Goal: Task Accomplishment & Management: Manage account settings

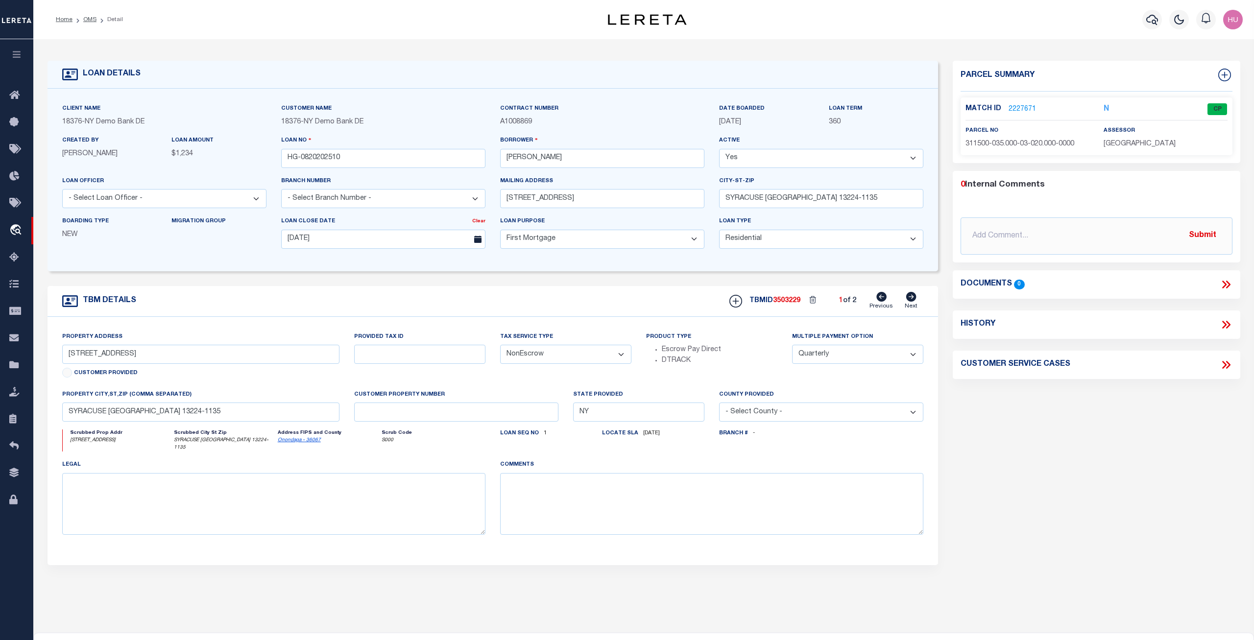
select select "10"
select select "NonEscrow"
select select "4"
click at [914, 300] on icon at bounding box center [911, 297] width 10 height 10
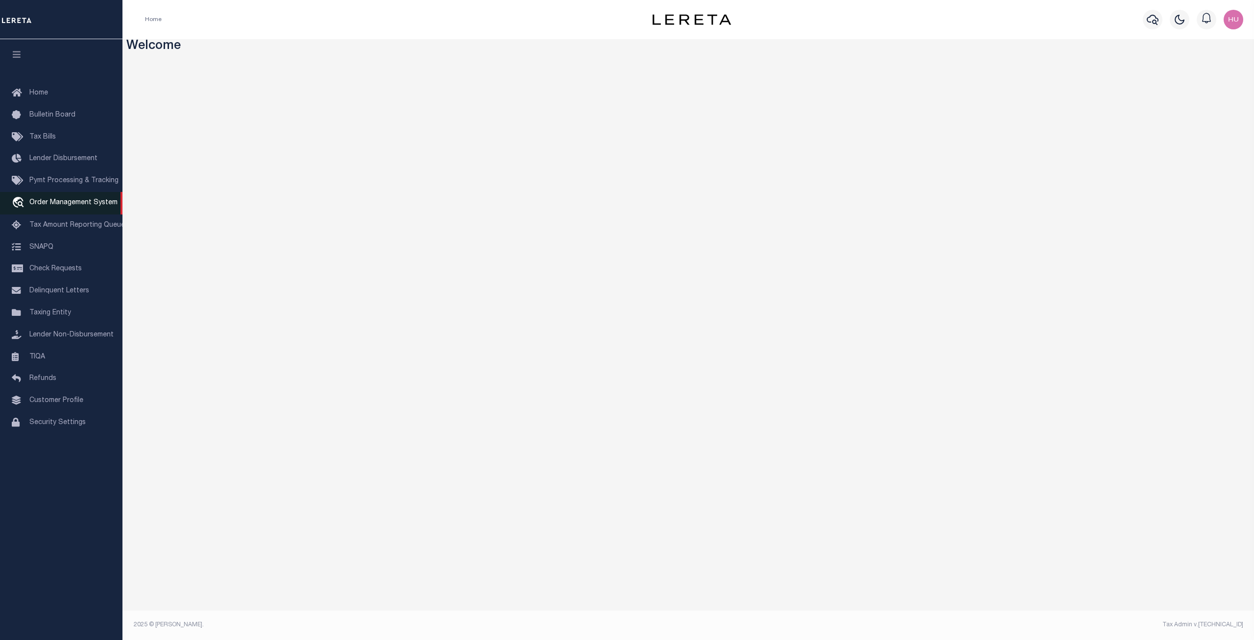
click at [53, 206] on span "Order Management System" at bounding box center [73, 202] width 88 height 7
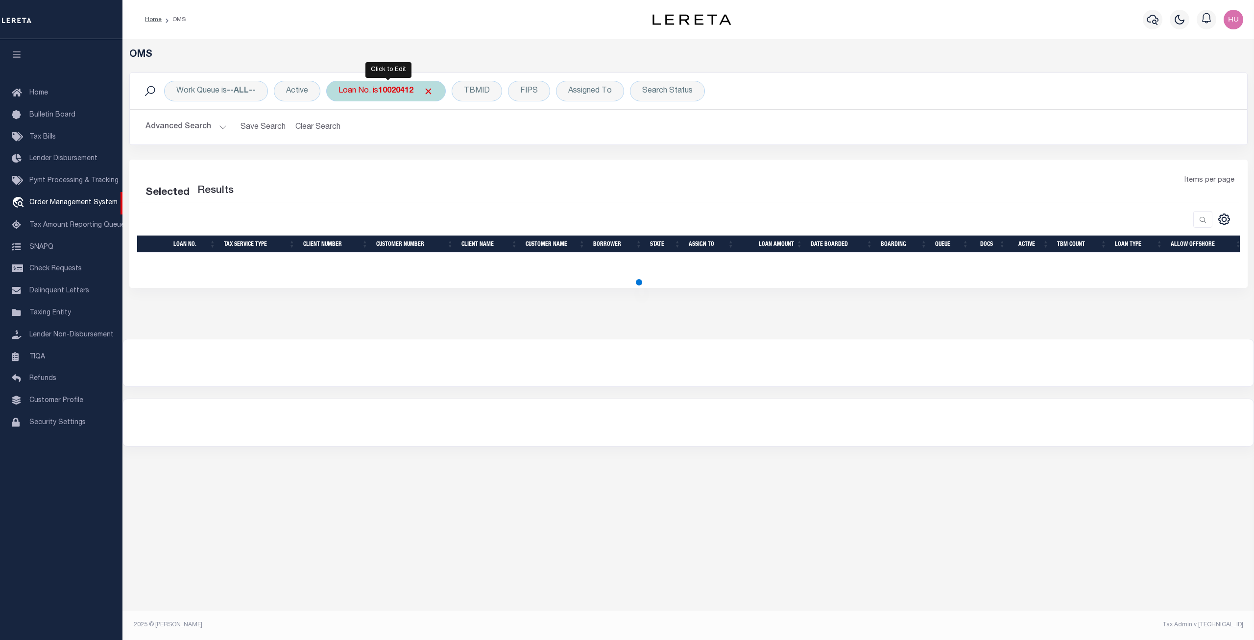
click at [396, 95] on b "10020412" at bounding box center [395, 91] width 35 height 8
type input "HG-0820202510"
click at [467, 158] on input "Apply" at bounding box center [468, 160] width 29 height 16
select select "200"
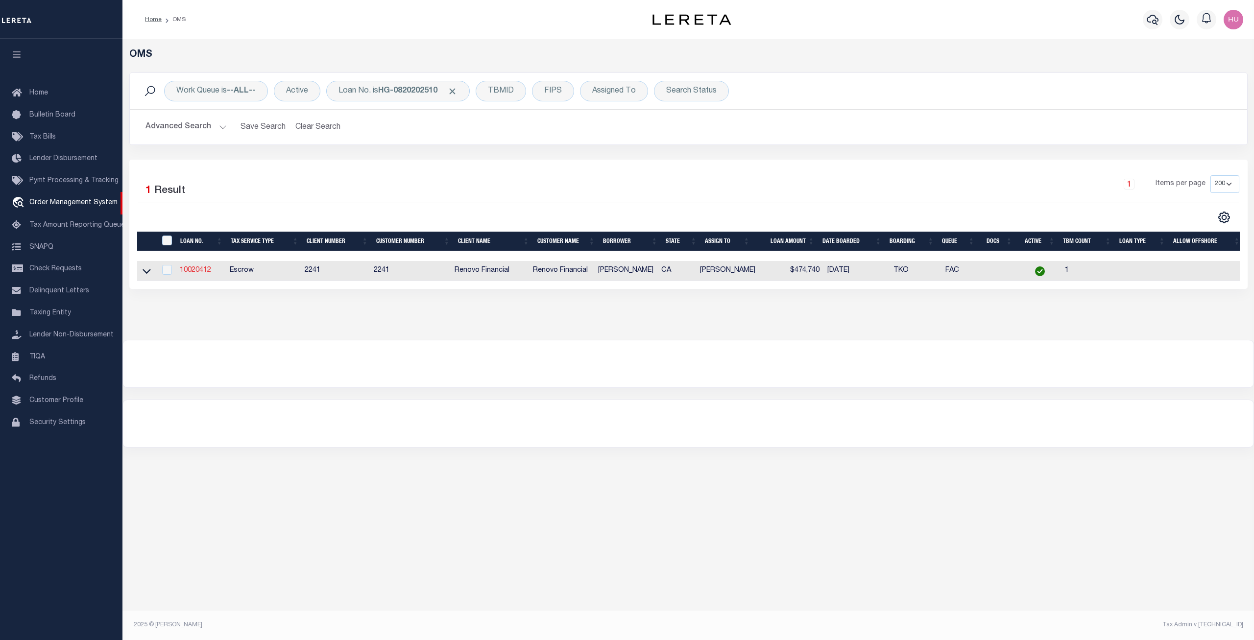
click at [203, 268] on link "10020412" at bounding box center [195, 270] width 31 height 7
checkbox input "true"
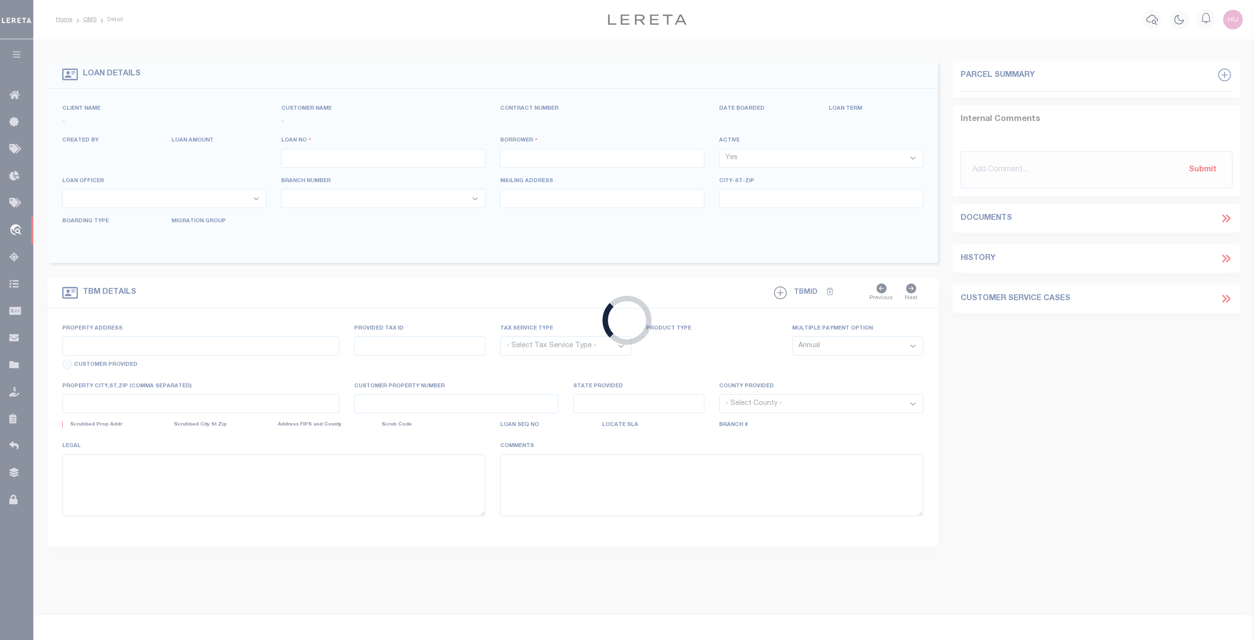
type input "10020412"
type input "MAX LEVINE"
select select
type input "1442A WALNUT ST 505"
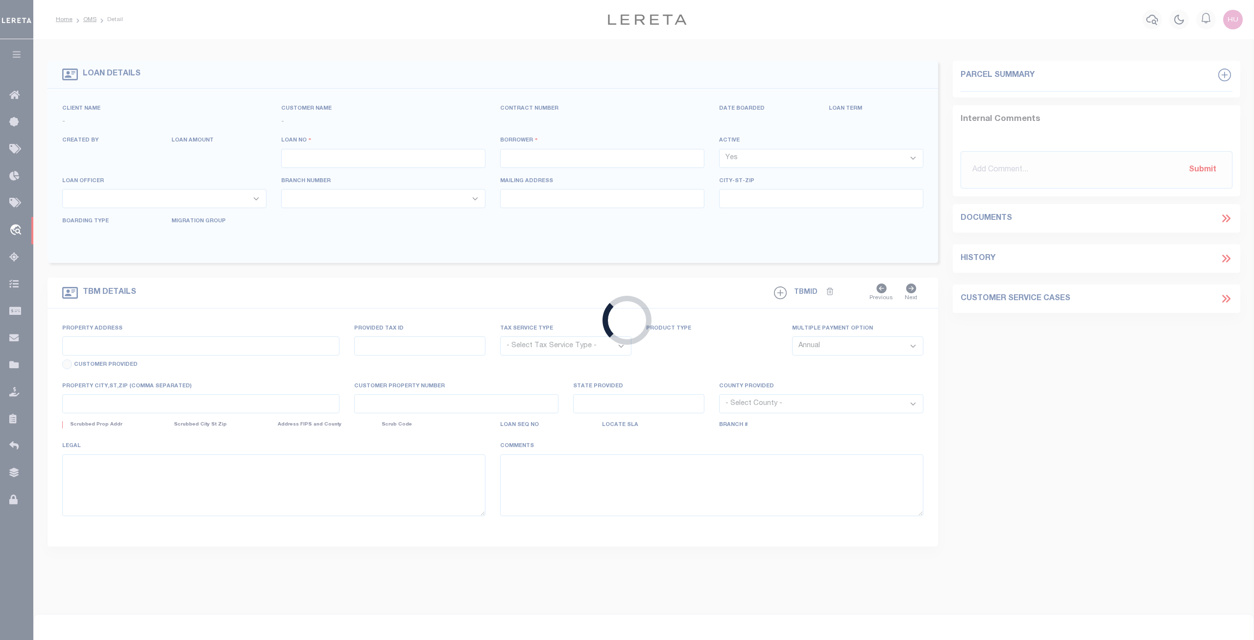
type input "BERKELEY CA 94709"
select select "10"
select select "Escrow"
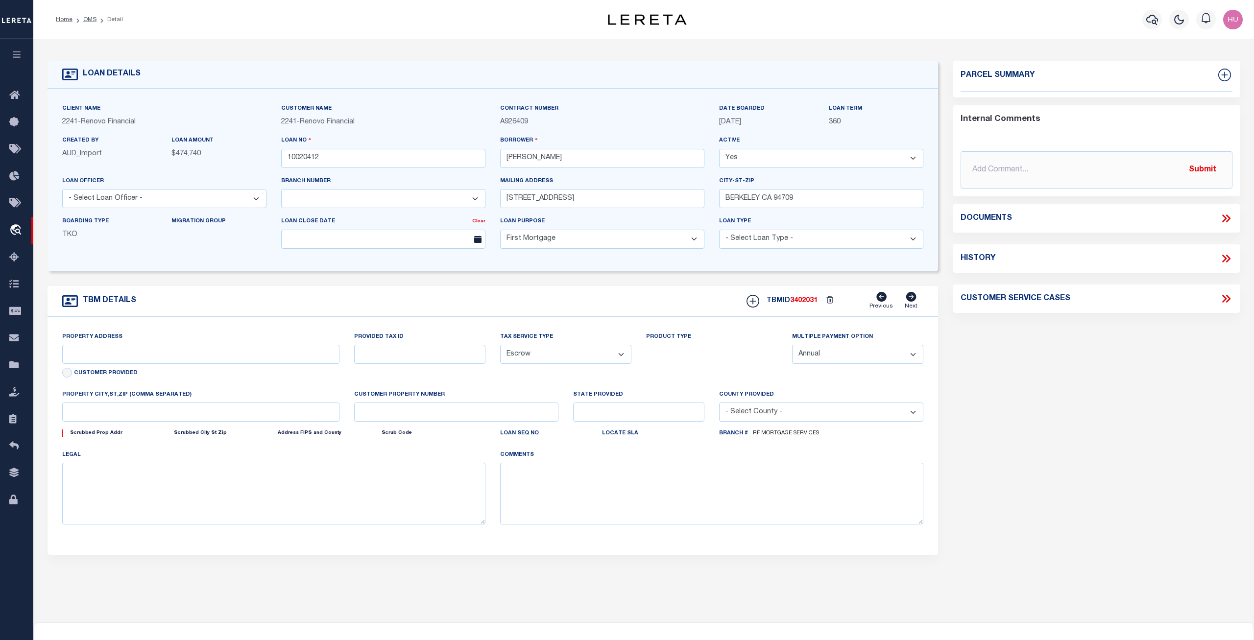
select select "25067"
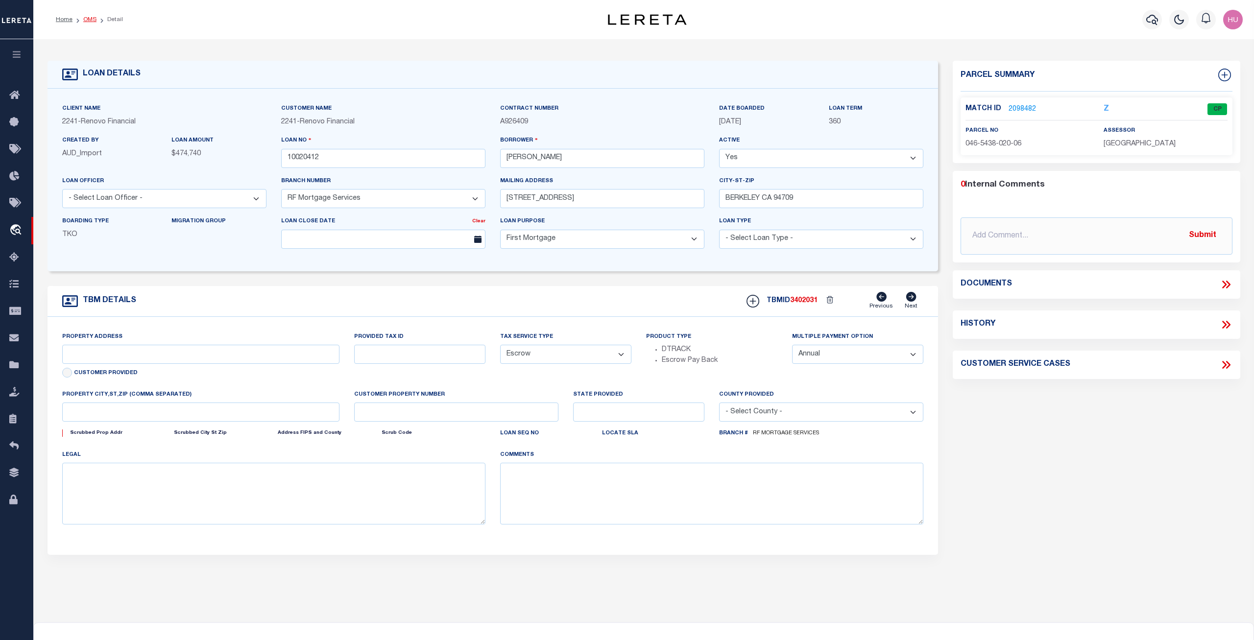
click at [89, 19] on link "OMS" at bounding box center [89, 20] width 13 height 6
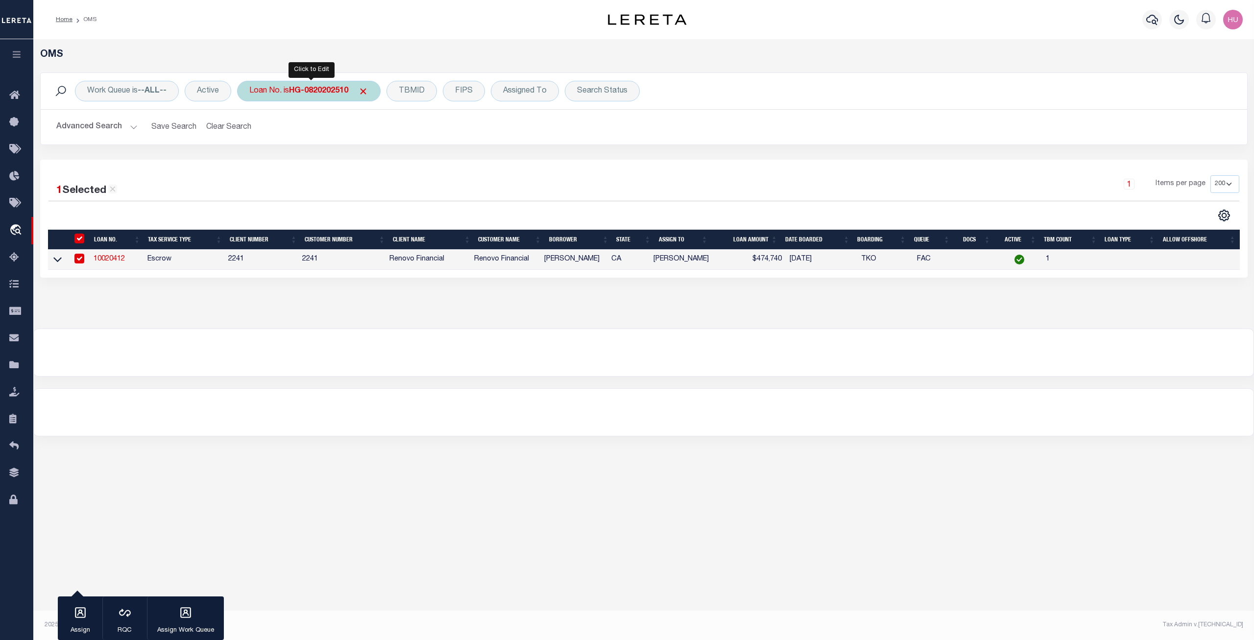
click at [324, 95] on b "HG-0820202510" at bounding box center [318, 91] width 59 height 8
click at [379, 159] on input "Apply" at bounding box center [379, 160] width 29 height 16
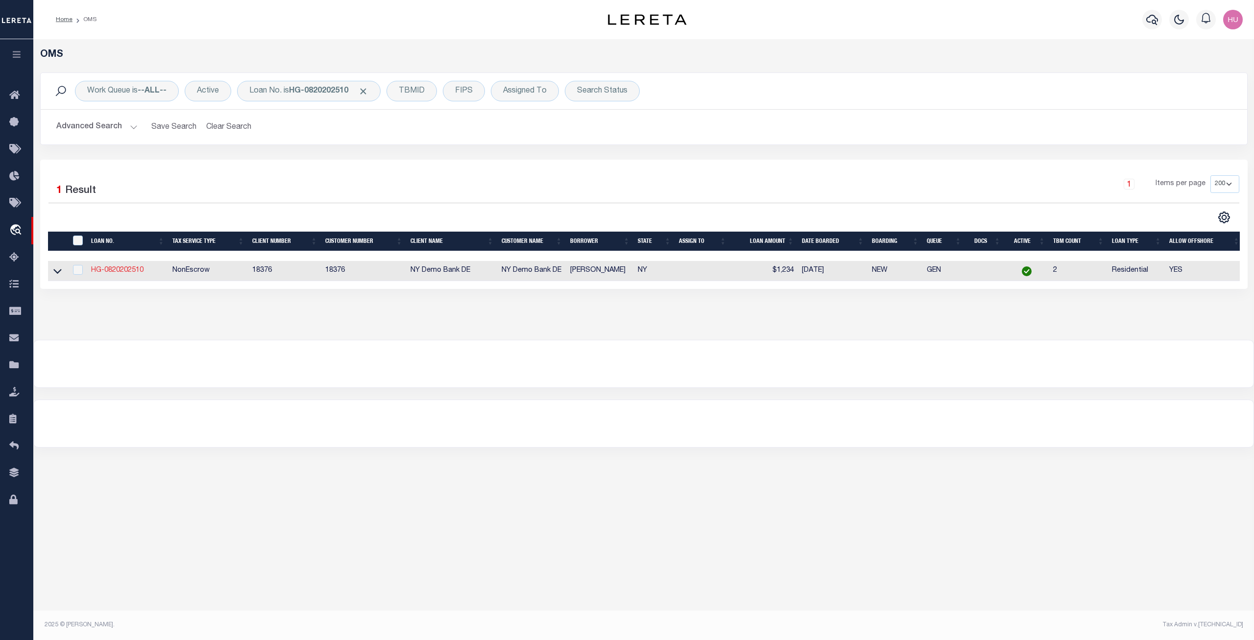
click at [126, 271] on link "HG-0820202510" at bounding box center [117, 270] width 52 height 7
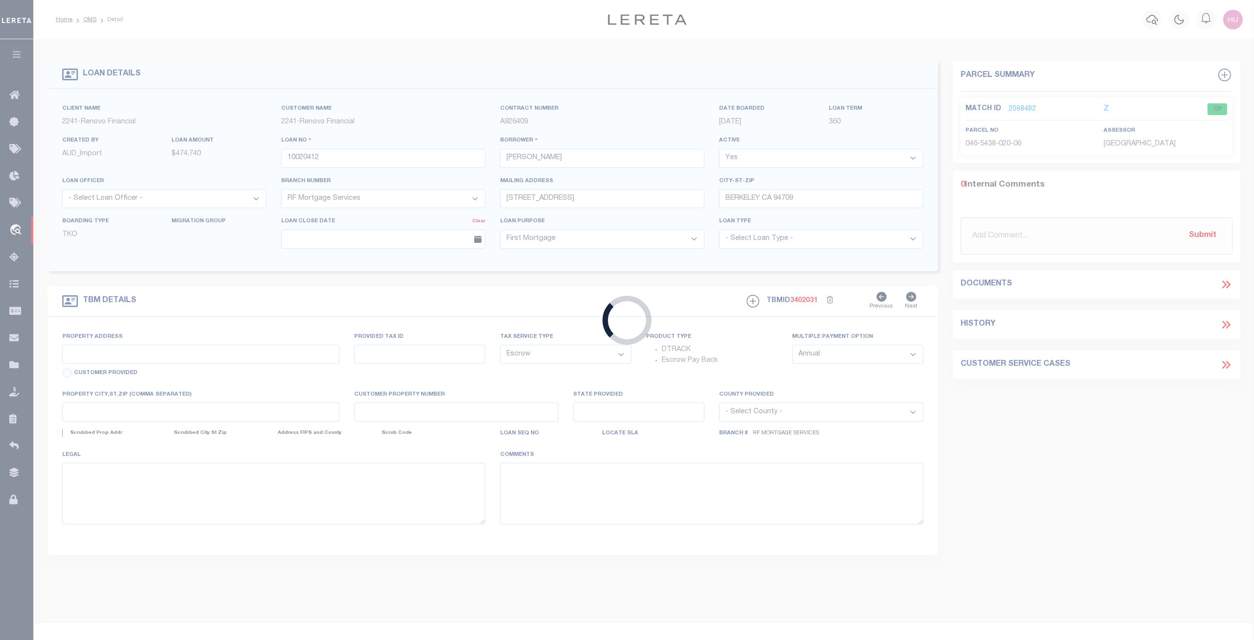
type input "HG-0820202510"
type input "[PERSON_NAME]"
select select
type input "[STREET_ADDRESS]"
type input "SYRACUSE [GEOGRAPHIC_DATA] 13224-1135"
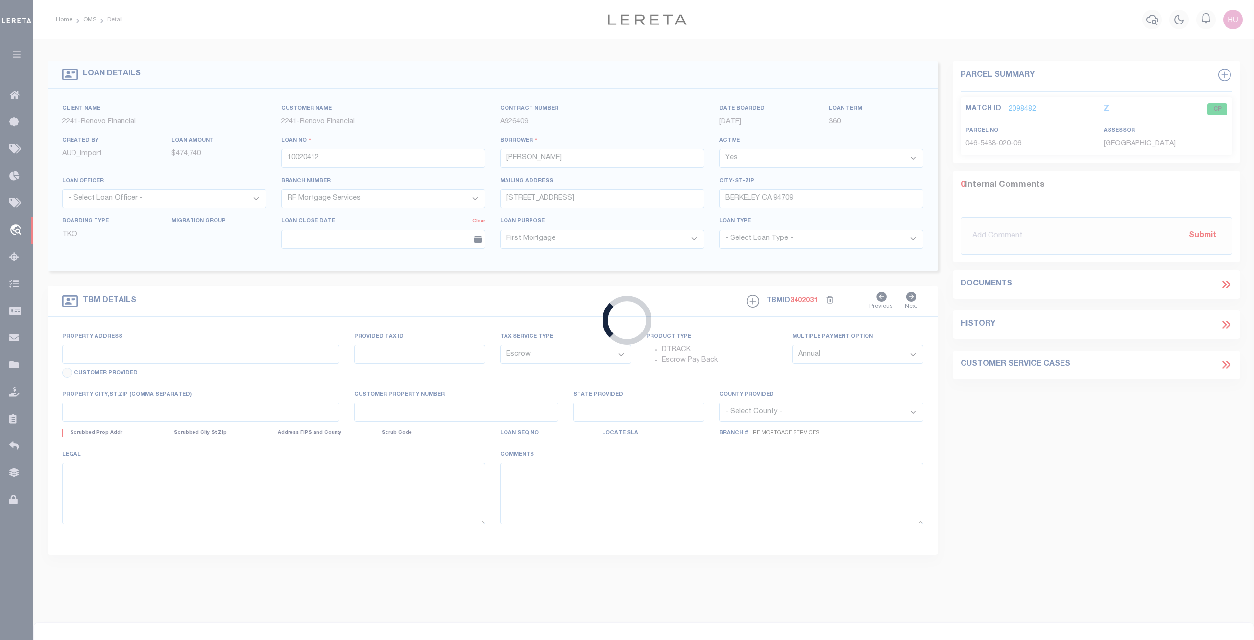
type input "[DATE]"
select select "10"
select select "NonEscrow"
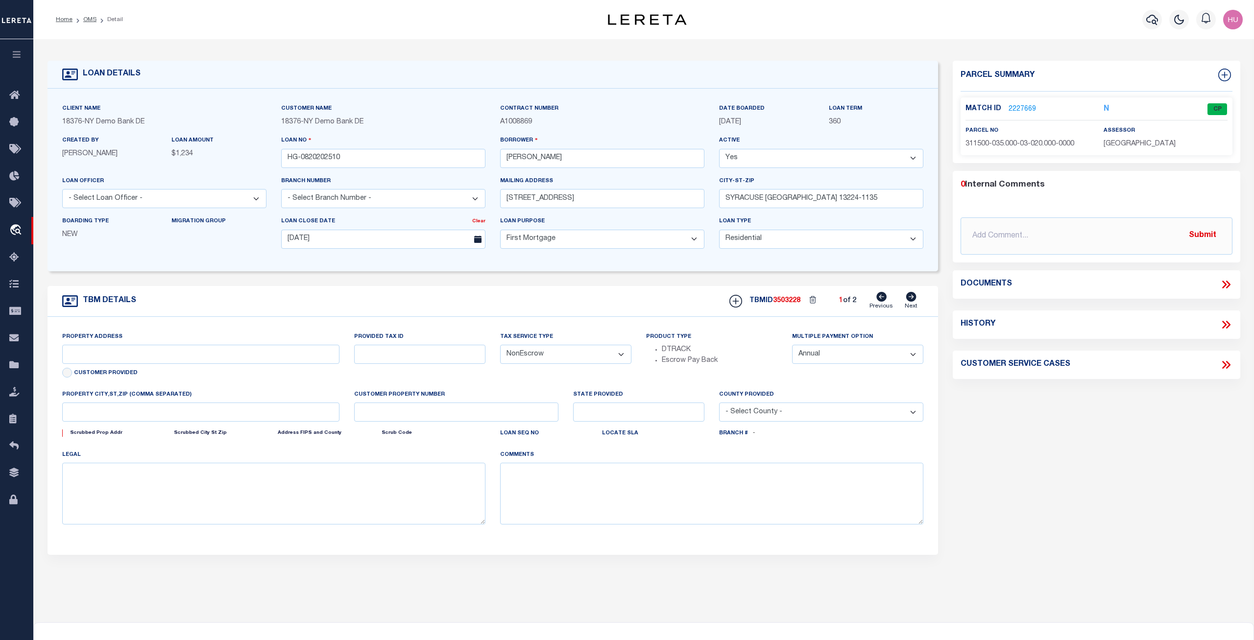
click at [912, 298] on icon at bounding box center [911, 297] width 11 height 10
type input "1622 99TH AVE"
type input "046 543802006"
select select "Escrow"
select select
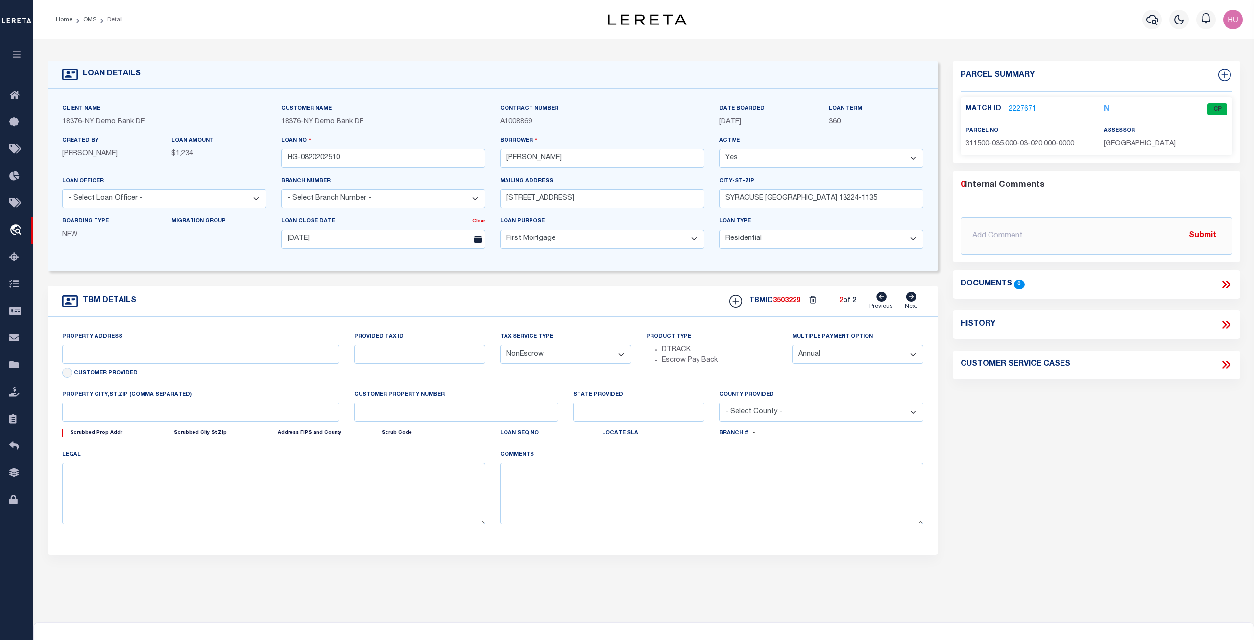
type input "OAKLAND, CA 94603"
type input "a0kUS000007eE8I"
type input "CA"
type textarea "Liability Limited to Customer Provided Parcel"
click at [881, 298] on icon at bounding box center [881, 297] width 10 height 10
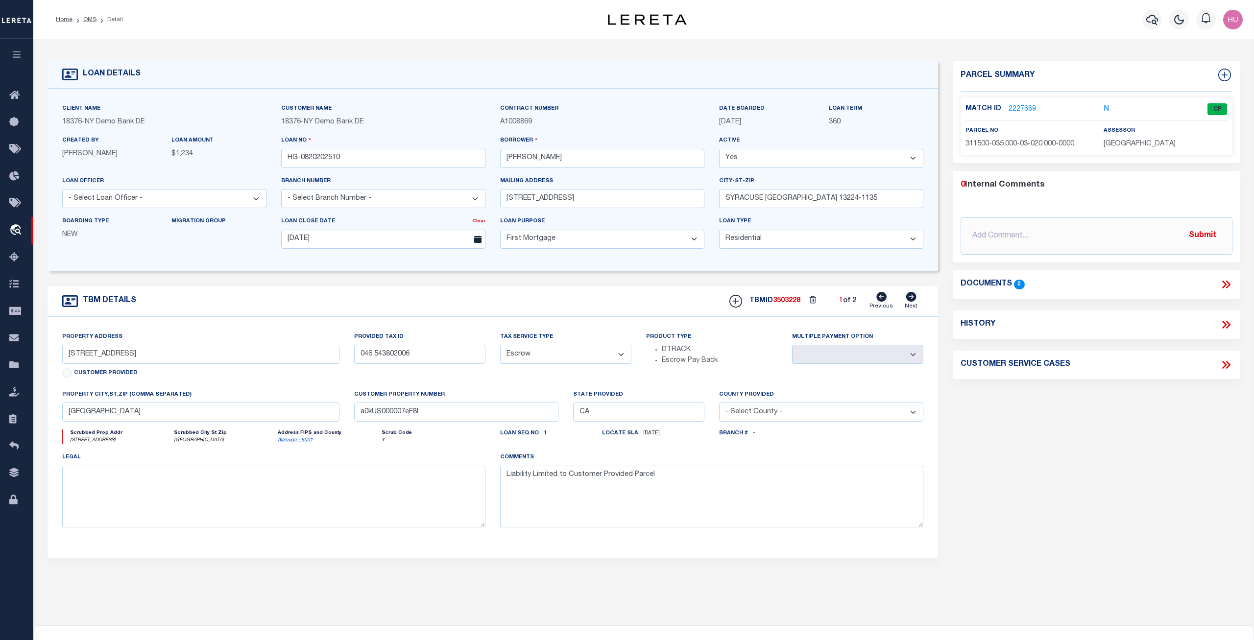
click at [575, 288] on div "TBM DETAILS TBMID 3503228 1 of 2 Next" at bounding box center [493, 301] width 891 height 31
click at [910, 298] on icon at bounding box center [911, 297] width 10 height 10
click at [1020, 108] on link "2227671" at bounding box center [1022, 109] width 27 height 10
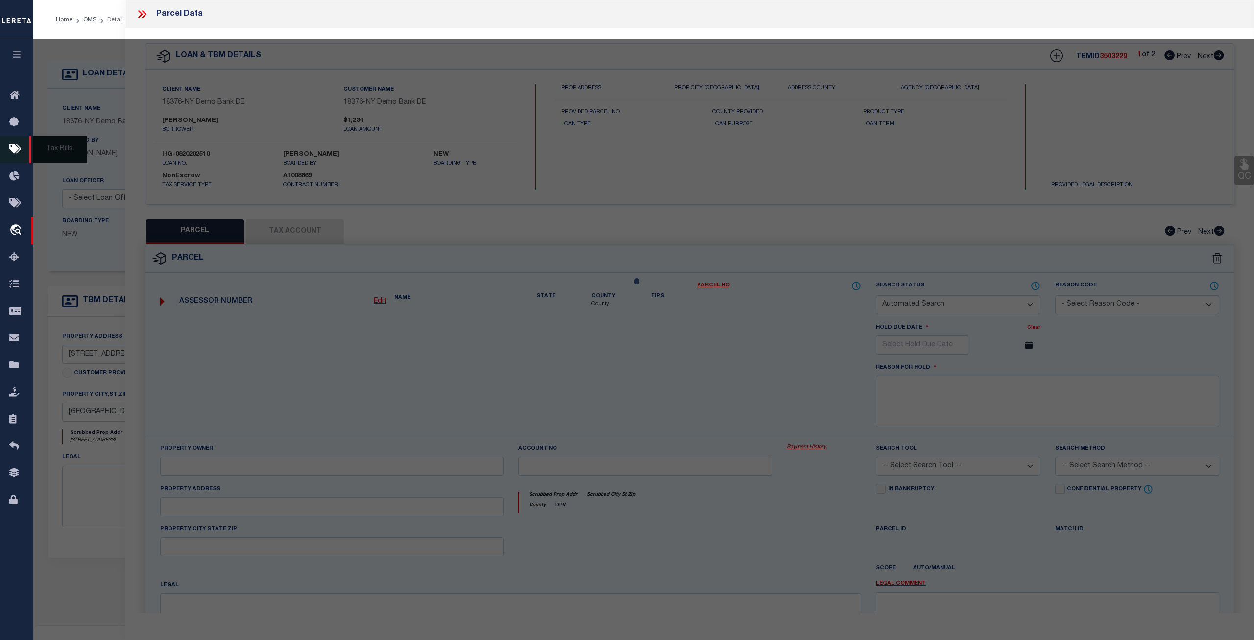
type input "[STREET_ADDRESS]"
select select "NonEscrow"
select select
type input "SYRACUSE [GEOGRAPHIC_DATA] 13224-1135"
select select
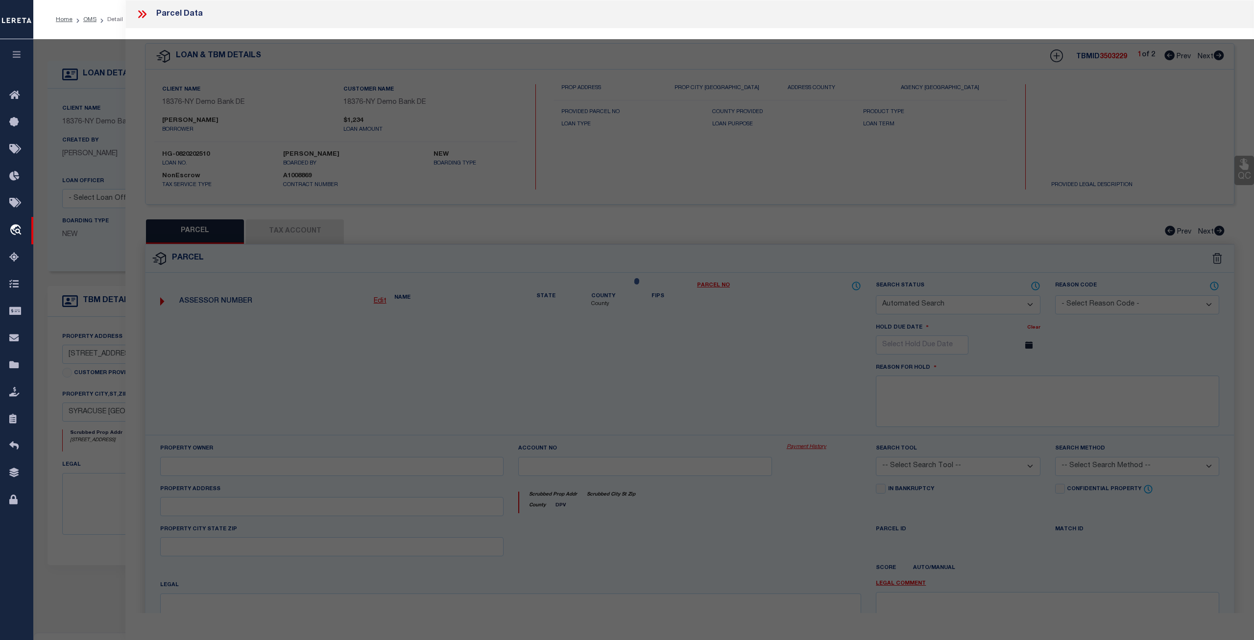
select select
type input "NY"
select select "4"
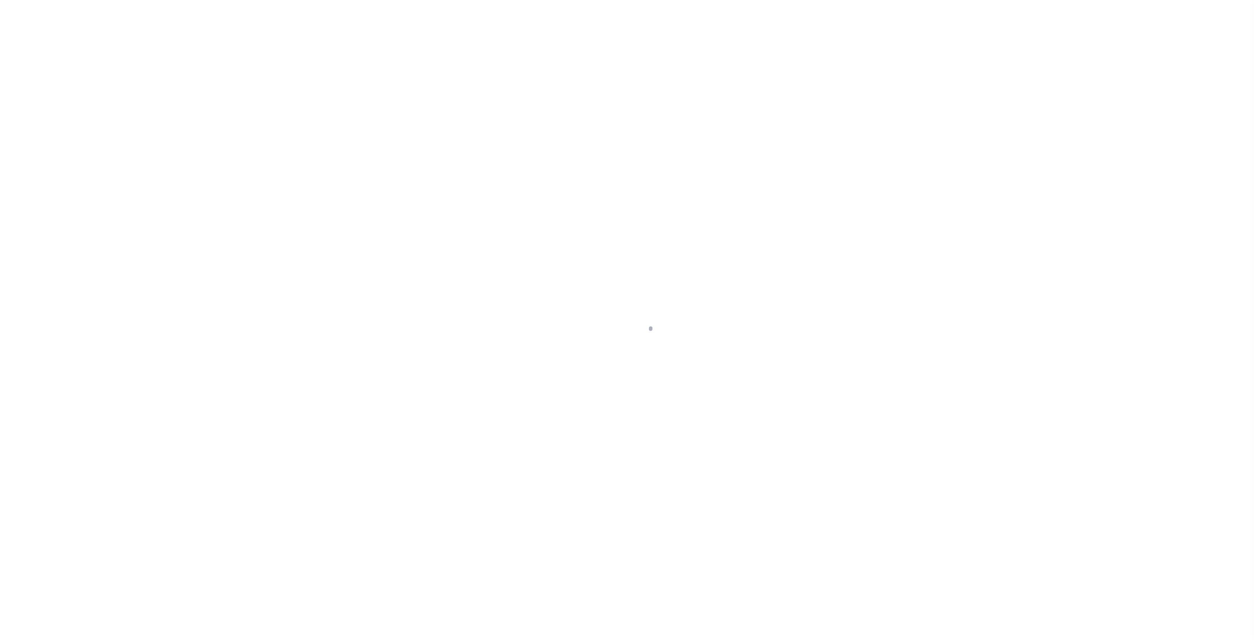
select select "10"
select select "NonEscrow"
select select "4"
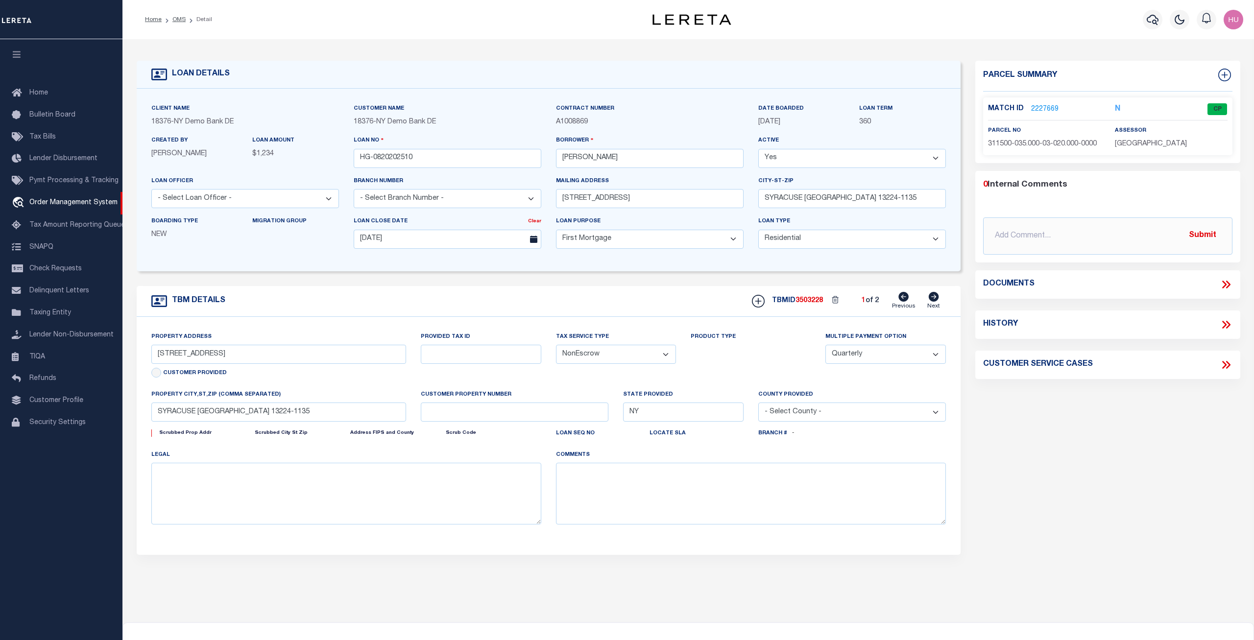
click at [937, 297] on icon at bounding box center [934, 297] width 10 height 10
click at [1046, 105] on link "2227671" at bounding box center [1044, 109] width 27 height 10
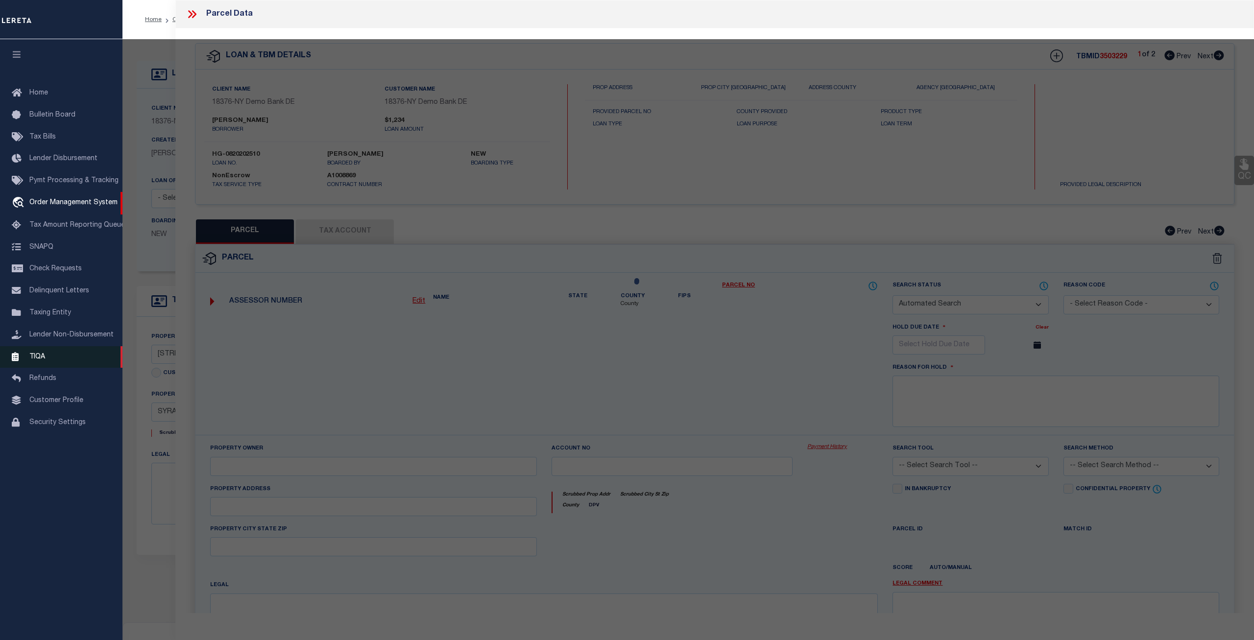
select select
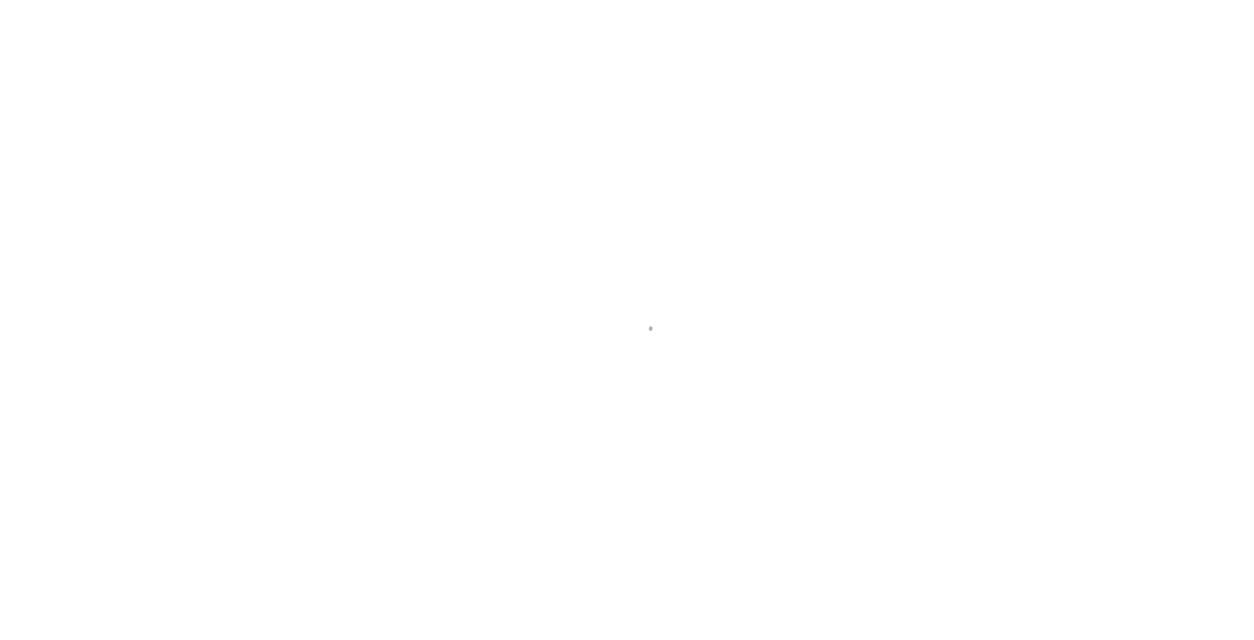
select select "10"
select select "NonEscrow"
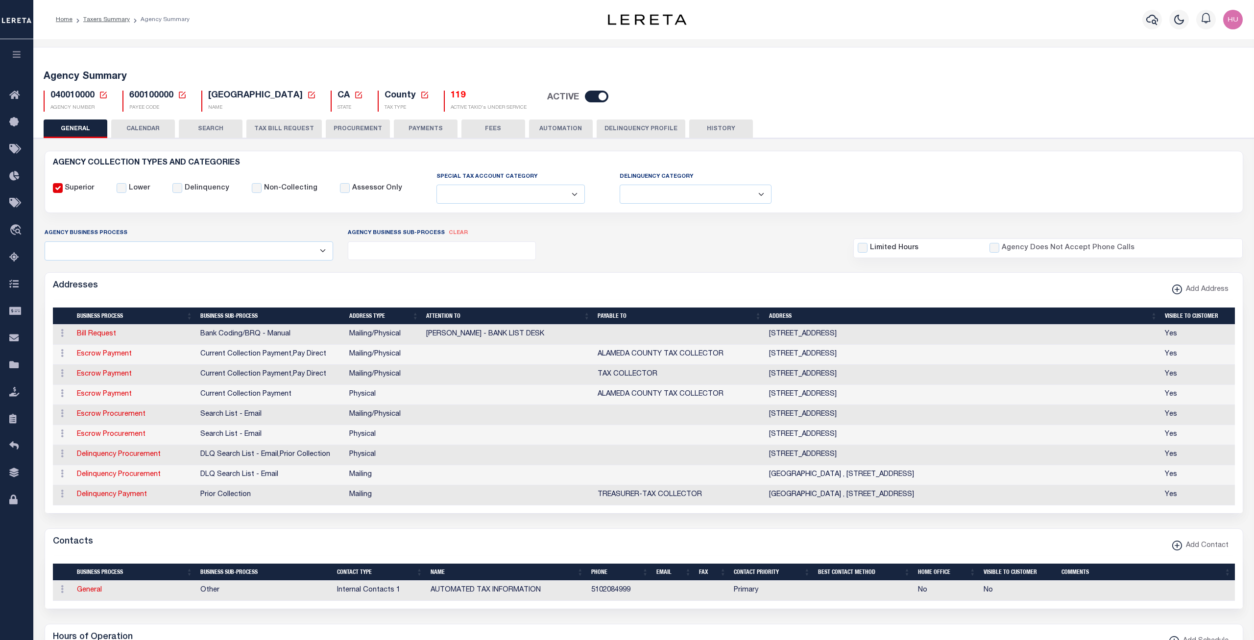
select select
click at [14, 231] on icon "travel_explore" at bounding box center [17, 230] width 16 height 13
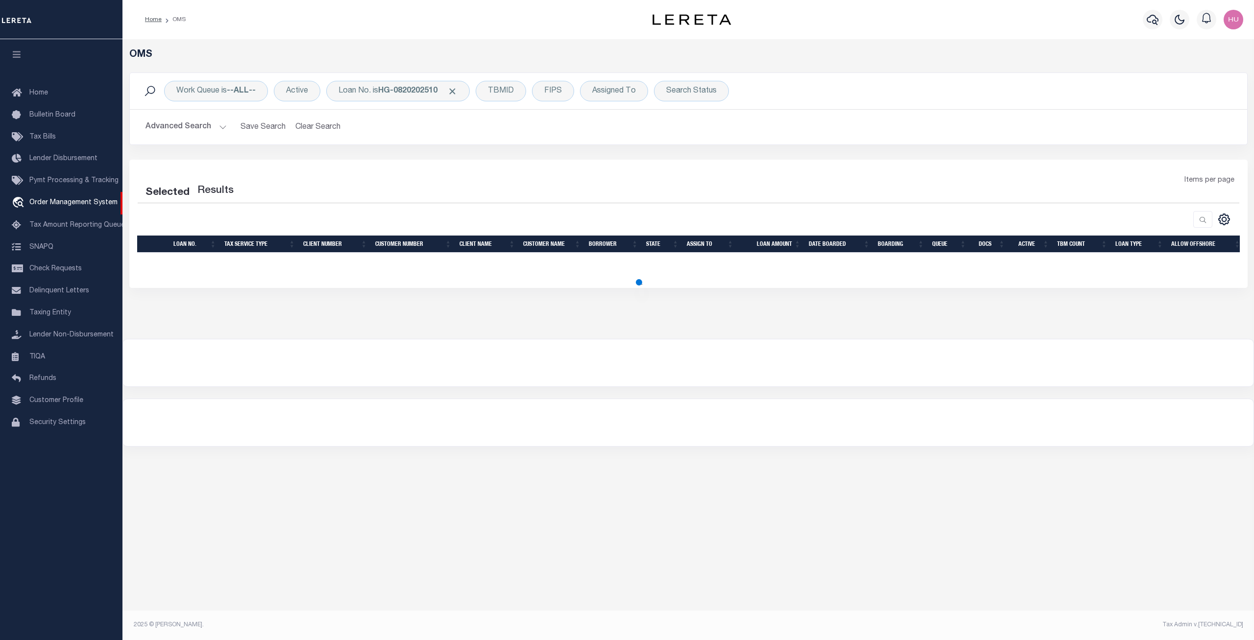
click at [563, 147] on div "Work Queue is --ALL-- Active Loan No. is HG-0820202510 TBMID FIPS Assigned To S…" at bounding box center [688, 116] width 1133 height 87
select select "200"
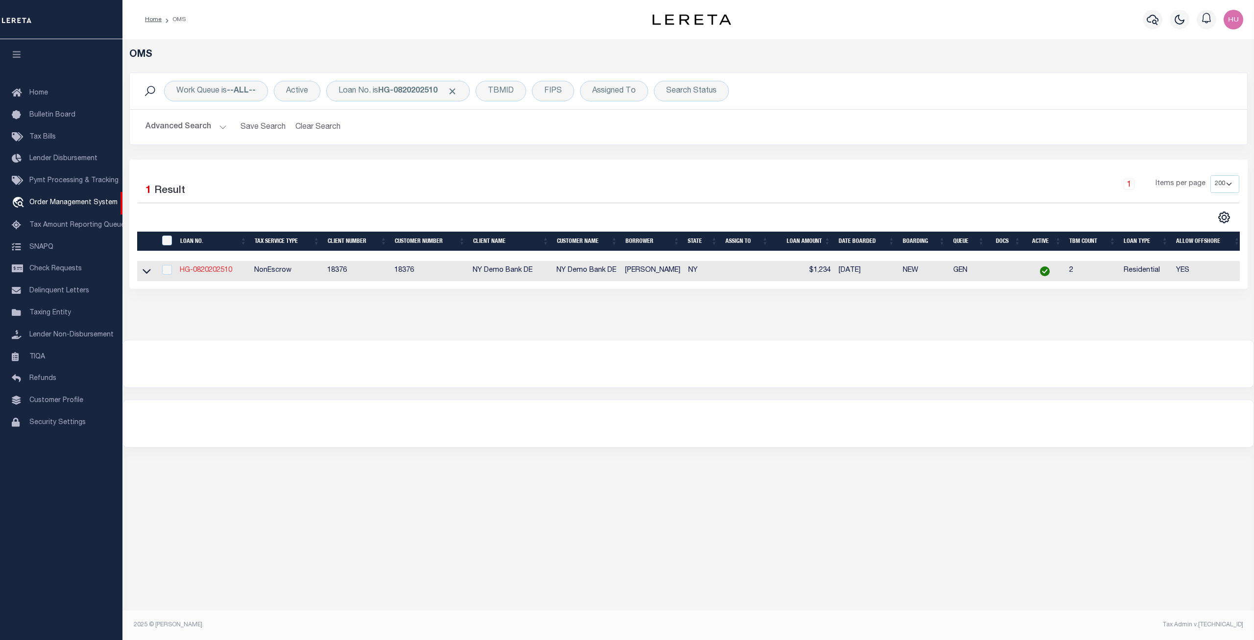
click at [210, 271] on link "HG-0820202510" at bounding box center [206, 270] width 52 height 7
type input "HG-0820202510"
type input "[PERSON_NAME]"
select select
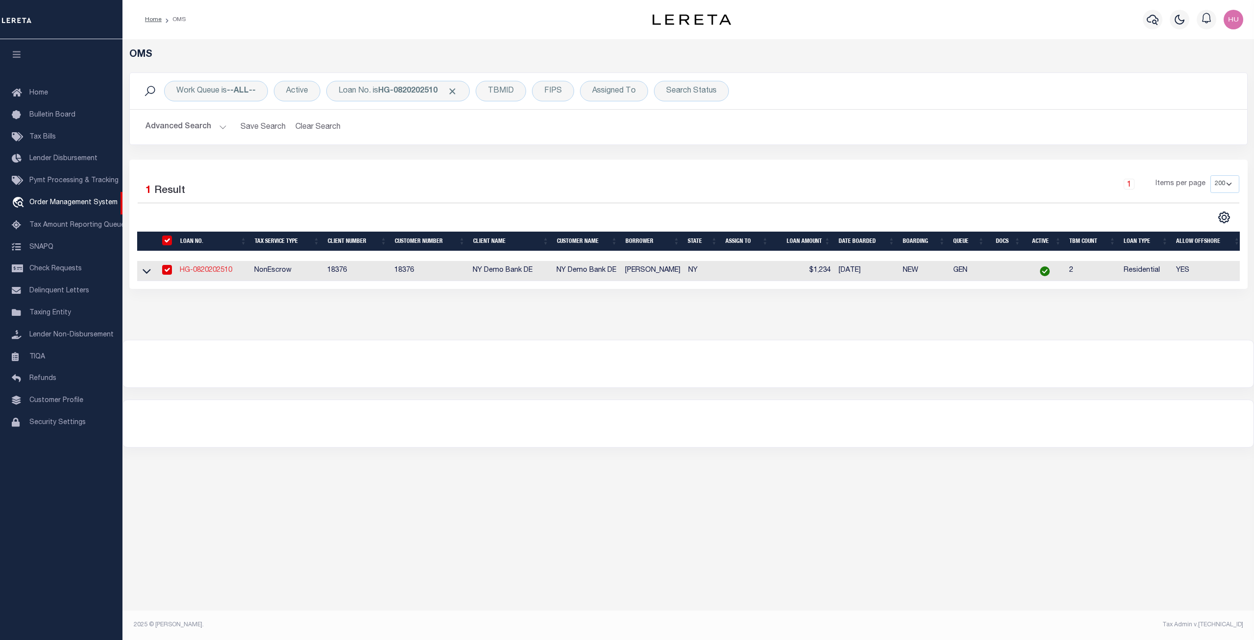
type input "[STREET_ADDRESS]"
type input "SYRACUSE [GEOGRAPHIC_DATA] 13224-1135"
type input "[DATE]"
select select "10"
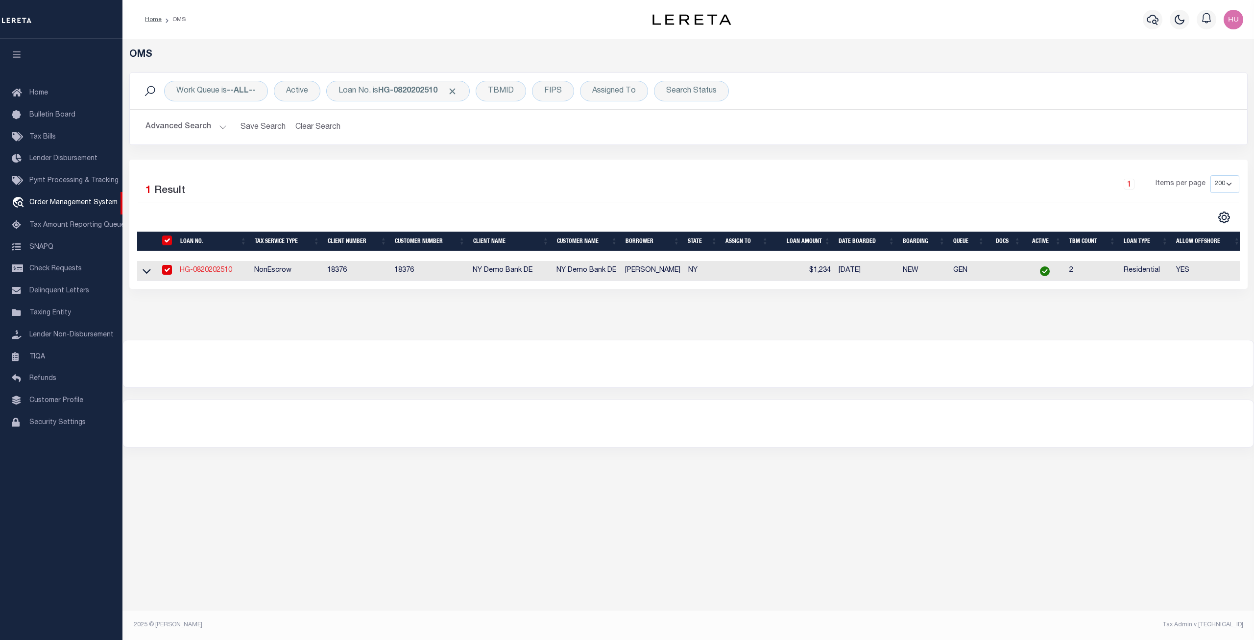
select select "NonEscrow"
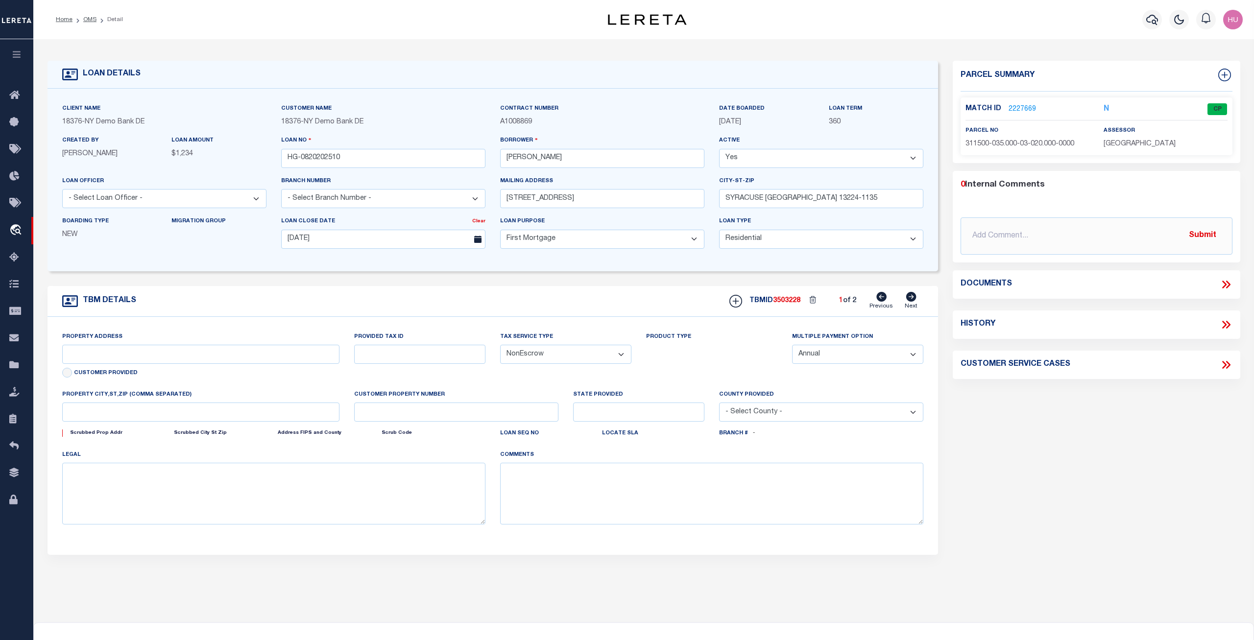
click at [1025, 106] on link "2227669" at bounding box center [1022, 109] width 27 height 10
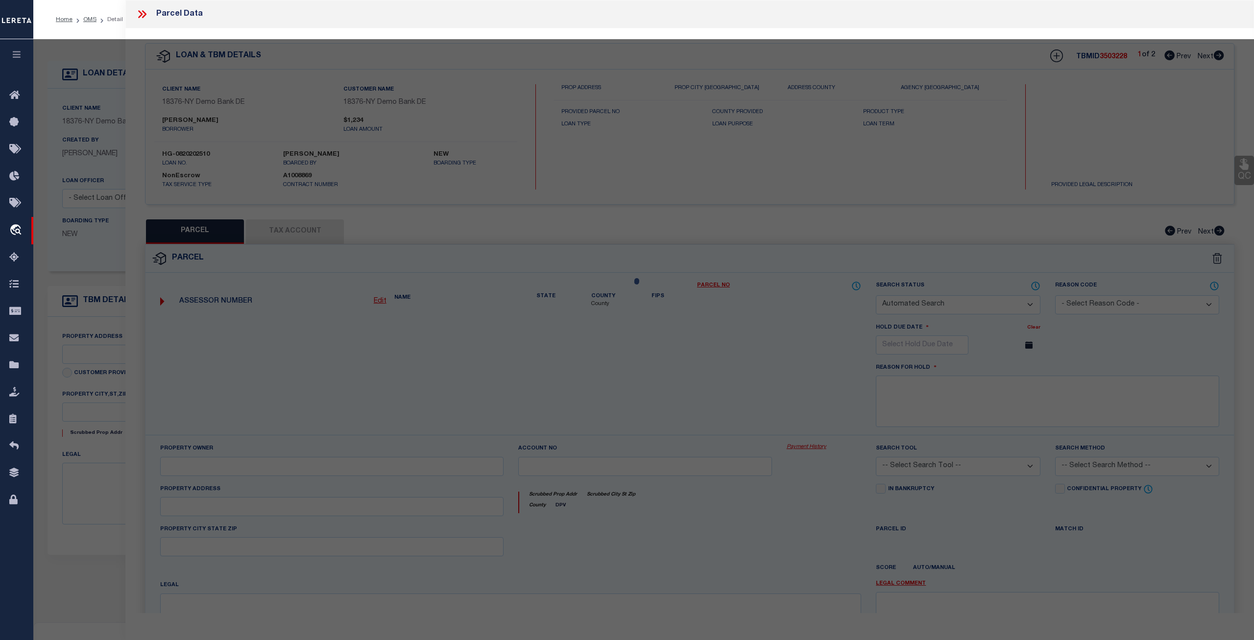
checkbox input "false"
type input "[STREET_ADDRESS]"
select select
type input "SYRACUSE [GEOGRAPHIC_DATA] 13224-1135"
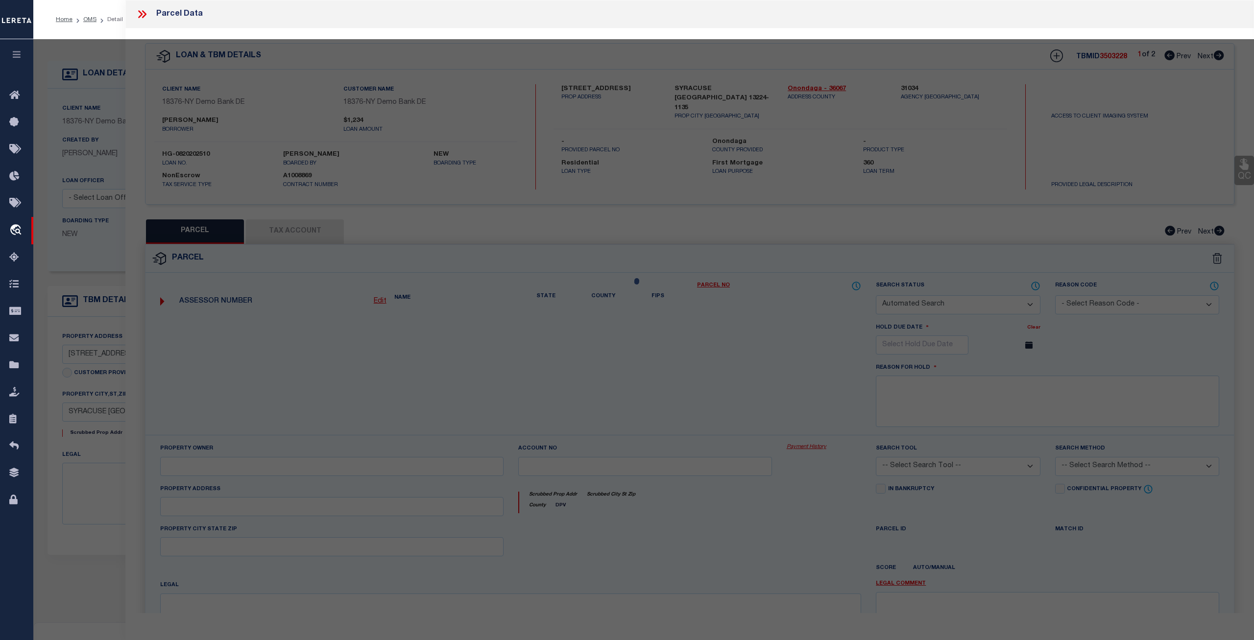
select select
select select "CP"
type input "RTK REAL ESTATE LLC"
select select "ATL"
select select "ADD"
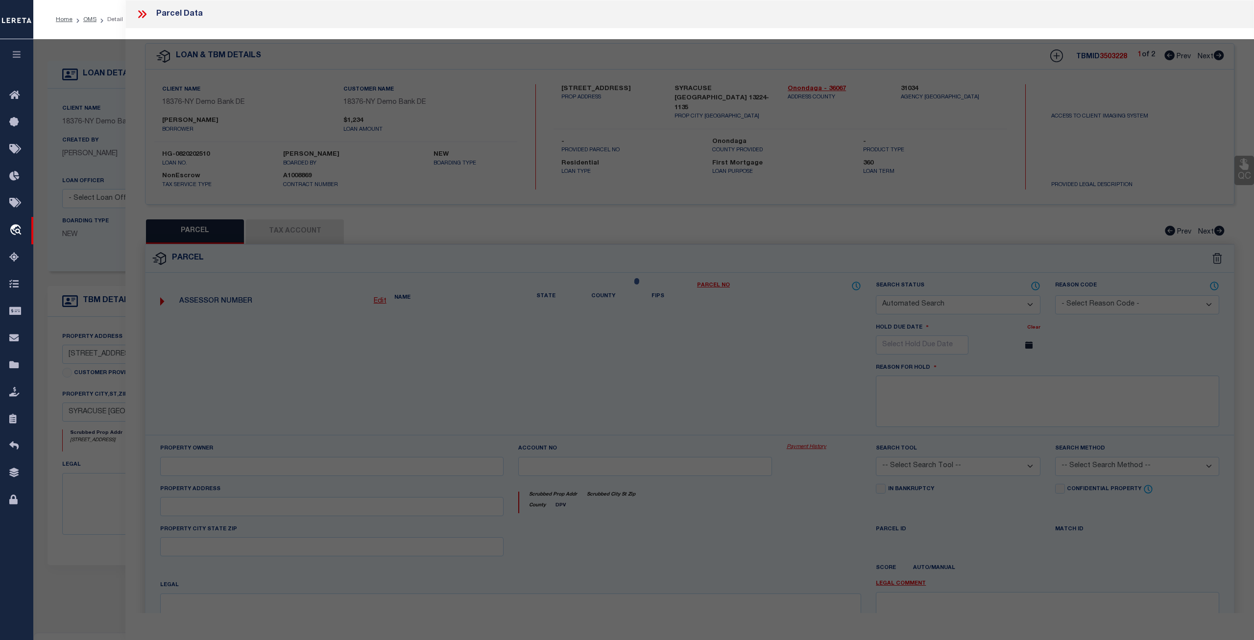
type input "[STREET_ADDRESS]"
checkbox input "false"
type input "[GEOGRAPHIC_DATA], [GEOGRAPHIC_DATA] 13224"
type textarea "LOT195 TR MONTCLAIR 4OX12O BR X WH X GAR FP 2"
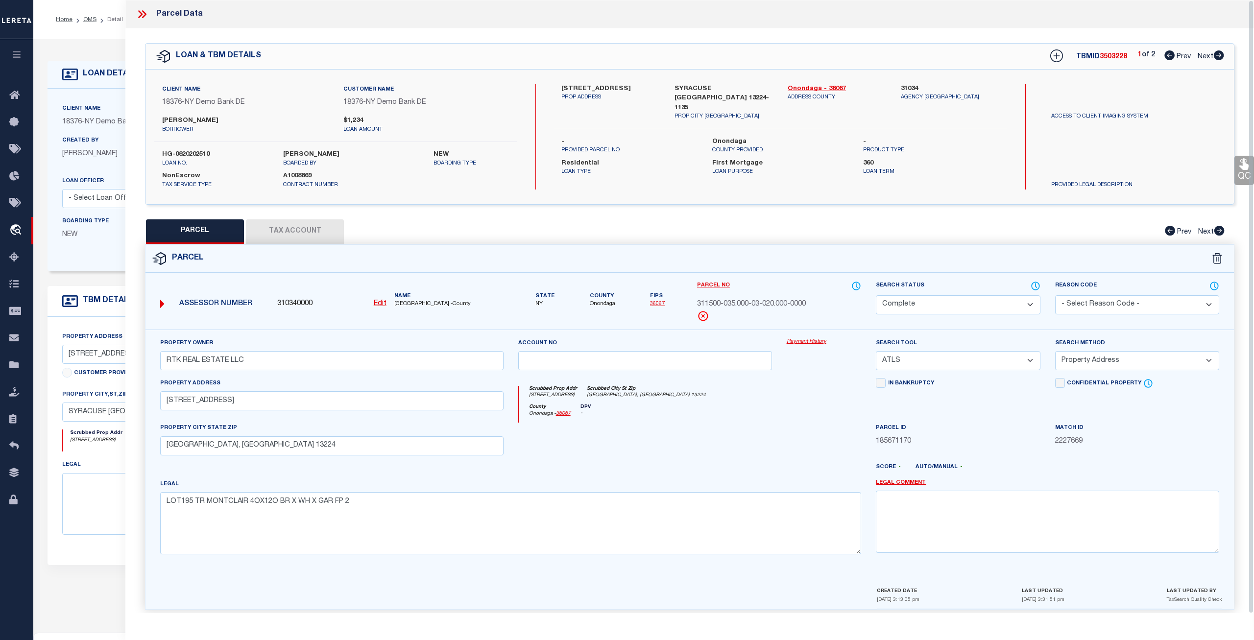
click at [396, 16] on div "Parcel Data" at bounding box center [689, 14] width 1129 height 28
click at [143, 16] on icon at bounding box center [142, 14] width 13 height 13
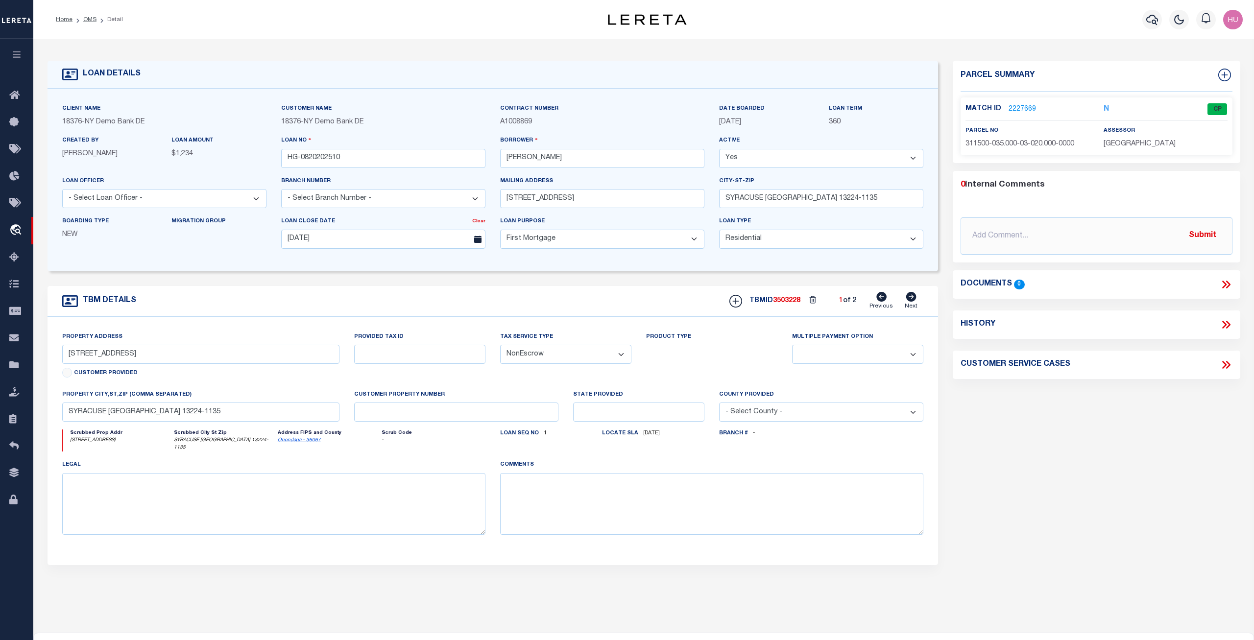
click at [264, 26] on div "Home OMS Detail" at bounding box center [298, 19] width 500 height 21
click at [1017, 108] on link "2227669" at bounding box center [1022, 109] width 27 height 10
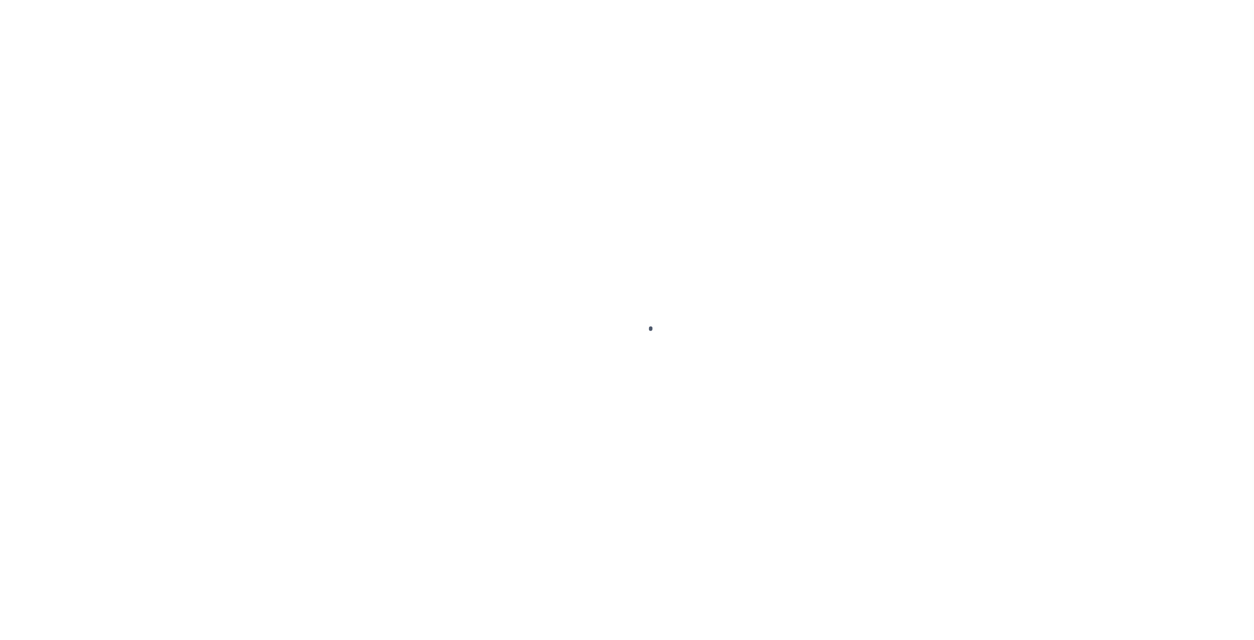
select select "CP"
select select "ATL"
select select "ADD"
select select "10"
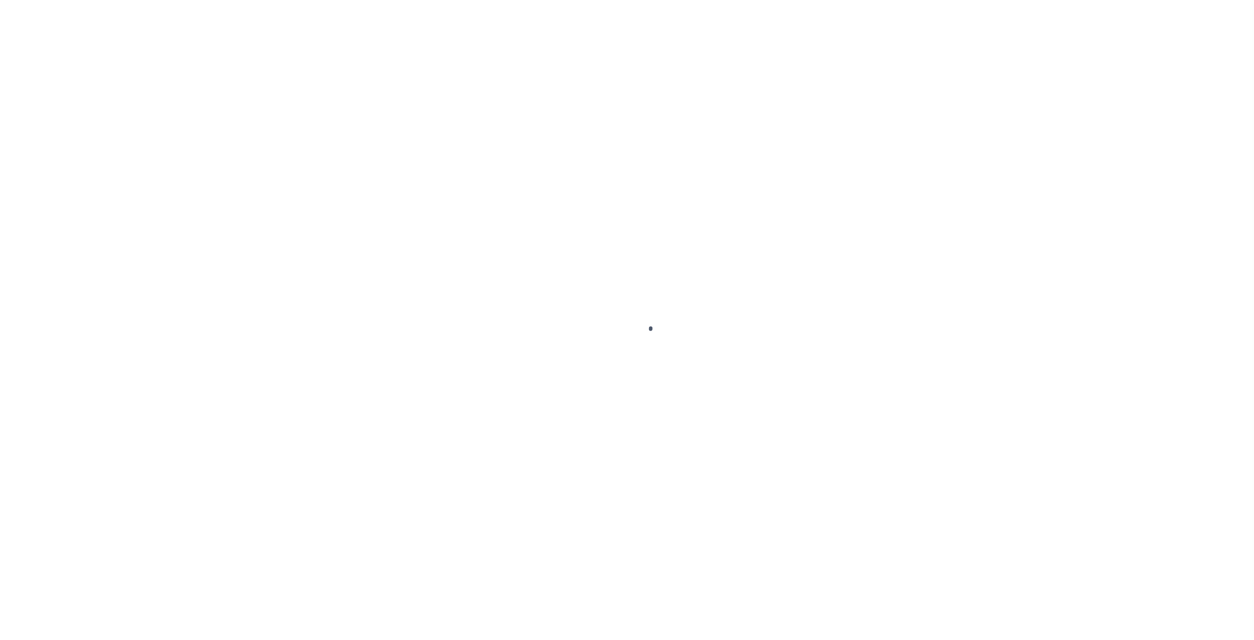
select select "NonEscrow"
select select
type input "[DATE]"
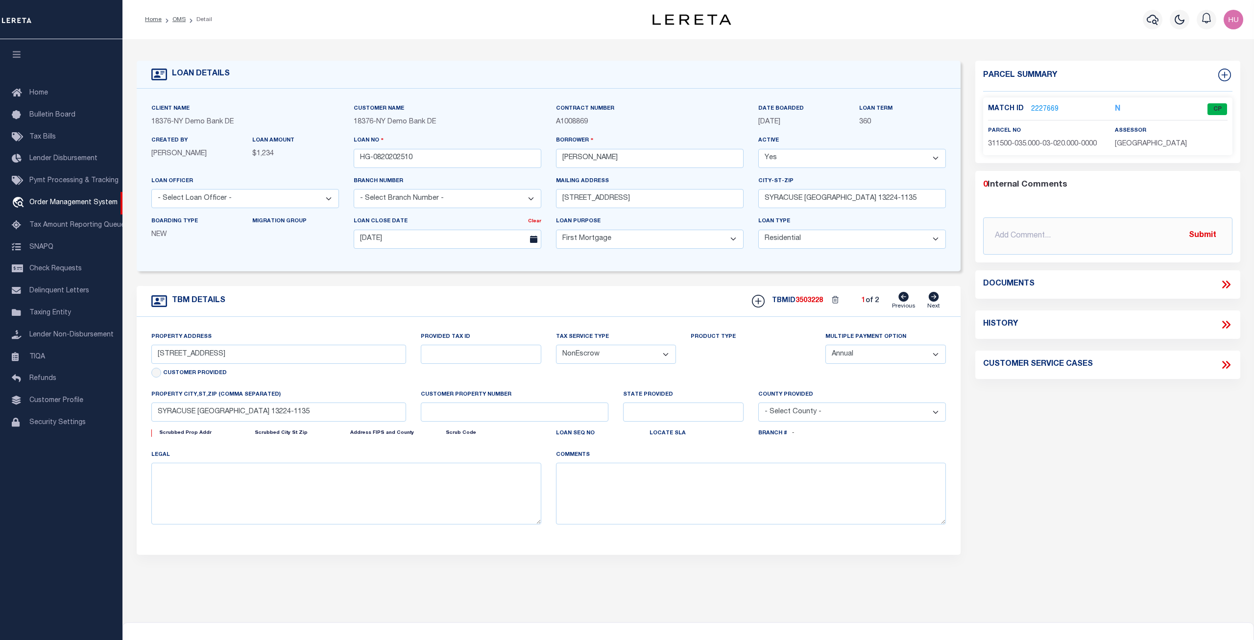
click at [1049, 108] on link "2227669" at bounding box center [1044, 109] width 27 height 10
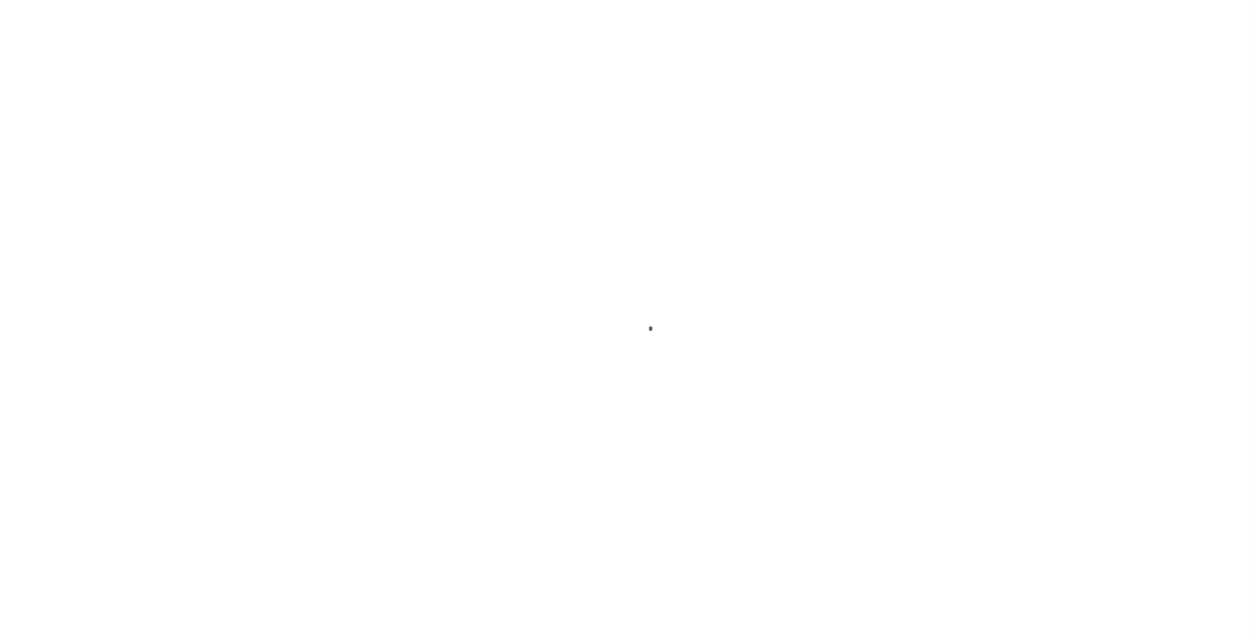
select select "10"
select select "NonEscrow"
select select
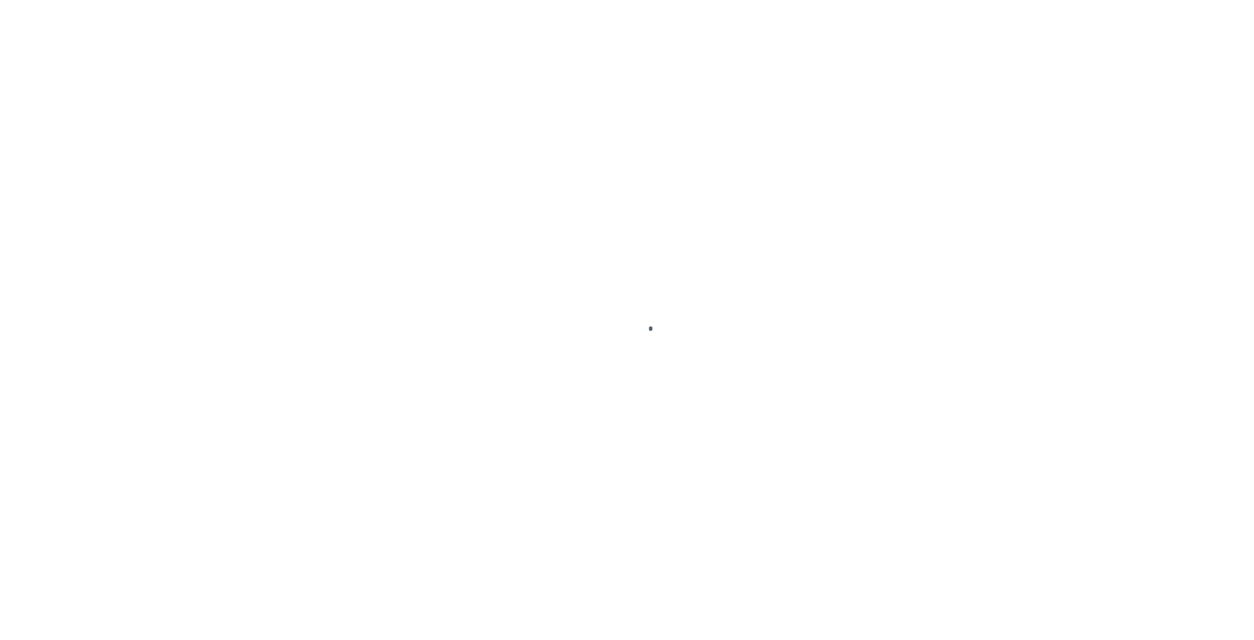
type input "[DATE]"
select select "CP"
select select "ATL"
select select "ADD"
select select "10"
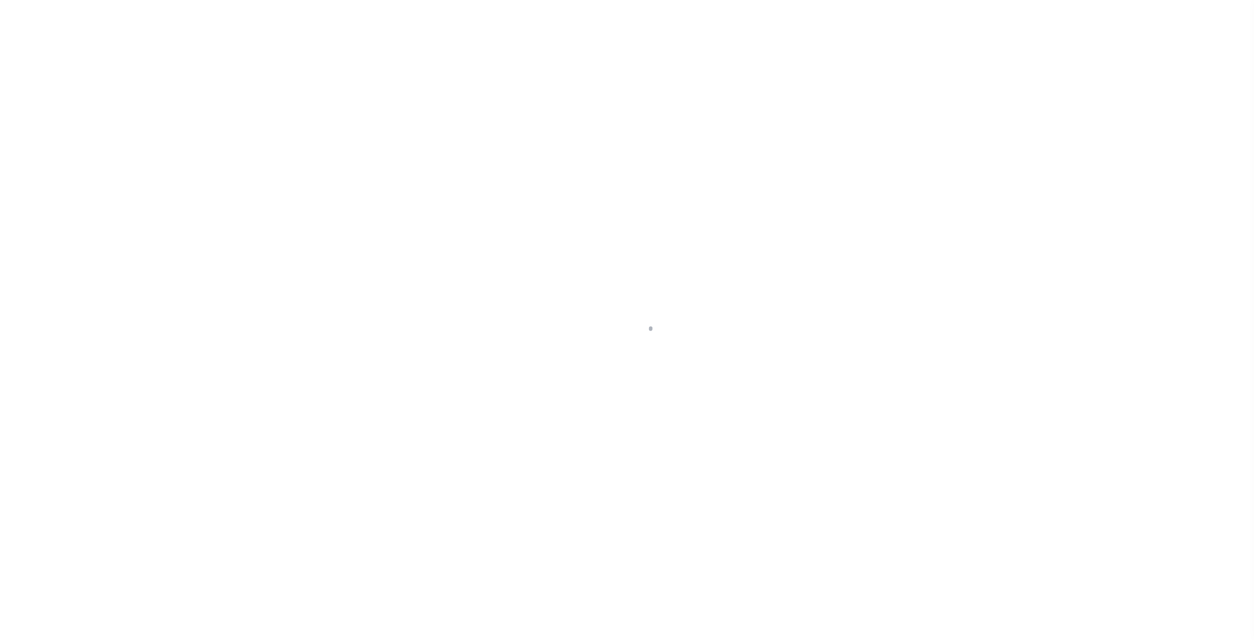
select select "10"
select select "NonEscrow"
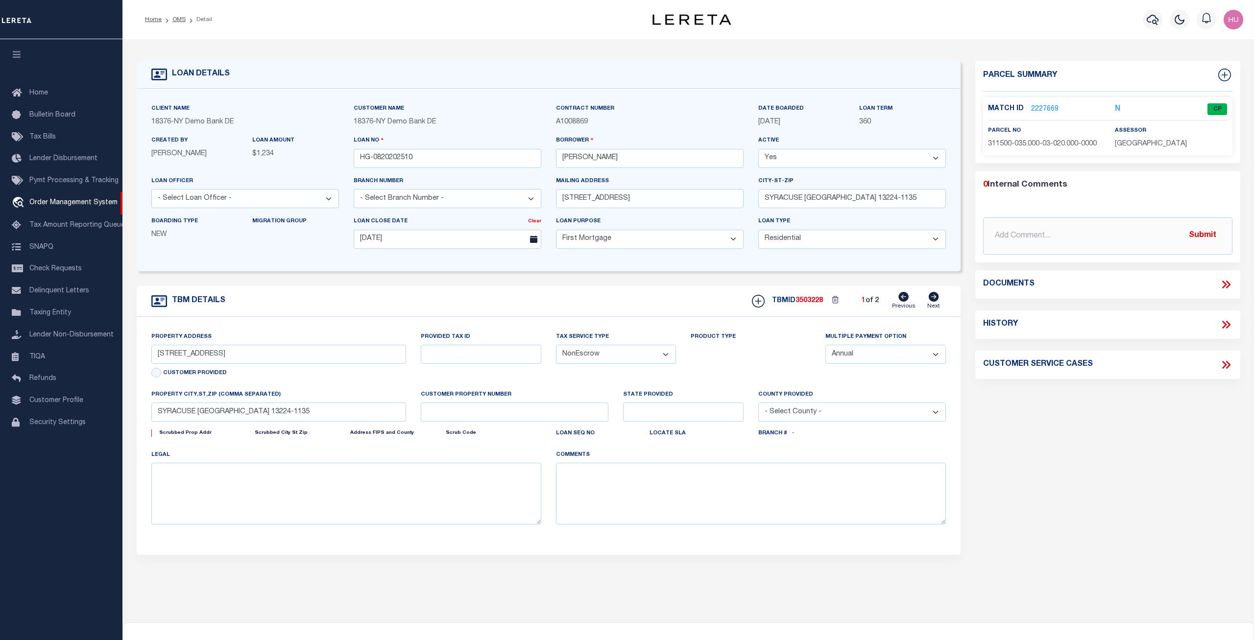
click at [1049, 105] on link "2227669" at bounding box center [1044, 109] width 27 height 10
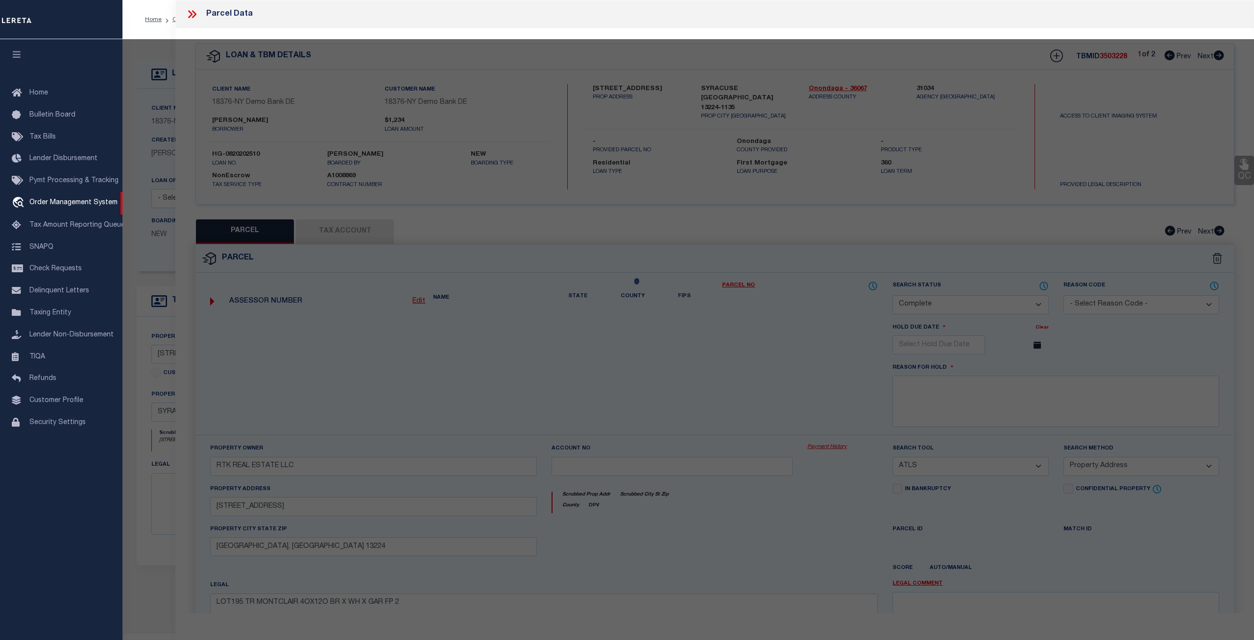
select select "AS"
select select
checkbox input "false"
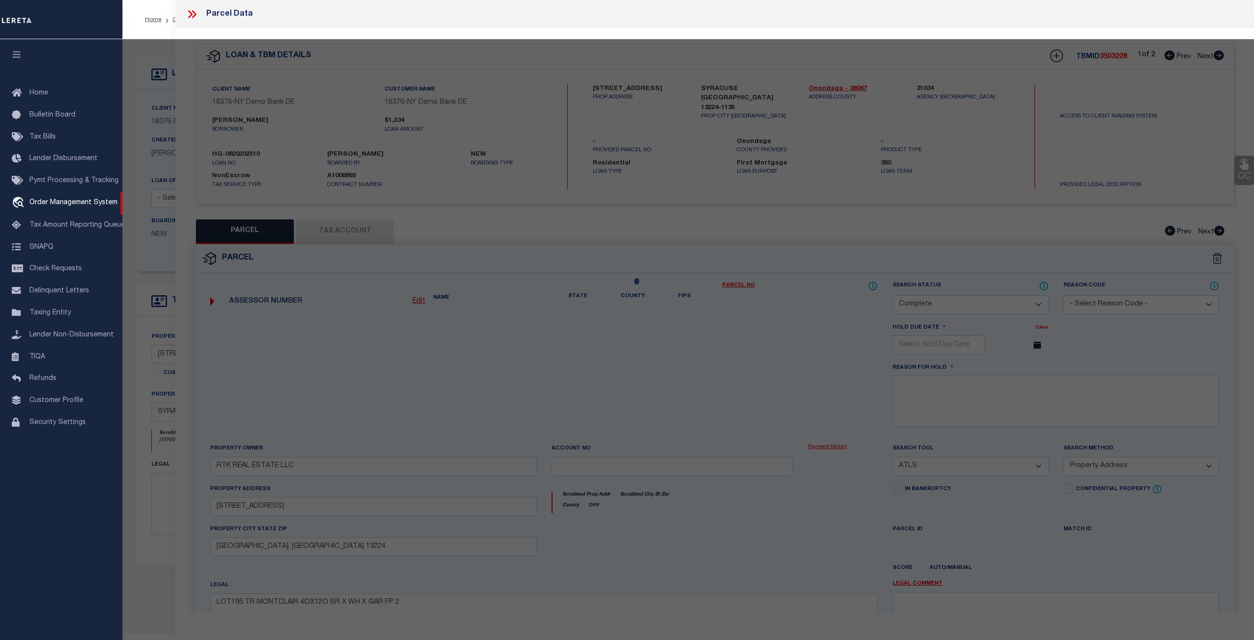
select select
select select "CP"
type input "RTK REAL ESTATE LLC"
select select "ATL"
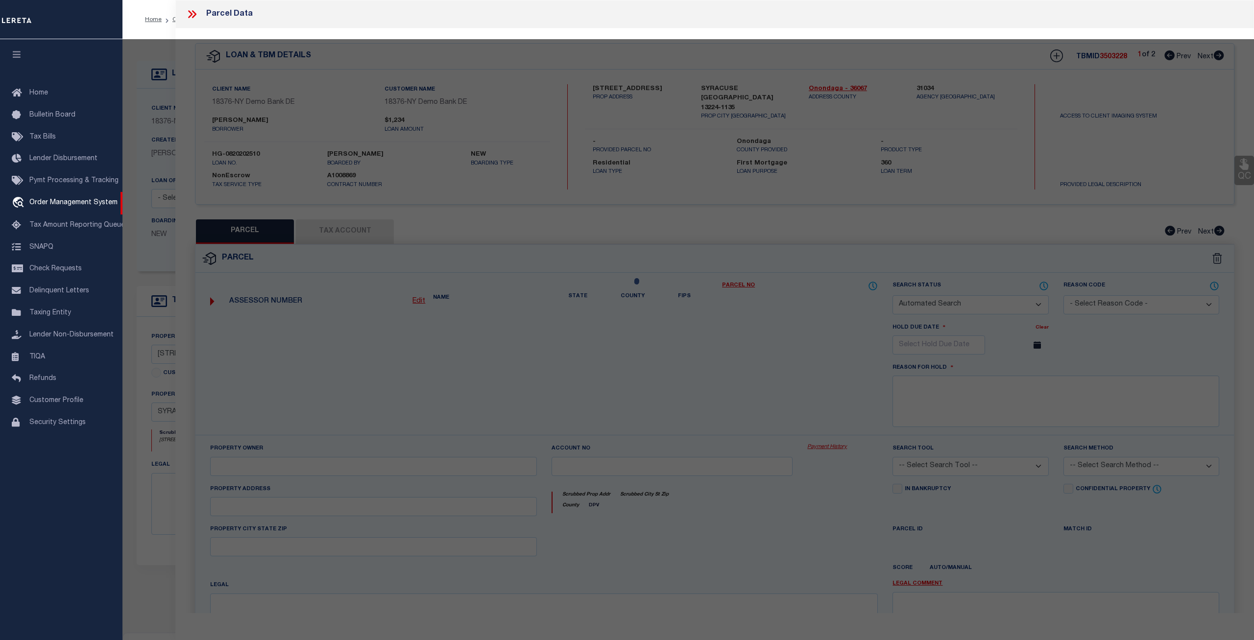
select select "ADD"
type input "[STREET_ADDRESS]"
checkbox input "false"
type input "[GEOGRAPHIC_DATA], [GEOGRAPHIC_DATA] 13224"
type textarea "LOT195 TR MONTCLAIR 4OX12O BR X WH X GAR FP 2"
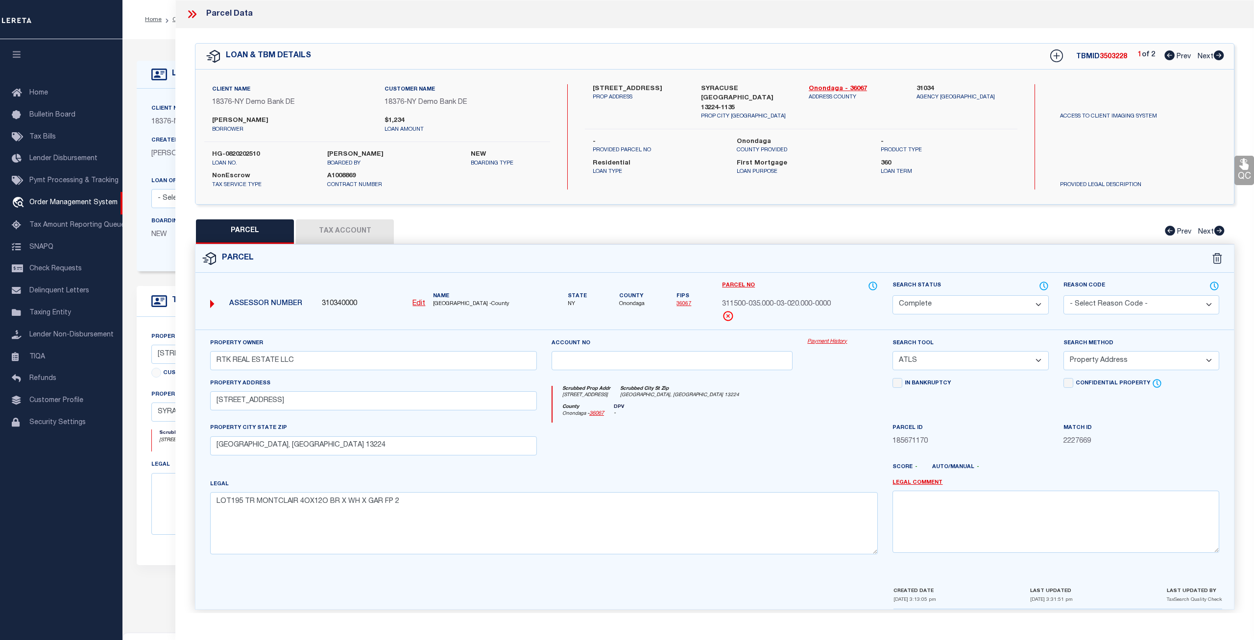
click at [196, 14] on icon at bounding box center [192, 14] width 13 height 13
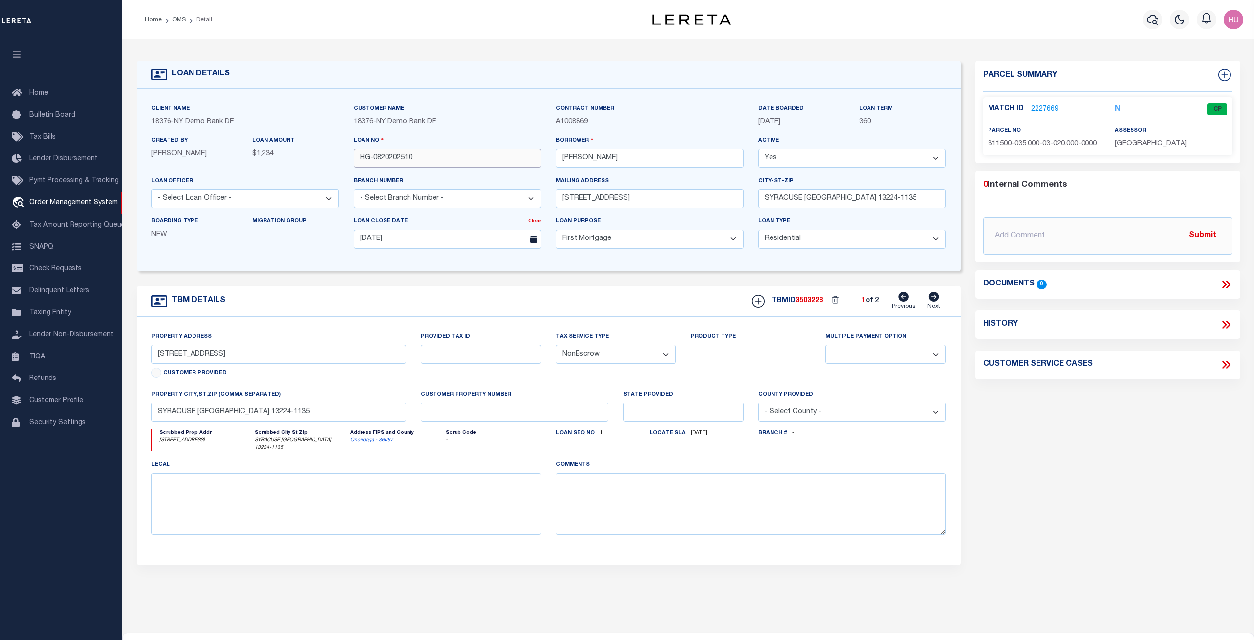
drag, startPoint x: 422, startPoint y: 156, endPoint x: 324, endPoint y: 156, distance: 97.5
click at [354, 156] on input "HG-0820202510" at bounding box center [448, 158] width 188 height 19
click at [1050, 107] on link "2227669" at bounding box center [1044, 109] width 27 height 10
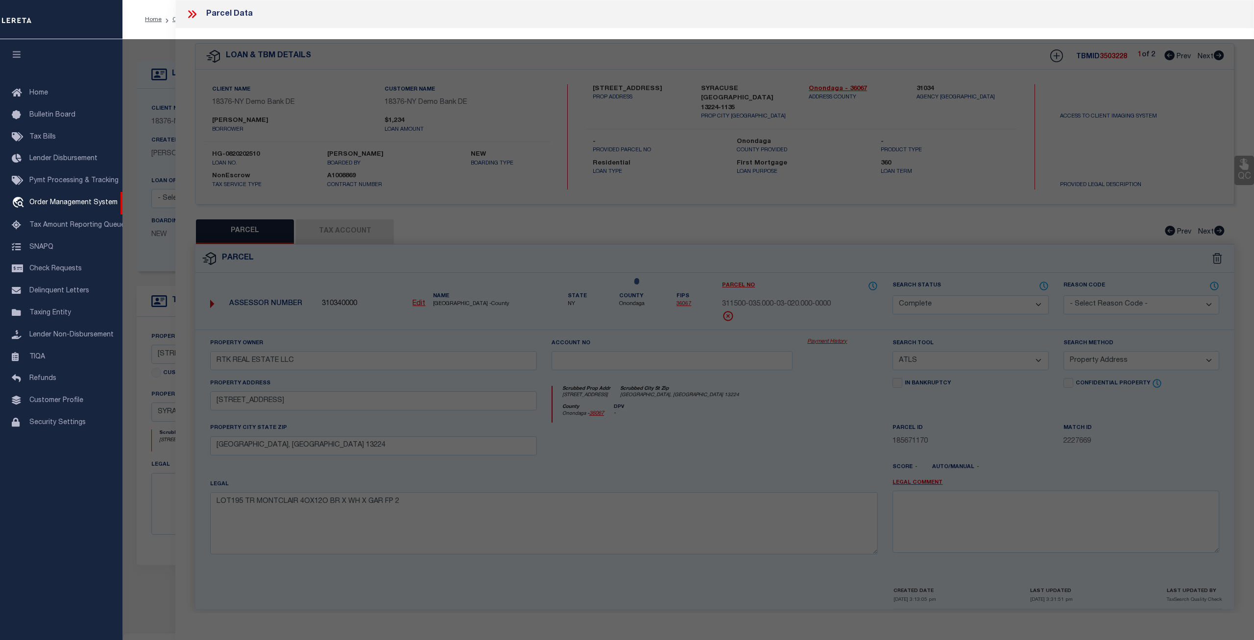
select select "AS"
select select
checkbox input "false"
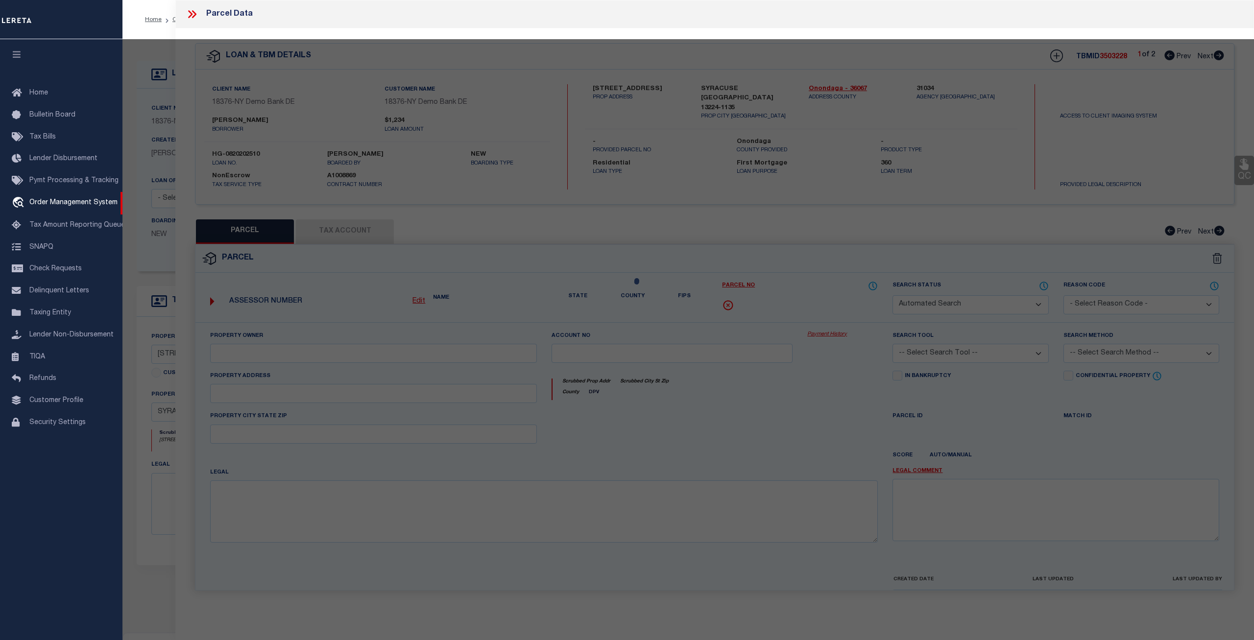
select select "CP"
type input "RTK REAL ESTATE LLC"
select select "ATL"
select select "ADD"
type input "[STREET_ADDRESS]"
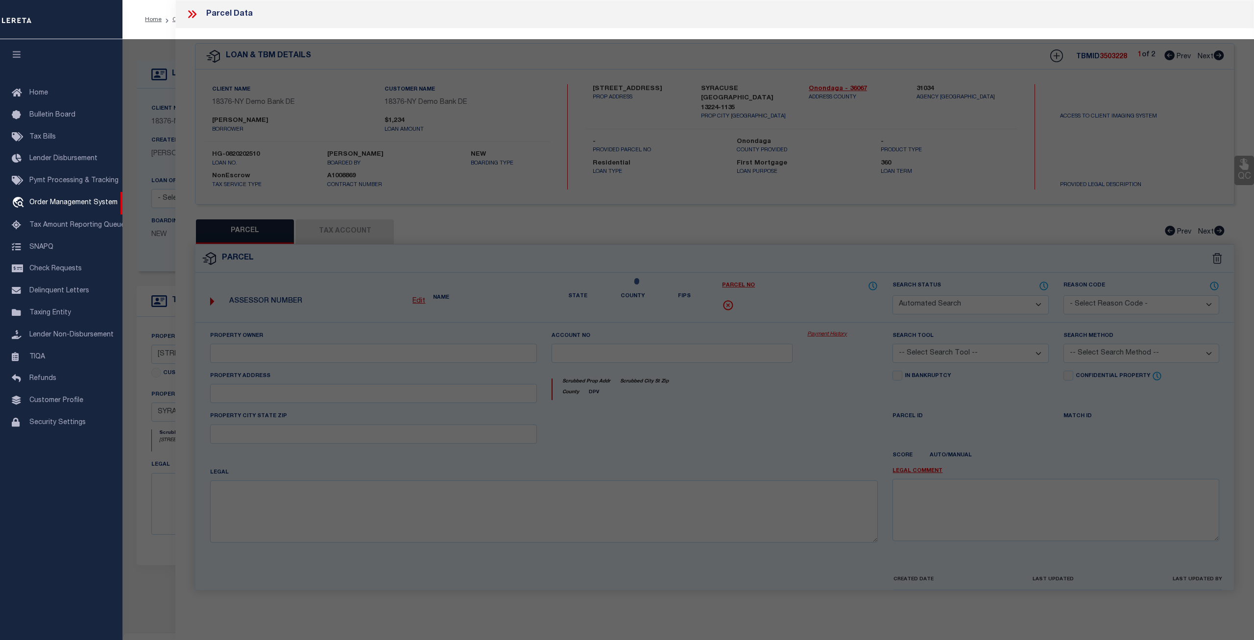
checkbox input "false"
type input "[GEOGRAPHIC_DATA], [GEOGRAPHIC_DATA] 13224"
type textarea "LOT195 TR MONTCLAIR 4OX12O BR X WH X GAR FP 2"
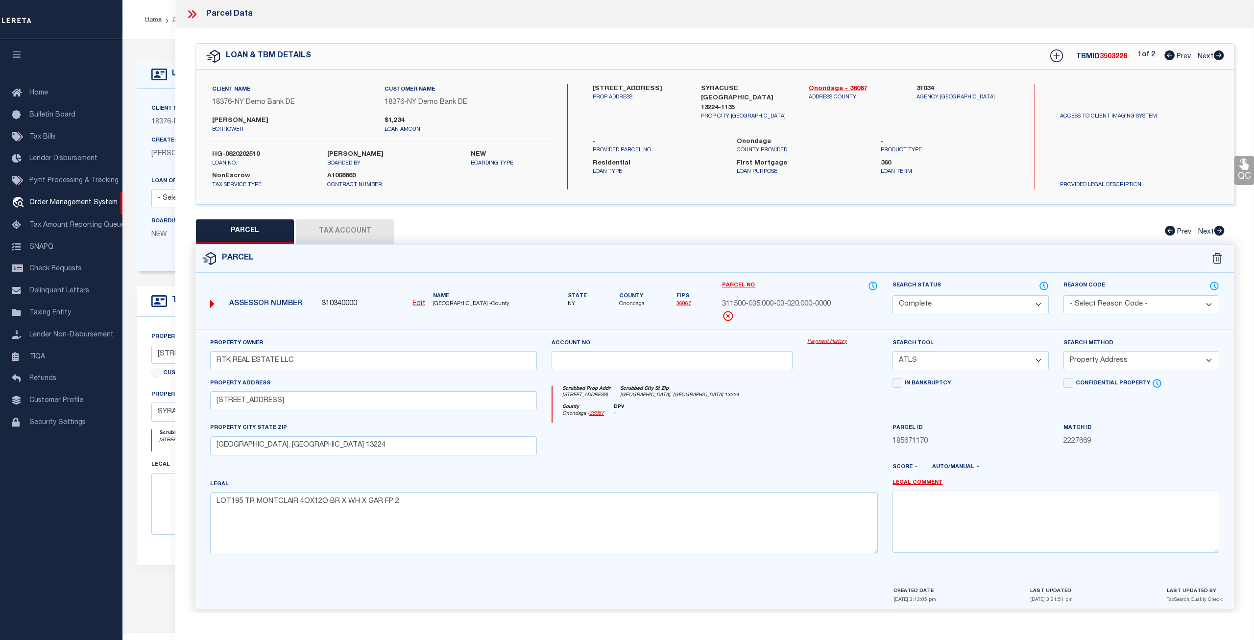
click at [370, 229] on button "Tax Account" at bounding box center [345, 231] width 98 height 24
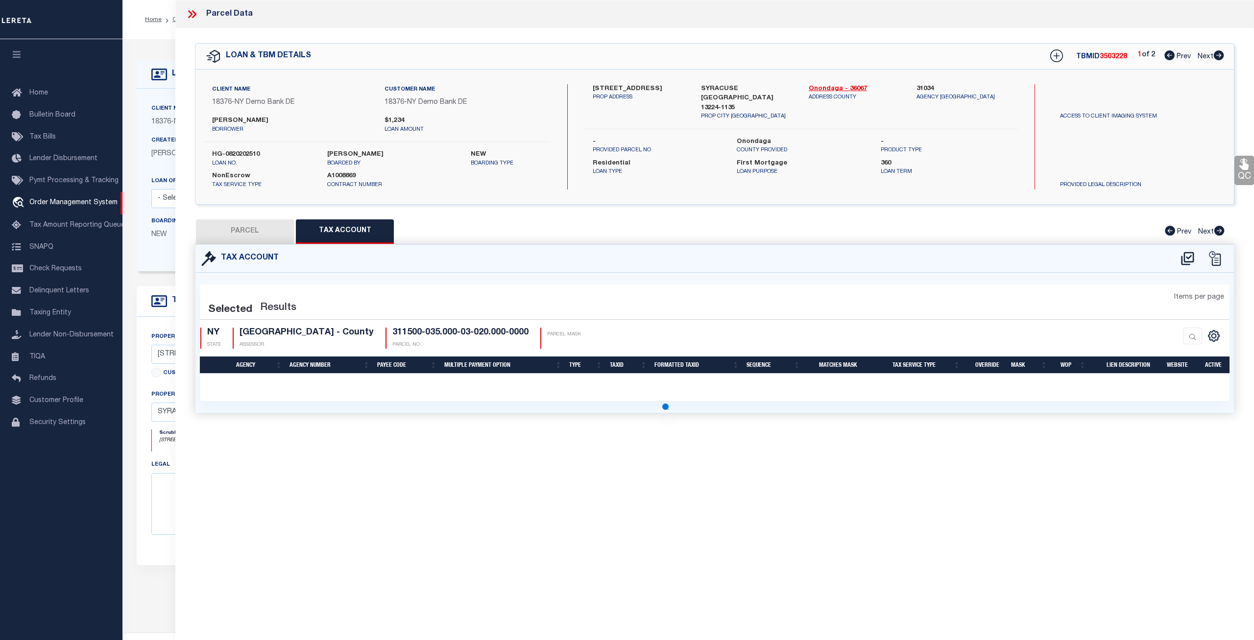
select select "100"
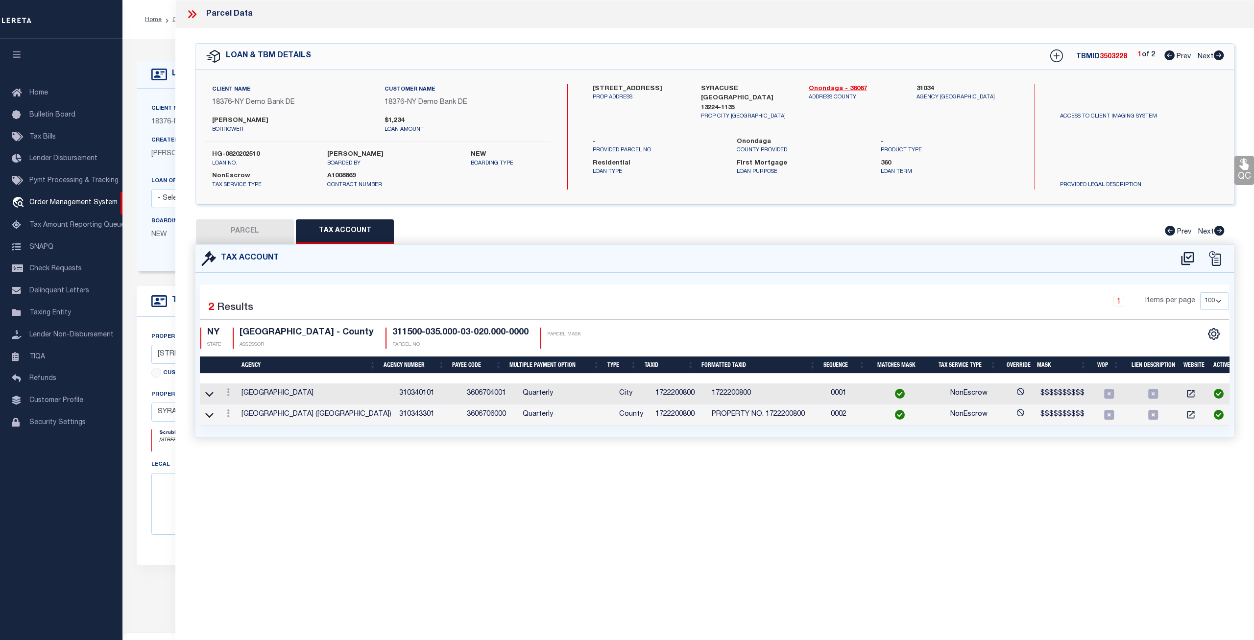
scroll to position [0, 4]
click at [220, 416] on link at bounding box center [224, 415] width 11 height 8
click at [244, 428] on link at bounding box center [241, 429] width 36 height 16
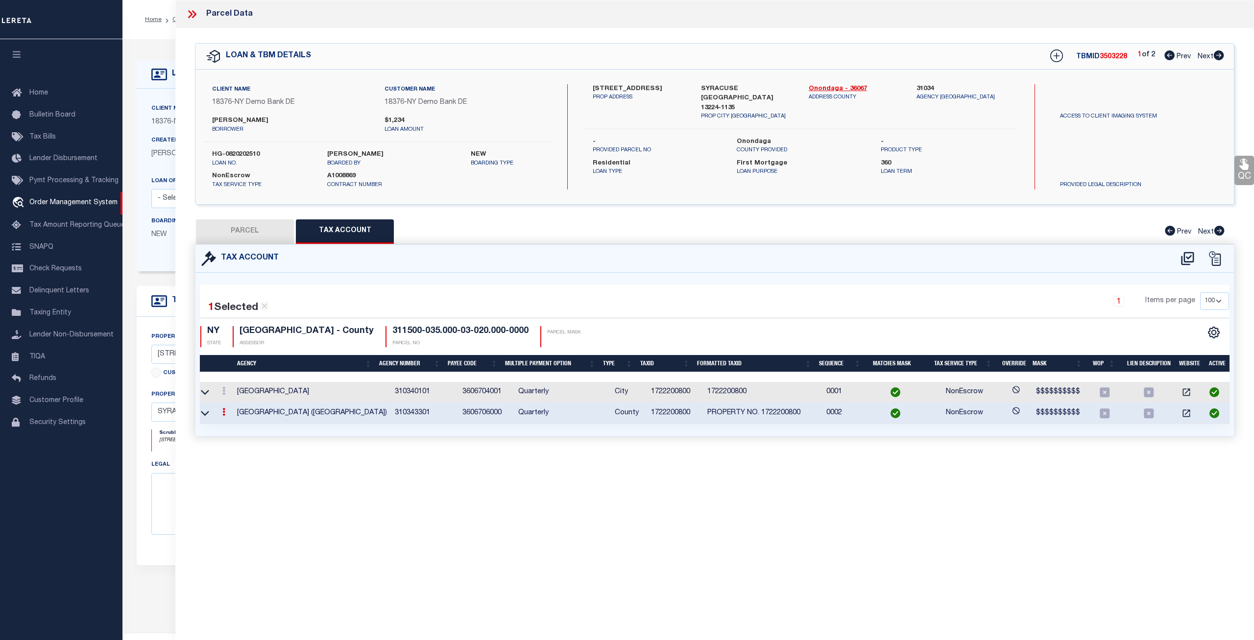
type input "1722200800"
type textarea "$$$$$$$$$$"
checkbox input "true"
select select "ACT"
type input "PROPERTY NO. XXXXXXXXXX*"
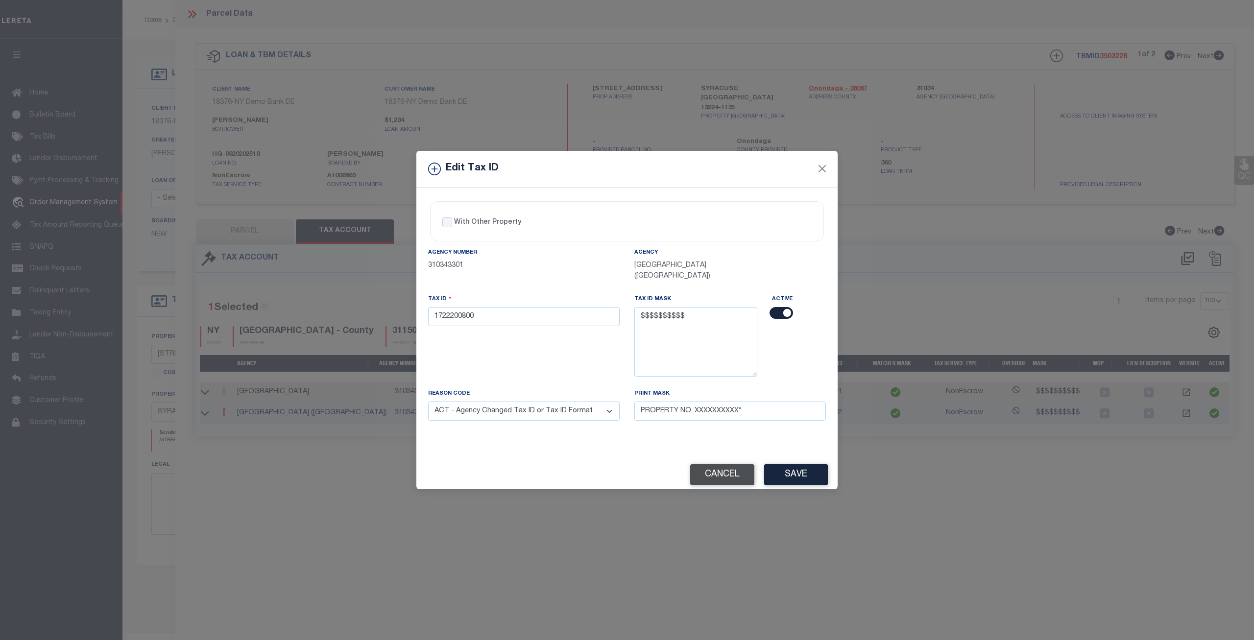
click at [703, 472] on button "Cancel" at bounding box center [722, 474] width 64 height 21
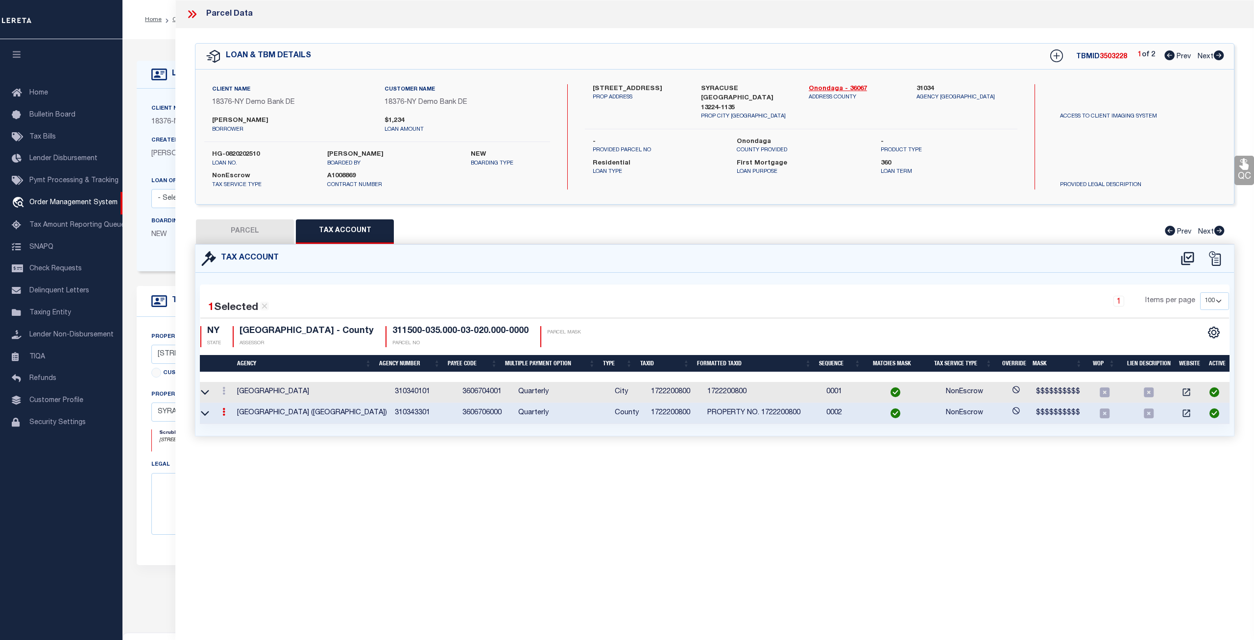
click at [262, 228] on button "PARCEL" at bounding box center [245, 231] width 98 height 24
select select "AS"
select select
checkbox input "false"
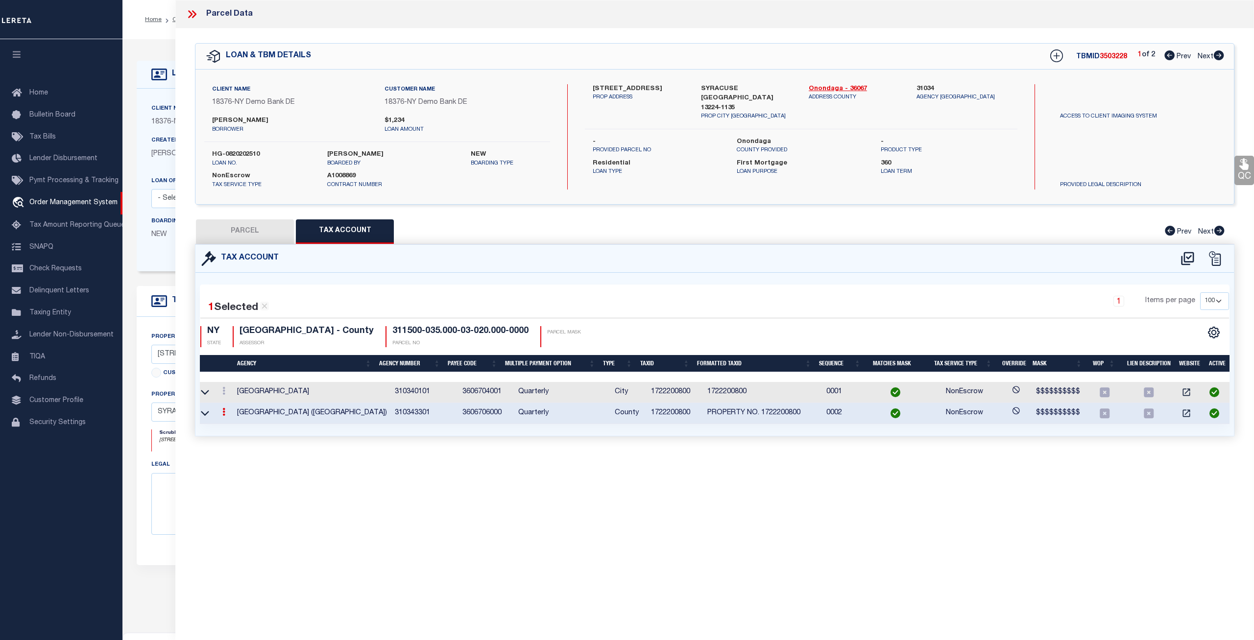
checkbox input "false"
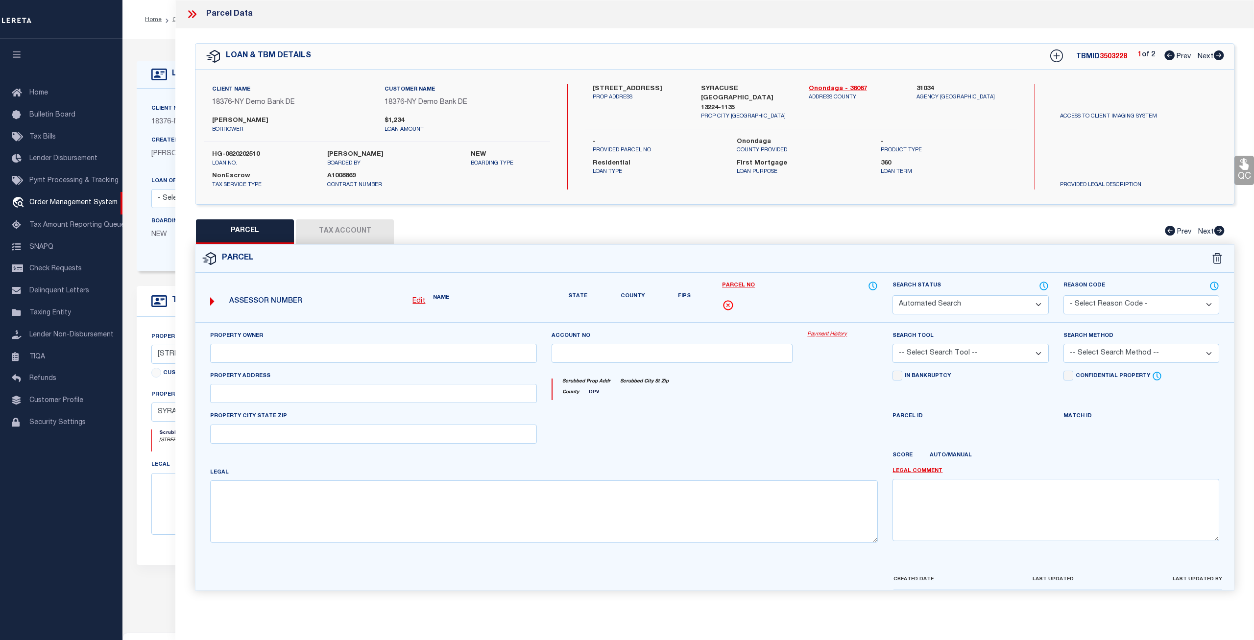
select select "CP"
type input "RTK REAL ESTATE LLC"
select select "ATL"
select select "ADD"
type input "[STREET_ADDRESS]"
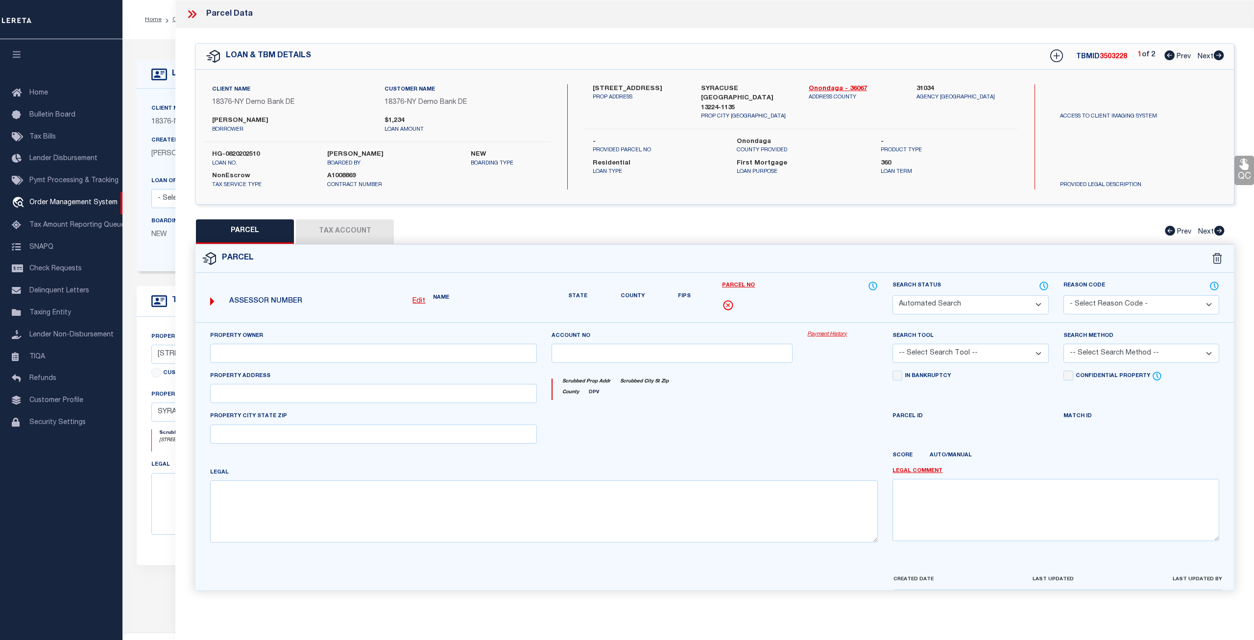
checkbox input "false"
type input "[GEOGRAPHIC_DATA], [GEOGRAPHIC_DATA] 13224"
type textarea "LOT195 TR MONTCLAIR 4OX12O BR X WH X GAR FP 2"
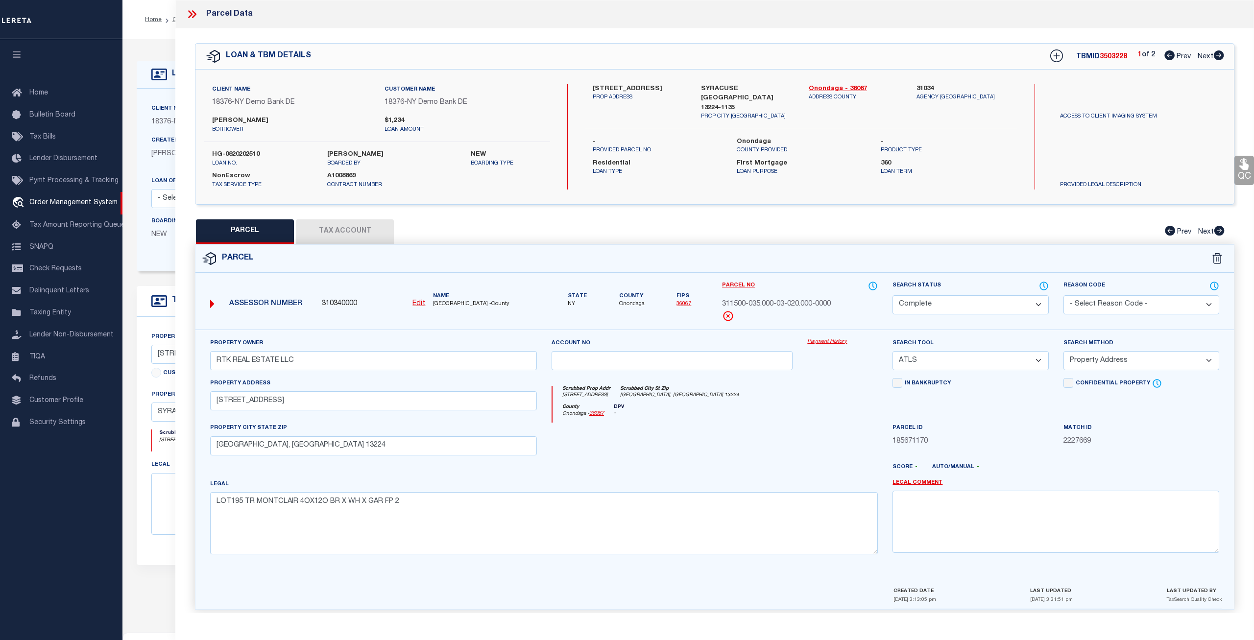
click at [822, 343] on link "Payment History" at bounding box center [842, 342] width 71 height 8
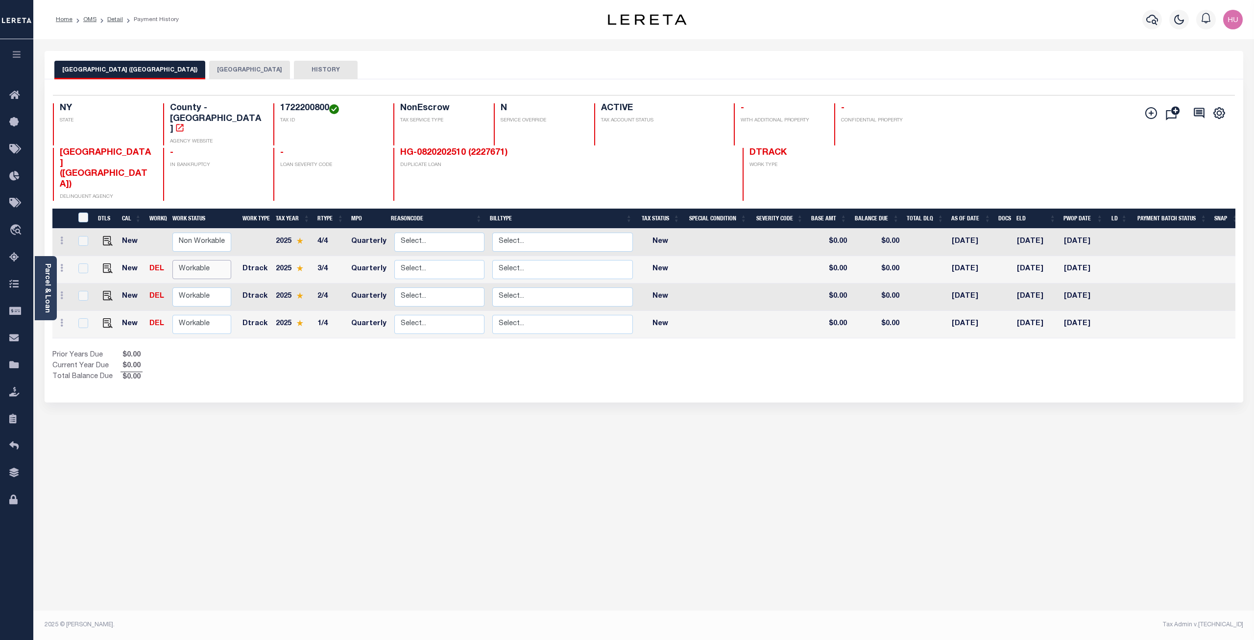
click at [172, 260] on select "Non Workable Workable" at bounding box center [201, 269] width 59 height 19
checkbox input "true"
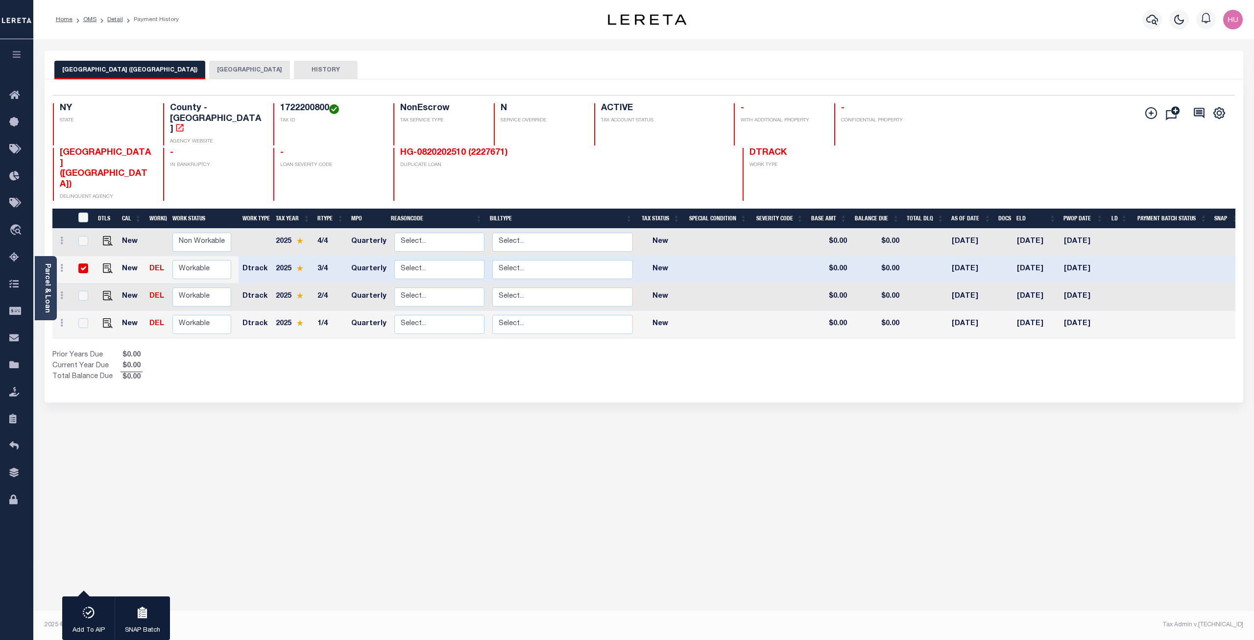
click at [317, 364] on div "1 Selected 4 Results 1 Items per page 25 50 100 NY STATE TAX ID" at bounding box center [644, 240] width 1199 height 323
click at [172, 233] on select "Non Workable Workable" at bounding box center [201, 242] width 59 height 19
checkbox input "true"
click at [86, 264] on input "checkbox" at bounding box center [83, 269] width 10 height 10
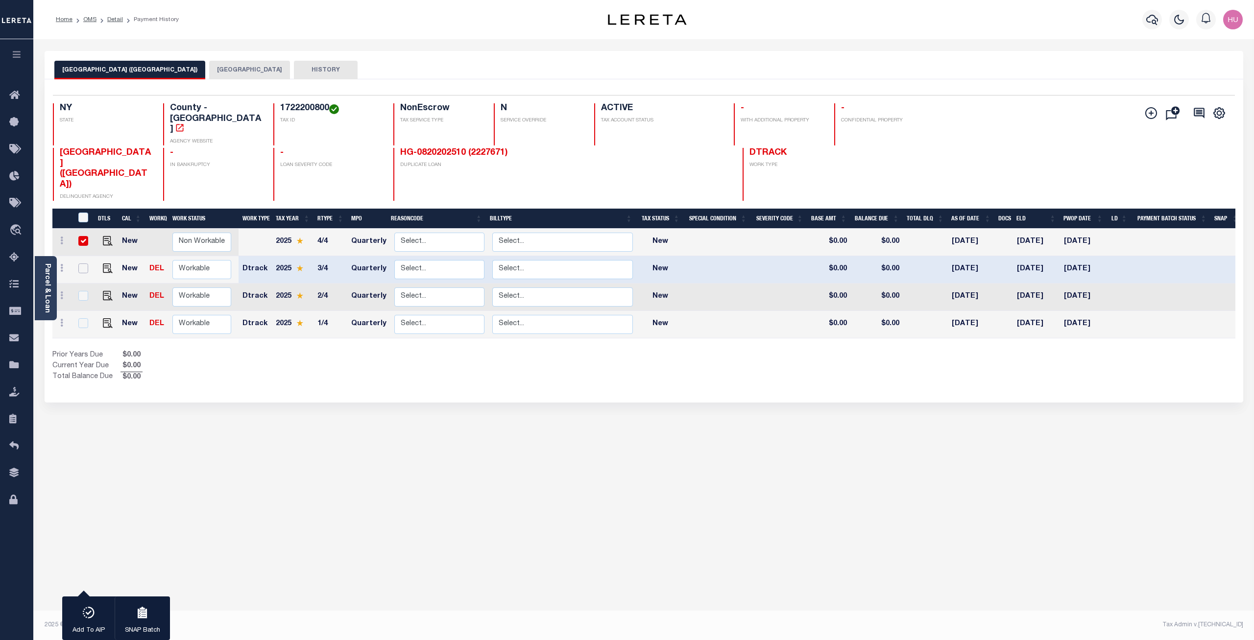
checkbox input "false"
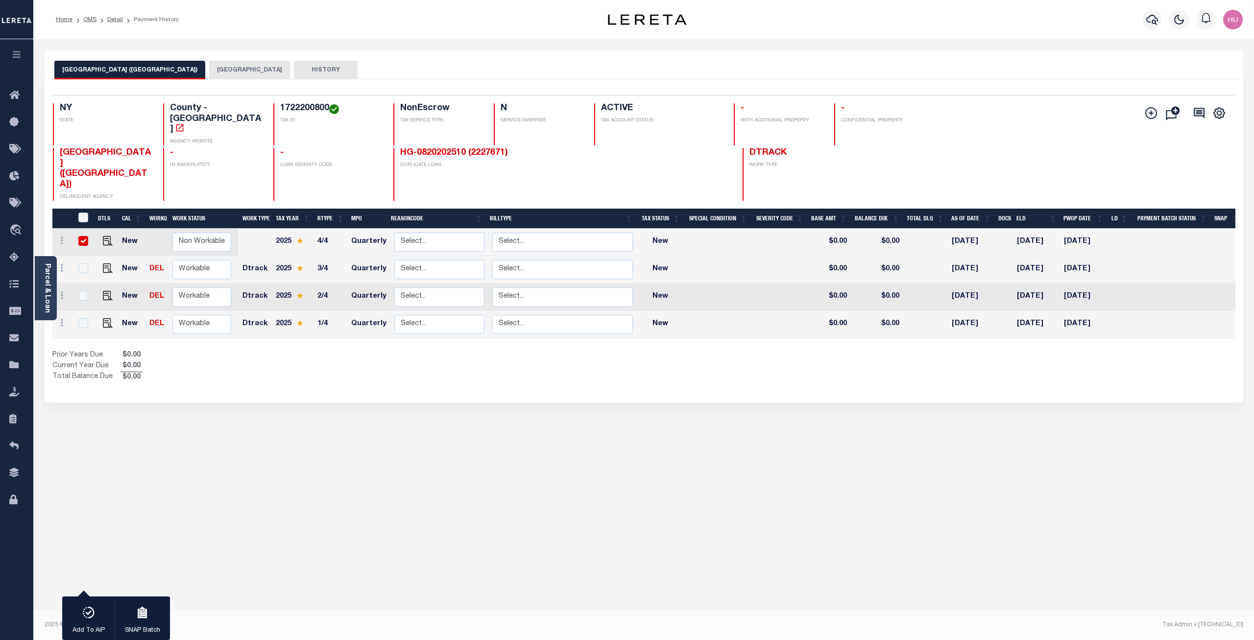
click at [80, 236] on input "checkbox" at bounding box center [83, 241] width 10 height 10
checkbox input "false"
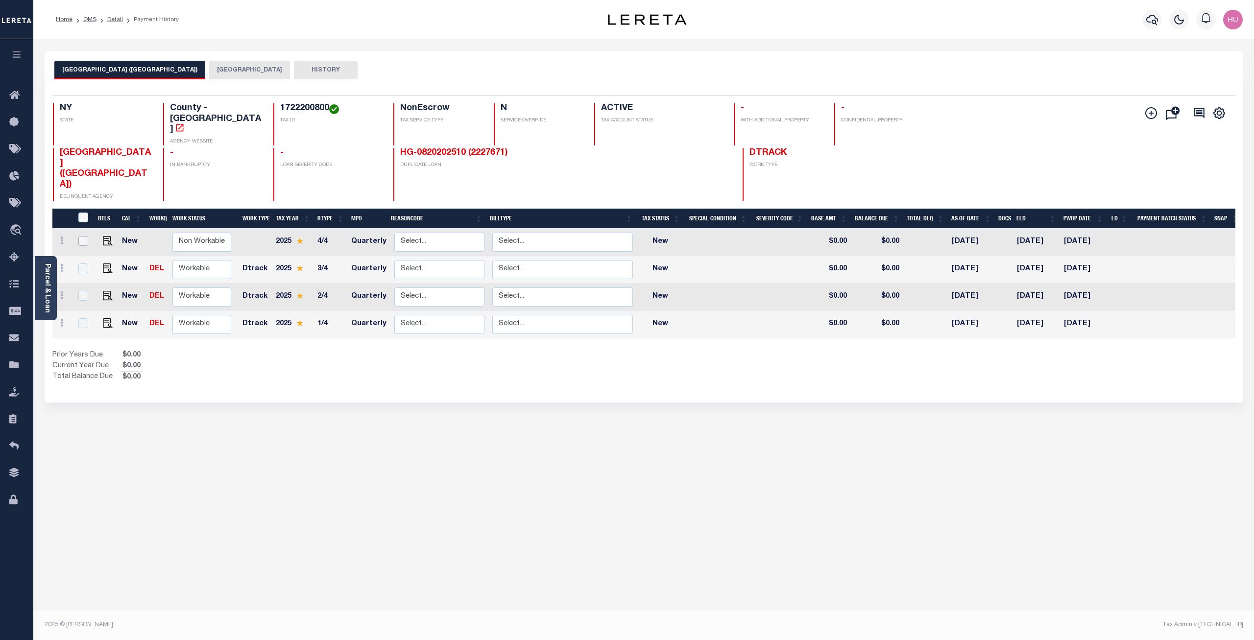
checkbox input "false"
click at [116, 20] on link "Detail" at bounding box center [115, 20] width 16 height 6
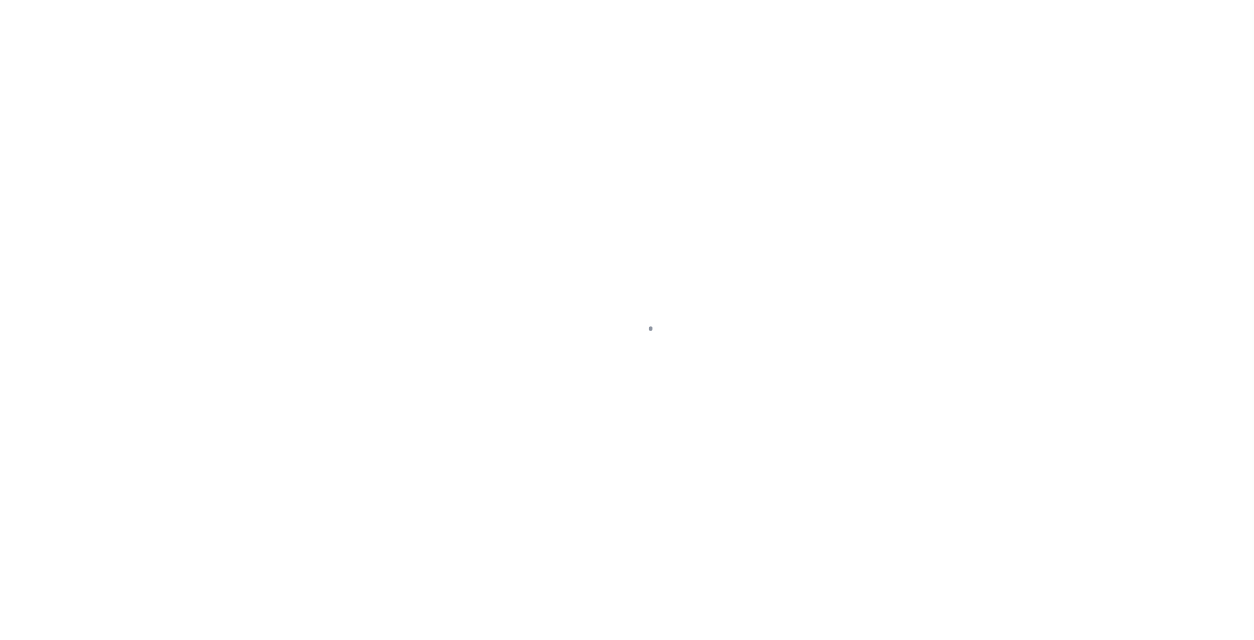
select select "10"
select select "NonEscrow"
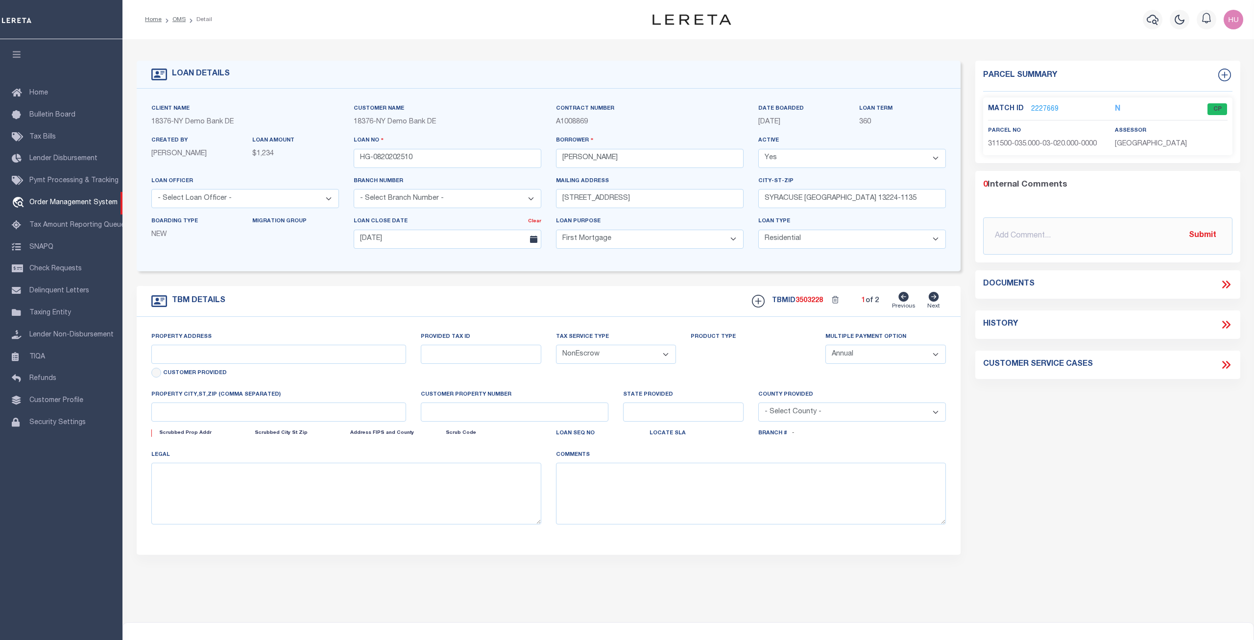
type input "[STREET_ADDRESS]"
select select
type input "SYRACUSE [GEOGRAPHIC_DATA] 13224-1135"
select select
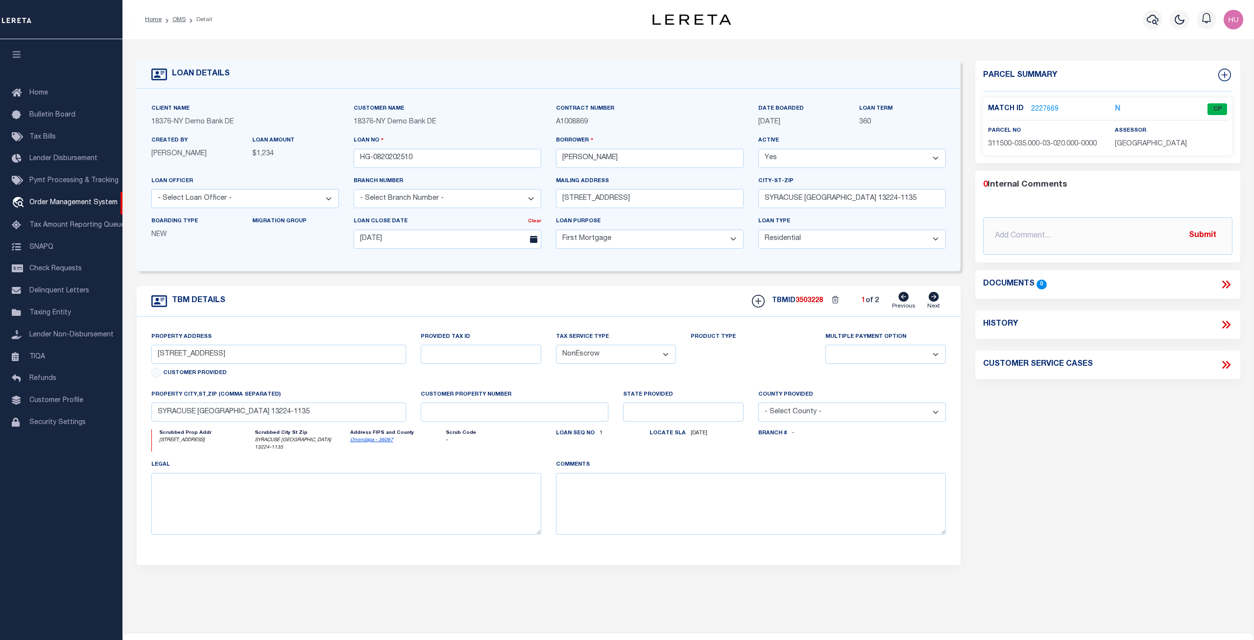
click at [1040, 107] on link "2227669" at bounding box center [1044, 109] width 27 height 10
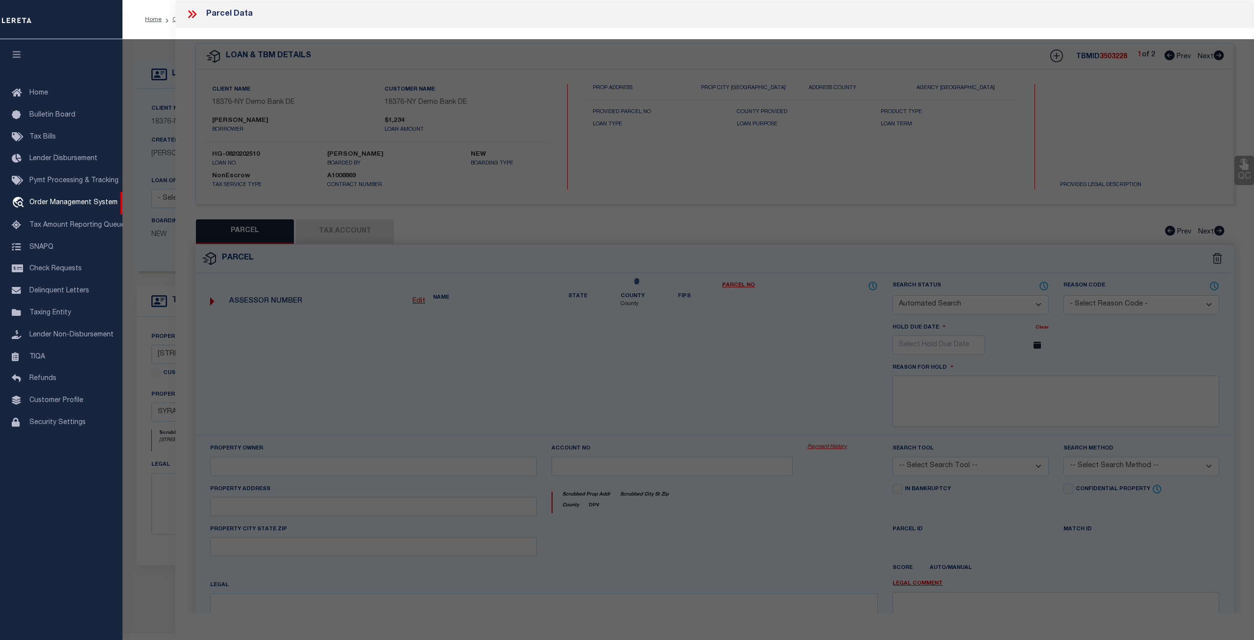
checkbox input "false"
select select "CP"
type input "RTK REAL ESTATE LLC"
select select "ATL"
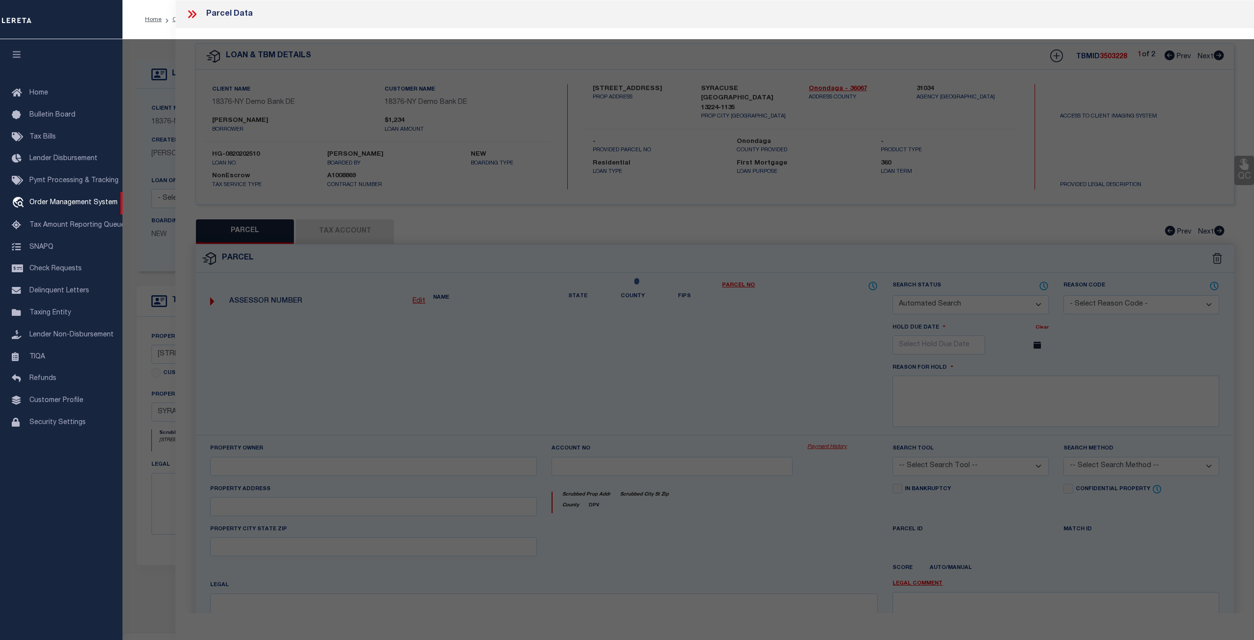
select select "ADD"
type input "[STREET_ADDRESS]"
checkbox input "false"
type input "[GEOGRAPHIC_DATA], [GEOGRAPHIC_DATA] 13224"
type textarea "LOT195 TR MONTCLAIR 4OX12O BR X WH X GAR FP 2"
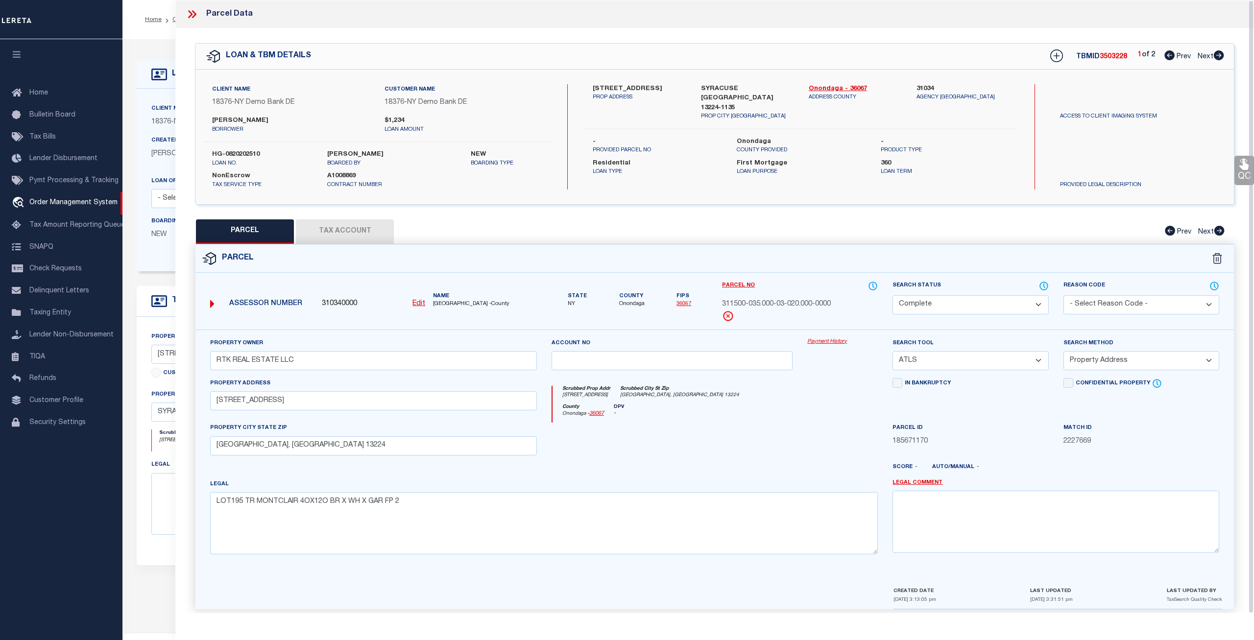
click at [360, 230] on button "Tax Account" at bounding box center [345, 231] width 98 height 24
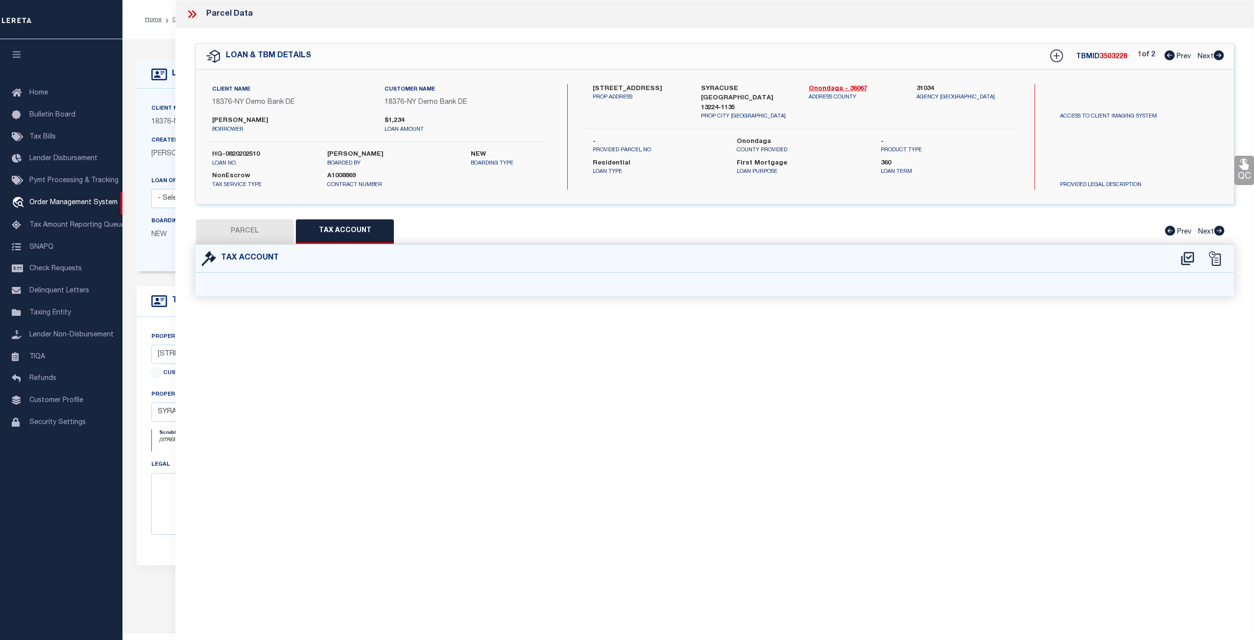
select select "100"
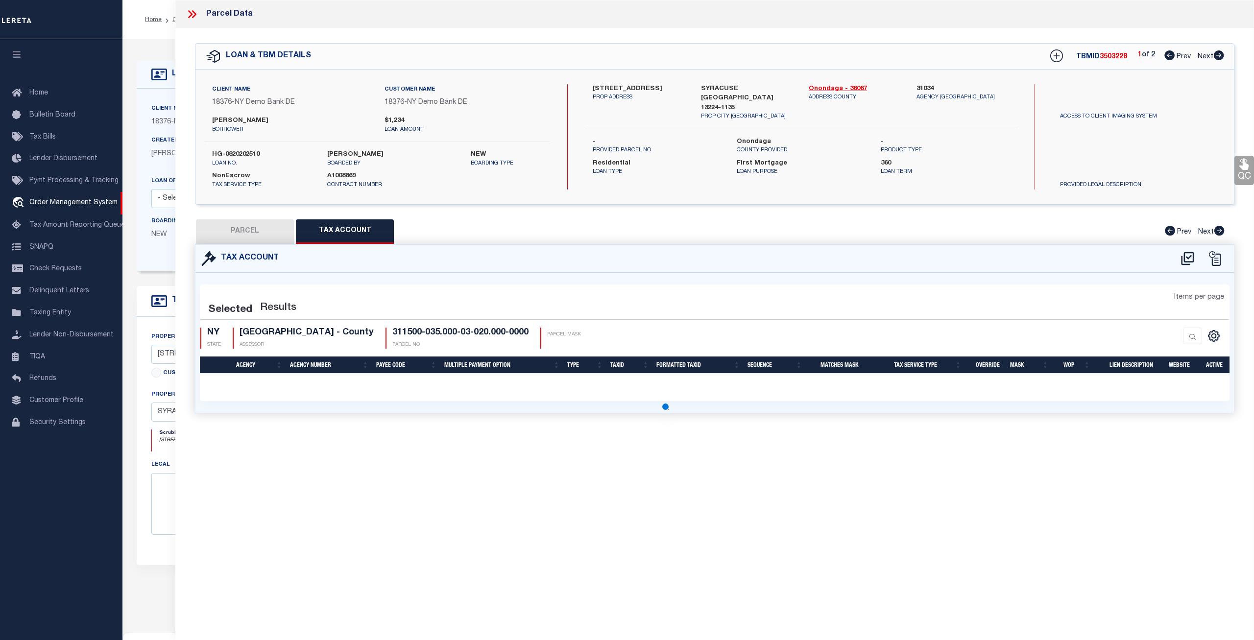
select select "100"
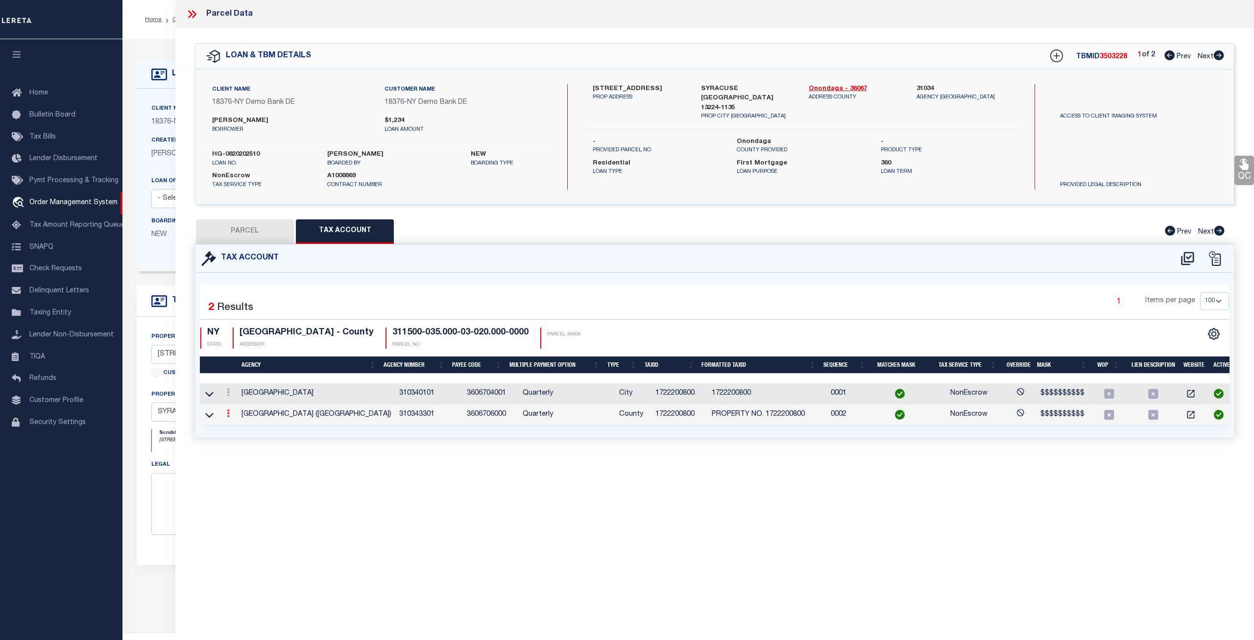
click at [228, 415] on icon at bounding box center [228, 414] width 3 height 8
click at [392, 432] on div "Selected 2 Results 1 Items per page 10 25 50 100 NY STATE" at bounding box center [714, 355] width 1039 height 165
click at [228, 417] on icon at bounding box center [228, 414] width 3 height 8
click at [248, 429] on link at bounding box center [241, 429] width 36 height 16
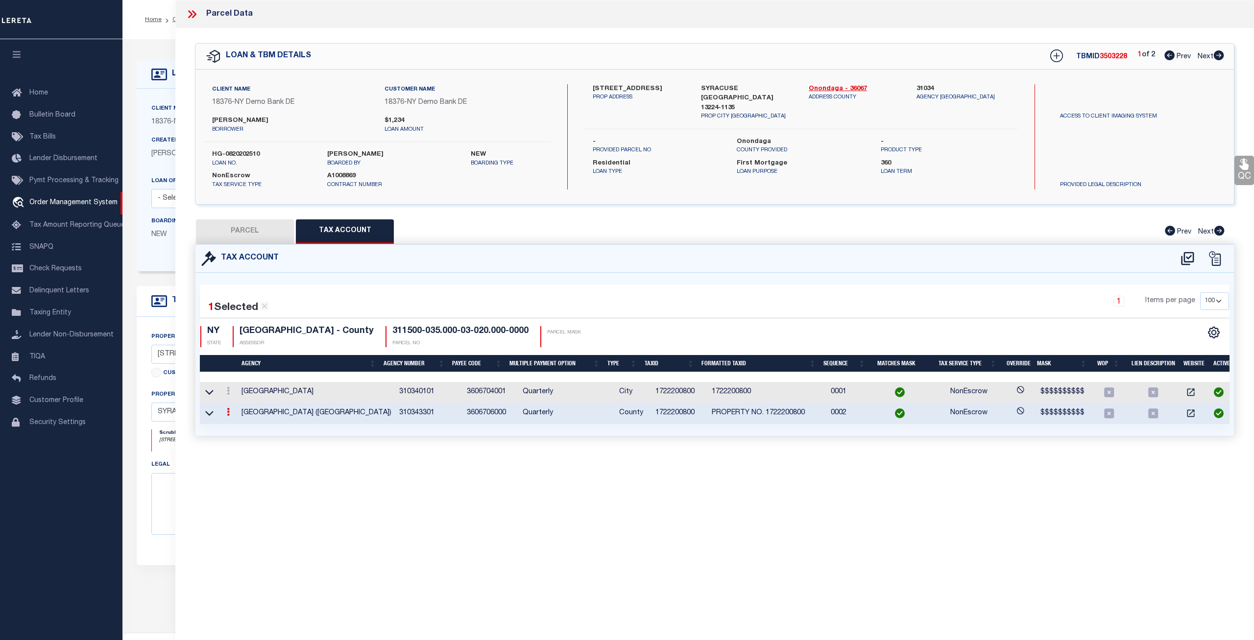
type input "1722200800"
type textarea "$$$$$$$$$$"
checkbox input "true"
select select "ACT"
type input "PROPERTY NO. XXXXXXXXXX*"
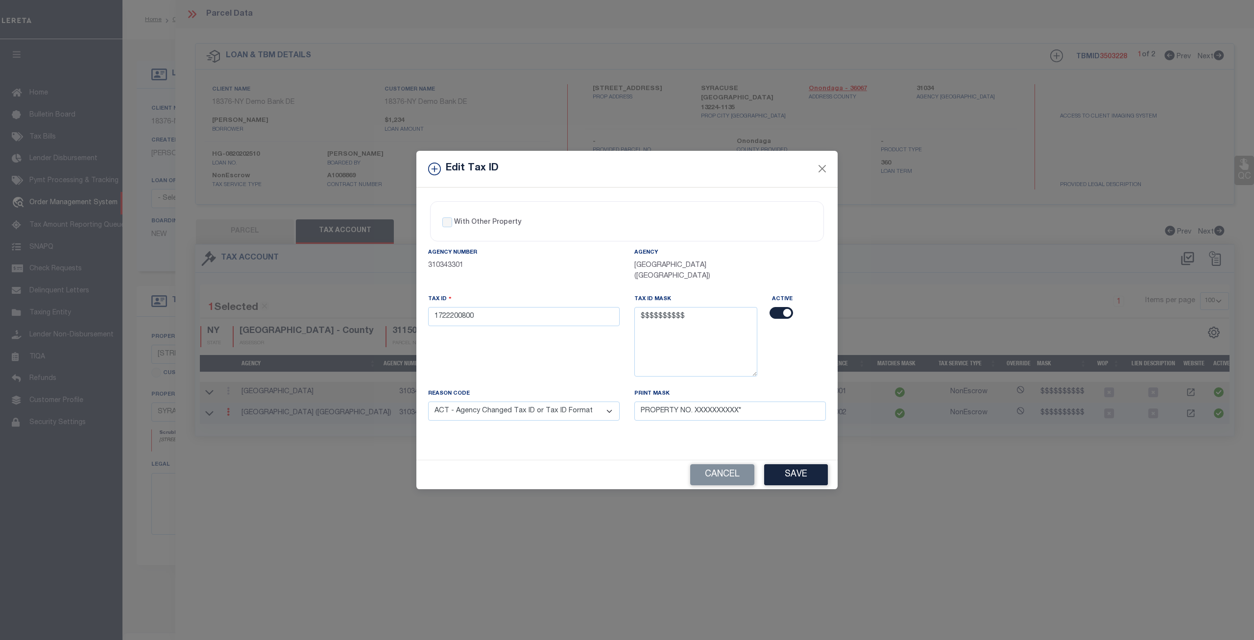
click at [783, 316] on input "checkbox" at bounding box center [782, 313] width 24 height 12
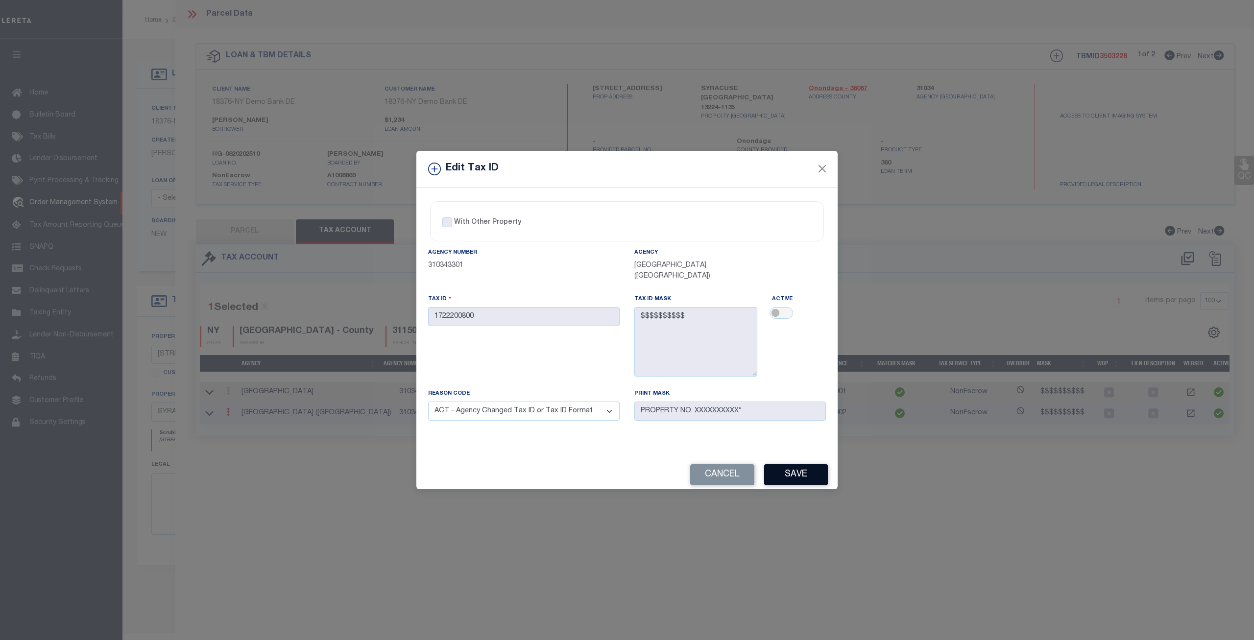
click at [797, 472] on button "Save" at bounding box center [796, 474] width 64 height 21
checkbox input "true"
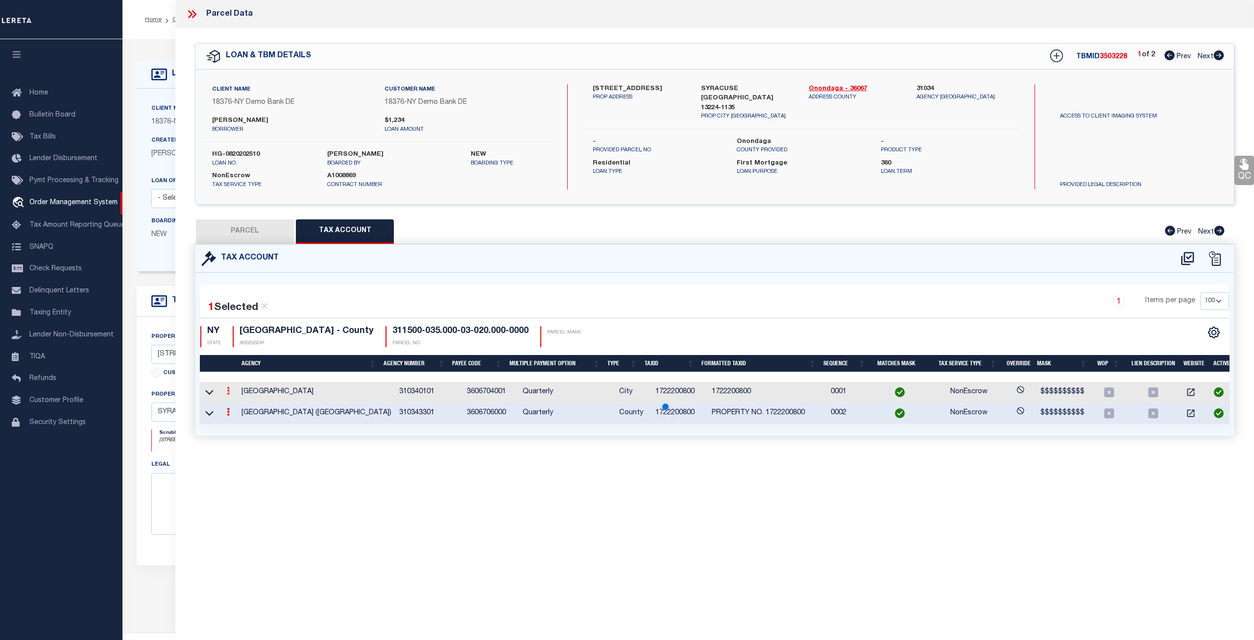
click at [227, 392] on link at bounding box center [228, 393] width 11 height 8
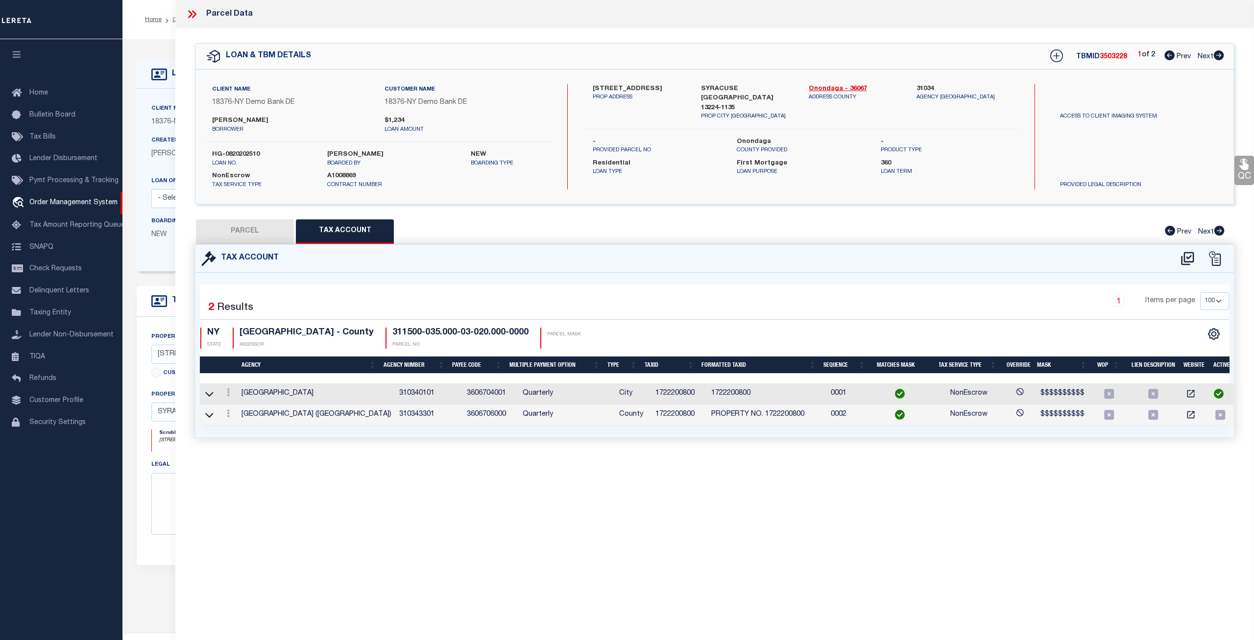
select select
click at [228, 391] on icon at bounding box center [228, 393] width 3 height 8
click at [249, 406] on link at bounding box center [241, 408] width 36 height 16
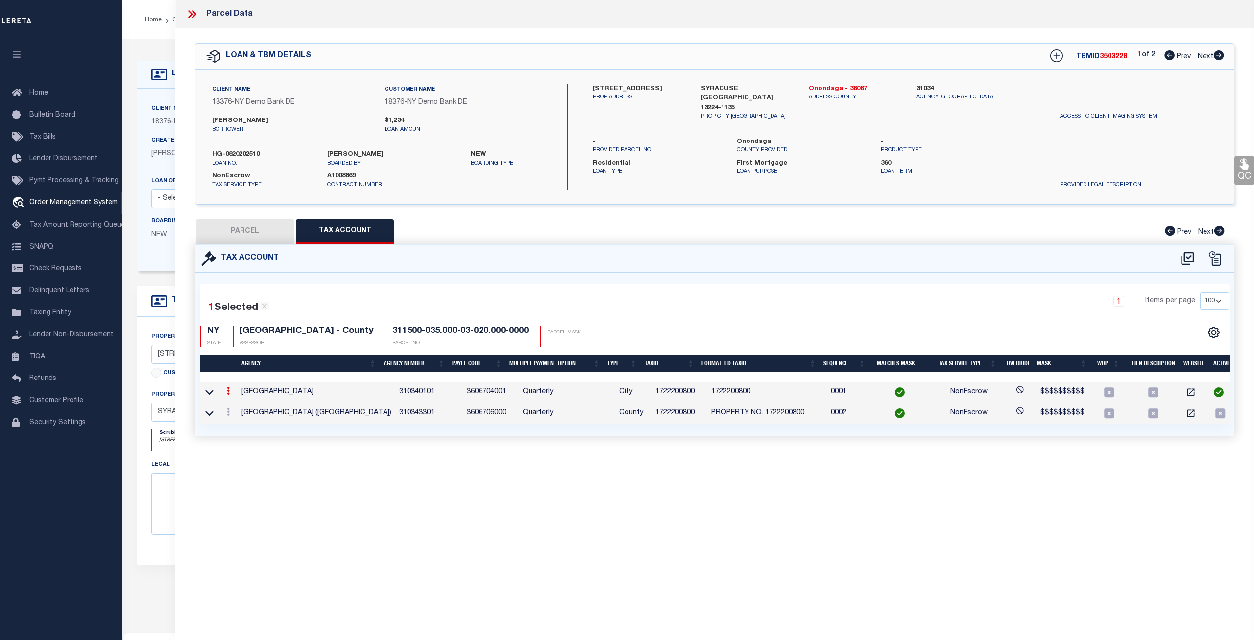
type input "XXXXXXXXXX*"
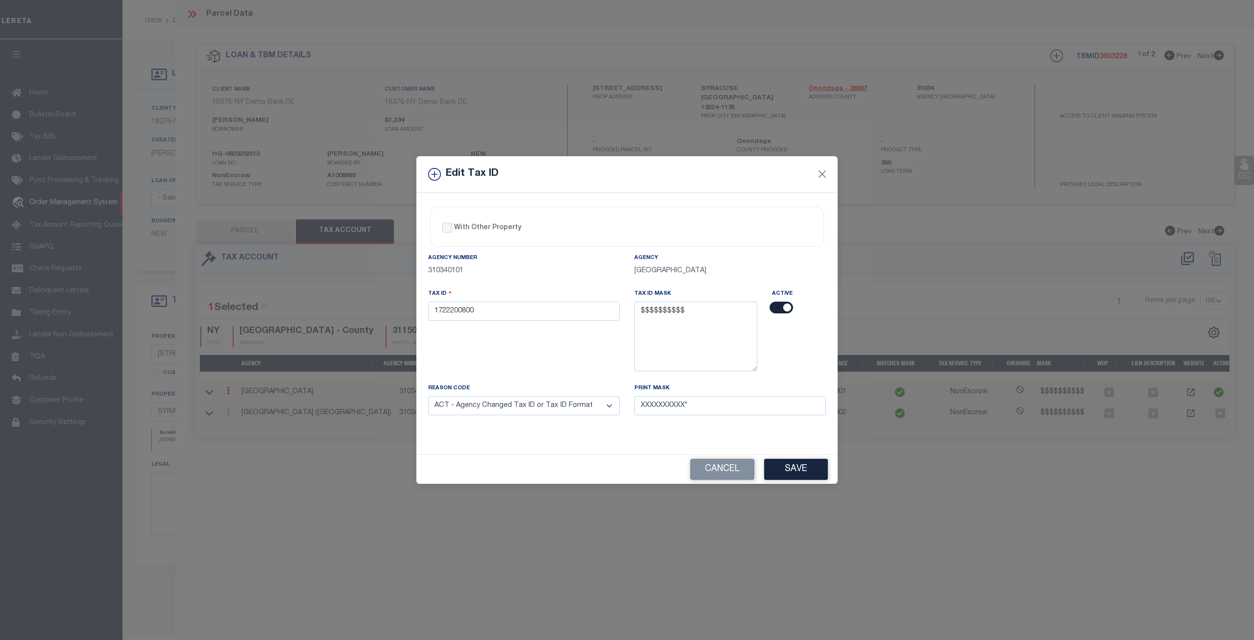
click at [776, 310] on input "checkbox" at bounding box center [782, 308] width 24 height 12
checkbox input "false"
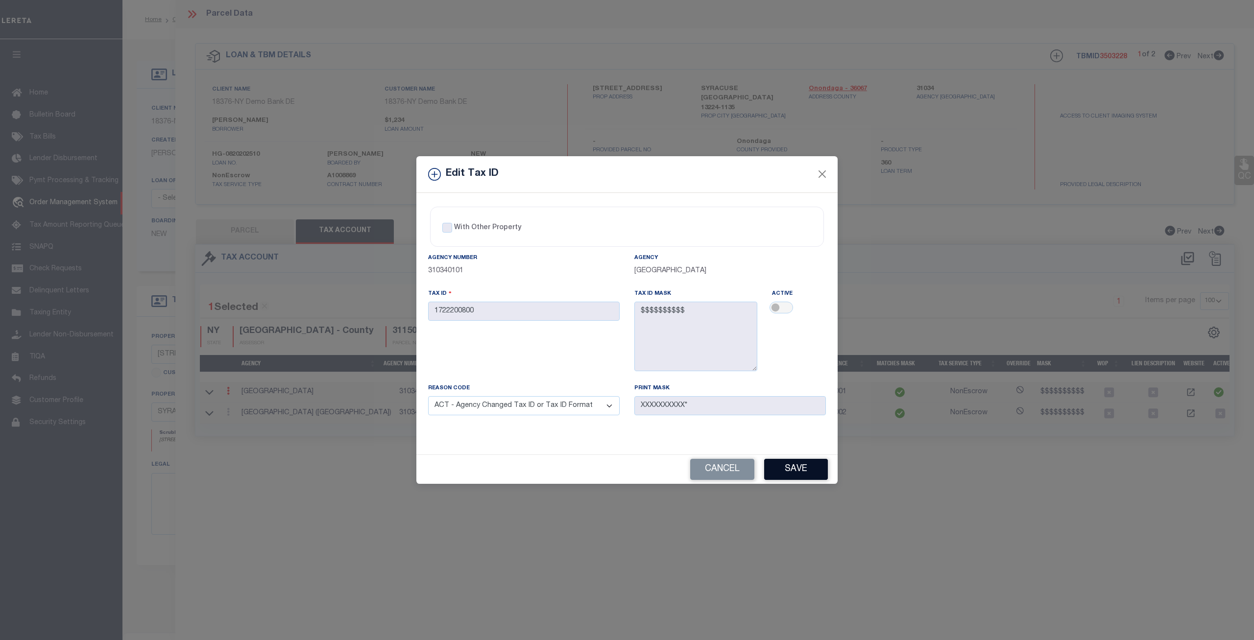
click at [795, 459] on button "Save" at bounding box center [796, 469] width 64 height 21
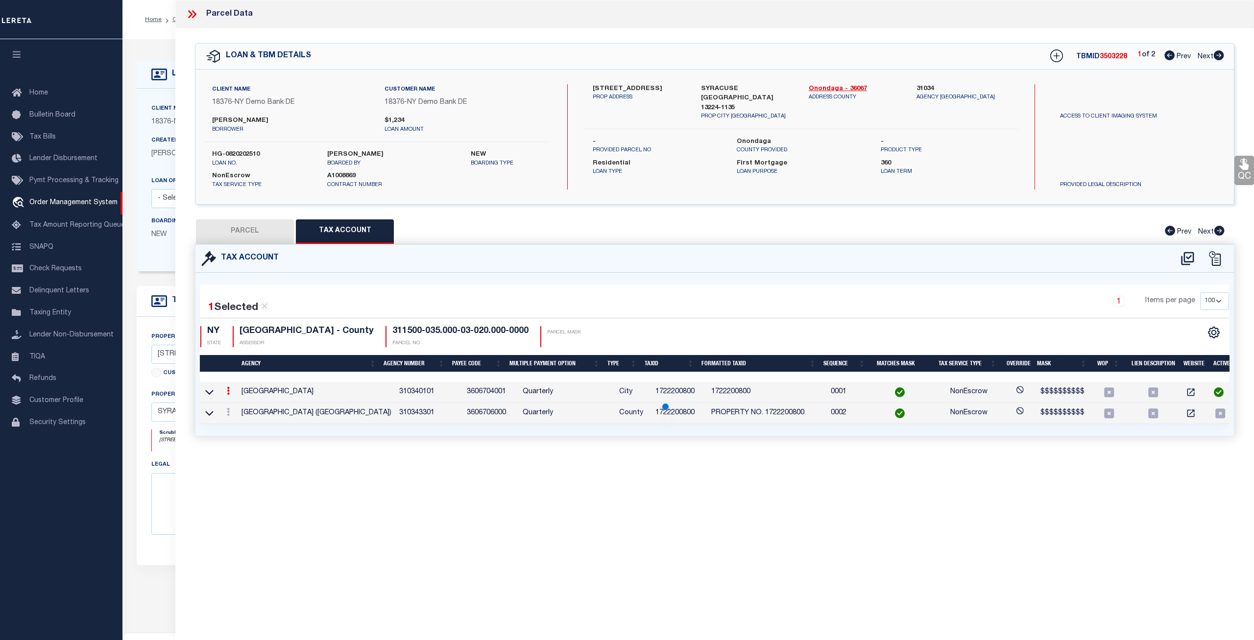
select select
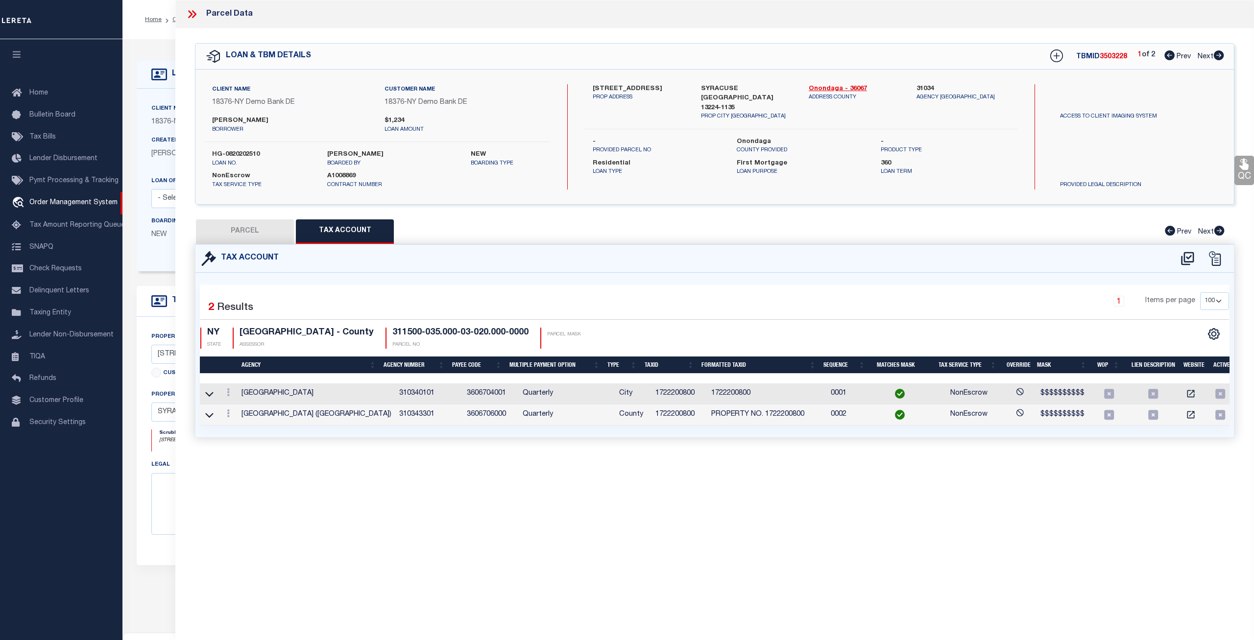
click at [273, 230] on button "PARCEL" at bounding box center [245, 231] width 98 height 24
select select "AS"
select select
checkbox input "false"
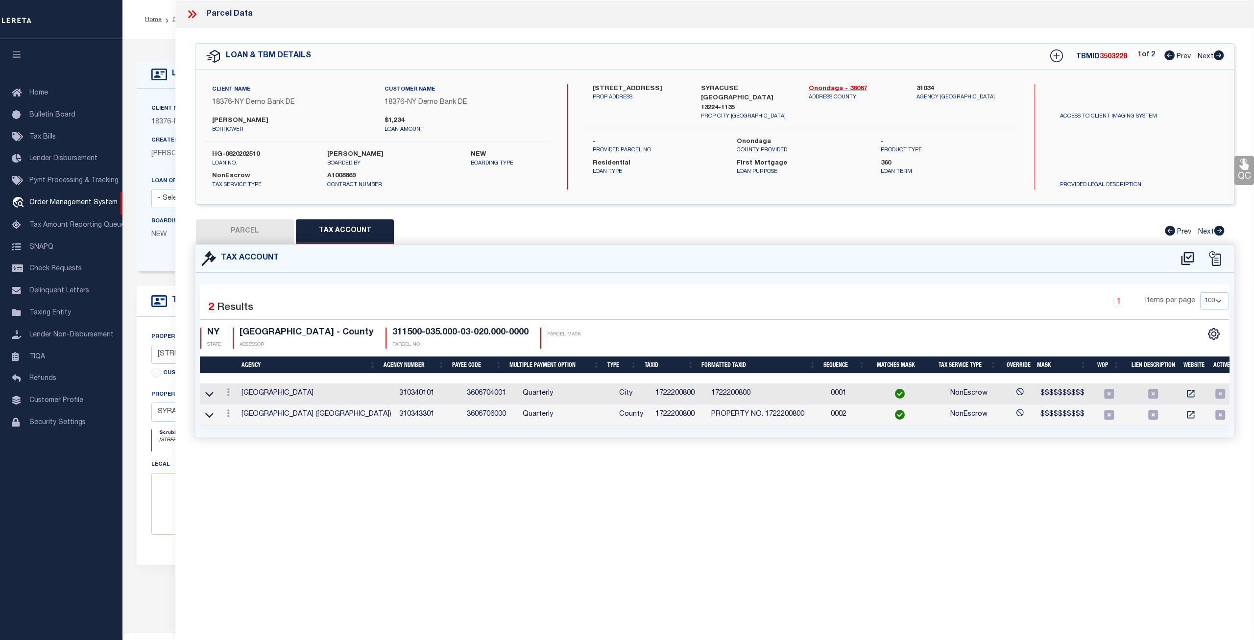
checkbox input "false"
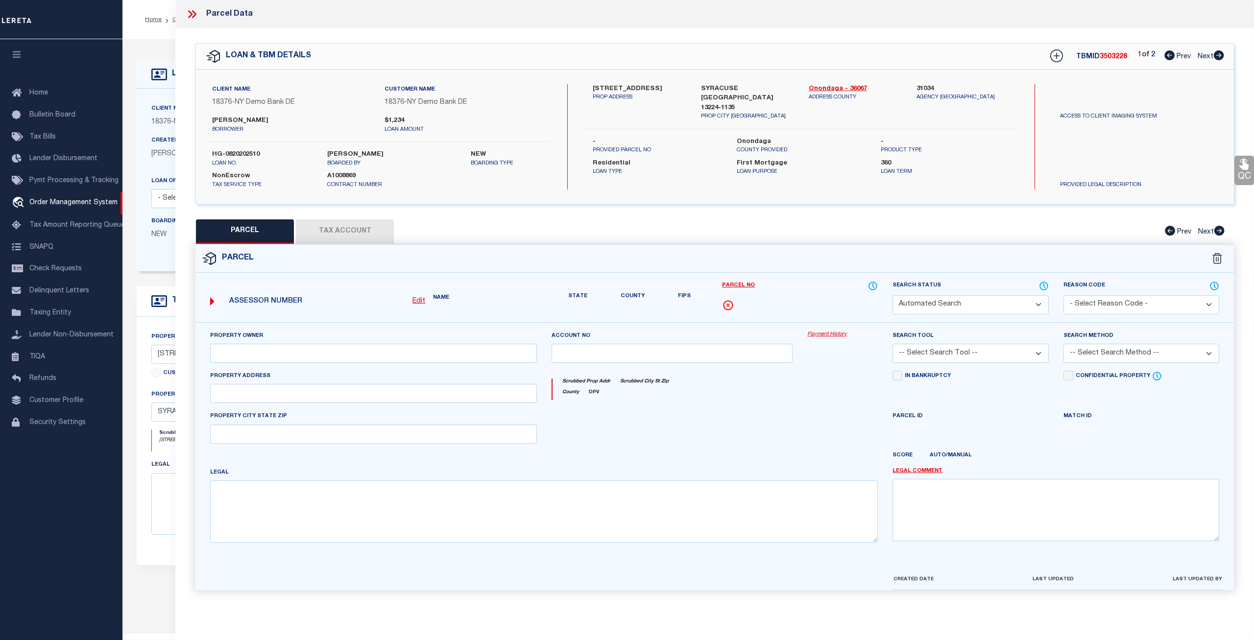
select select "CP"
type input "RTK REAL ESTATE LLC"
select select "ATL"
select select "ADD"
type input "[STREET_ADDRESS]"
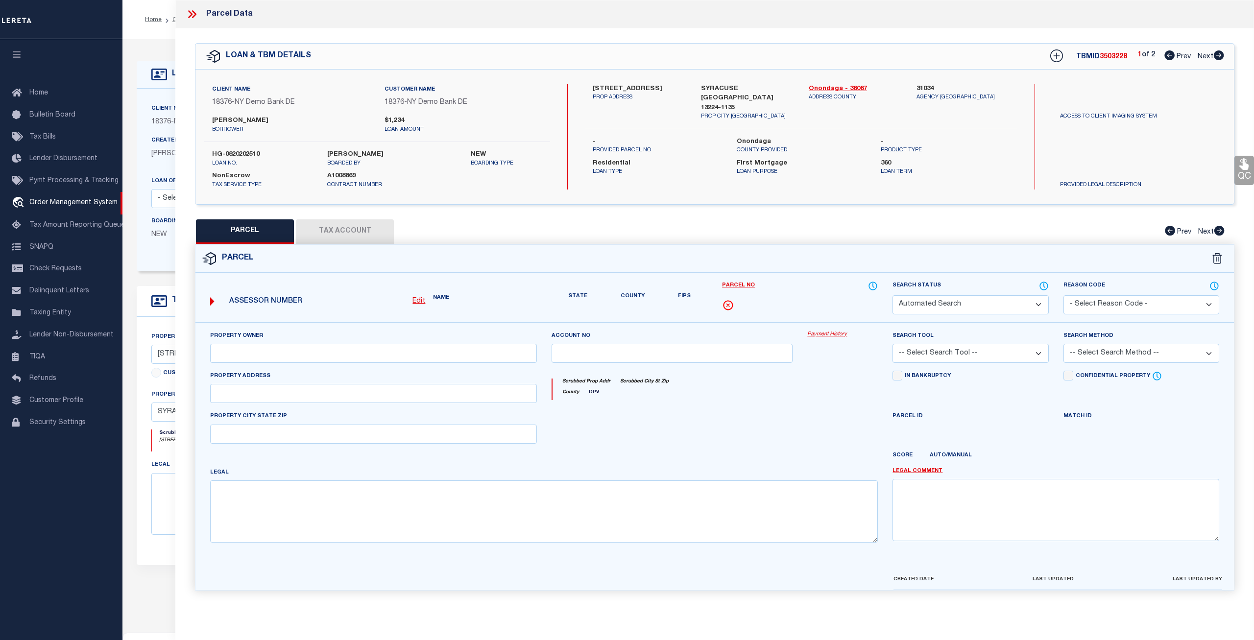
checkbox input "false"
type input "[GEOGRAPHIC_DATA], [GEOGRAPHIC_DATA] 13224"
type textarea "LOT195 TR MONTCLAIR 4OX12O BR X WH X GAR FP 2"
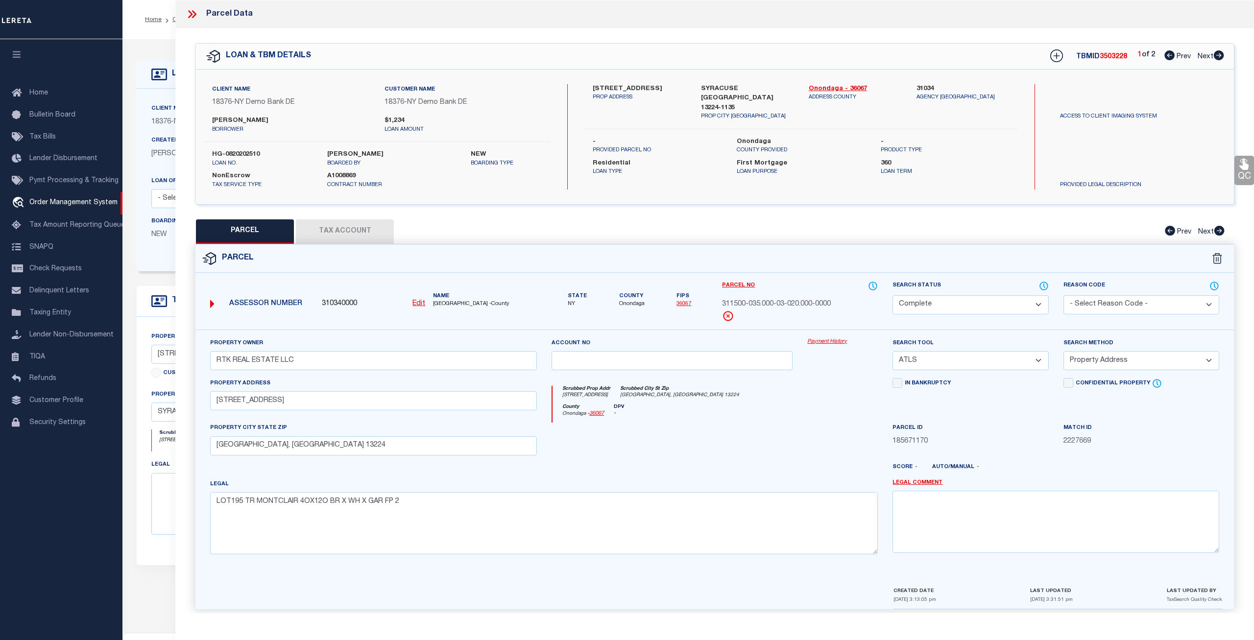
click at [833, 342] on link "Payment History" at bounding box center [842, 342] width 71 height 8
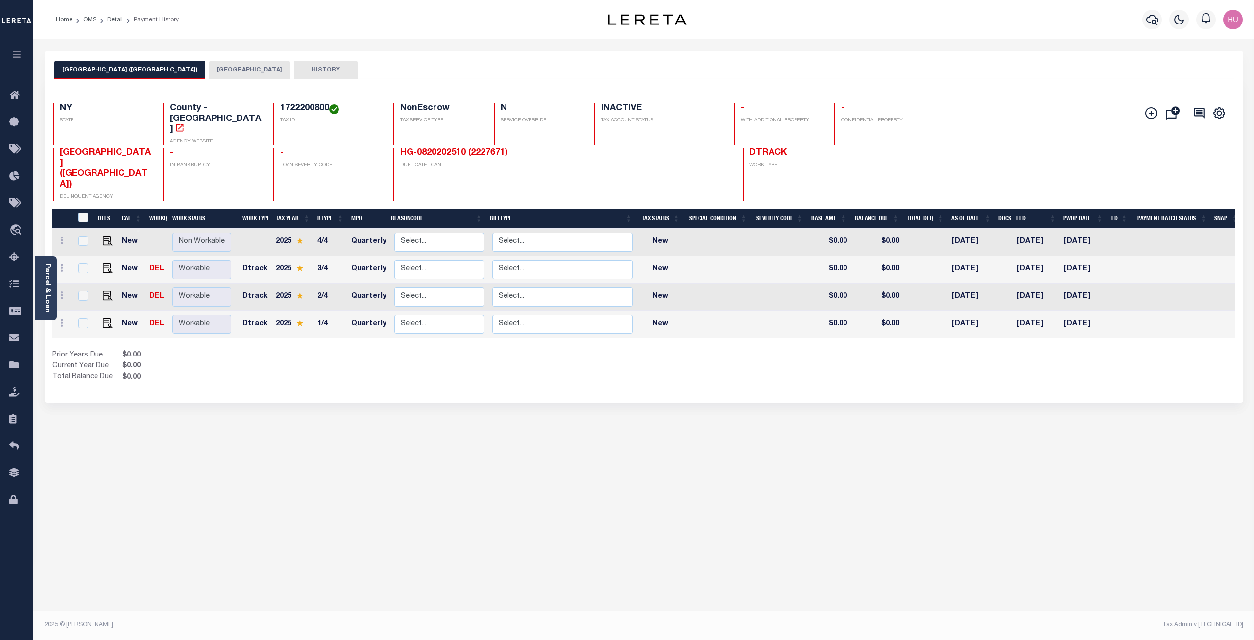
click at [217, 73] on button "[GEOGRAPHIC_DATA]" at bounding box center [249, 70] width 81 height 19
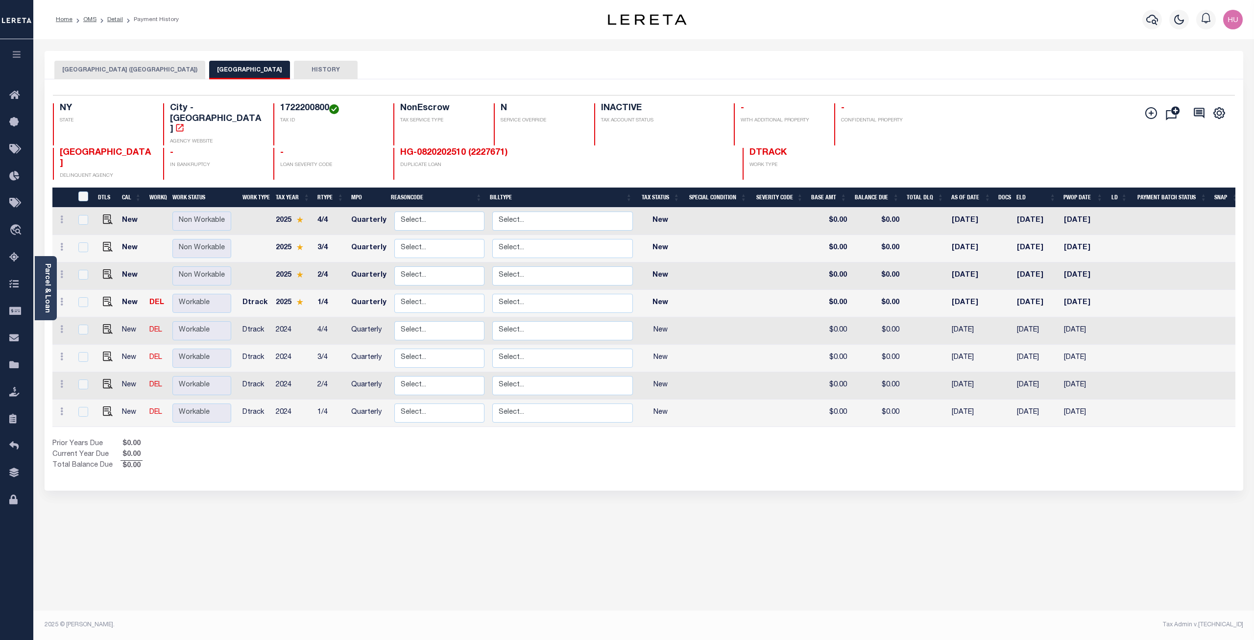
click at [147, 71] on button "[GEOGRAPHIC_DATA] ([GEOGRAPHIC_DATA])" at bounding box center [129, 70] width 151 height 19
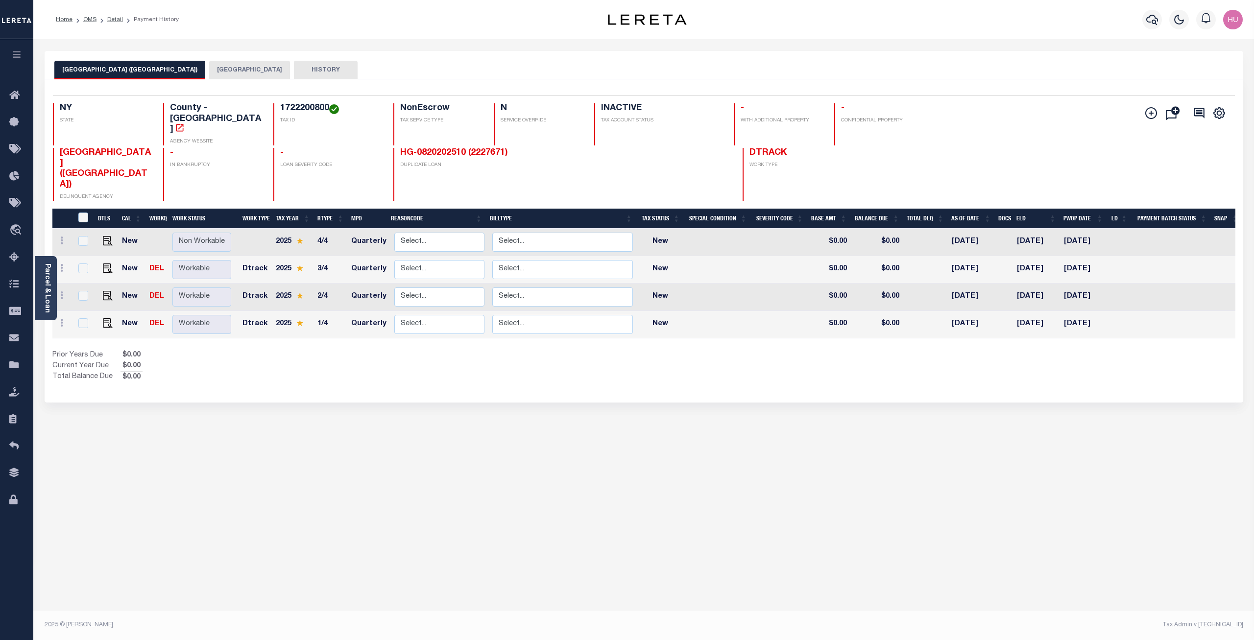
click at [645, 355] on div "Selected 4 Results 1 Items per page 25 50 100 NY STATE TAX ID N" at bounding box center [644, 240] width 1199 height 323
click at [379, 350] on div "Prior Years Due $0.00 Current Year Due $0.00 Total Balance Due $0.00" at bounding box center [348, 366] width 592 height 33
drag, startPoint x: 141, startPoint y: 348, endPoint x: 52, endPoint y: 325, distance: 91.0
click at [52, 350] on div "Prior Years Due $0.00 Current Year Due $0.00 Total Balance Due $0.00" at bounding box center [348, 366] width 592 height 33
click at [198, 350] on div "Prior Years Due $0.00 Current Year Due $0.00 Total Balance Due $0.00" at bounding box center [348, 366] width 592 height 33
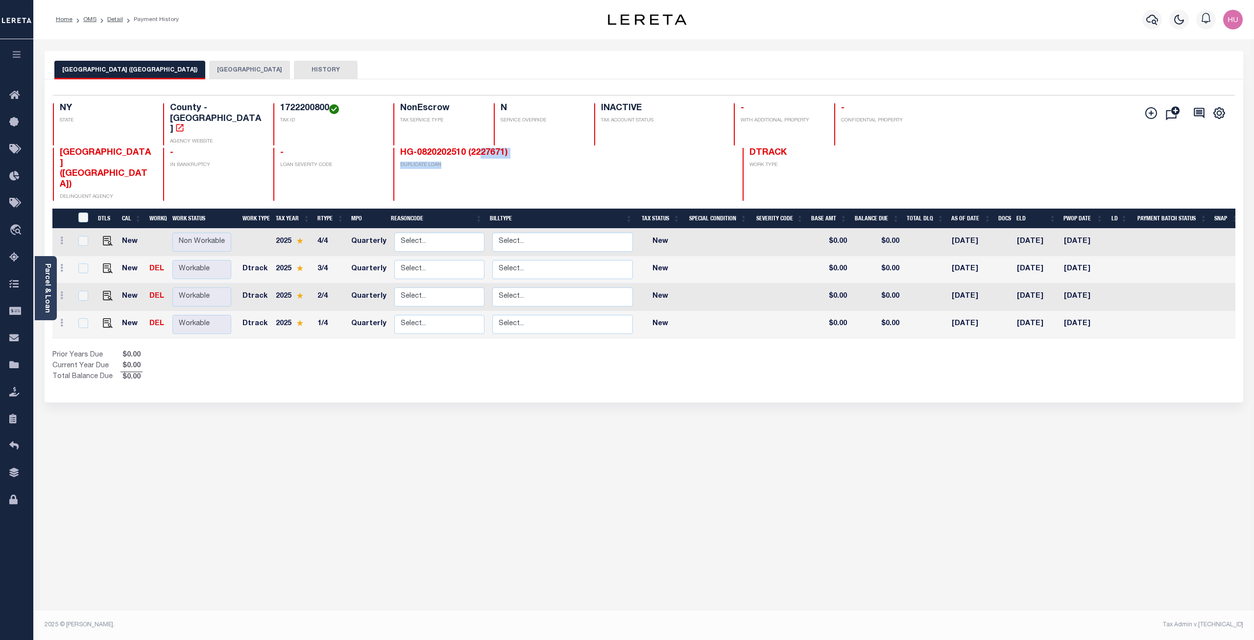
drag, startPoint x: 444, startPoint y: 146, endPoint x: 399, endPoint y: 134, distance: 46.5
click at [399, 148] on div "HG-0820202510 (2227671) DUPLICATE LOAN" at bounding box center [492, 174] width 198 height 53
click at [490, 158] on div "HG-0820202510 (2227671) DUPLICATE LOAN" at bounding box center [492, 174] width 198 height 53
click at [113, 18] on link "Detail" at bounding box center [115, 20] width 16 height 6
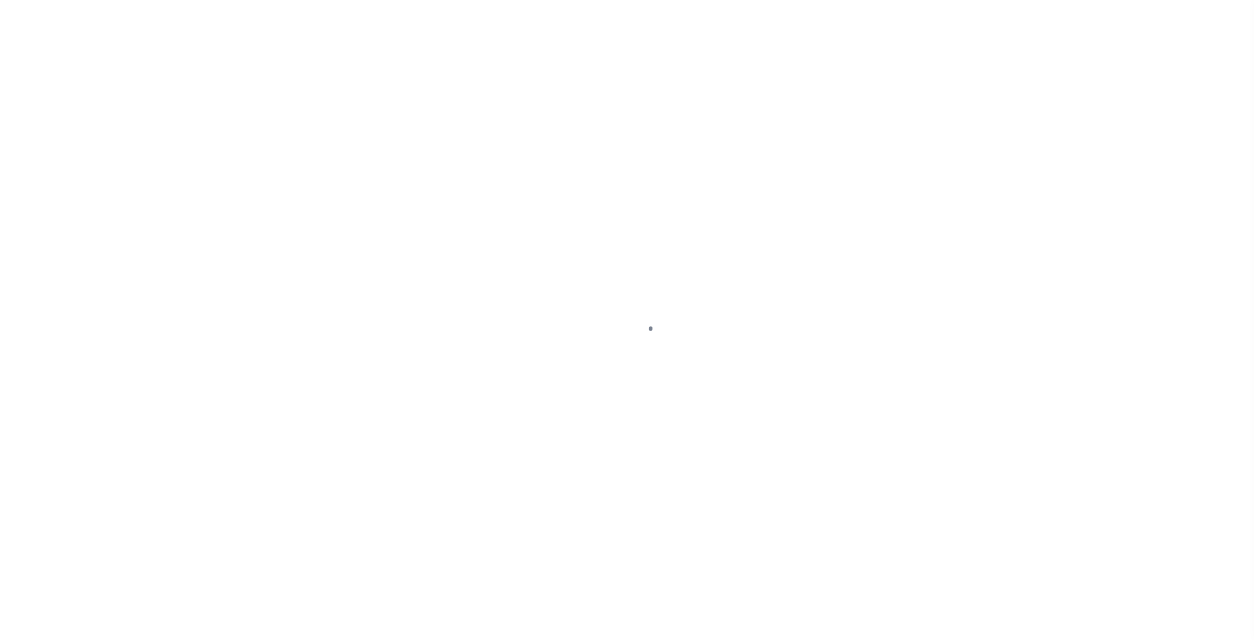
type input "HG-0820202510"
type input "[PERSON_NAME]"
select select
type input "[STREET_ADDRESS]"
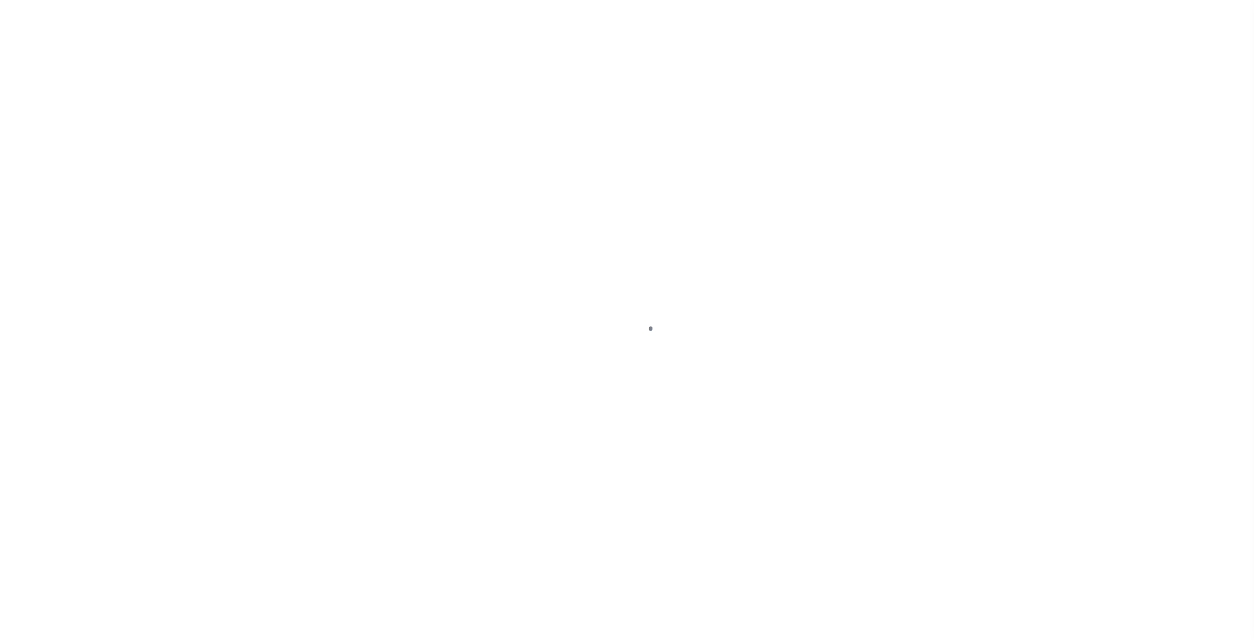
type input "SYRACUSE [GEOGRAPHIC_DATA] 13224-1135"
type input "[DATE]"
select select "10"
select select "NonEscrow"
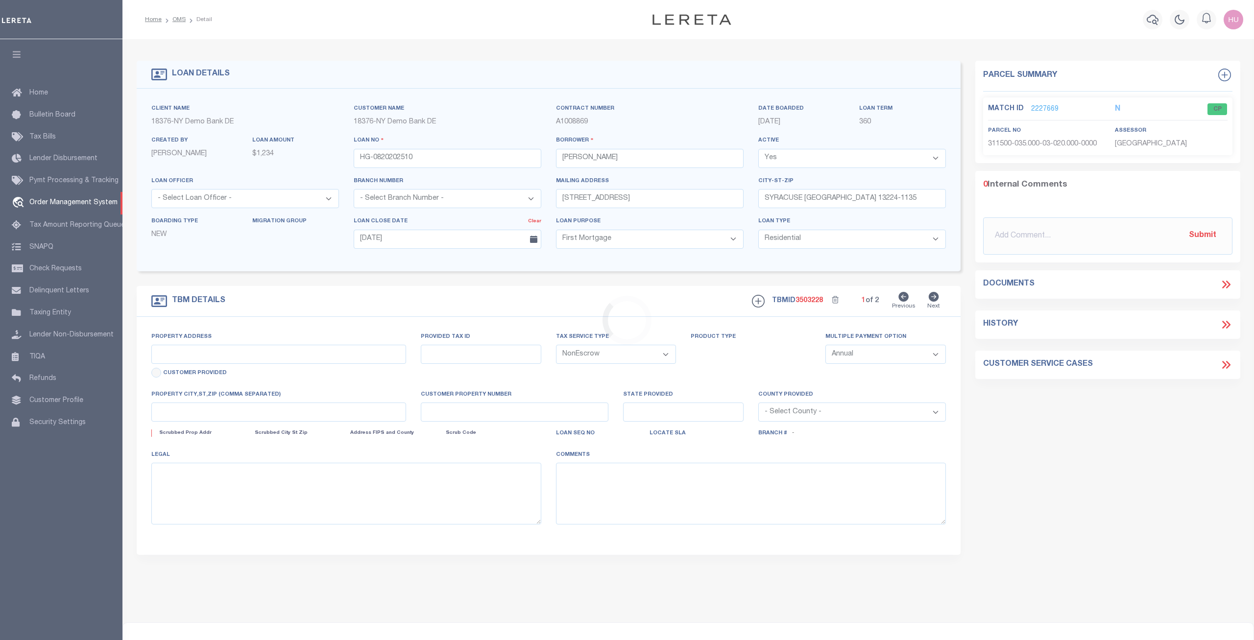
type input "[STREET_ADDRESS]"
select select
type input "SYRACUSE [GEOGRAPHIC_DATA] 13224-1135"
select select
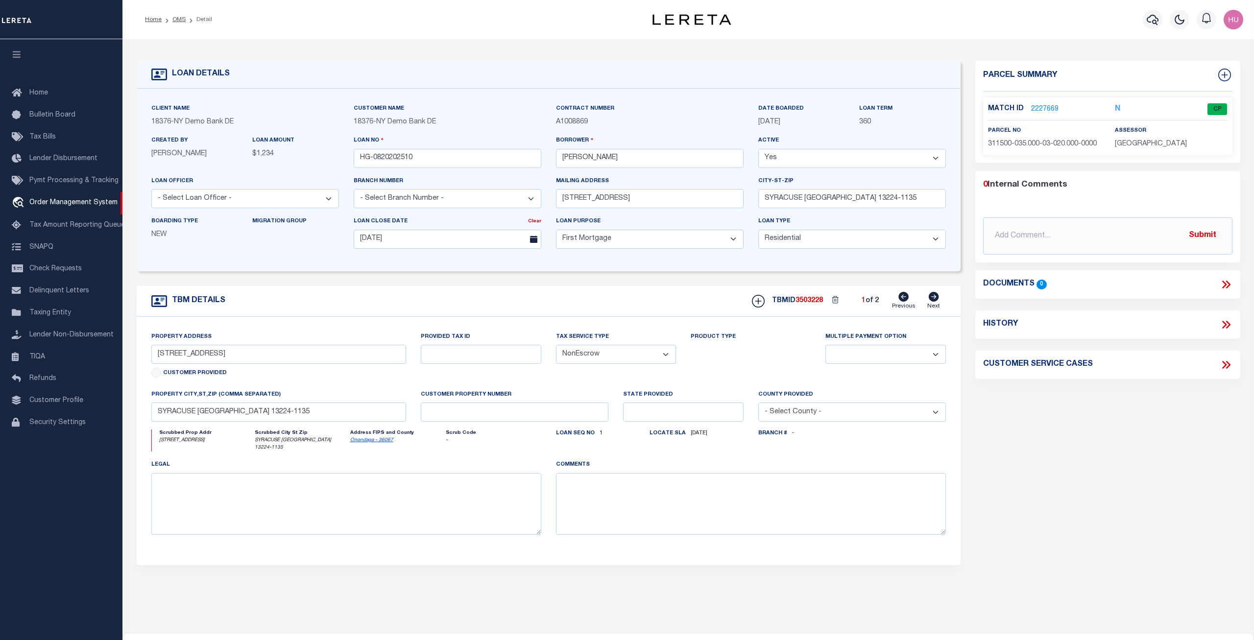
click at [399, 296] on div "TBM DETAILS TBMID 3503228 1 of 2 Next" at bounding box center [549, 301] width 824 height 31
click at [1044, 106] on link "2227669" at bounding box center [1044, 109] width 27 height 10
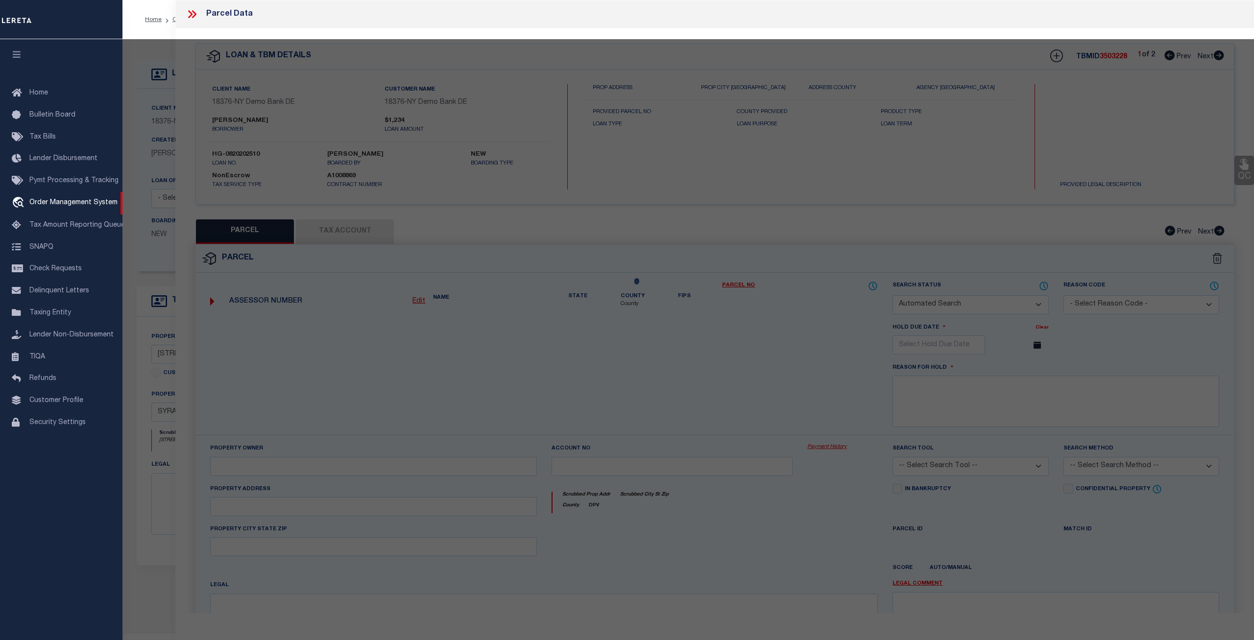
checkbox input "false"
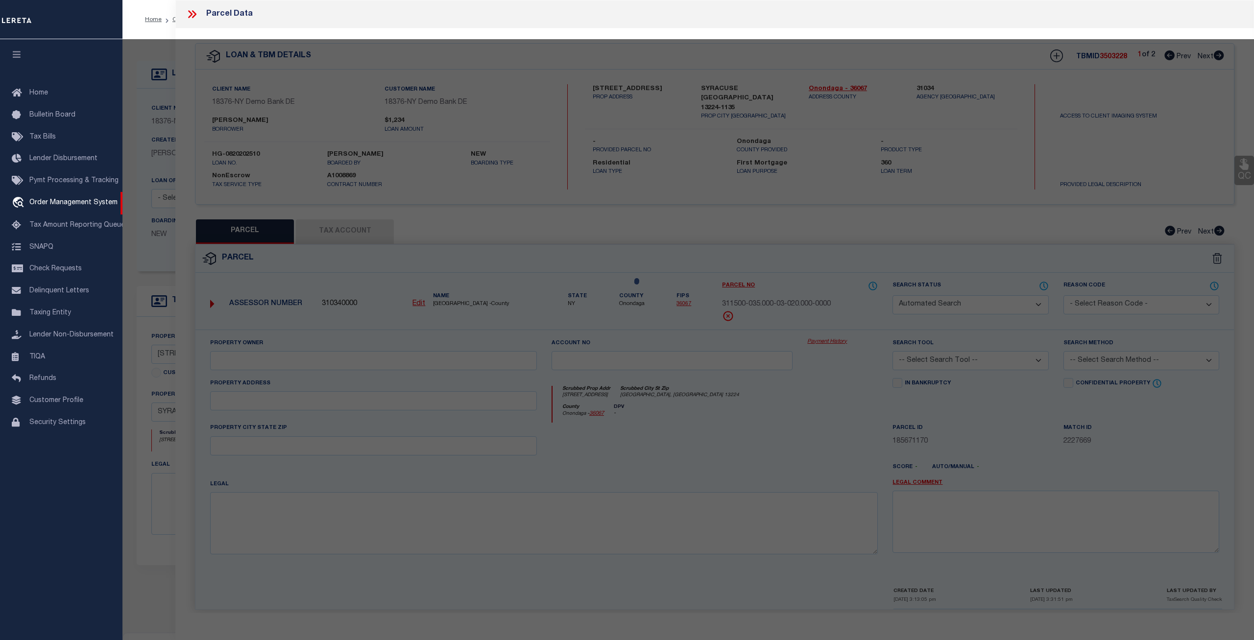
select select "CP"
type input "RTK REAL ESTATE LLC"
select select "ATL"
select select "ADD"
type input "[STREET_ADDRESS]"
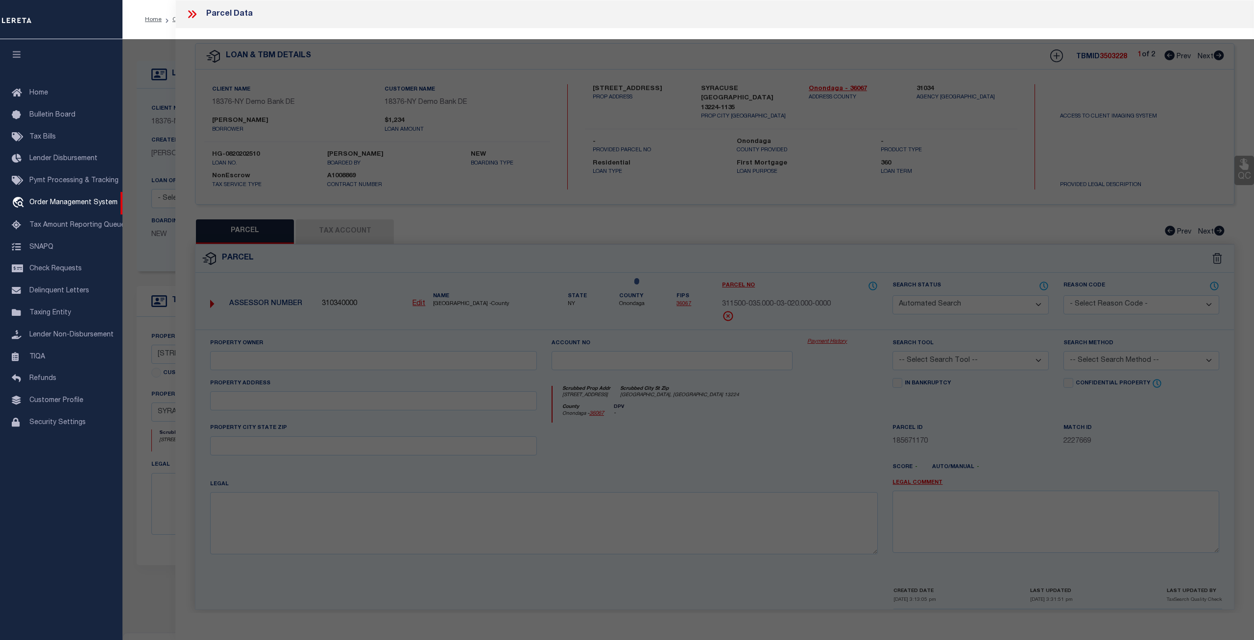
checkbox input "false"
type input "[GEOGRAPHIC_DATA], [GEOGRAPHIC_DATA] 13224"
type textarea "LOT195 TR MONTCLAIR 4OX12O BR X WH X GAR FP 2"
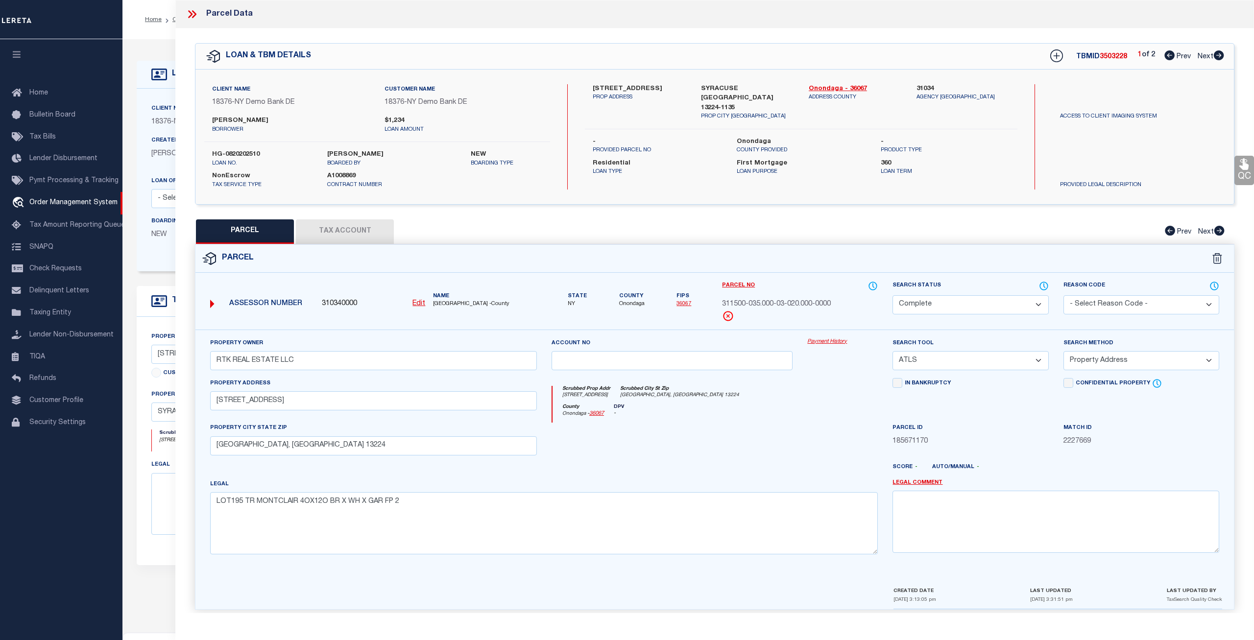
click at [193, 17] on icon at bounding box center [194, 14] width 4 height 8
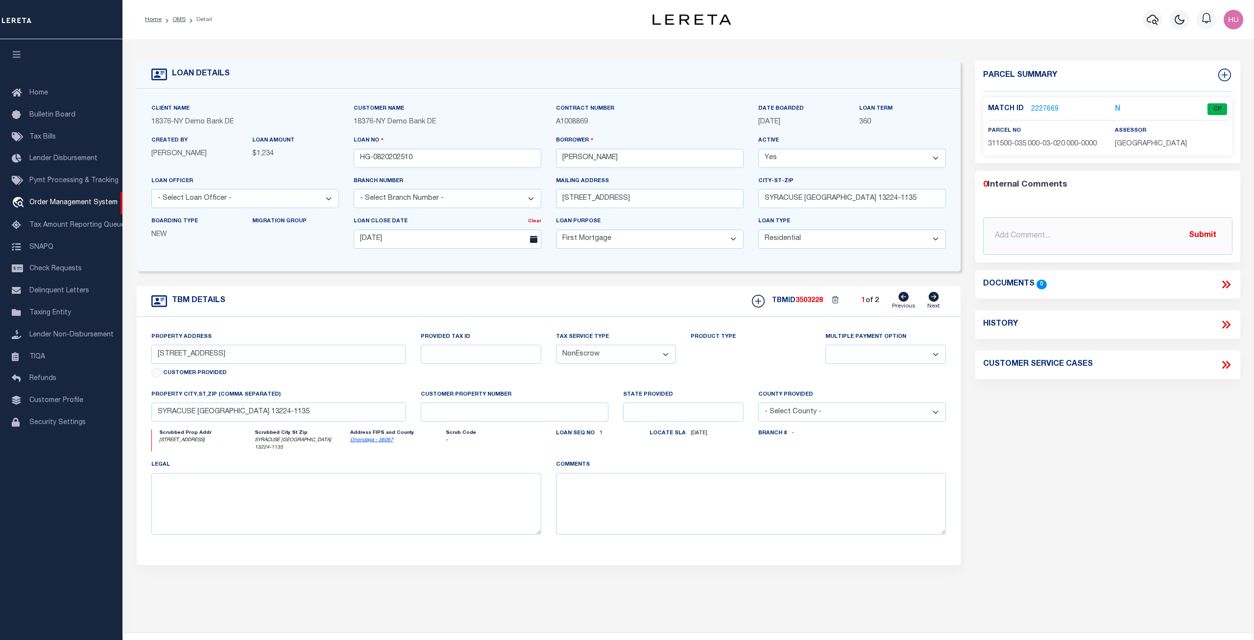
click at [634, 282] on form "LOAN DETAILS Client Name 18376 - NY Demo Bank DE" at bounding box center [549, 332] width 824 height 543
click at [452, 280] on form "LOAN DETAILS Client Name 18376 - NY Demo Bank DE" at bounding box center [549, 332] width 824 height 543
drag, startPoint x: 413, startPoint y: 158, endPoint x: 347, endPoint y: 158, distance: 66.1
click at [354, 158] on input "HG-0820202510" at bounding box center [448, 158] width 188 height 19
click at [1046, 106] on link "2227669" at bounding box center [1044, 109] width 27 height 10
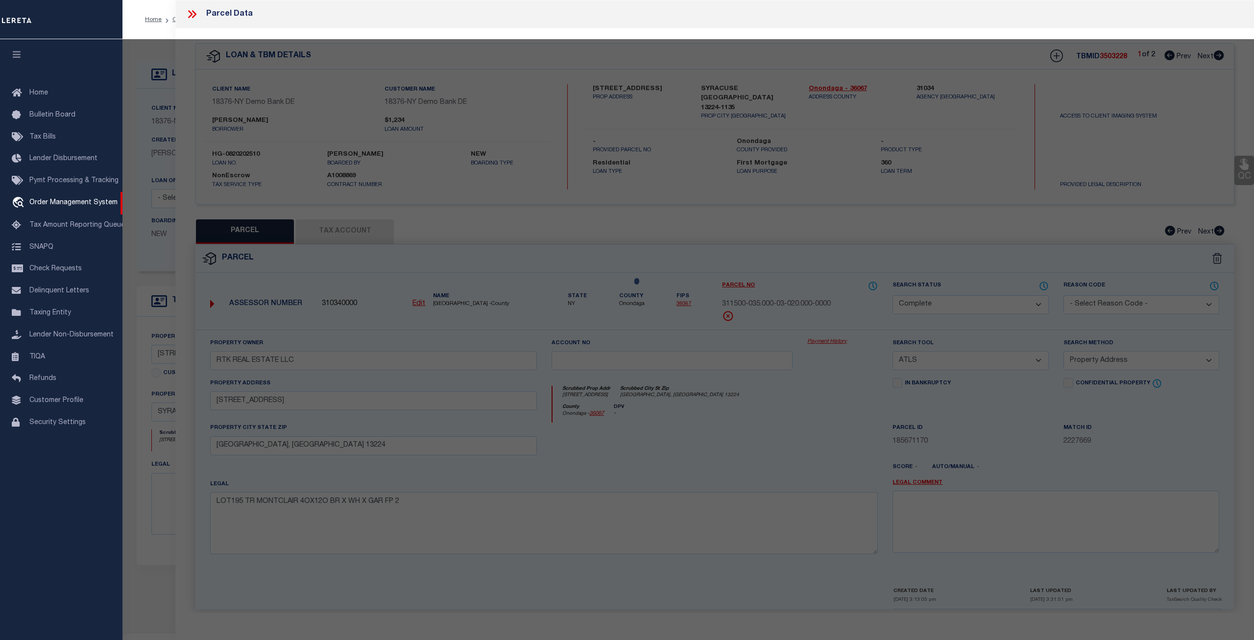
select select "AS"
select select
checkbox input "false"
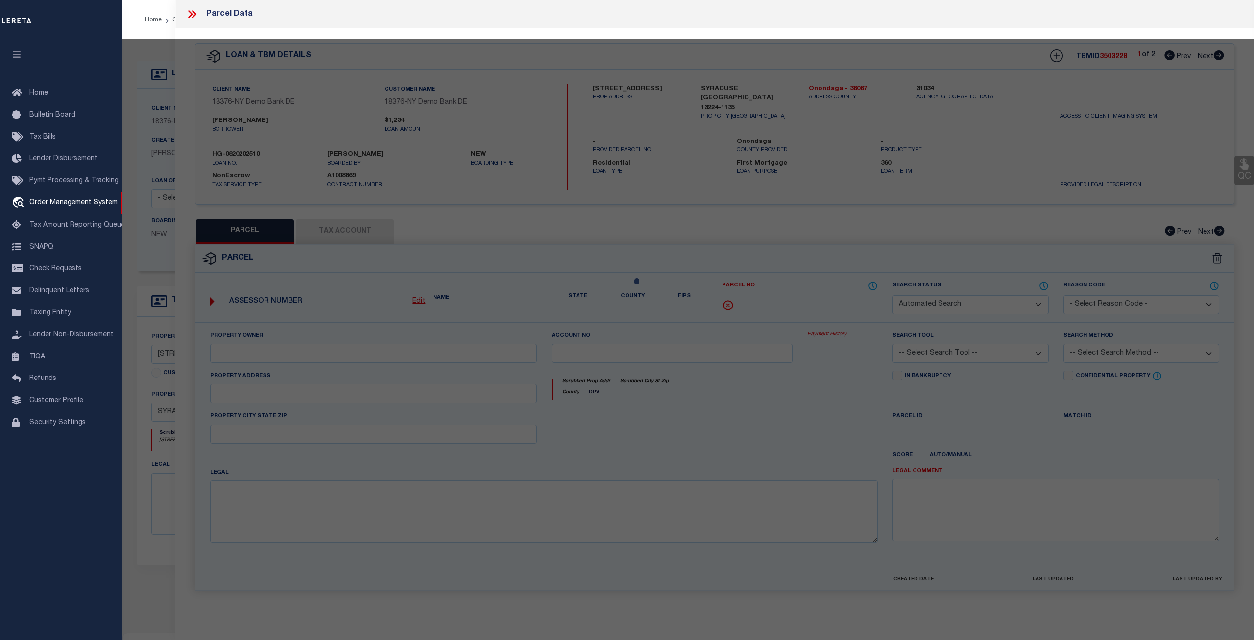
select select "CP"
type input "RTK REAL ESTATE LLC"
select select "ATL"
select select "ADD"
type input "139 DELRAY AVE"
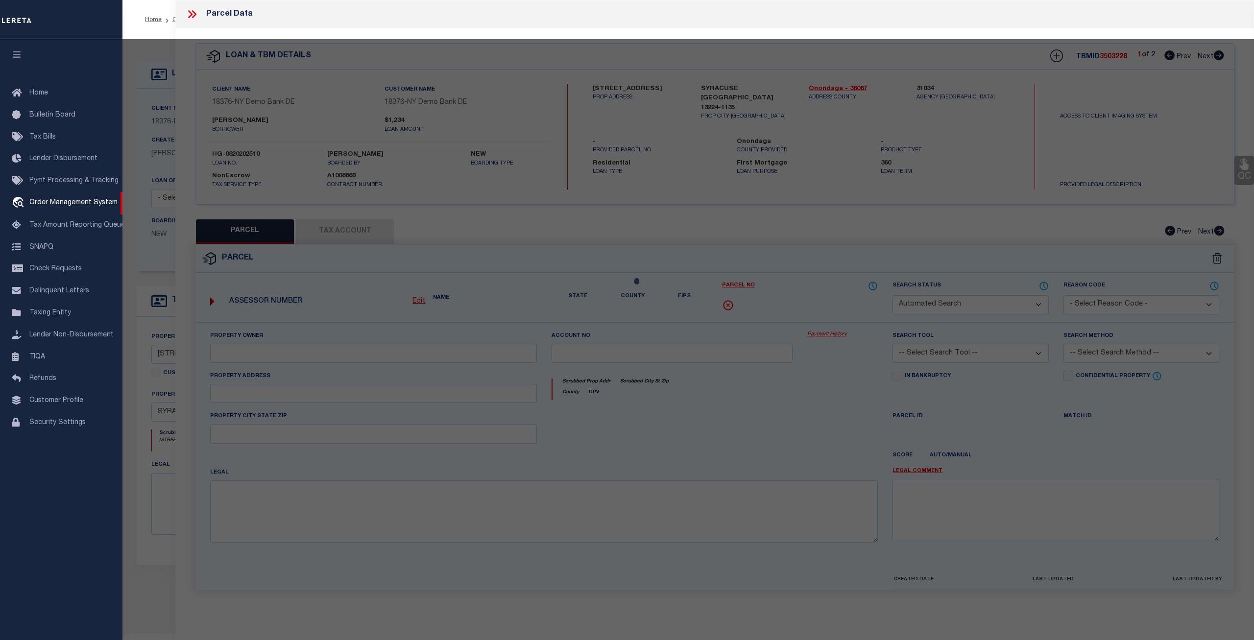
checkbox input "false"
type input "SYRACUSE, NY 13224"
type textarea "LOT195 TR MONTCLAIR 4OX12O BR X WH X GAR FP 2"
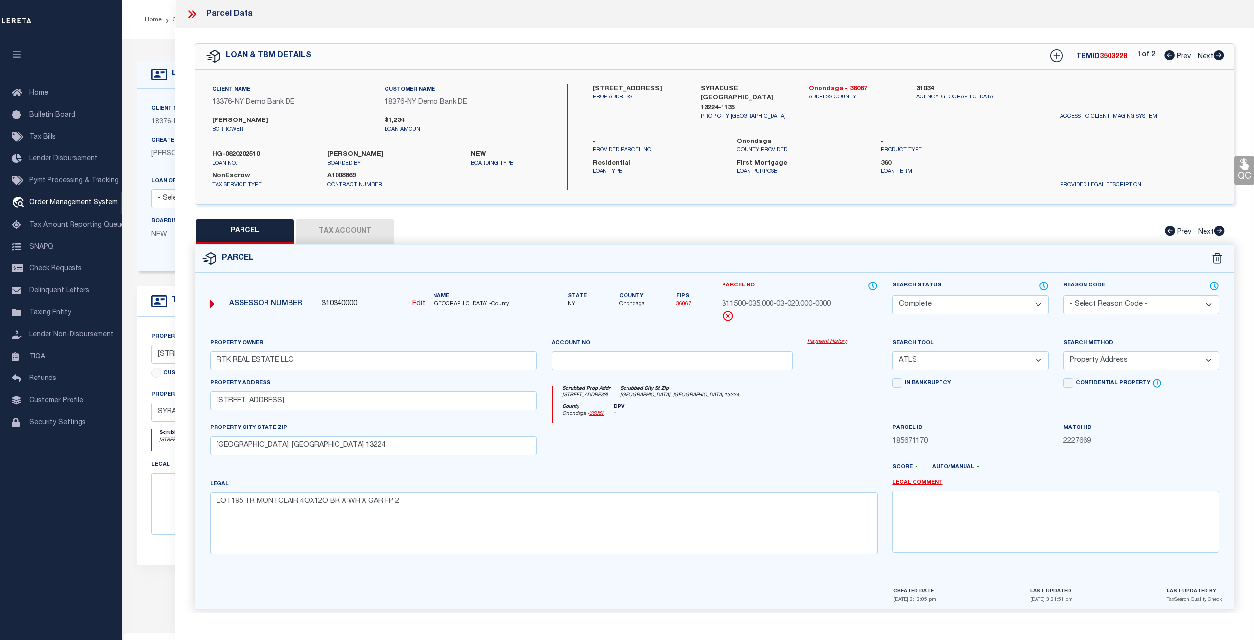
click at [188, 16] on icon at bounding box center [192, 14] width 13 height 13
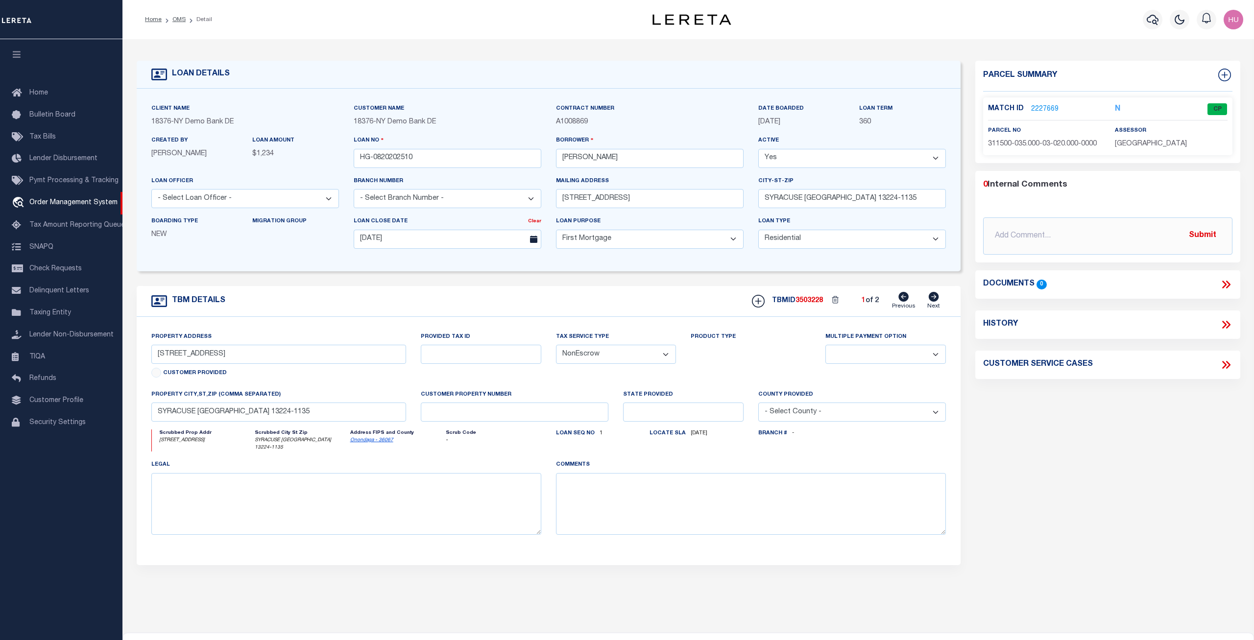
click at [1041, 107] on link "2227669" at bounding box center [1044, 109] width 27 height 10
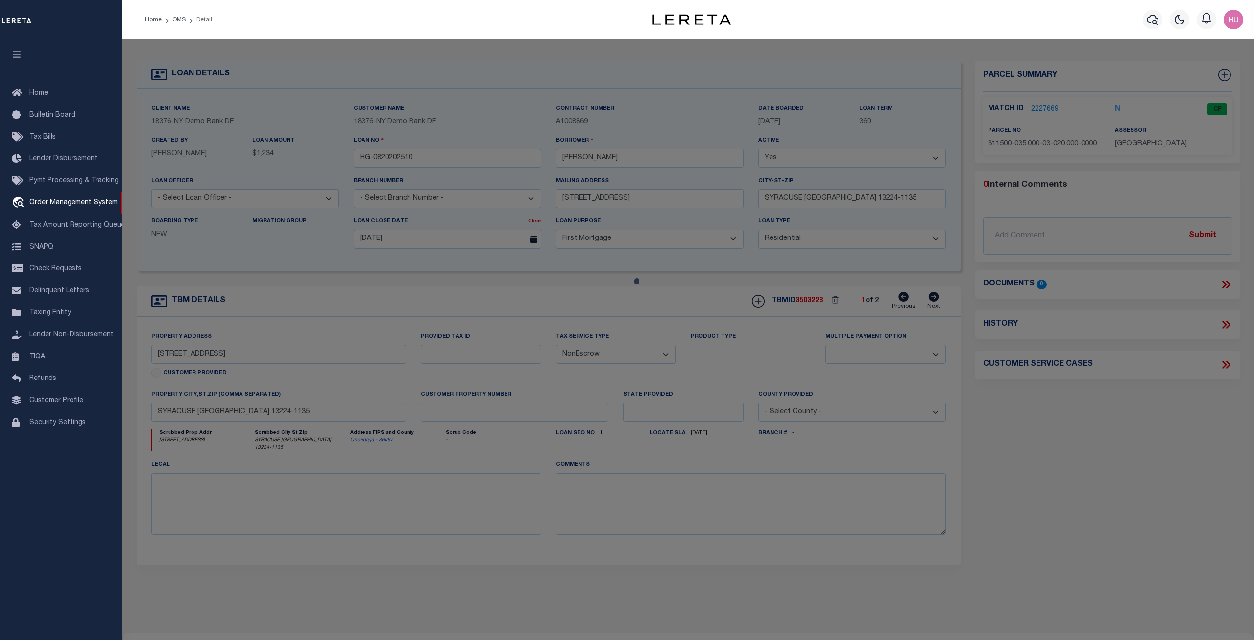
select select "AS"
select select
checkbox input "false"
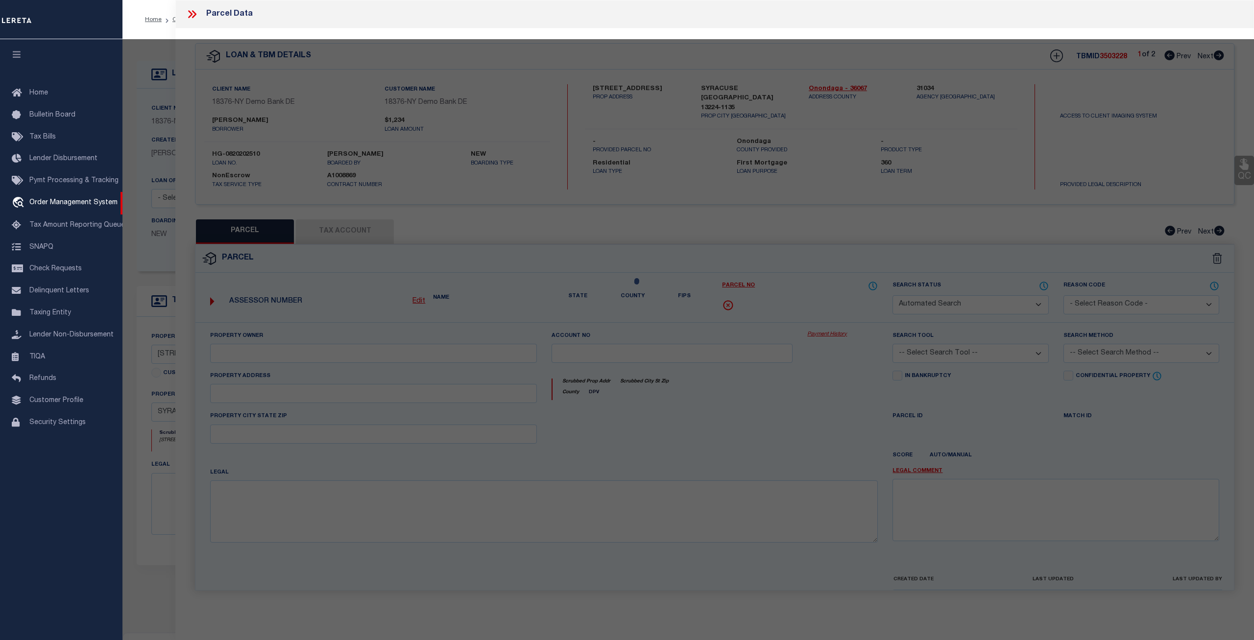
select select "CP"
type input "RTK REAL ESTATE LLC"
select select "ATL"
select select "ADD"
type input "[STREET_ADDRESS]"
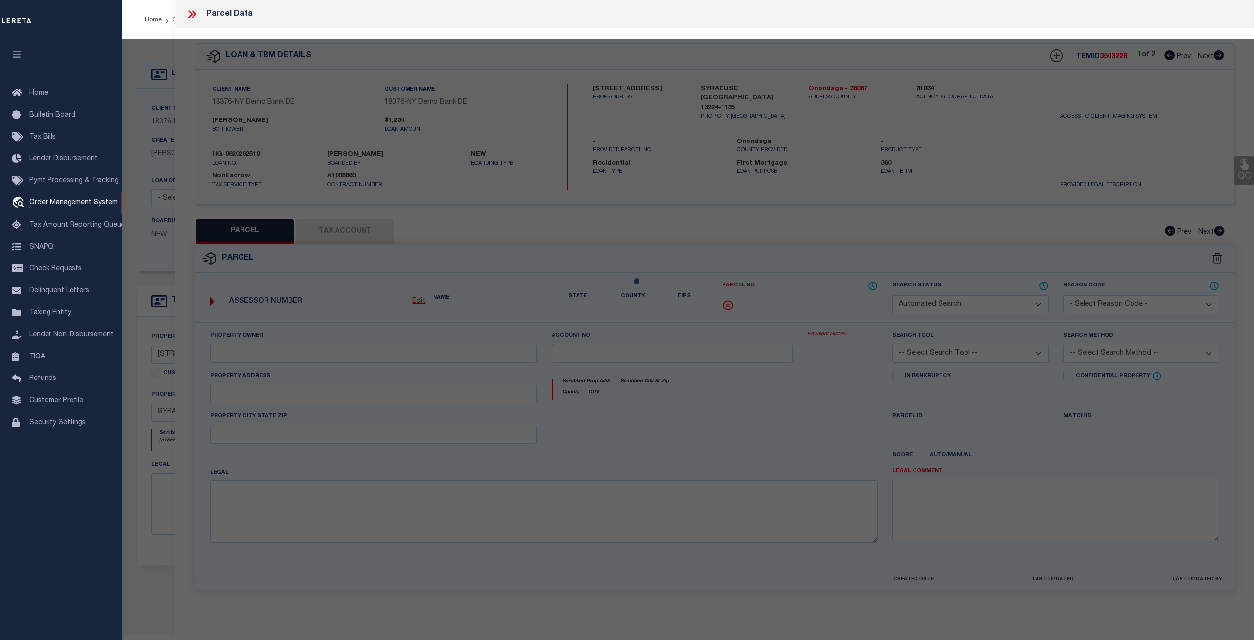
checkbox input "false"
type input "[GEOGRAPHIC_DATA], [GEOGRAPHIC_DATA] 13224"
type textarea "LOT195 TR MONTCLAIR 4OX12O BR X WH X GAR FP 2"
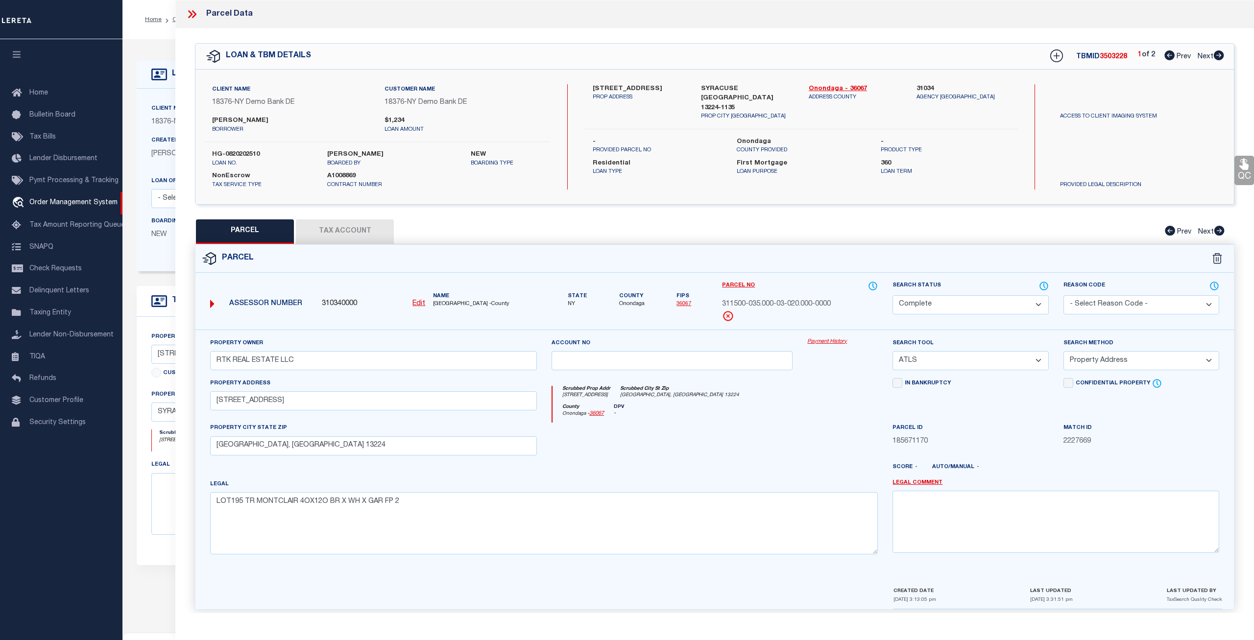
click at [353, 228] on button "Tax Account" at bounding box center [345, 231] width 98 height 24
select select "100"
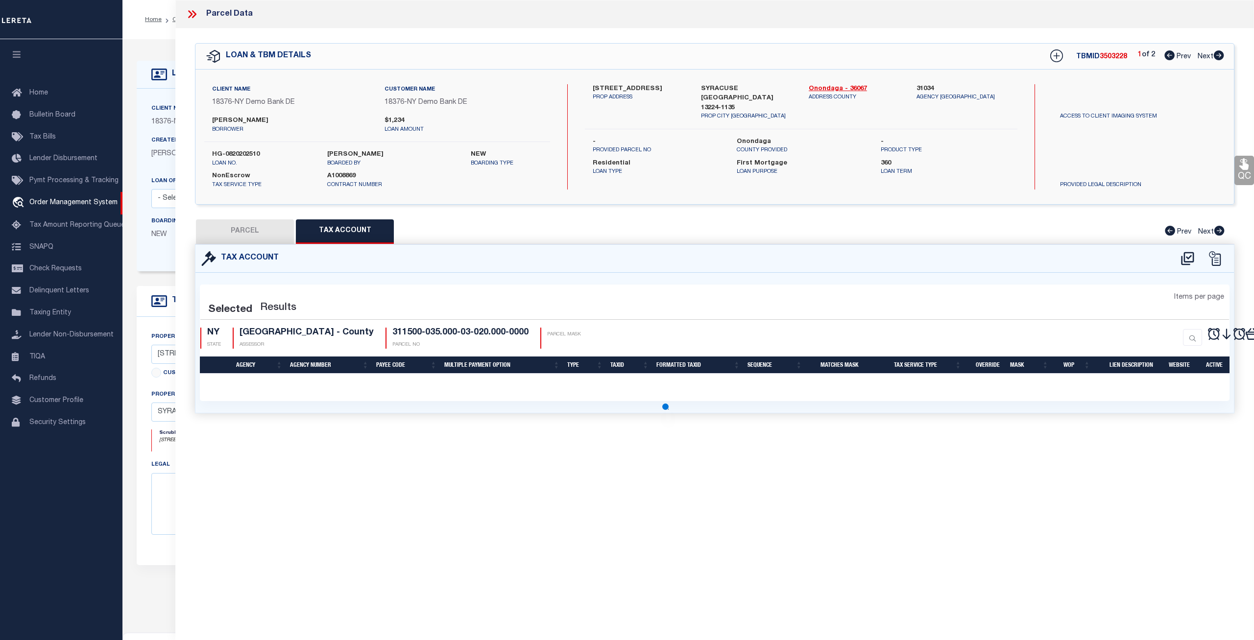
select select "100"
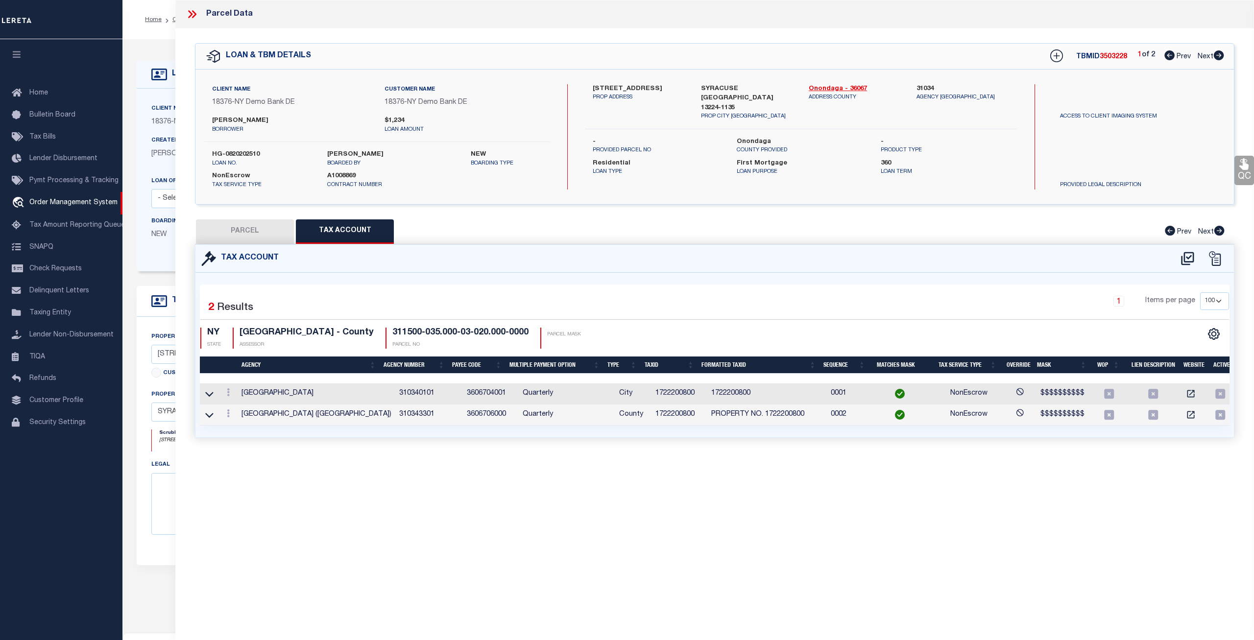
scroll to position [0, 4]
click at [245, 232] on button "PARCEL" at bounding box center [245, 231] width 98 height 24
select select "AS"
select select
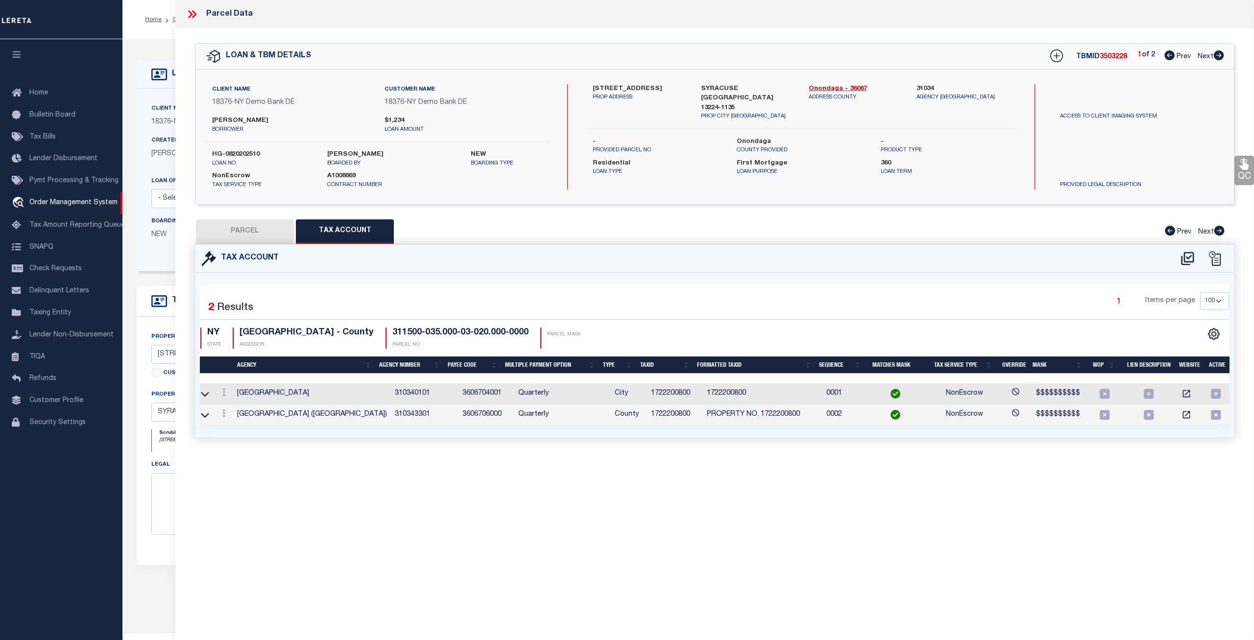
checkbox input "false"
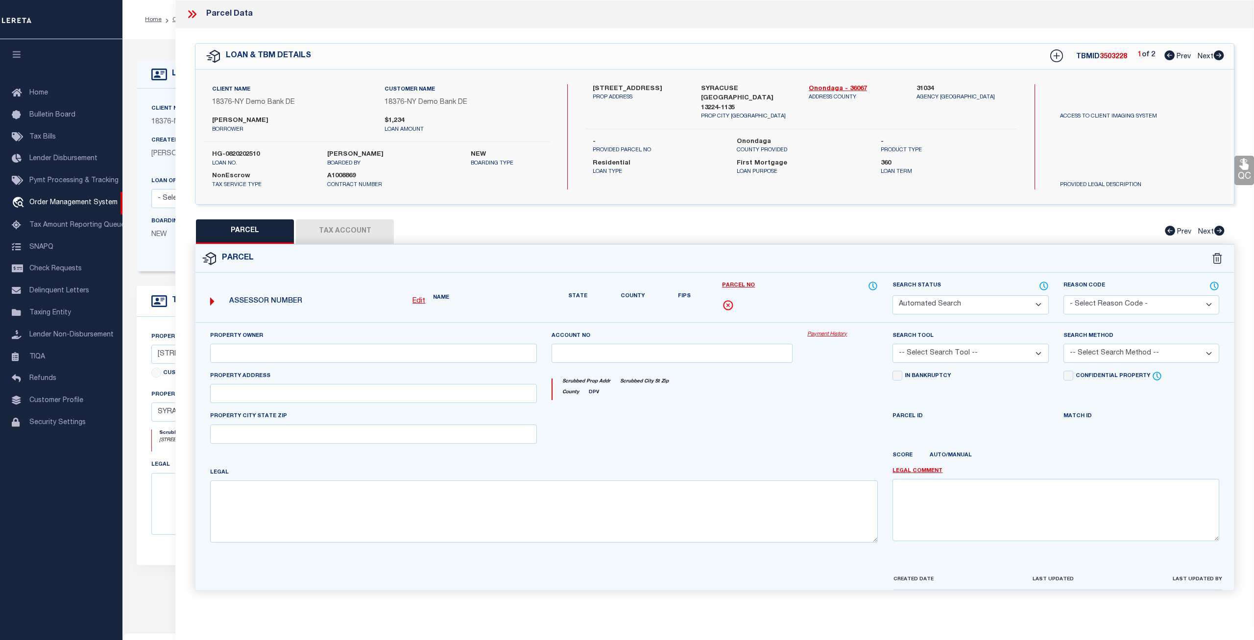
select select "CP"
type input "RTK REAL ESTATE LLC"
select select "ATL"
select select "ADD"
type input "139 DELRAY AVE"
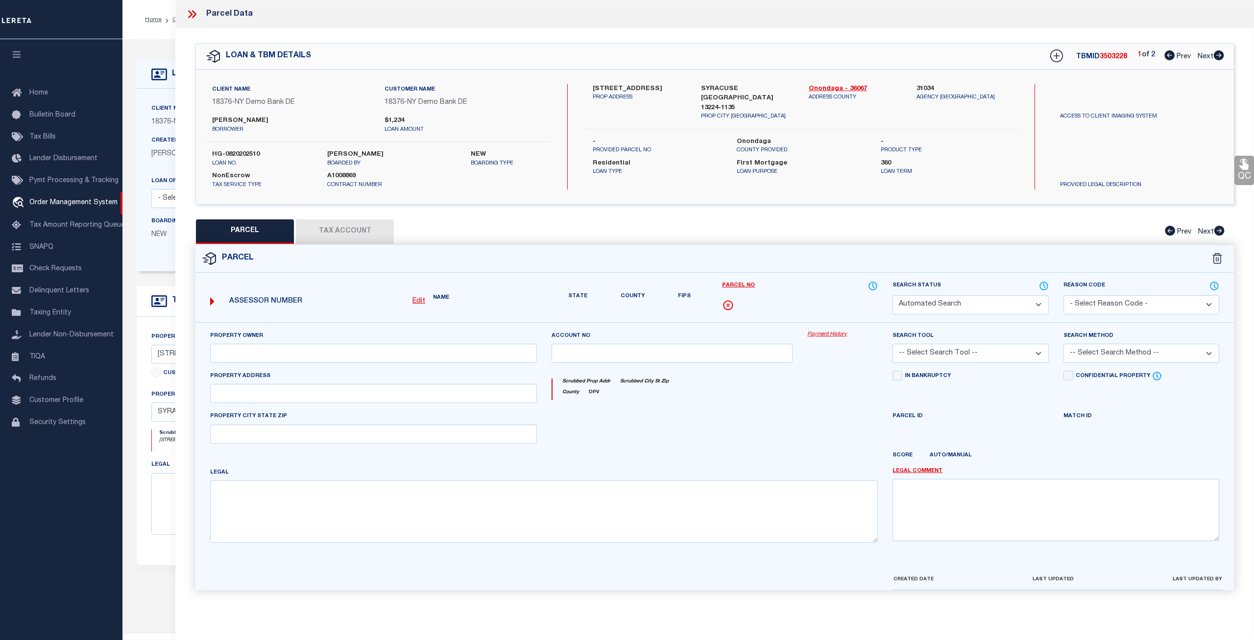
checkbox input "false"
type input "SYRACUSE, NY 13224"
type textarea "LOT195 TR MONTCLAIR 4OX12O BR X WH X GAR FP 2"
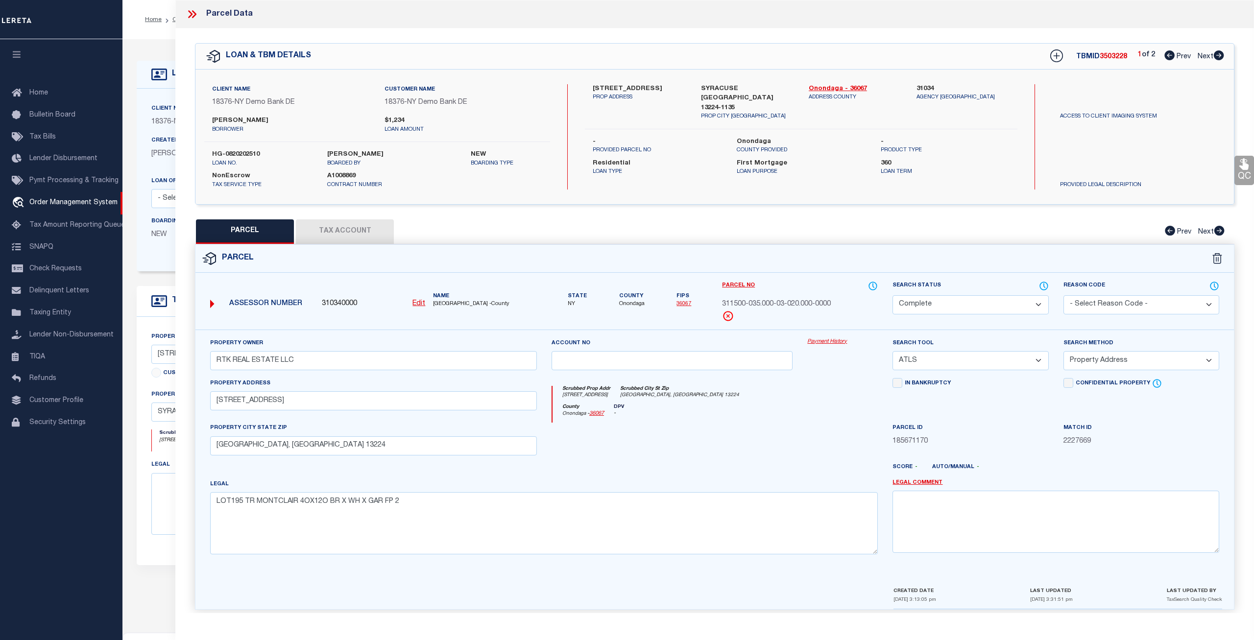
click at [817, 344] on link "Payment History" at bounding box center [842, 342] width 71 height 8
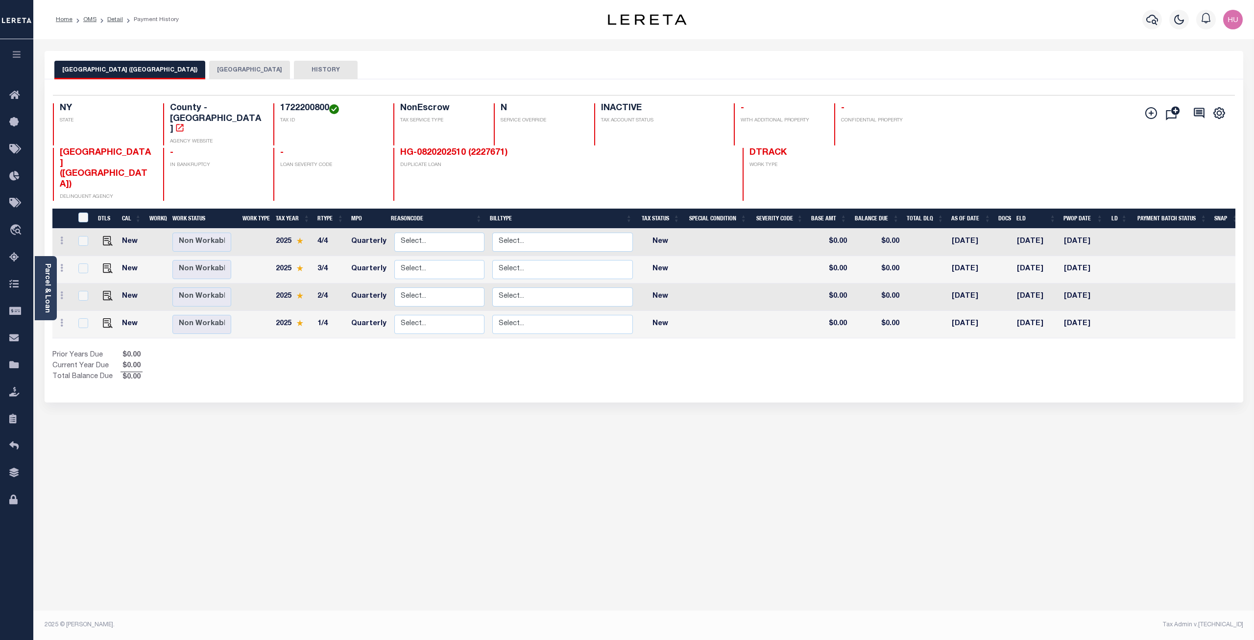
click at [215, 70] on button "[GEOGRAPHIC_DATA]" at bounding box center [249, 70] width 81 height 19
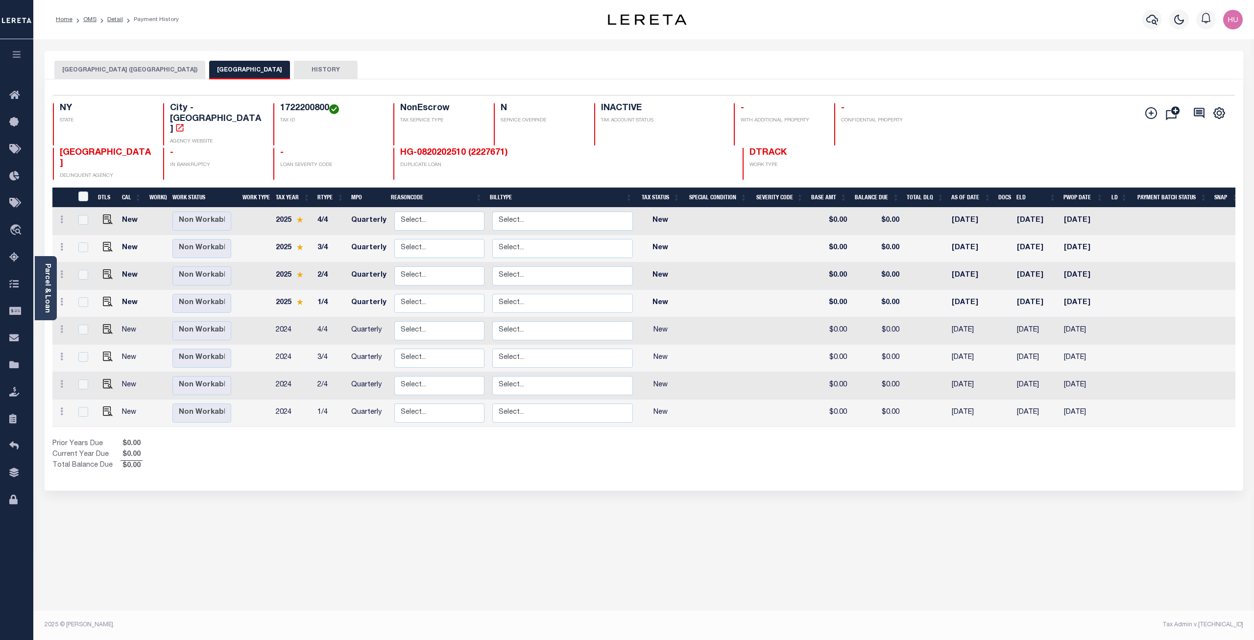
click at [167, 65] on button "SYRACUSE CITY (ONONDAGA COUNTY)" at bounding box center [129, 70] width 151 height 19
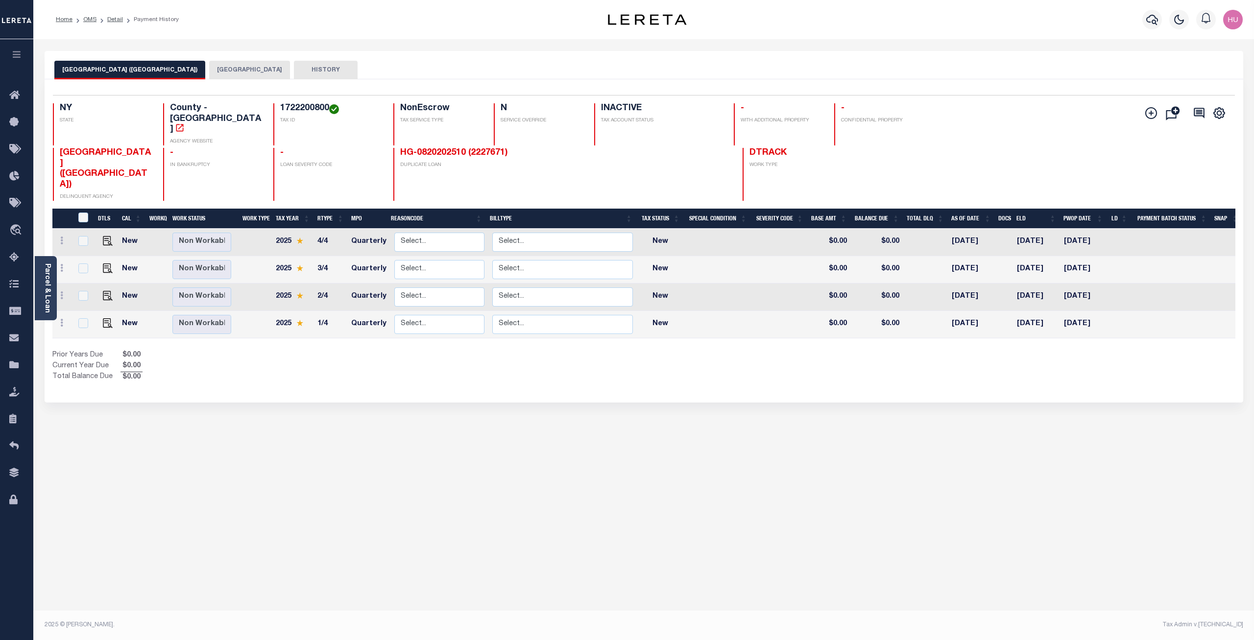
click at [232, 68] on button "SYRACUSE CITY" at bounding box center [249, 70] width 81 height 19
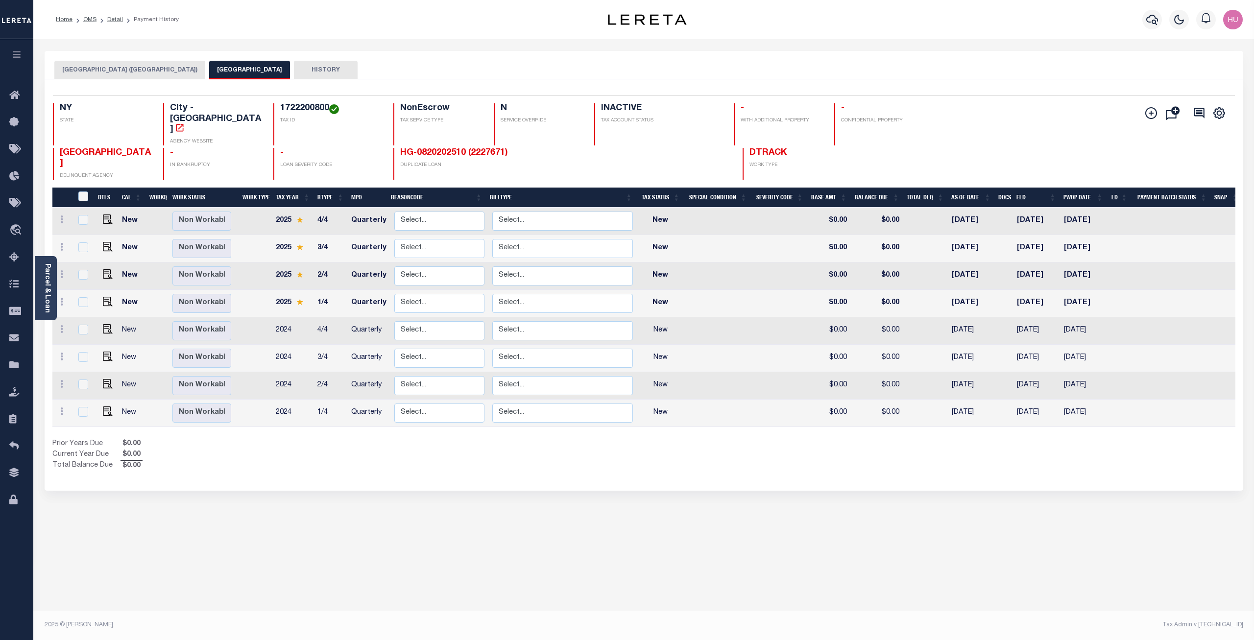
click at [156, 74] on button "SYRACUSE CITY (ONONDAGA COUNTY)" at bounding box center [129, 70] width 151 height 19
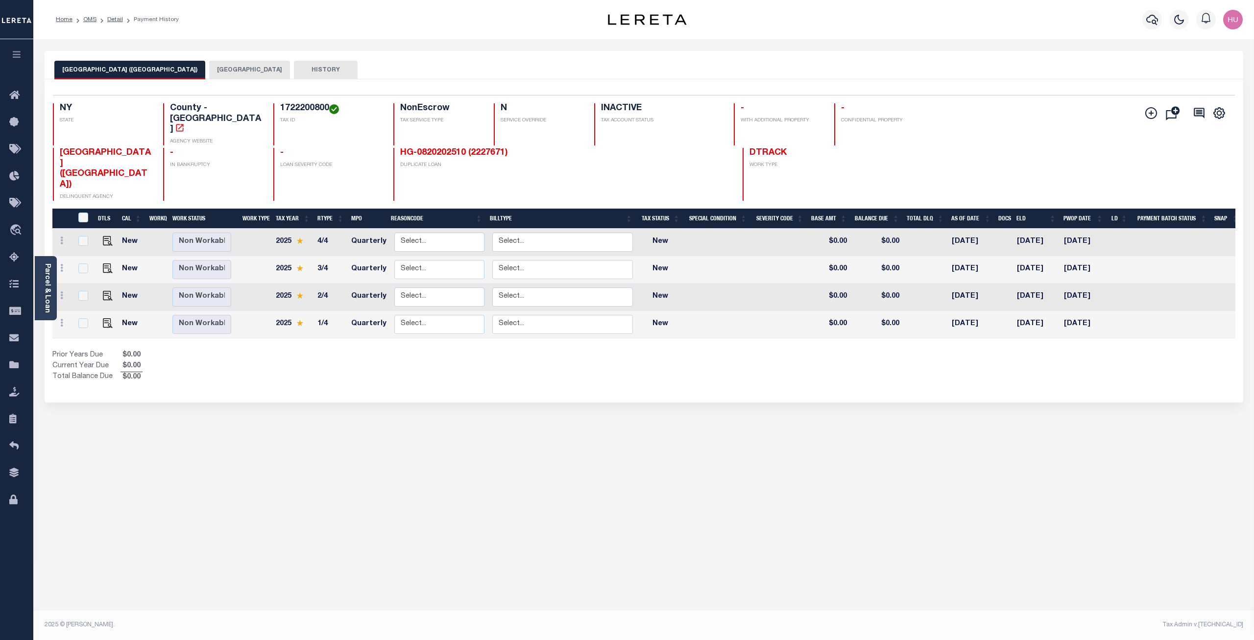
click at [599, 468] on div "SYRACUSE CITY (ONONDAGA COUNTY) SYRACUSE CITY HISTORY Selected 4" at bounding box center [644, 327] width 1214 height 553
click at [234, 70] on button "SYRACUSE CITY" at bounding box center [249, 70] width 81 height 19
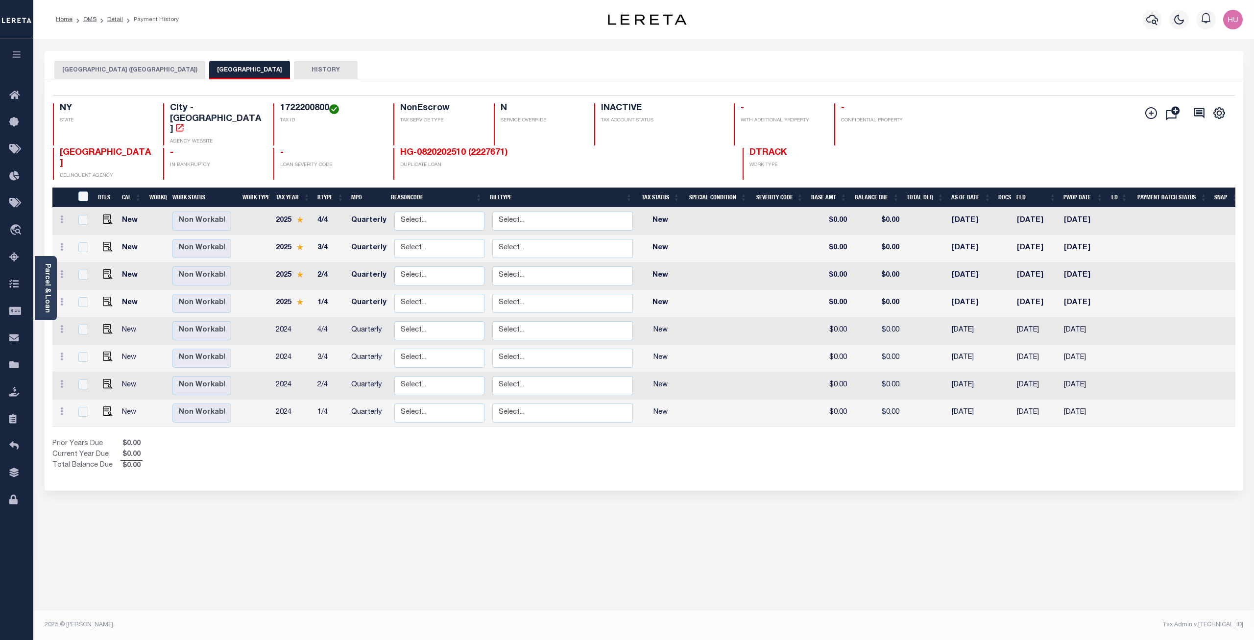
click at [147, 73] on button "SYRACUSE CITY (ONONDAGA COUNTY)" at bounding box center [129, 70] width 151 height 19
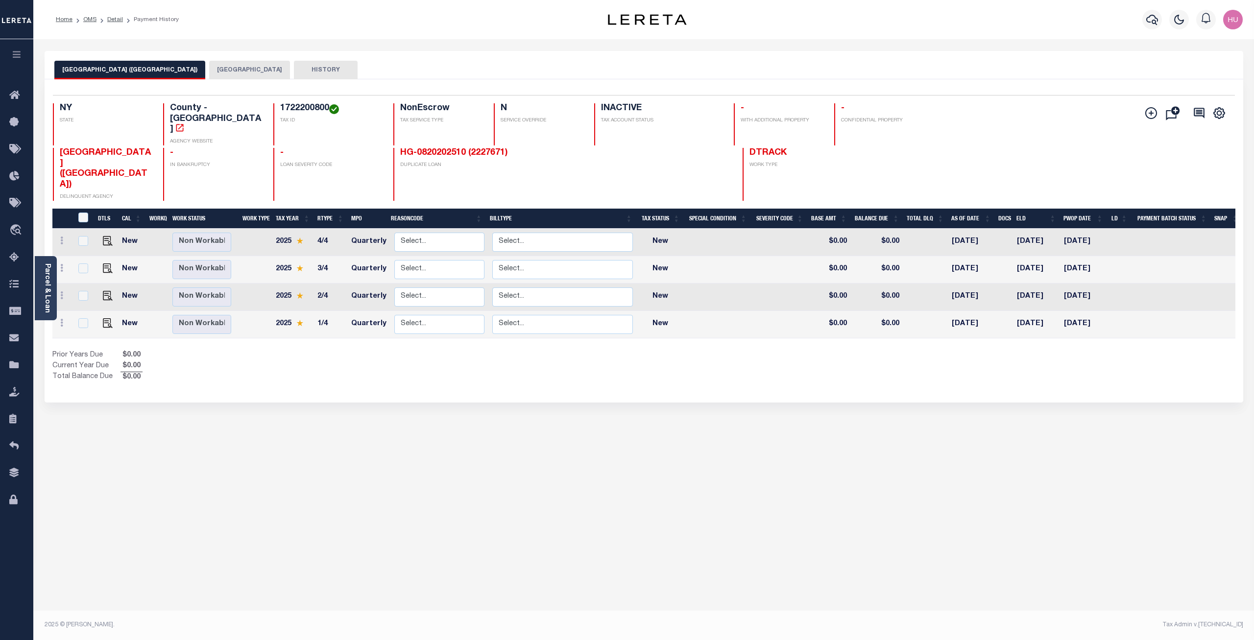
click at [574, 474] on div "SYRACUSE CITY (ONONDAGA COUNTY) SYRACUSE CITY HISTORY Selected 4" at bounding box center [644, 327] width 1214 height 553
click at [112, 18] on link "Detail" at bounding box center [115, 20] width 16 height 6
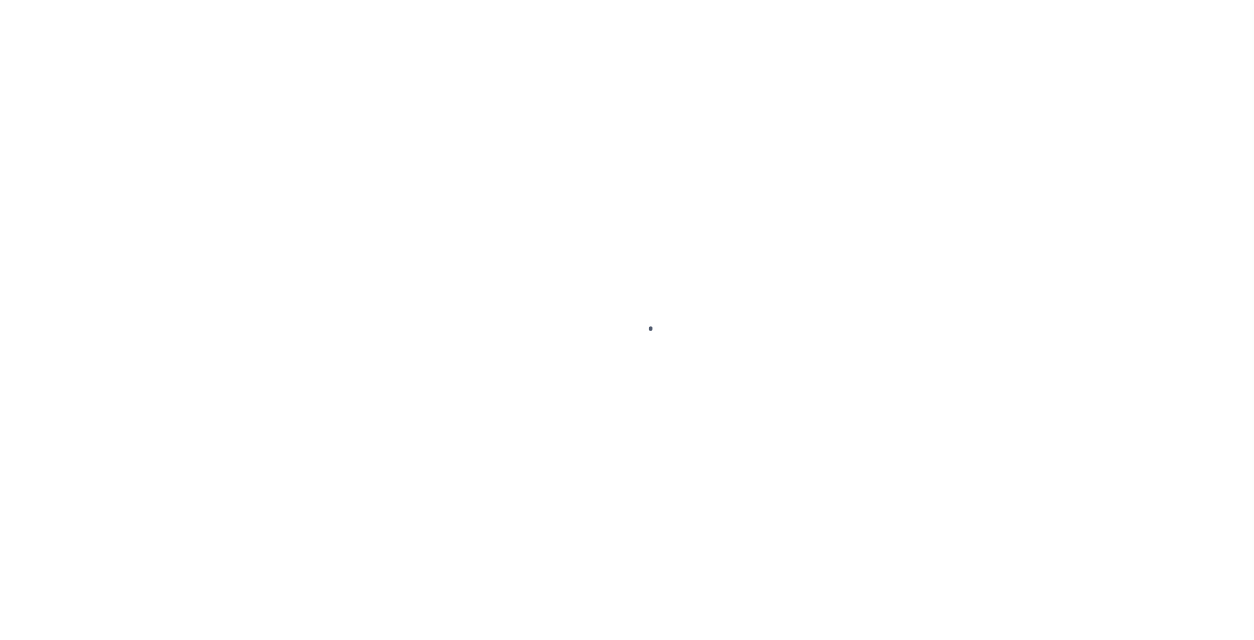
type input "HG-0820202510"
type input "[PERSON_NAME]"
select select
type input "[STREET_ADDRESS]"
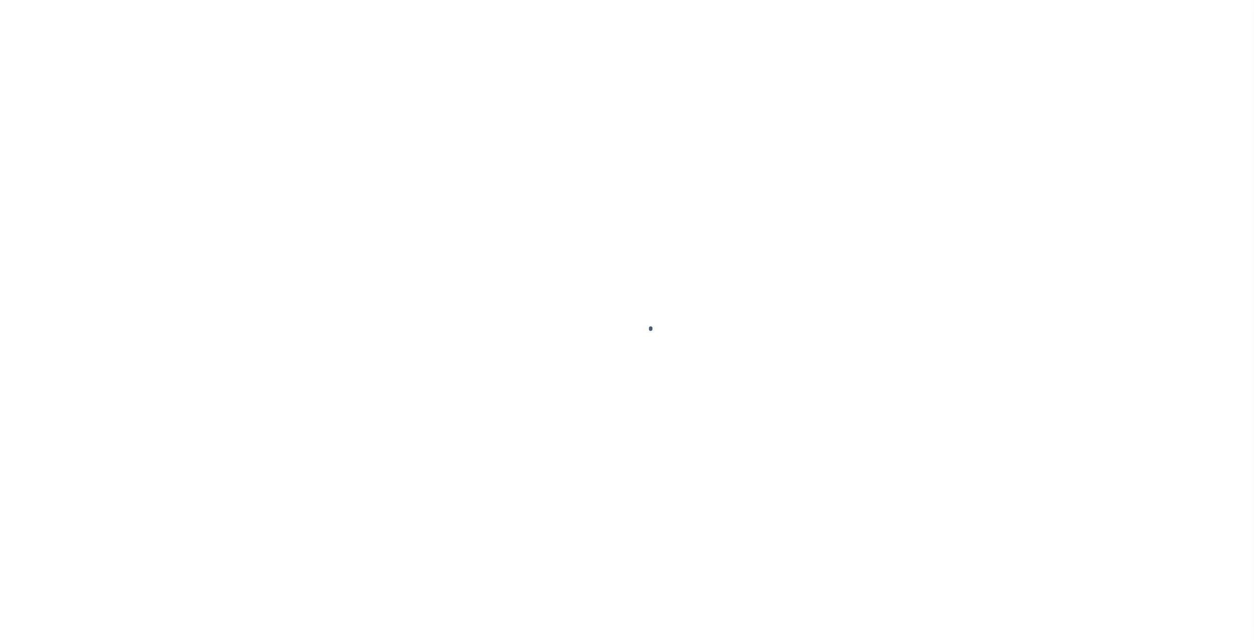
type input "SYRACUSE [GEOGRAPHIC_DATA] 13224-1135"
type input "[DATE]"
select select "10"
select select "NonEscrow"
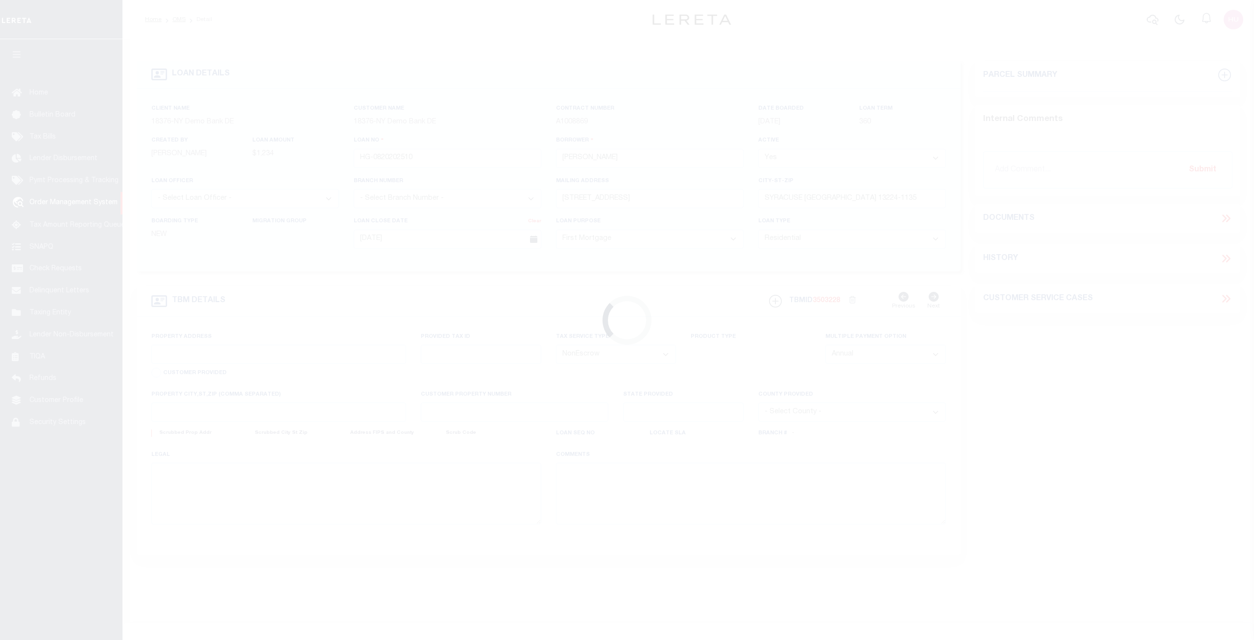
type input "[STREET_ADDRESS]"
select select
type input "SYRACUSE [GEOGRAPHIC_DATA] 13224-1135"
select select
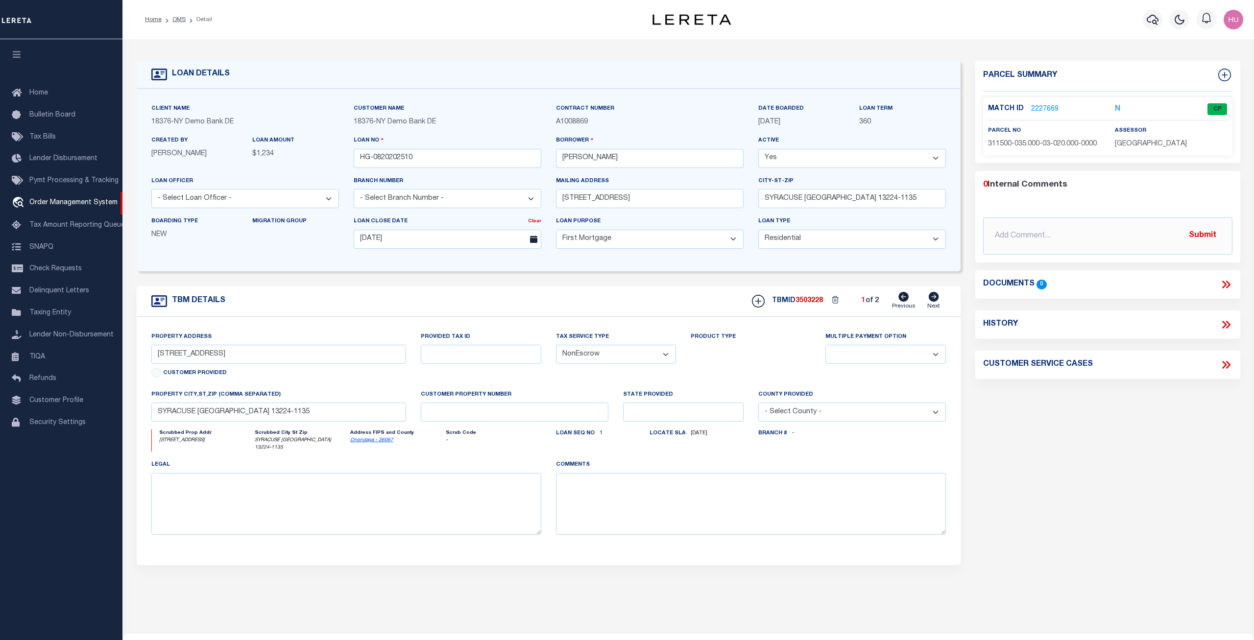
click at [933, 132] on div "Loan Term 360" at bounding box center [902, 119] width 101 height 32
drag, startPoint x: 421, startPoint y: 160, endPoint x: 353, endPoint y: 158, distance: 68.1
click at [354, 158] on input "HG-0820202510" at bounding box center [448, 158] width 188 height 19
click at [494, 76] on div "LOAN DETAILS" at bounding box center [549, 75] width 824 height 28
click at [1042, 109] on link "2227669" at bounding box center [1044, 109] width 27 height 10
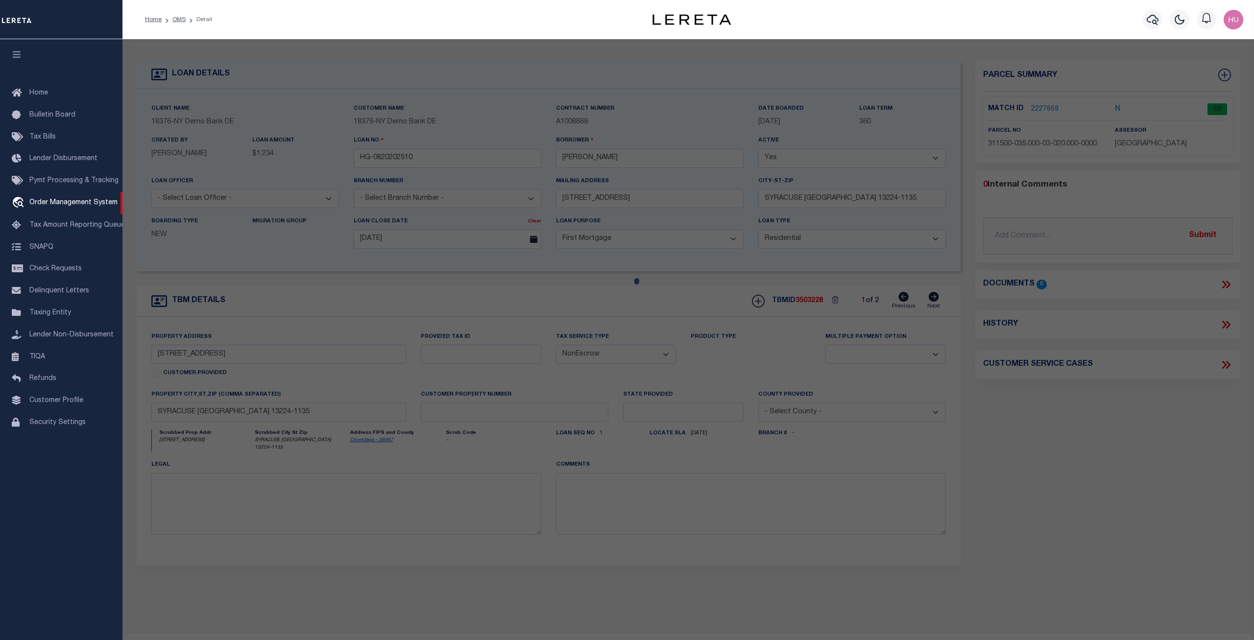
checkbox input "false"
select select "CP"
type input "RTK REAL ESTATE LLC"
select select "ATL"
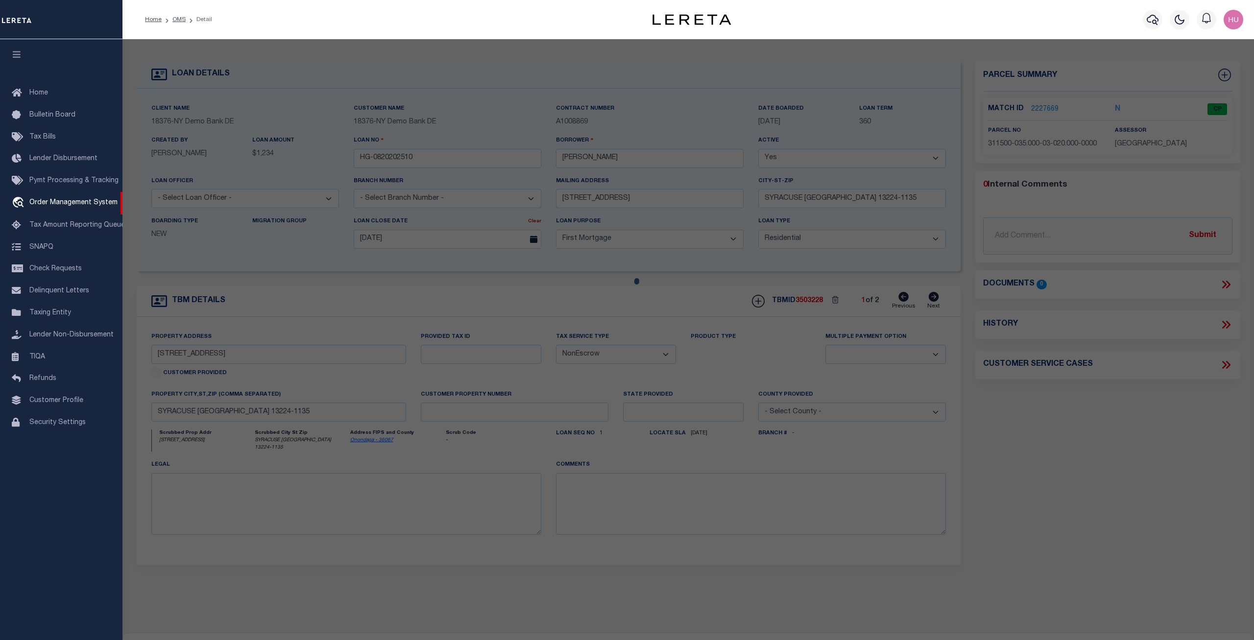
select select "ADD"
type input "139 DELRAY AVE"
checkbox input "false"
type input "SYRACUSE, NY 13224"
type textarea "LOT195 TR MONTCLAIR 4OX12O BR X WH X GAR FP 2"
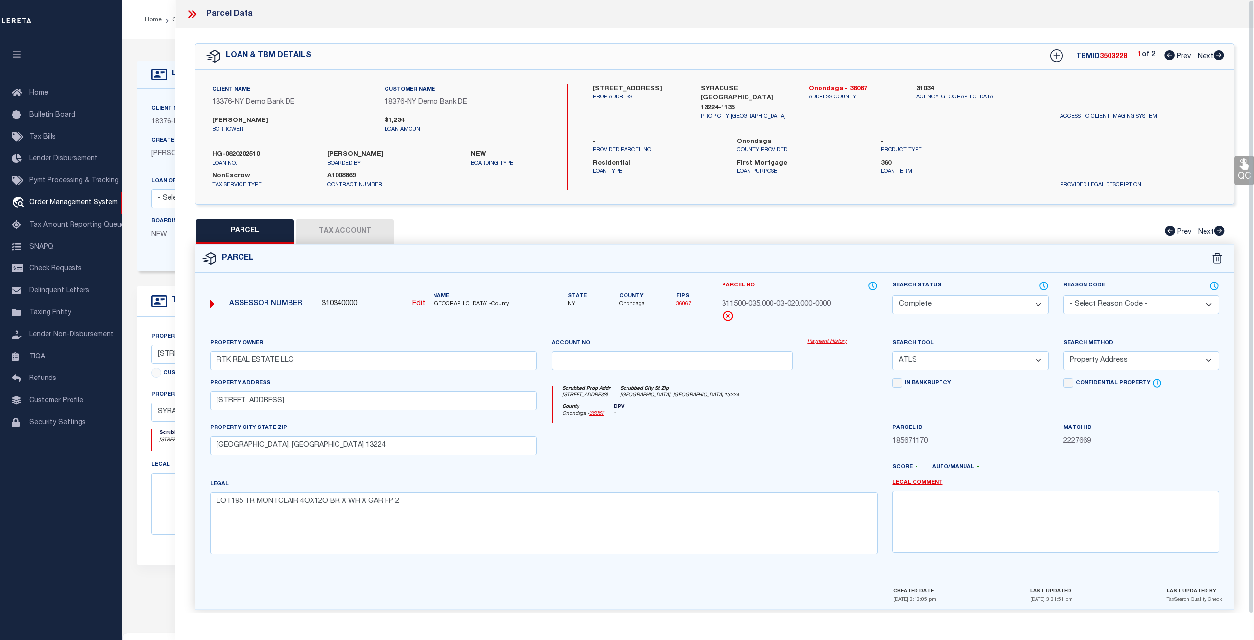
click at [824, 343] on link "Payment History" at bounding box center [842, 342] width 71 height 8
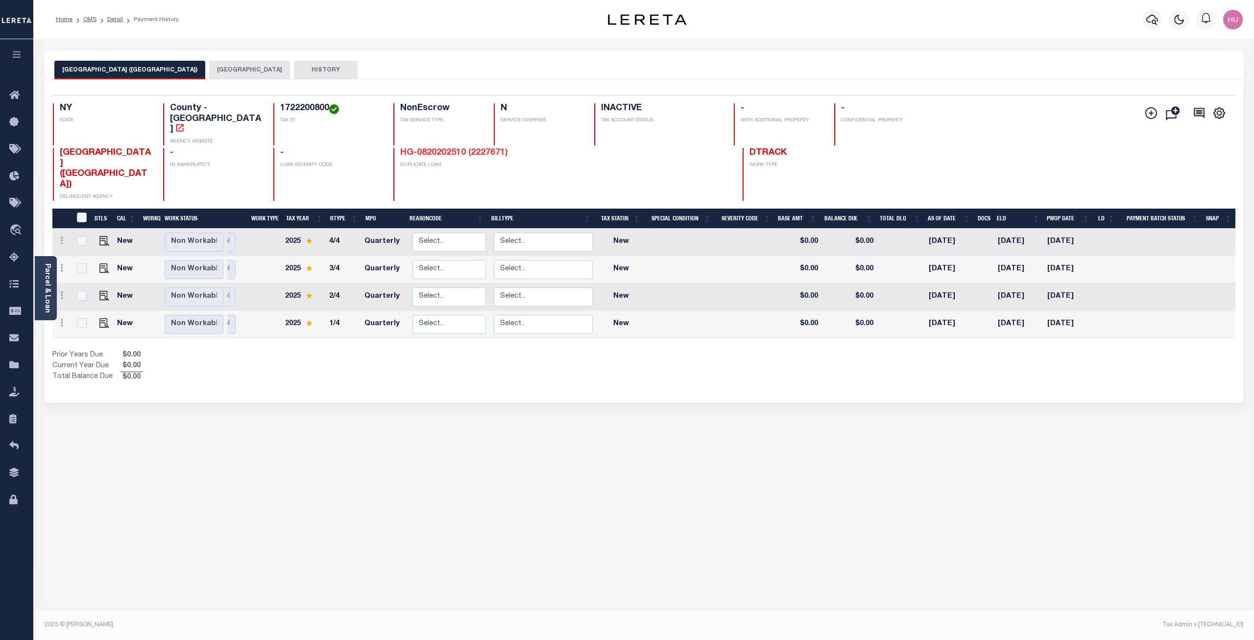
click at [496, 148] on link "HG-0820202510 (2227671)" at bounding box center [454, 152] width 108 height 9
click at [479, 148] on link "HG-0820202510 (2227669)" at bounding box center [454, 152] width 108 height 9
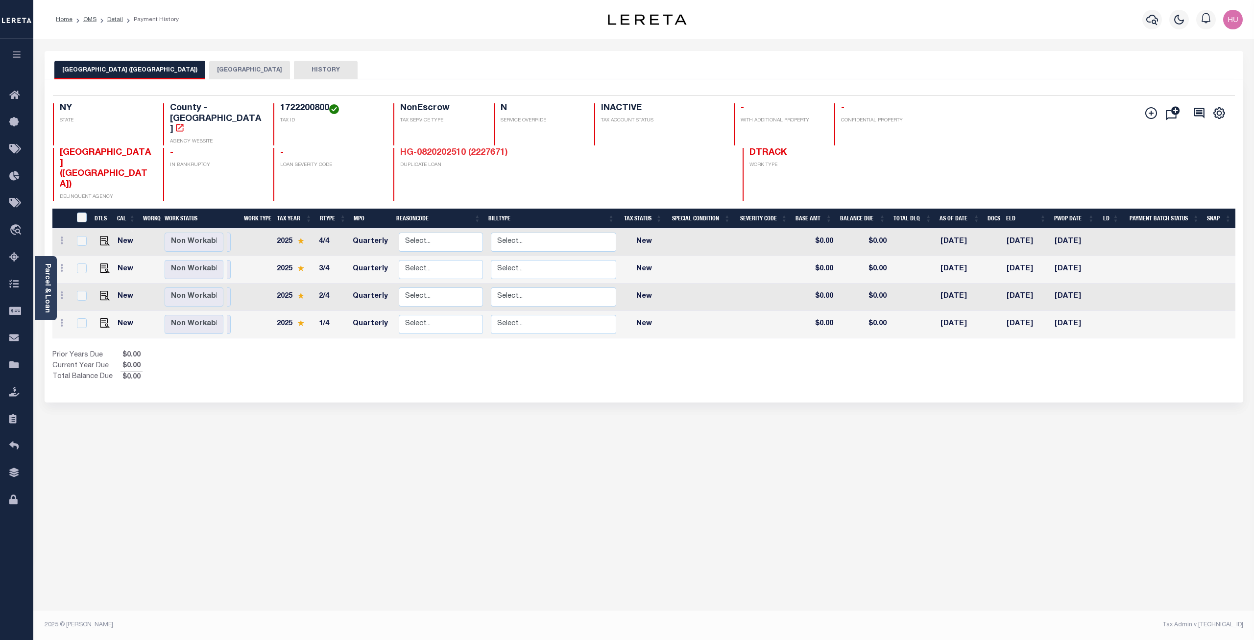
click at [491, 148] on link "HG-0820202510 (2227671)" at bounding box center [454, 152] width 108 height 9
drag, startPoint x: 472, startPoint y: 141, endPoint x: 504, endPoint y: 140, distance: 32.3
click at [504, 148] on div "HG-0820202510 (2227669) DUPLICATE LOAN" at bounding box center [492, 174] width 198 height 53
copy link "2227669"
click at [445, 148] on link "HG-0820202510 (2227669)" at bounding box center [454, 152] width 108 height 9
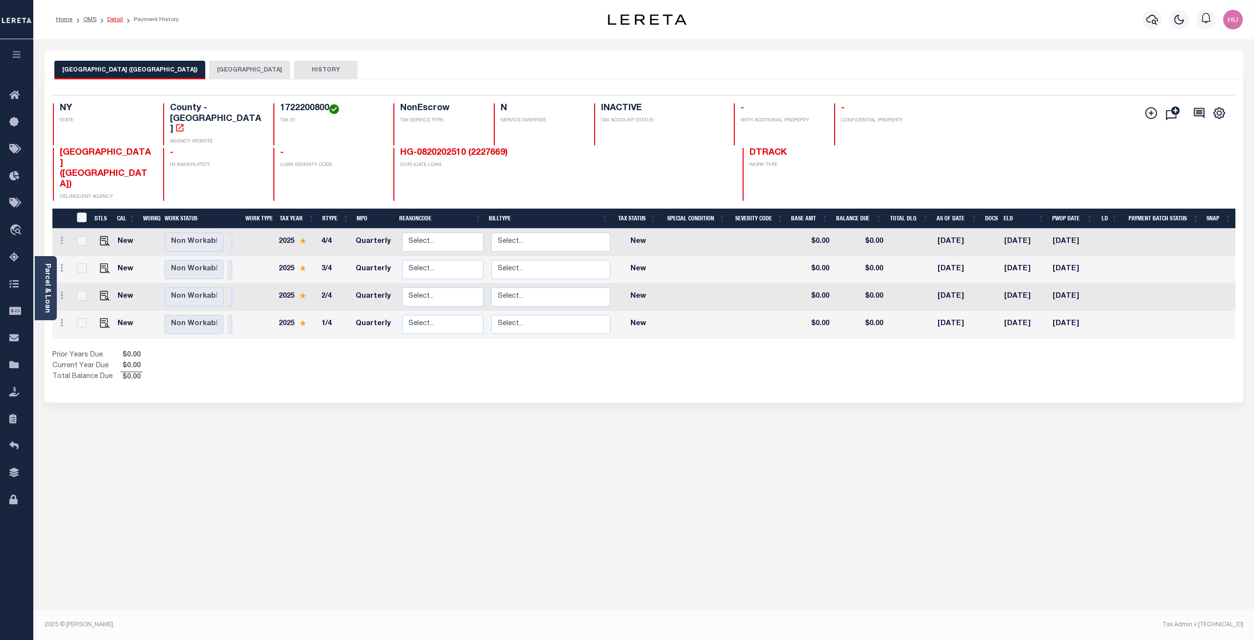
click at [112, 19] on link "Detail" at bounding box center [115, 20] width 16 height 6
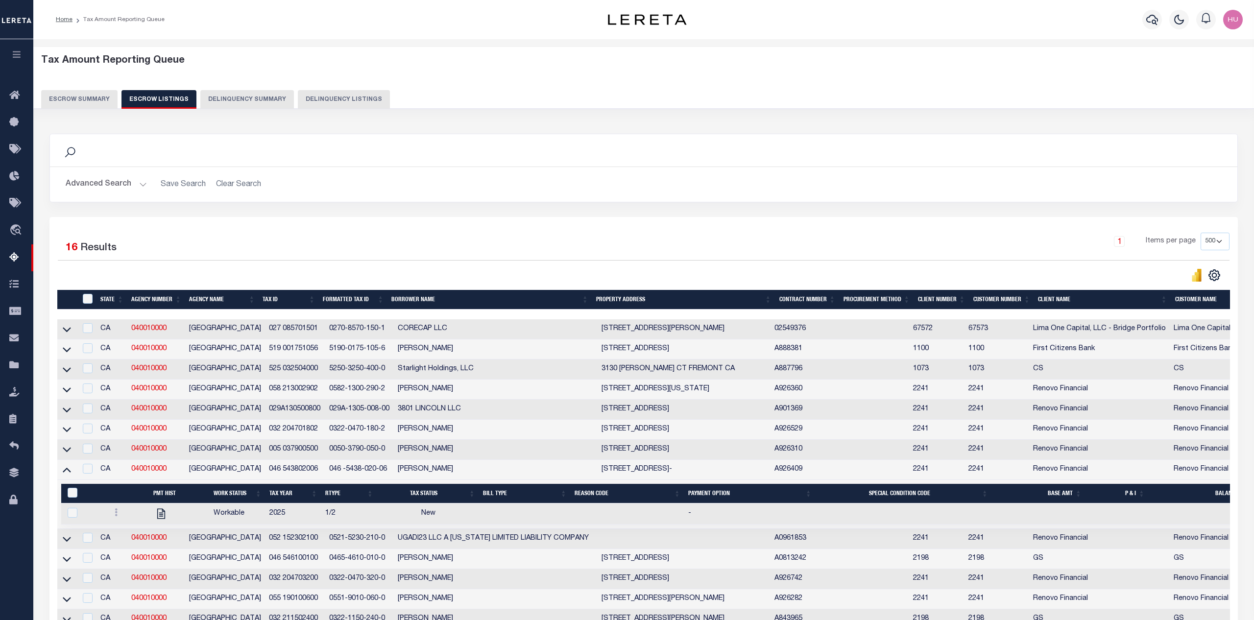
select select "500"
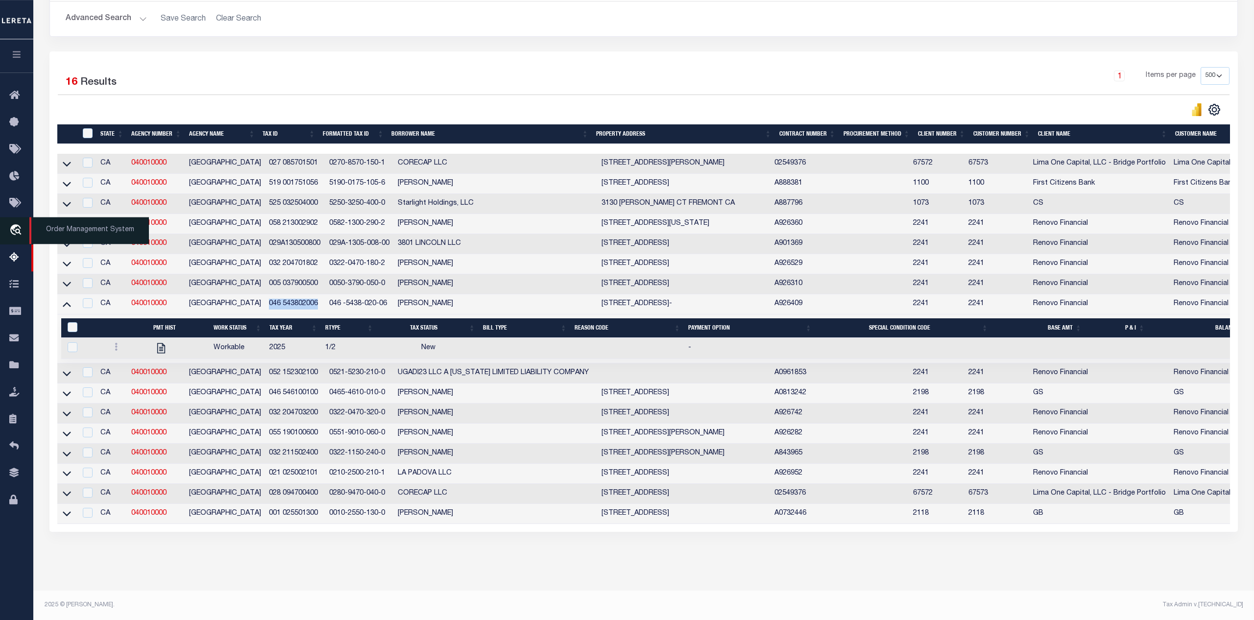
scroll to position [178, 0]
click at [17, 230] on icon "travel_explore" at bounding box center [17, 230] width 16 height 13
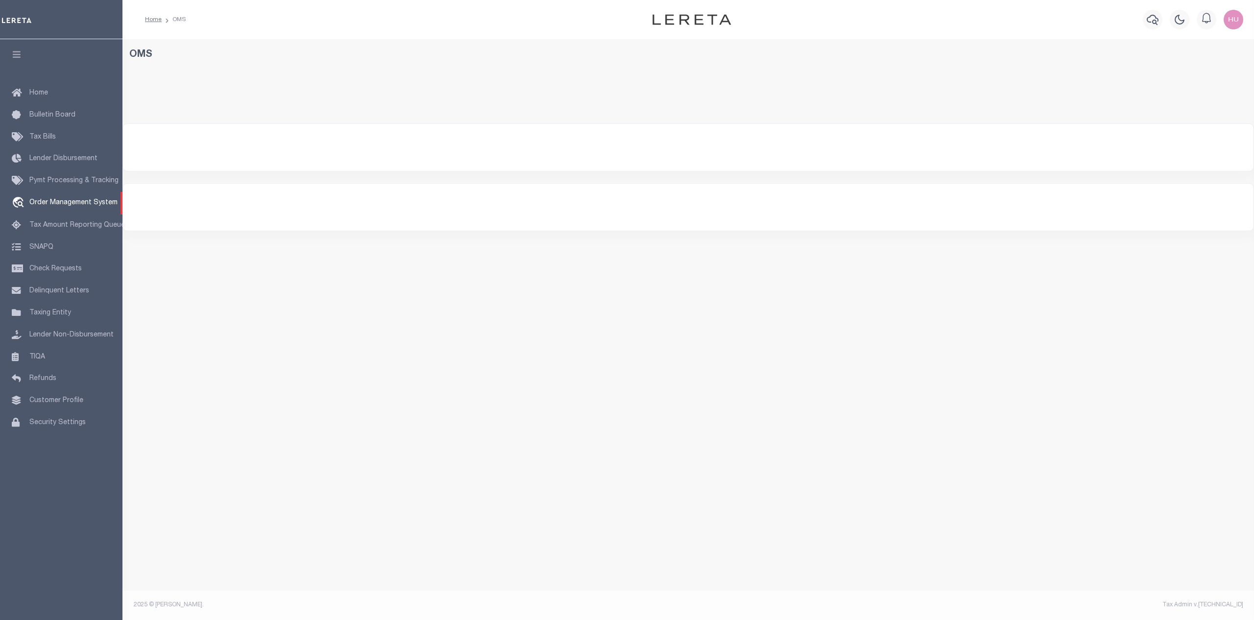
select select "200"
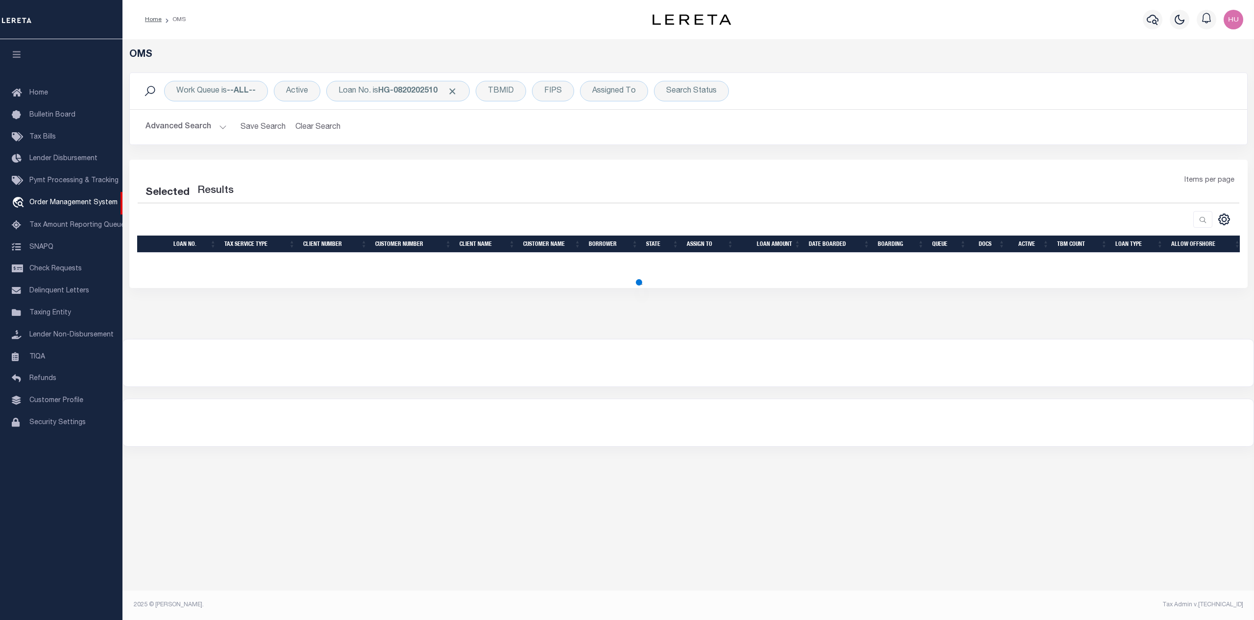
select select "200"
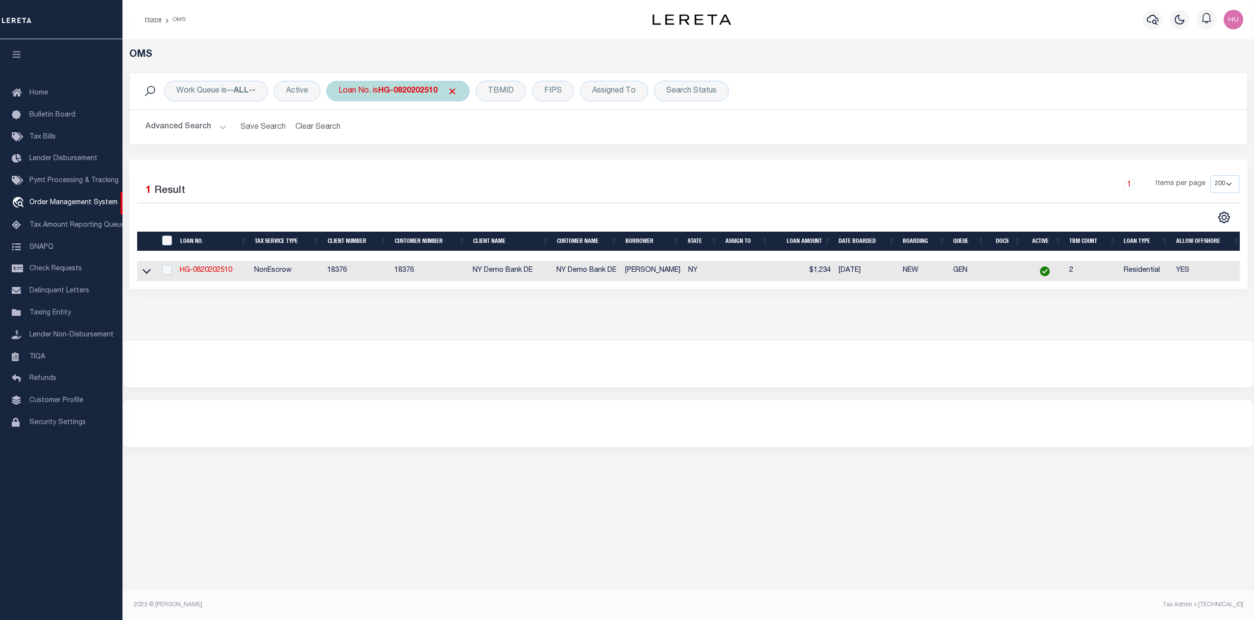
click at [376, 87] on div "Loan No. is HG-0820202510" at bounding box center [398, 91] width 144 height 21
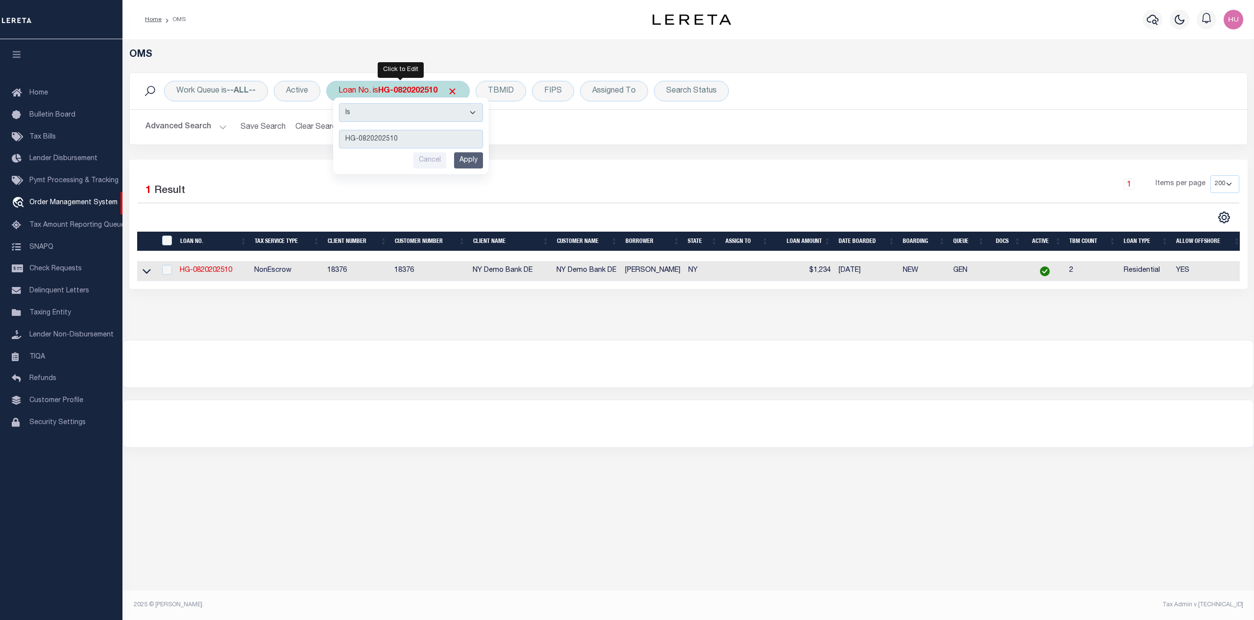
type input "2227669"
click at [471, 159] on input "Apply" at bounding box center [468, 160] width 29 height 16
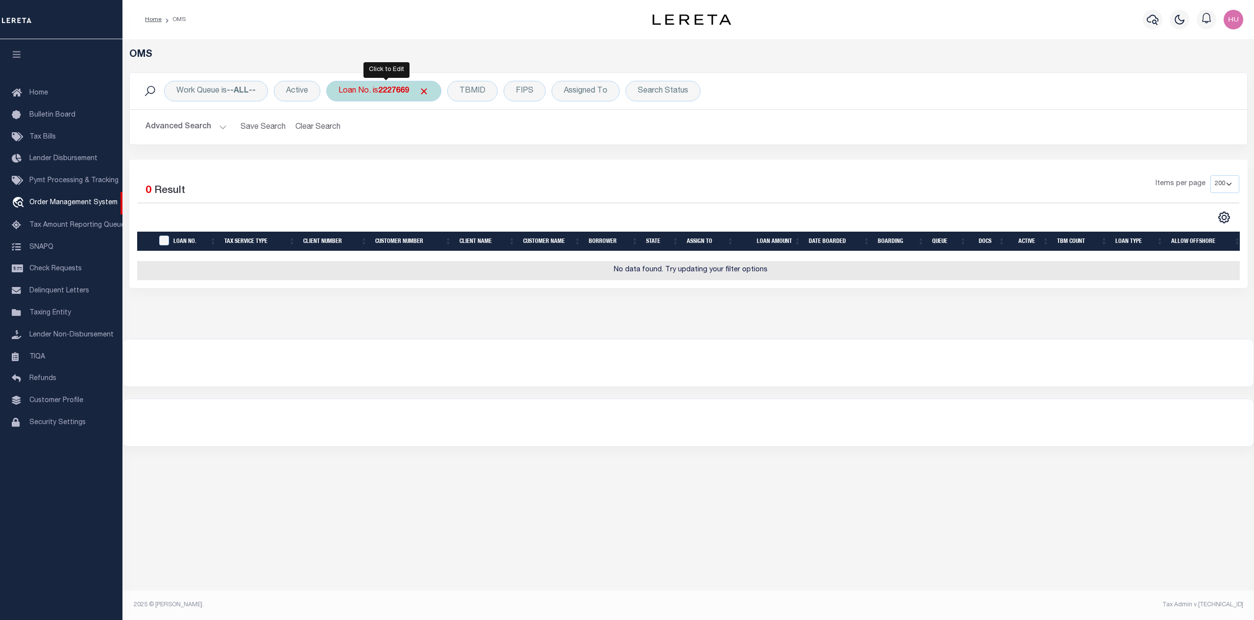
click at [400, 93] on b "2227669" at bounding box center [393, 91] width 31 height 8
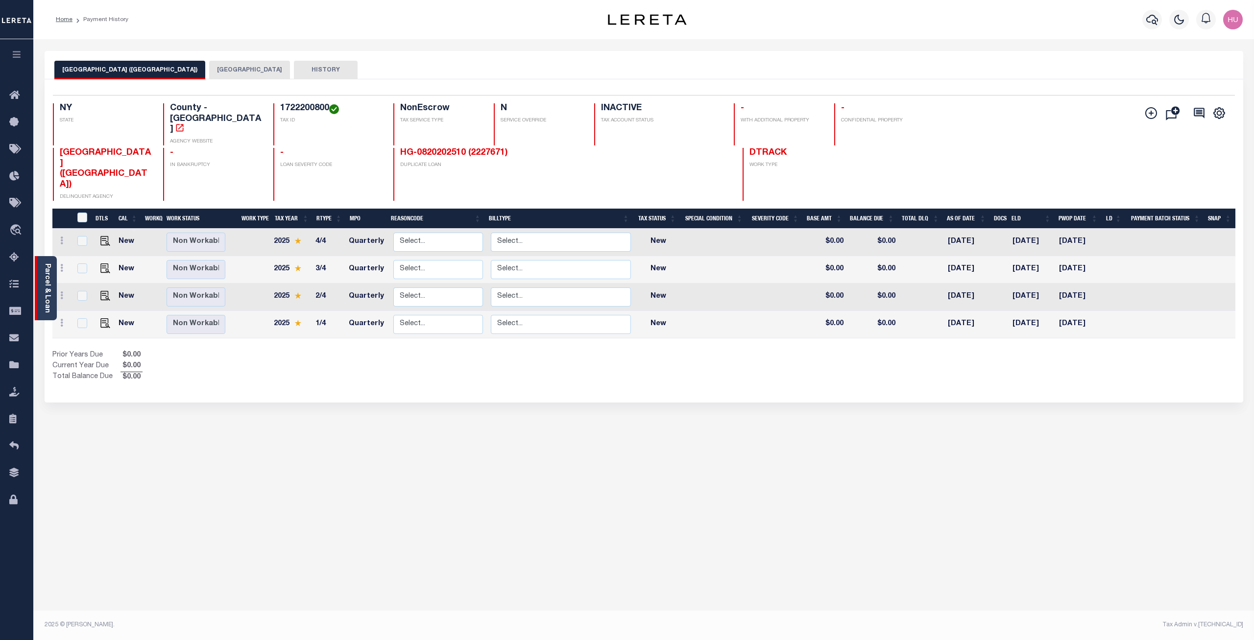
click at [54, 275] on div "Parcel & Loan" at bounding box center [46, 288] width 22 height 64
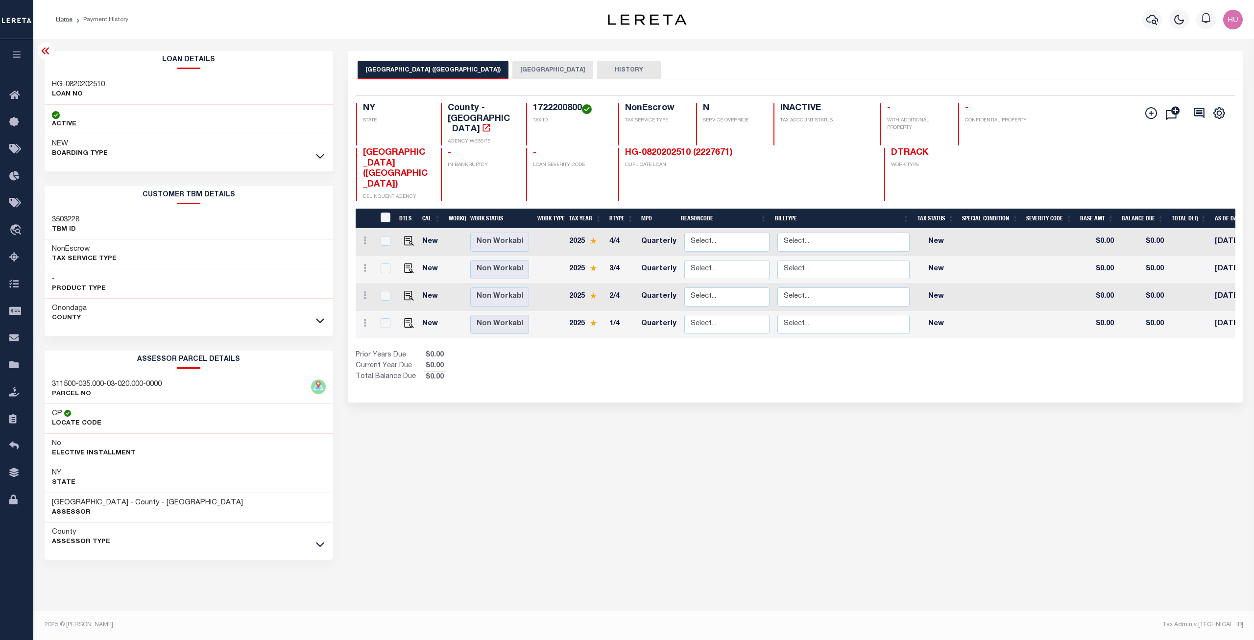
click at [512, 66] on button "[GEOGRAPHIC_DATA]" at bounding box center [552, 70] width 81 height 19
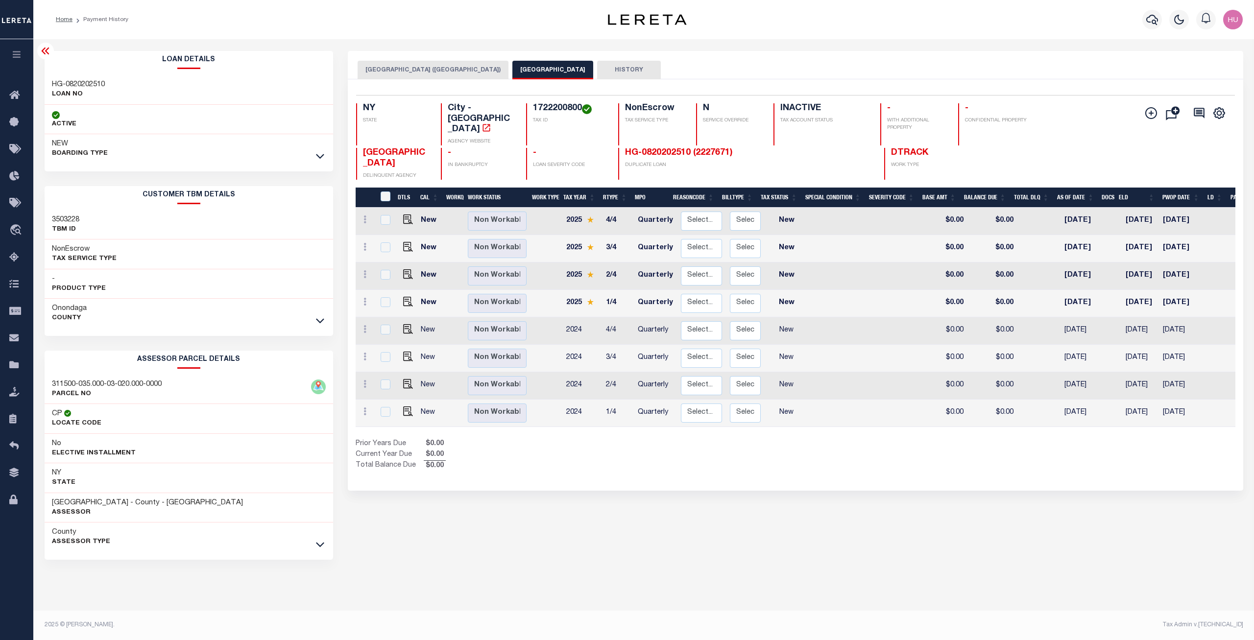
click at [431, 62] on button "SYRACUSE CITY (ONONDAGA COUNTY)" at bounding box center [433, 70] width 151 height 19
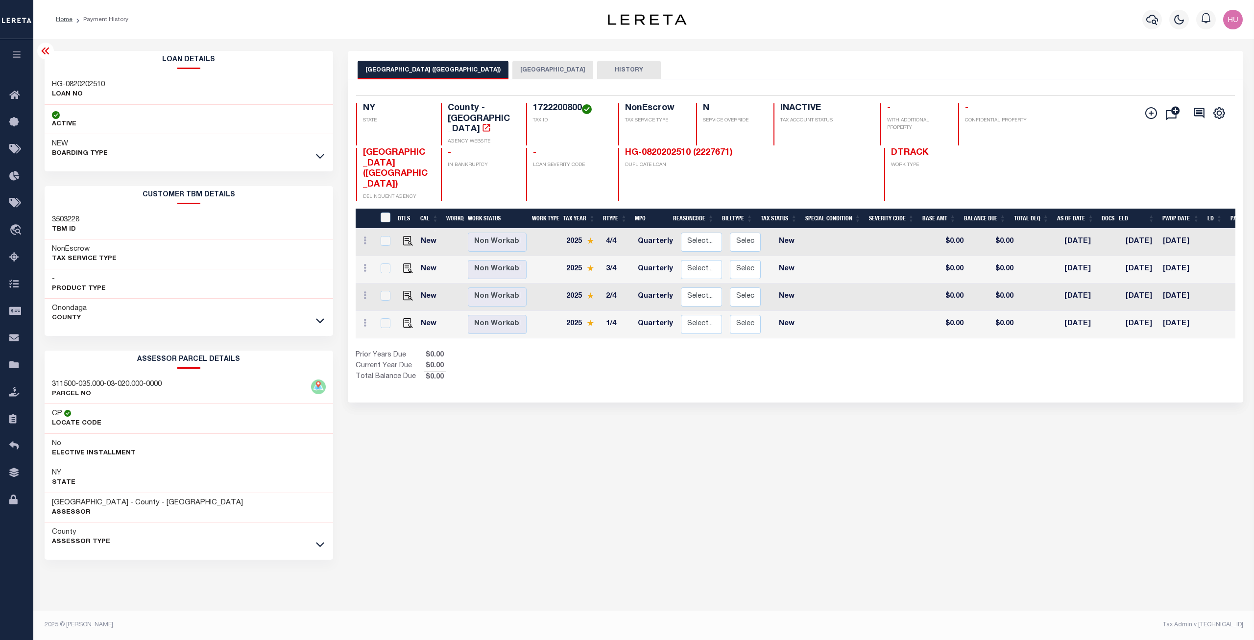
click at [674, 21] on img at bounding box center [647, 19] width 78 height 11
click at [702, 353] on div "Prior Years Due $0.00 Current Year Due $0.00 Total Balance Due $0.00" at bounding box center [576, 366] width 440 height 33
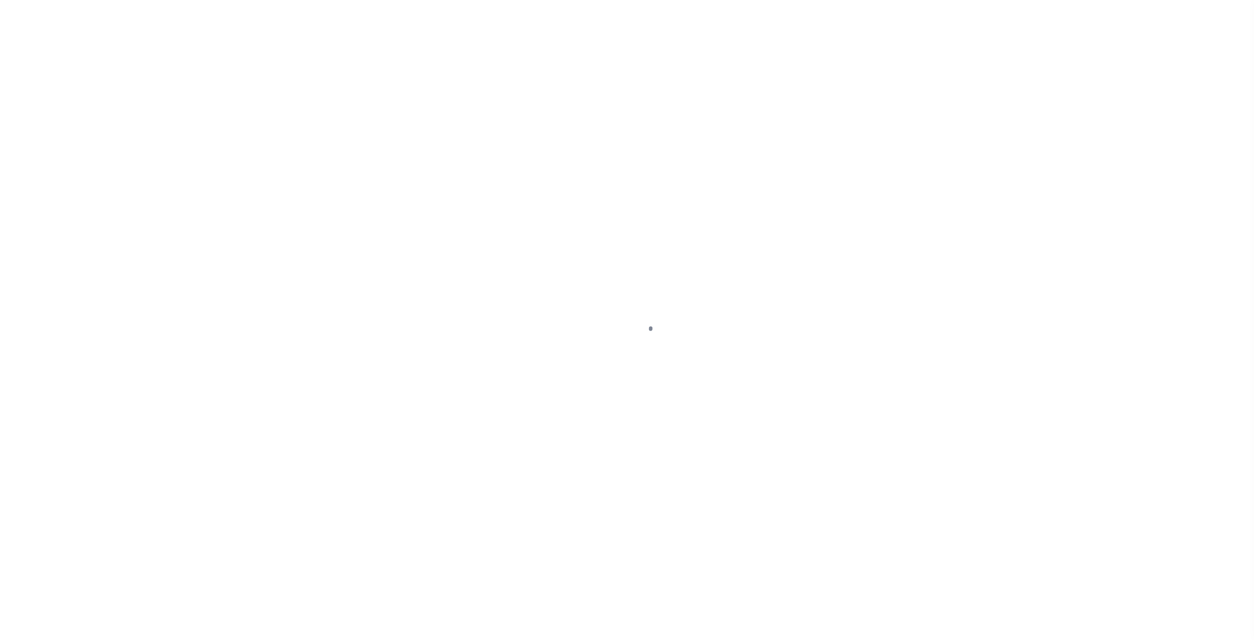
select select "10"
select select "NonEscrow"
type input "[STREET_ADDRESS]"
type input "SYRACUSE [GEOGRAPHIC_DATA] 13224-1135"
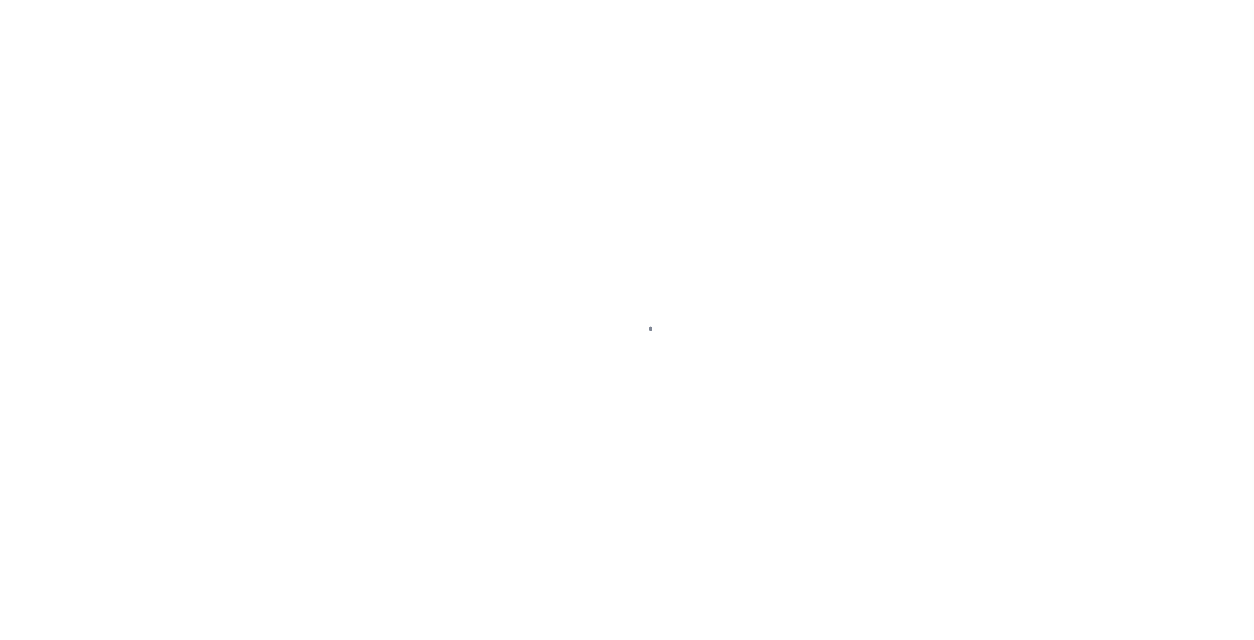
type input "NY"
select select "4"
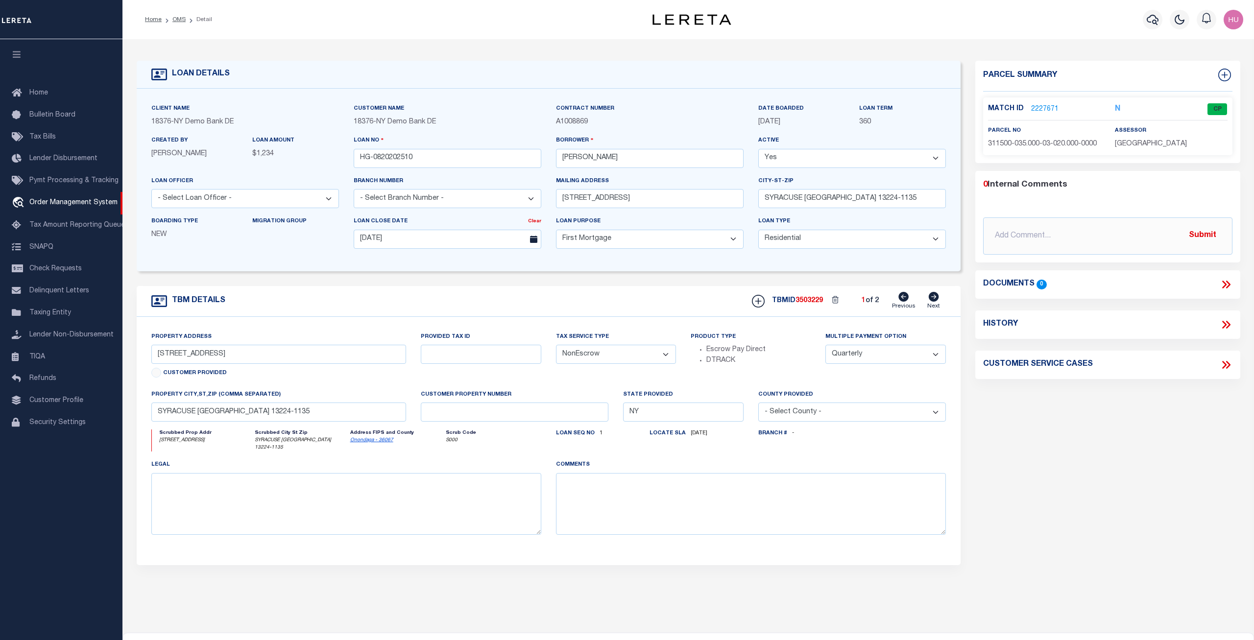
click at [1045, 108] on link "2227671" at bounding box center [1044, 109] width 27 height 10
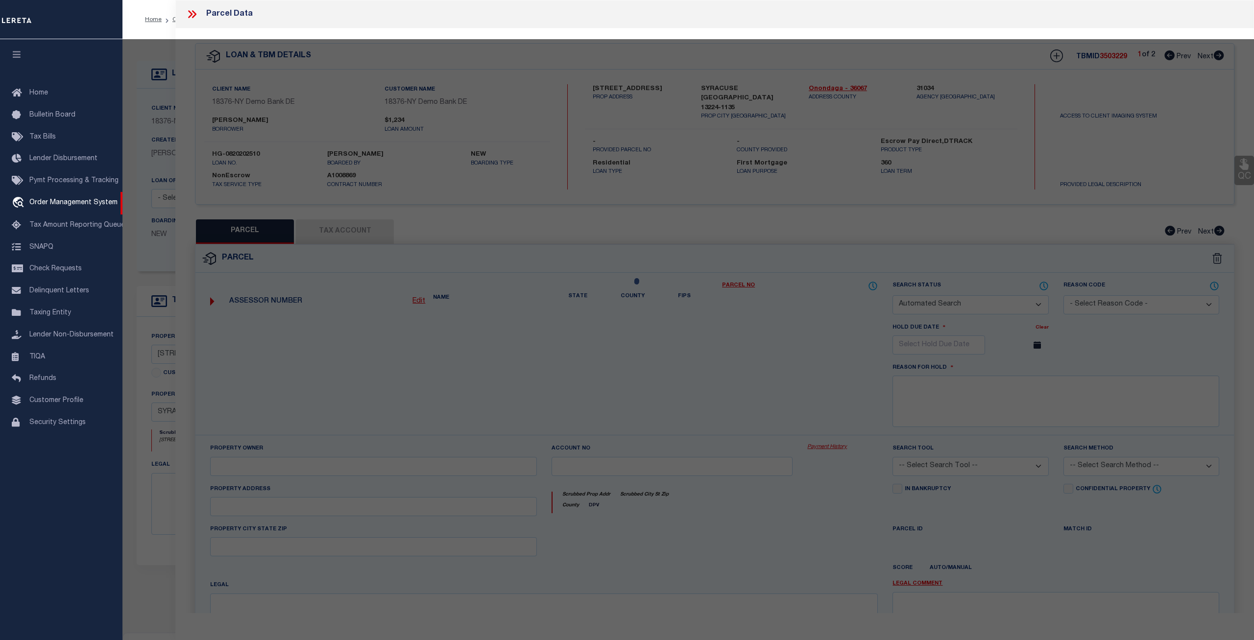
checkbox input "false"
select select "CP"
type input "RTK REAL ESTATE LLC"
select select "ATL"
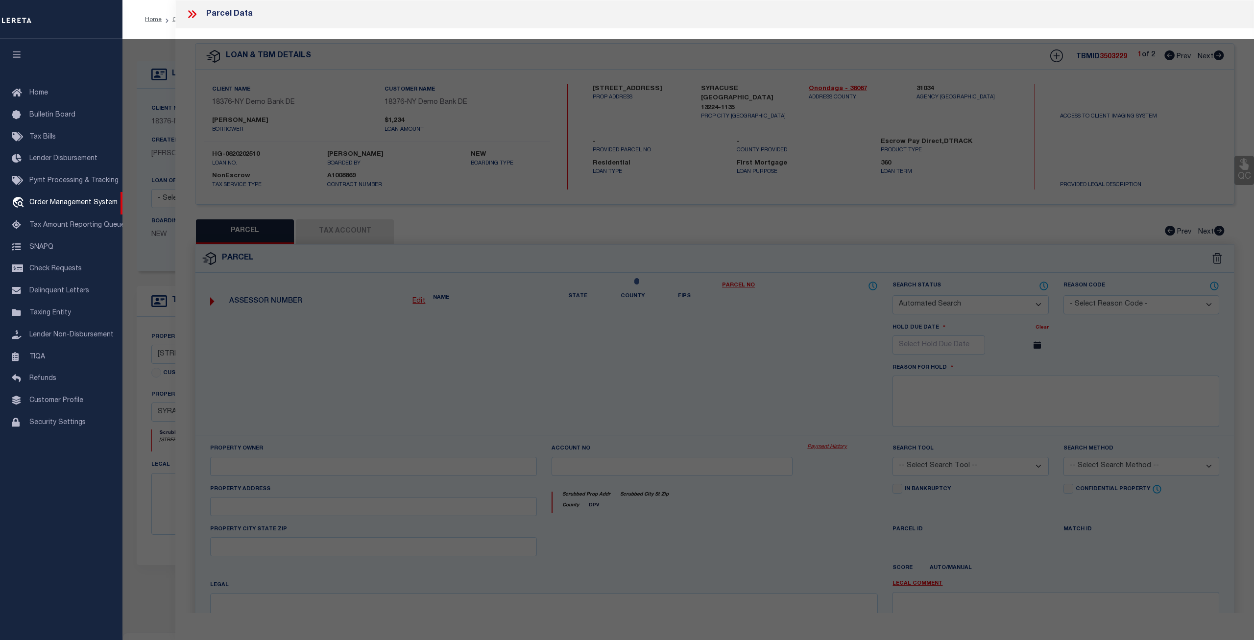
select select "ADD"
type input "139 DELRAY AVE"
checkbox input "false"
type input "SYRACUSE, NY 13224"
type textarea "LOT195 TR MONTCLAIR 4OX12O BR X WH X GAR FP 2"
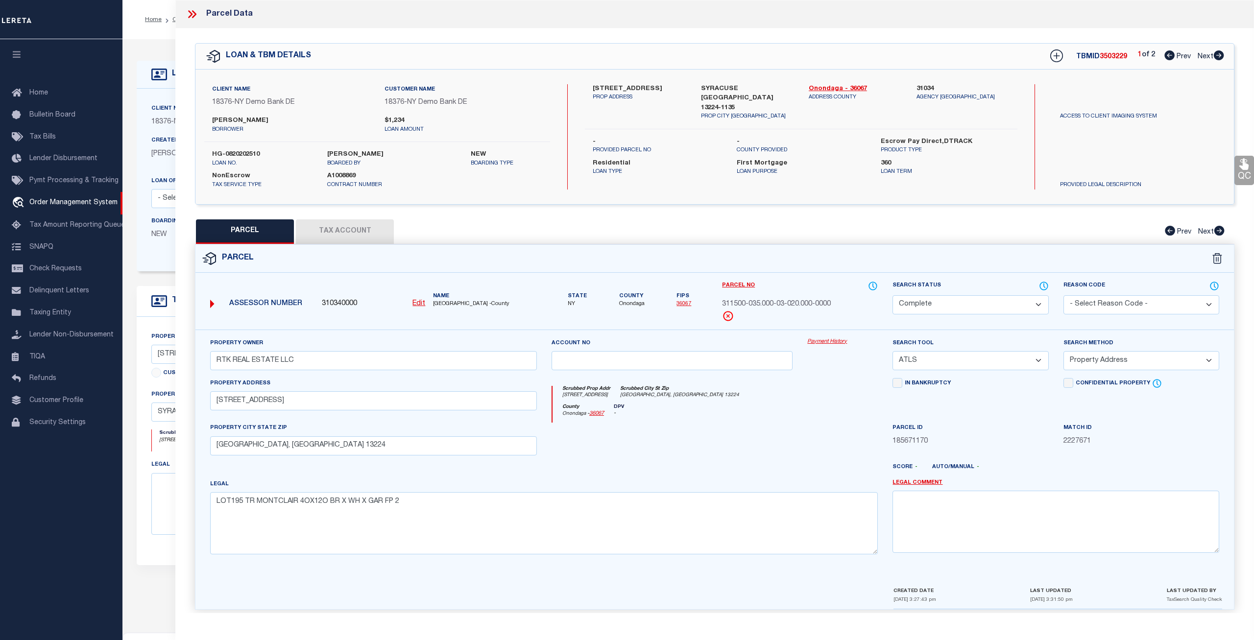
click at [356, 235] on button "Tax Account" at bounding box center [345, 231] width 98 height 24
select select "100"
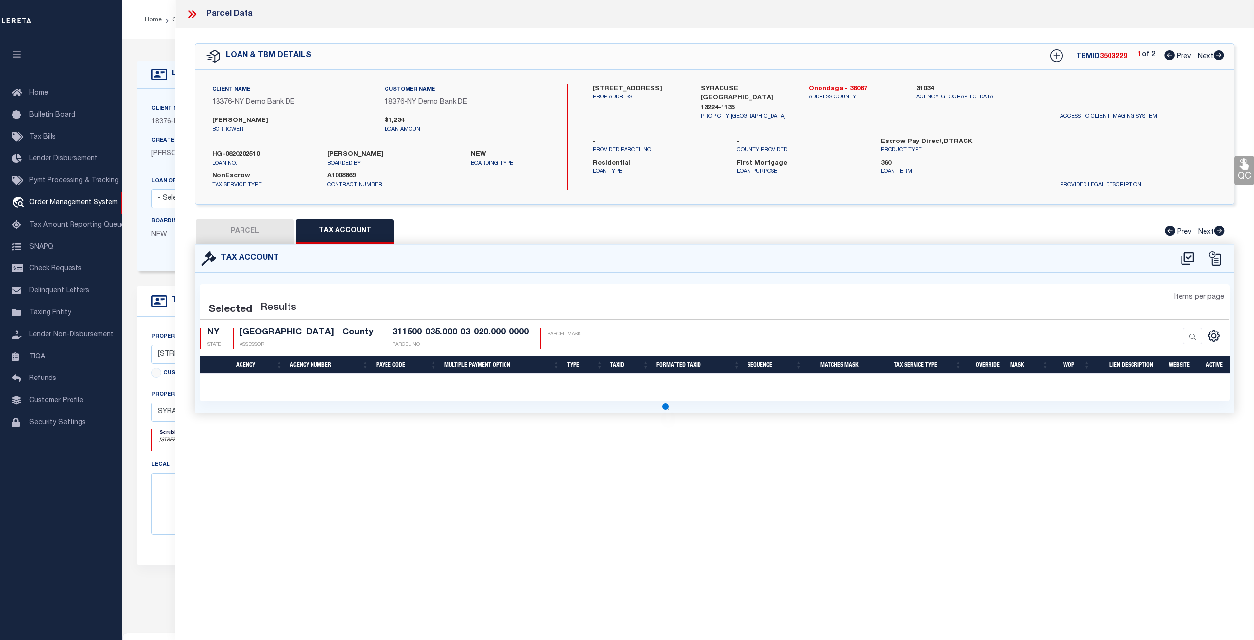
select select "100"
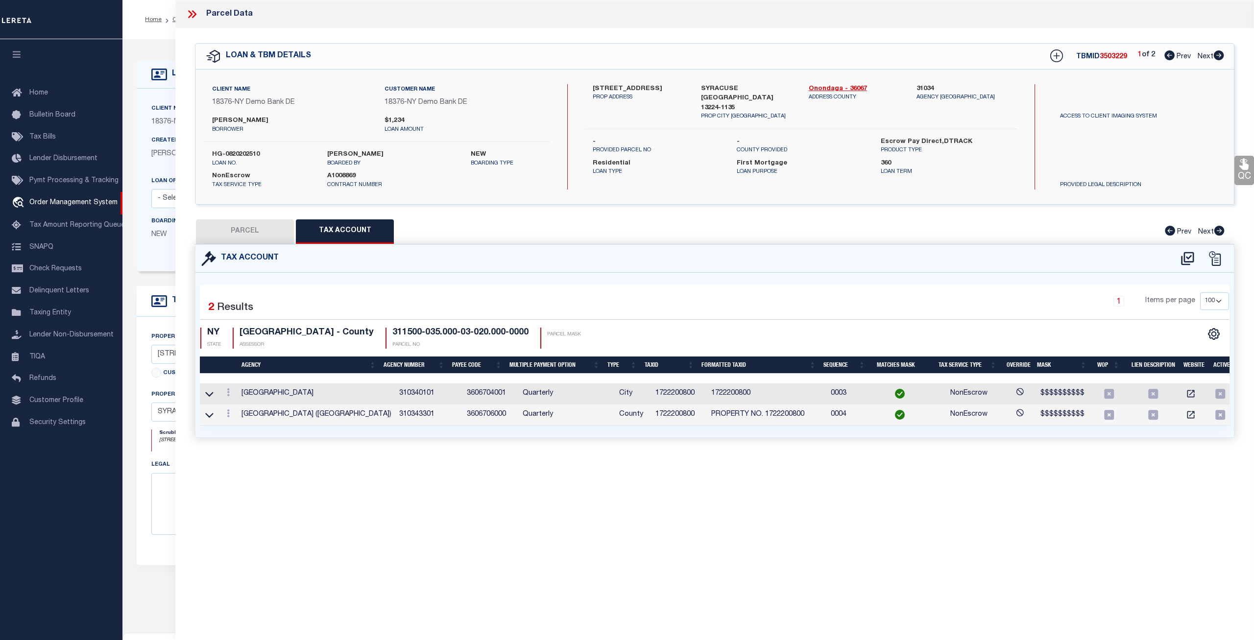
scroll to position [0, 4]
click at [192, 15] on icon at bounding box center [191, 14] width 4 height 8
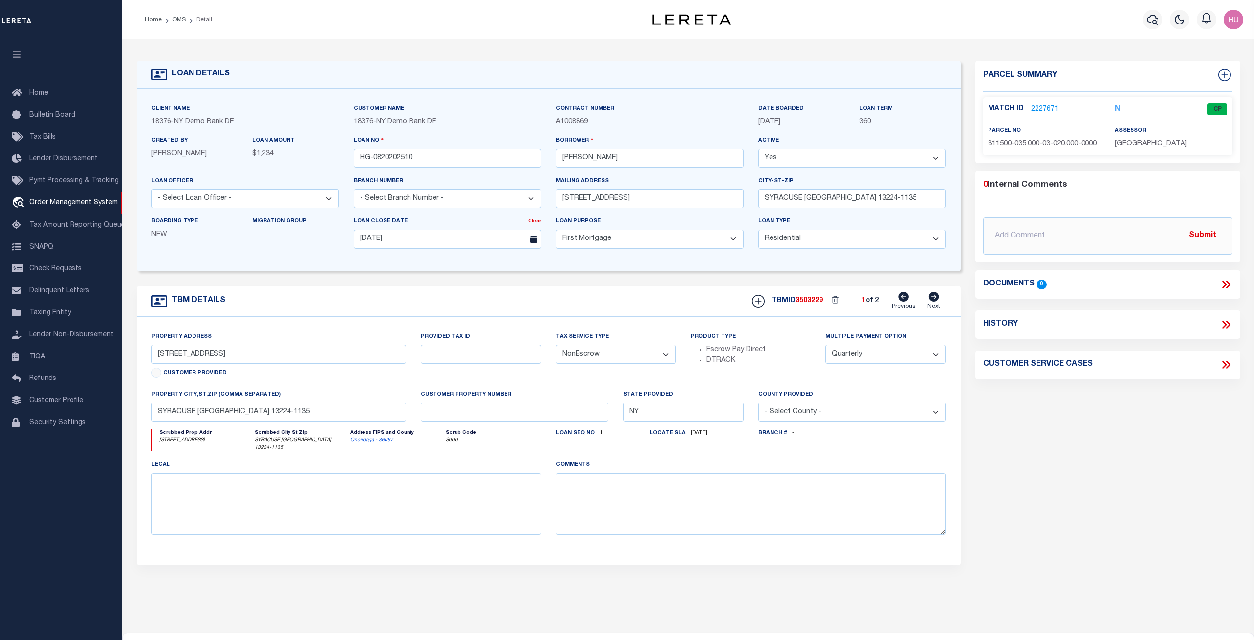
click at [552, 47] on div "LOAN DETAILS Client Name 18376" at bounding box center [688, 336] width 1132 height 594
click at [1050, 107] on link "2227671" at bounding box center [1044, 109] width 27 height 10
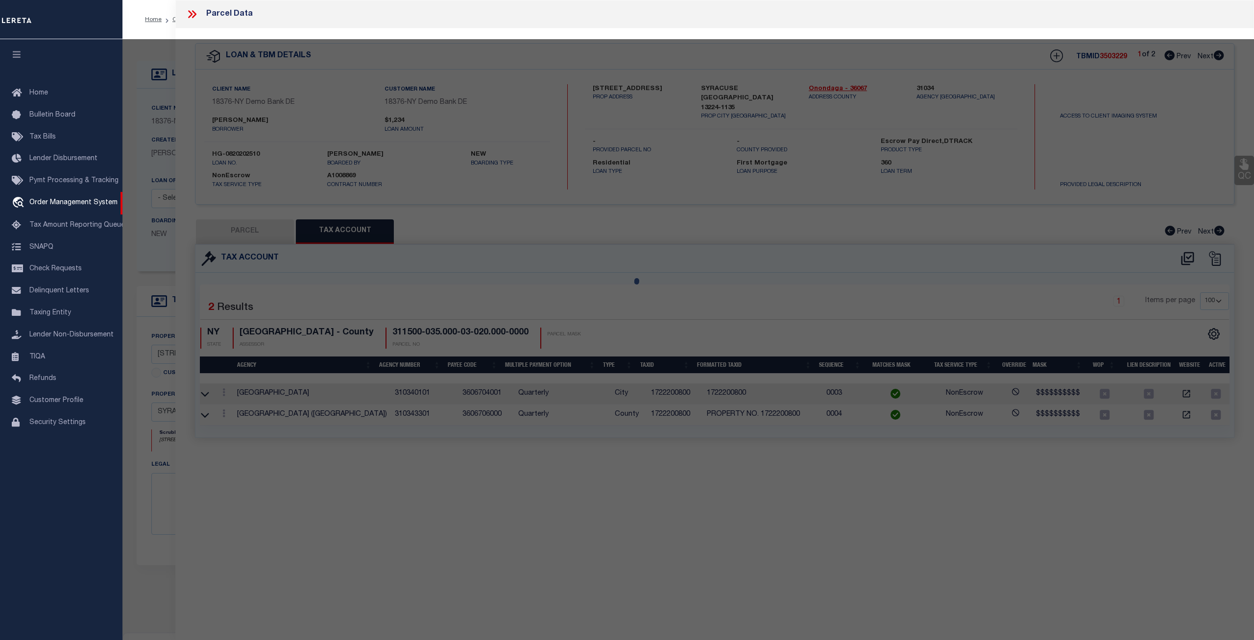
select select "AS"
select select
checkbox input "false"
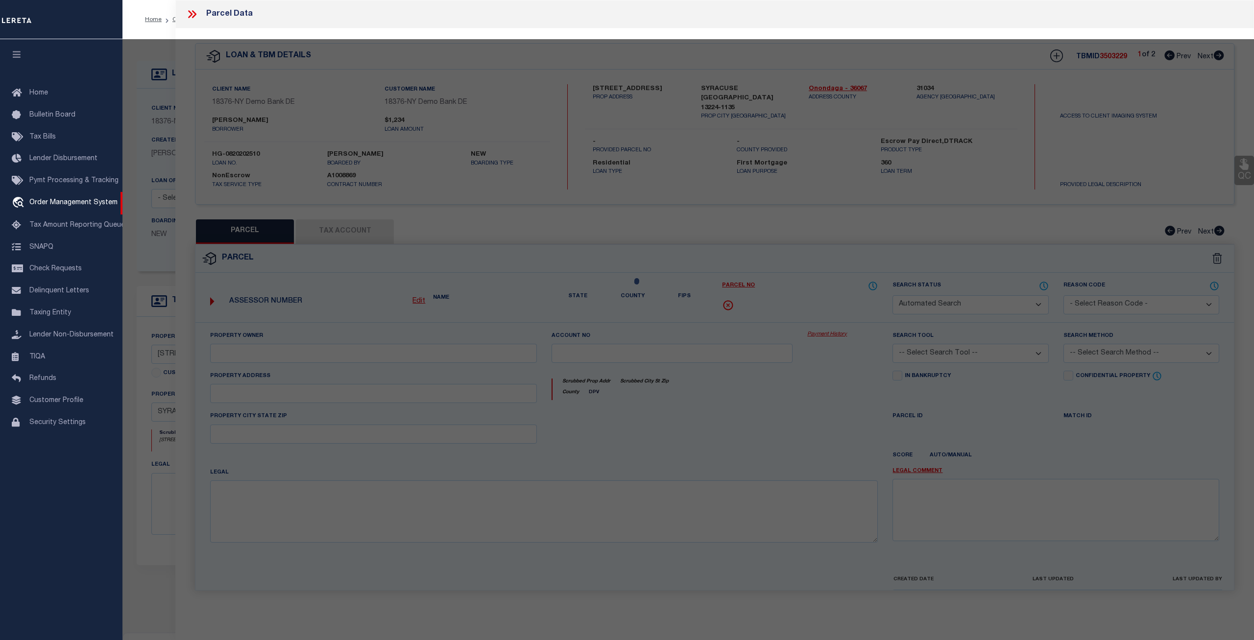
select select "CP"
type input "RTK REAL ESTATE LLC"
select select "ATL"
select select "ADD"
type input "[STREET_ADDRESS]"
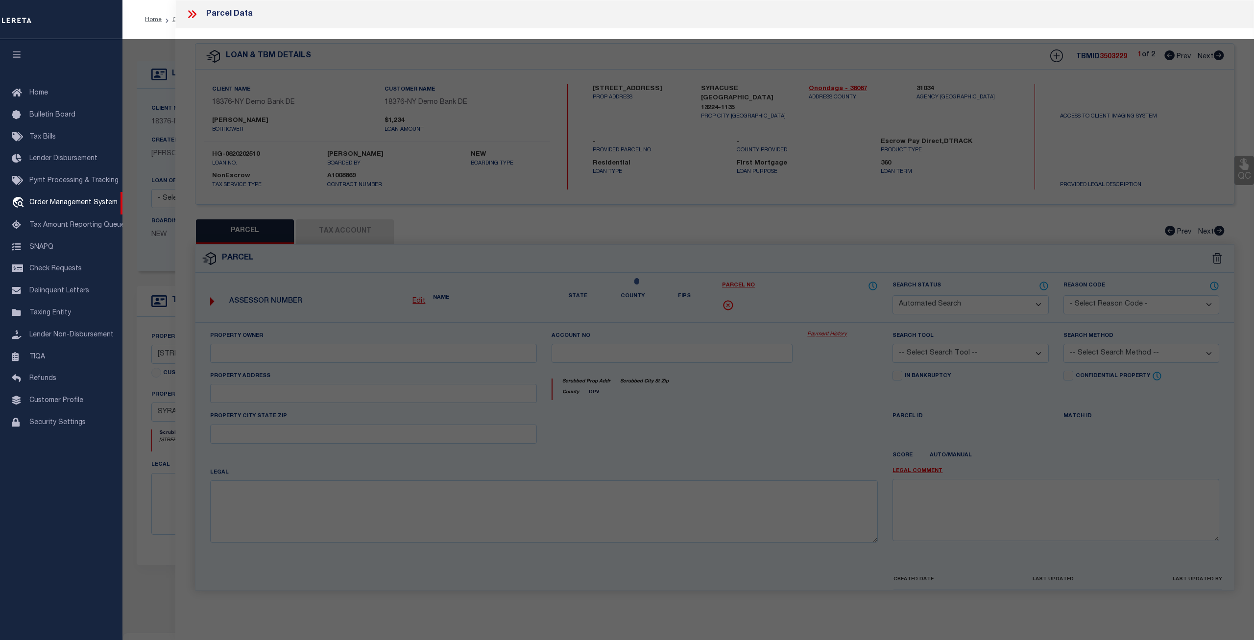
checkbox input "false"
type input "[GEOGRAPHIC_DATA], [GEOGRAPHIC_DATA] 13224"
type textarea "LOT195 TR MONTCLAIR 4OX12O BR X WH X GAR FP 2"
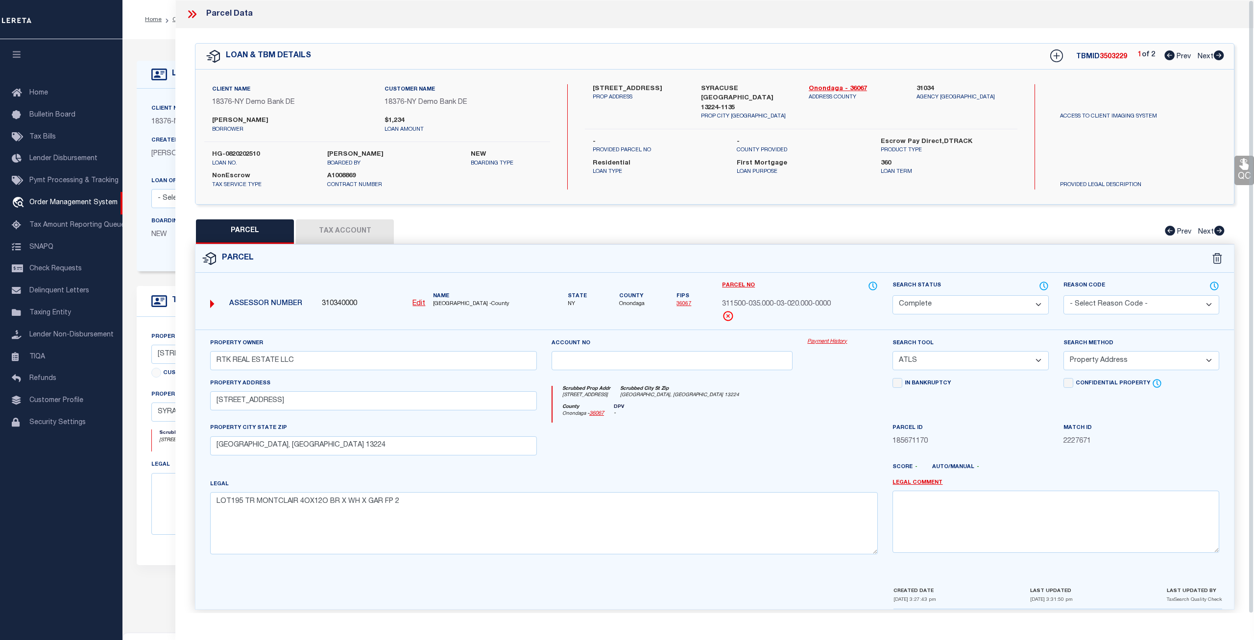
click at [829, 342] on link "Payment History" at bounding box center [842, 342] width 71 height 8
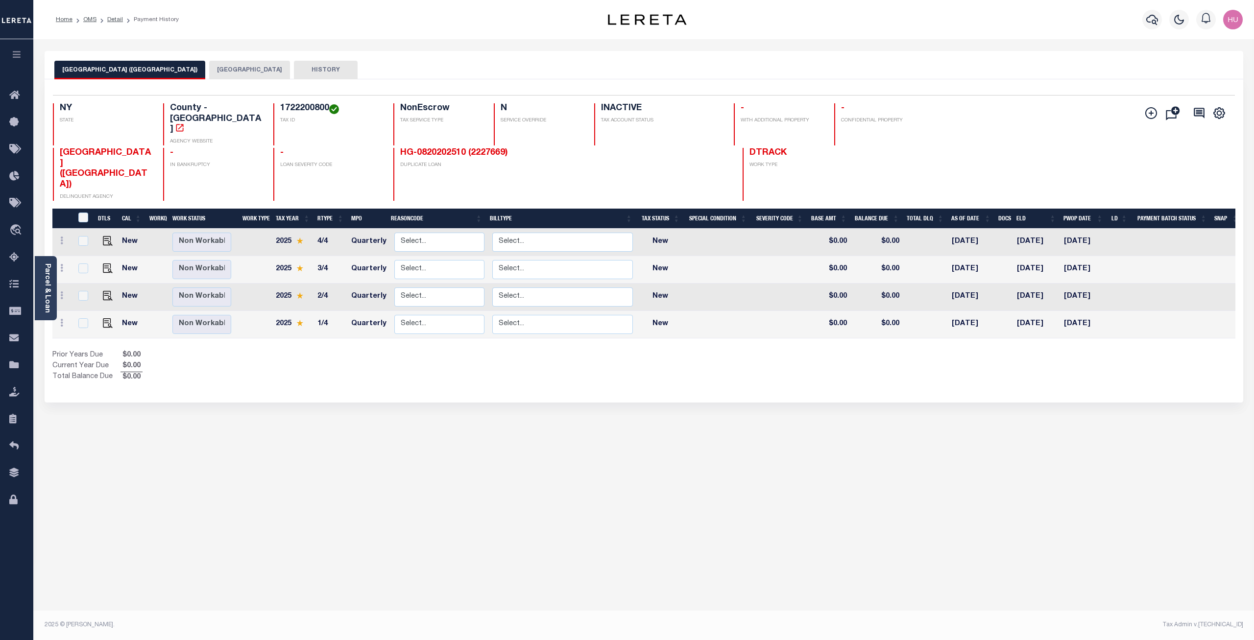
click at [225, 70] on button "SYRACUSE CITY" at bounding box center [249, 70] width 81 height 19
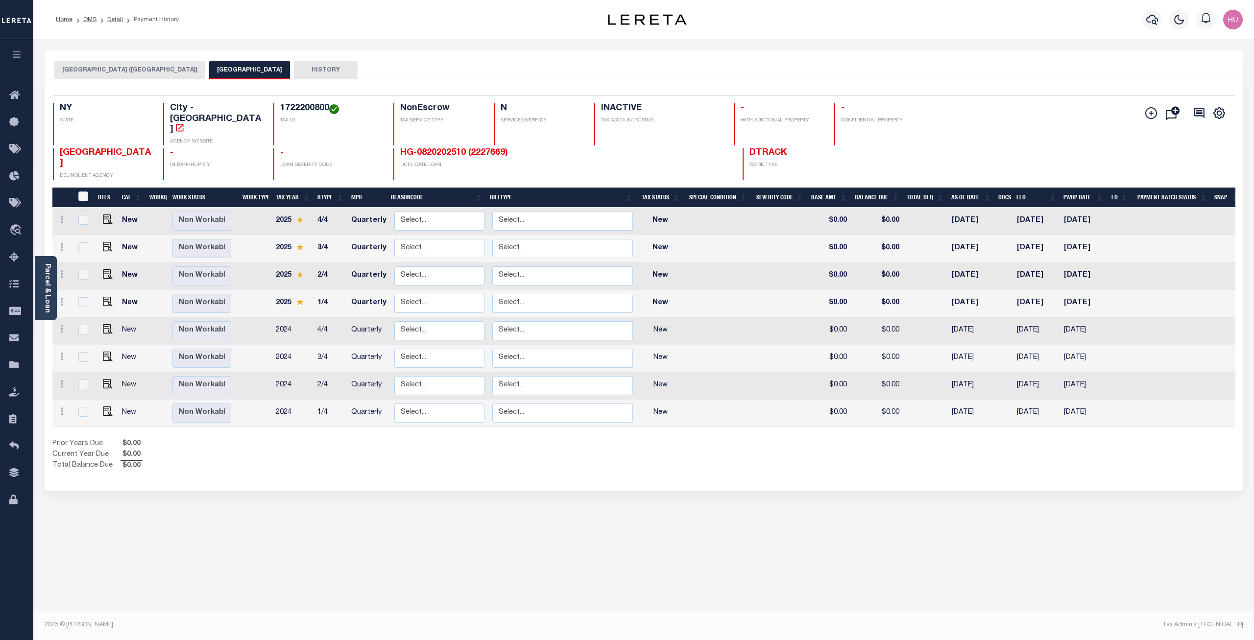
click at [134, 70] on button "[GEOGRAPHIC_DATA] ([GEOGRAPHIC_DATA])" at bounding box center [129, 70] width 151 height 19
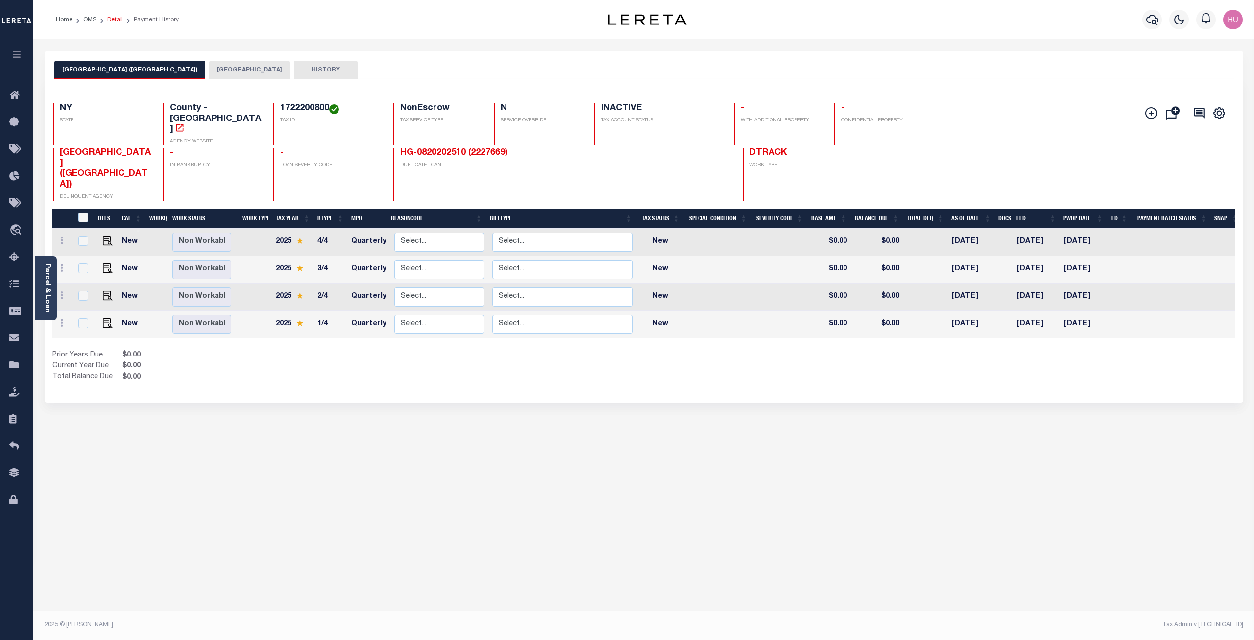
click at [115, 20] on link "Detail" at bounding box center [115, 20] width 16 height 6
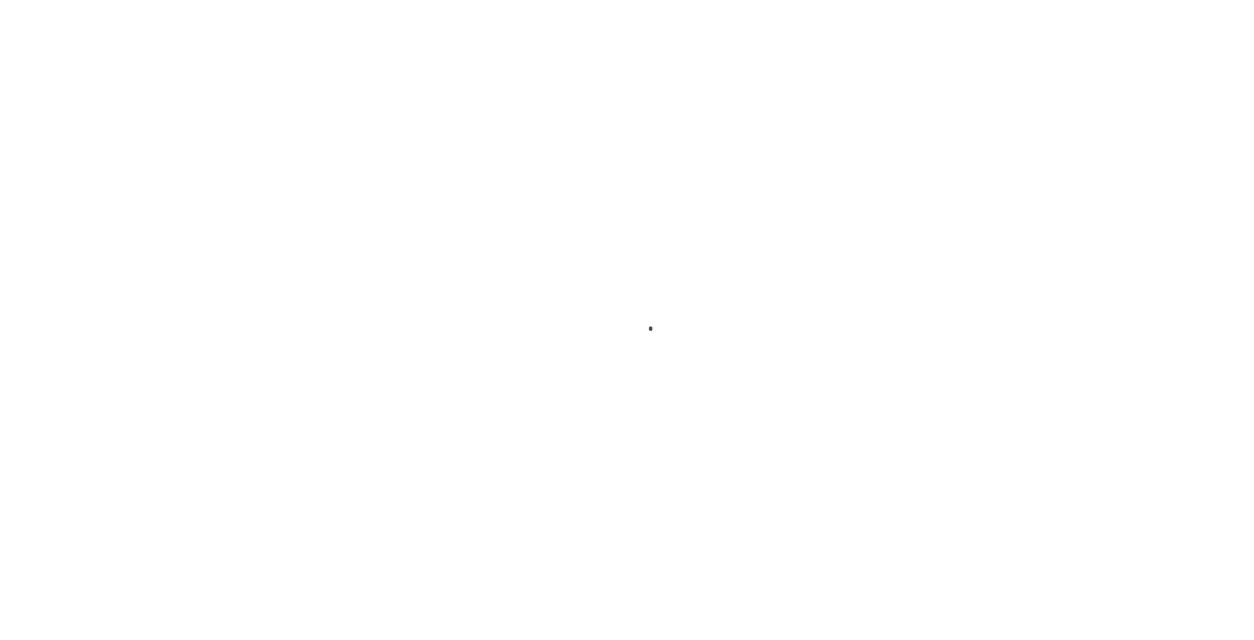
type input "HG-0820202510"
type input "[PERSON_NAME]"
select select
type input "[STREET_ADDRESS]"
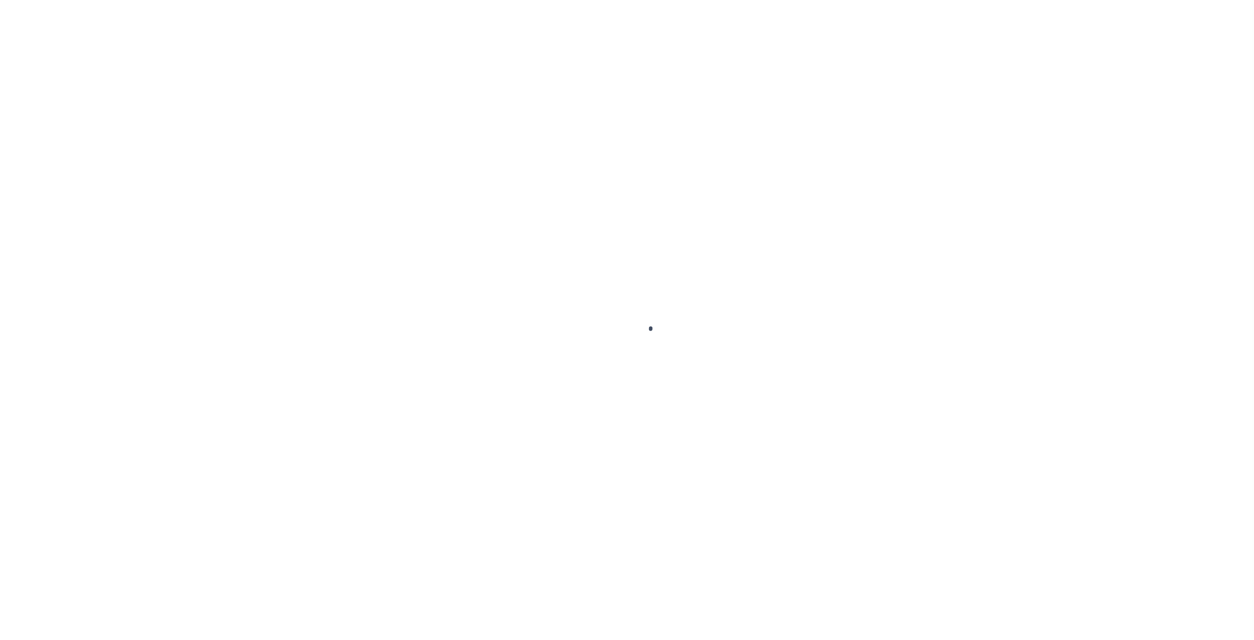
type input "SYRACUSE [GEOGRAPHIC_DATA] 13224-1135"
type input "[DATE]"
select select "10"
select select "NonEscrow"
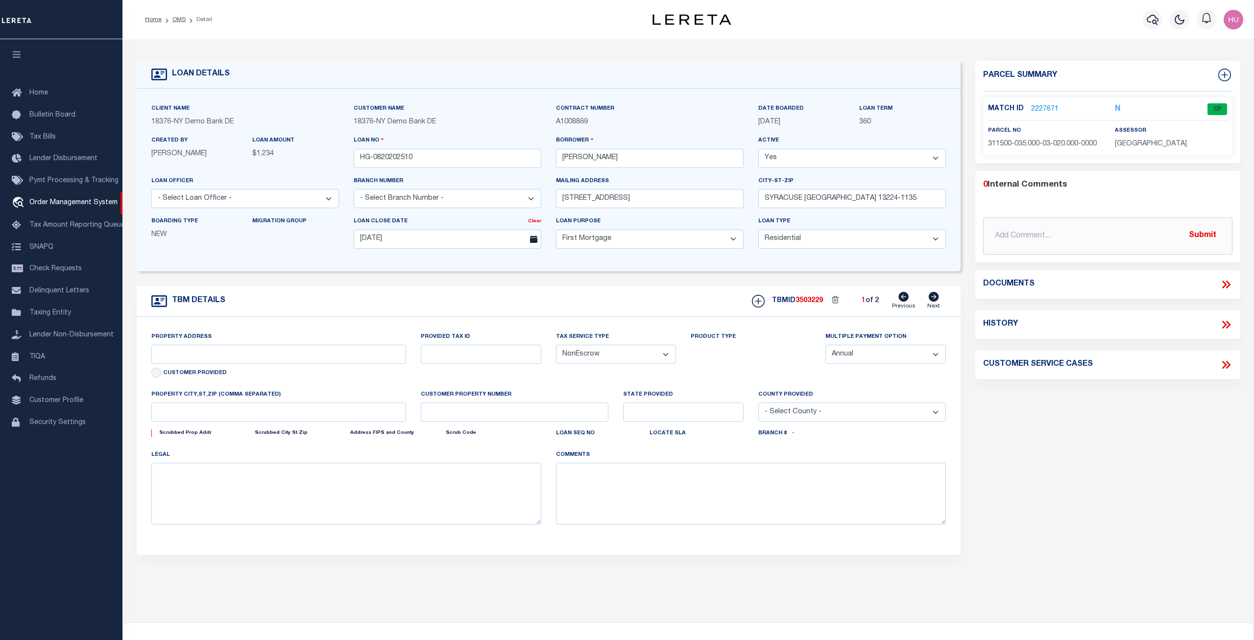
type input "[STREET_ADDRESS]"
type input "SYRACUSE [GEOGRAPHIC_DATA] 13224-1135"
type input "NY"
select select "4"
click at [1093, 508] on div "Parcel Summary Match ID 2227671 N parcel no assessor 0 Submit 0" at bounding box center [1108, 332] width 280 height 543
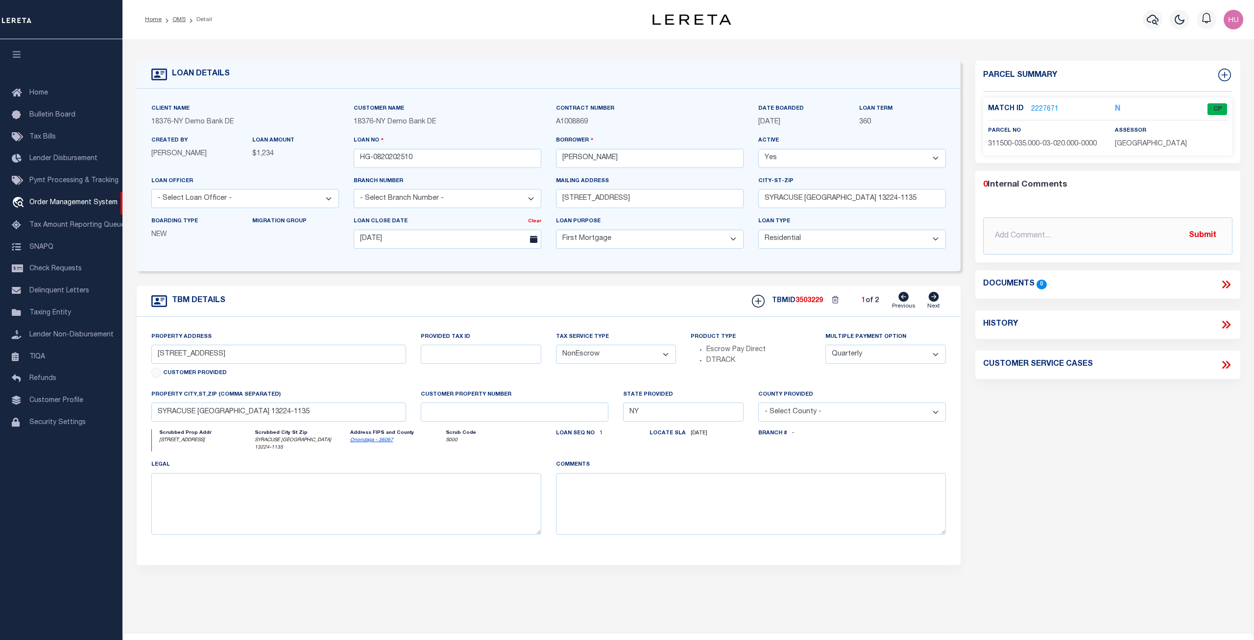
click at [1055, 110] on link "2227671" at bounding box center [1044, 109] width 27 height 10
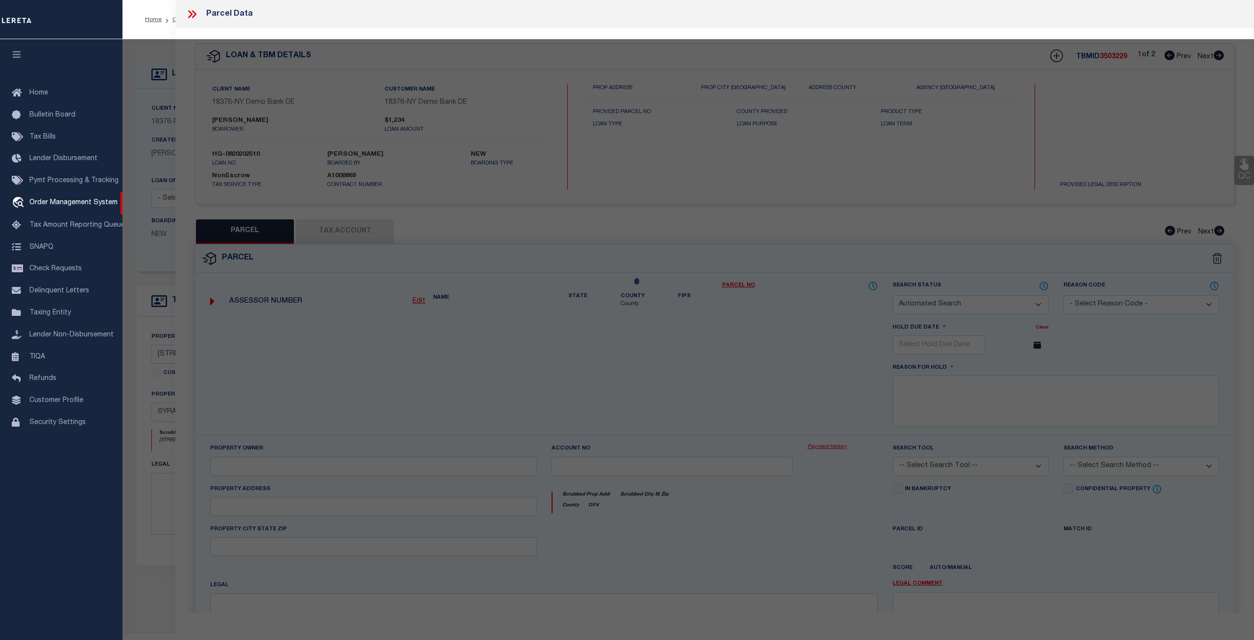
checkbox input "false"
select select "CP"
type input "RTK REAL ESTATE LLC"
select select "ATL"
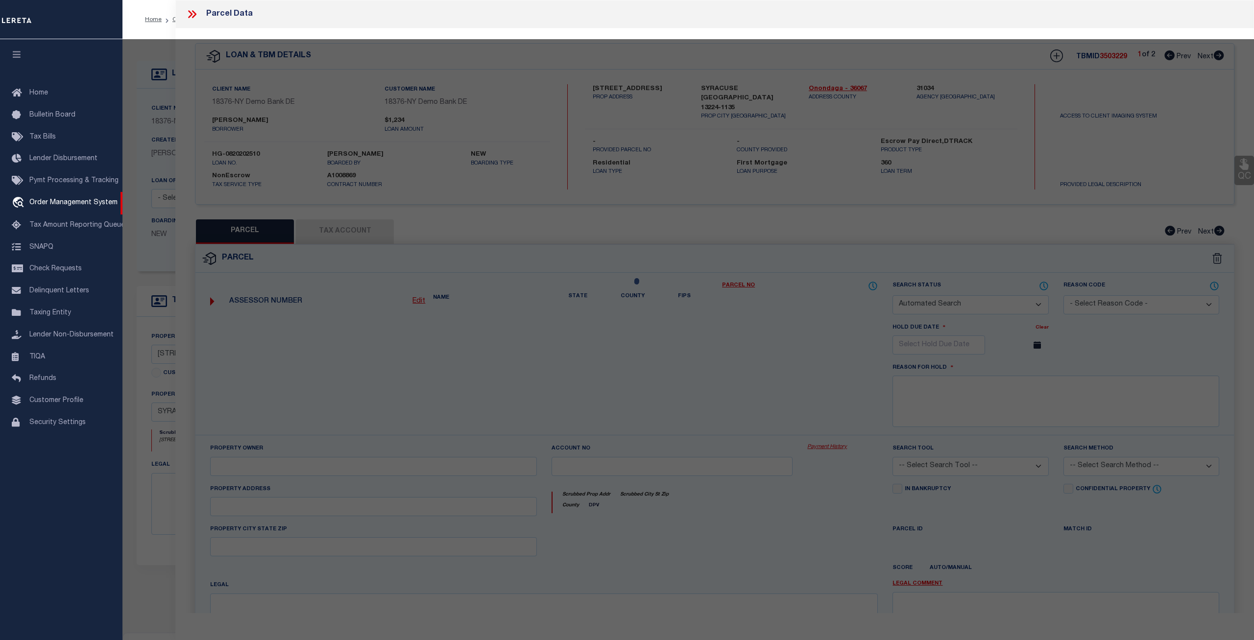
select select "ADD"
type input "[STREET_ADDRESS]"
checkbox input "false"
type input "[GEOGRAPHIC_DATA], [GEOGRAPHIC_DATA] 13224"
type textarea "LOT195 TR MONTCLAIR 4OX12O BR X WH X GAR FP 2"
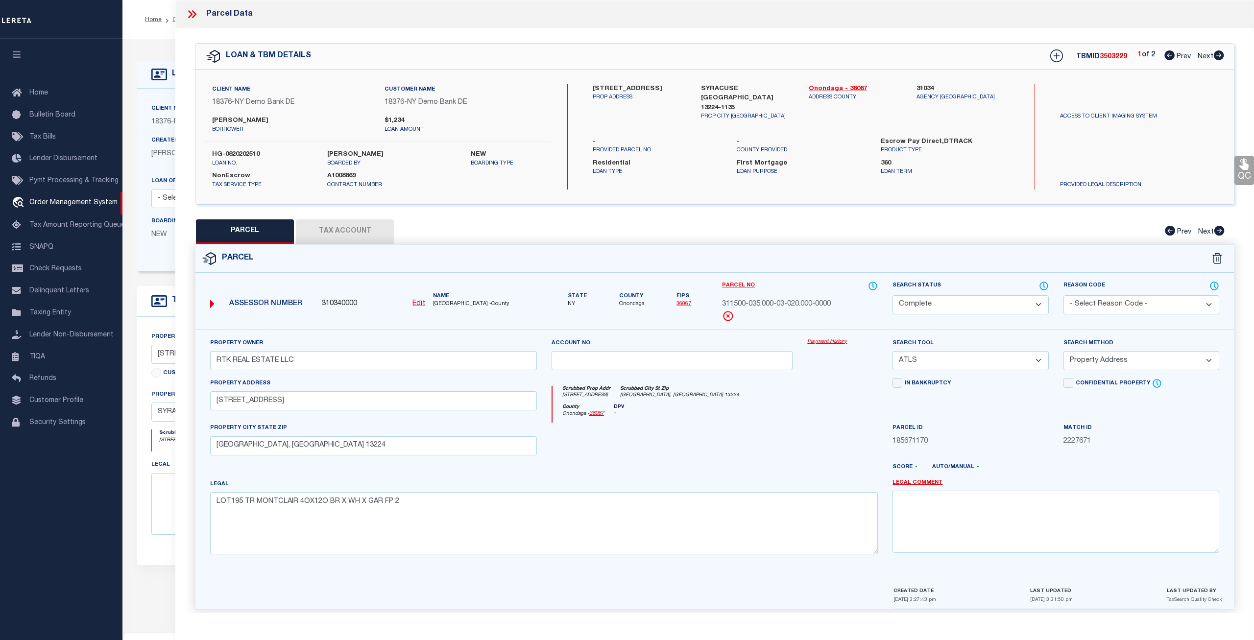
click at [818, 340] on link "Payment History" at bounding box center [842, 342] width 71 height 8
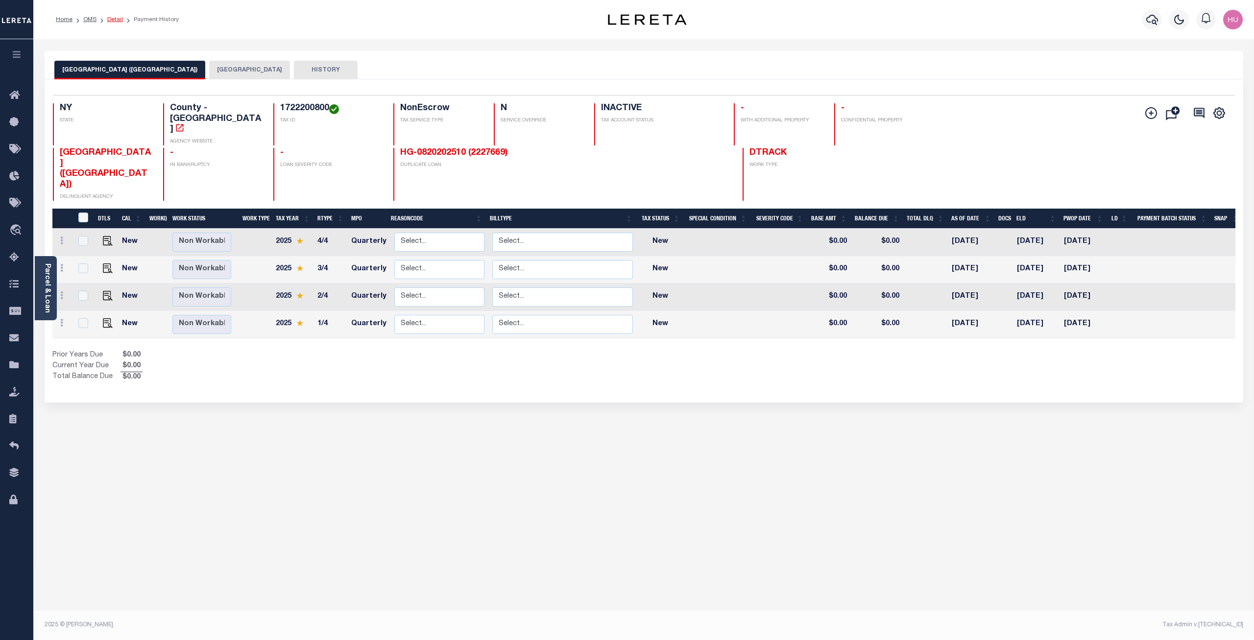
click at [112, 17] on link "Detail" at bounding box center [115, 20] width 16 height 6
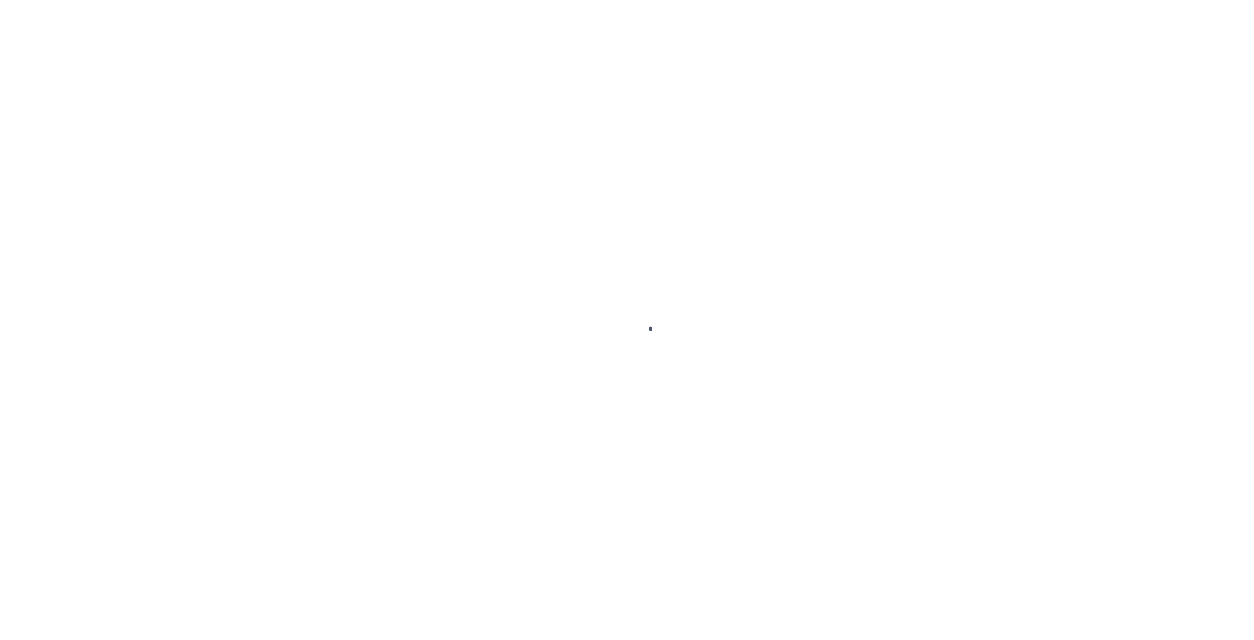
type input "HG-0820202510"
type input "[PERSON_NAME]"
select select
type input "[STREET_ADDRESS]"
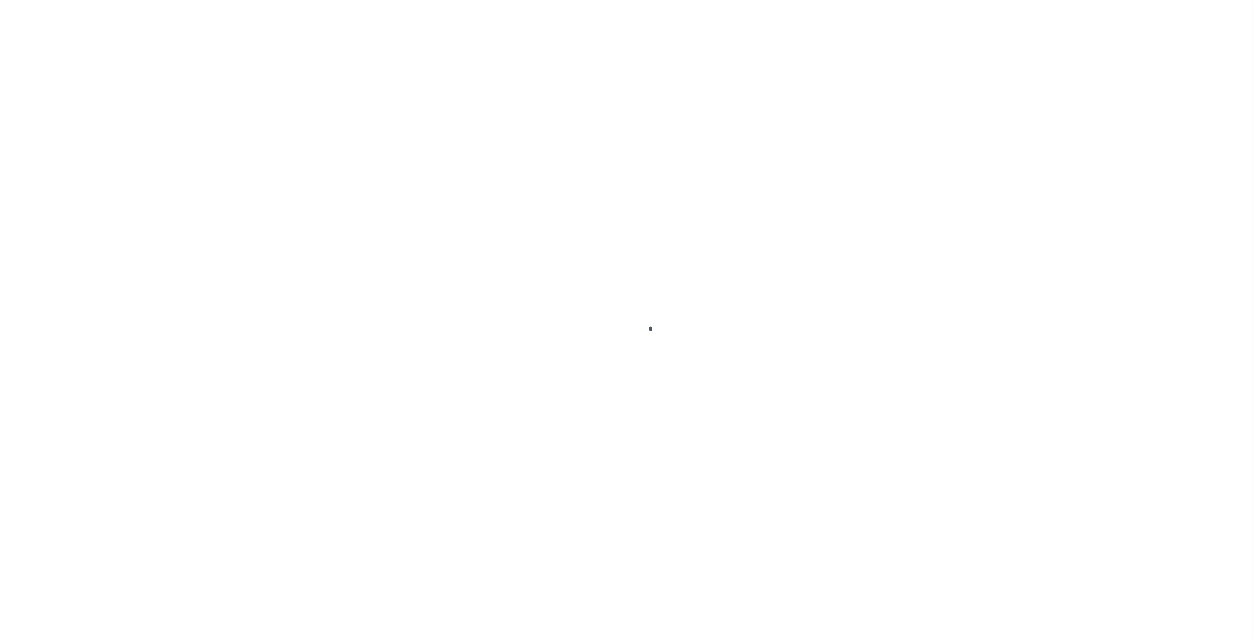
type input "SYRACUSE [GEOGRAPHIC_DATA] 13224-1135"
type input "08/19/2025"
select select "10"
select select "NonEscrow"
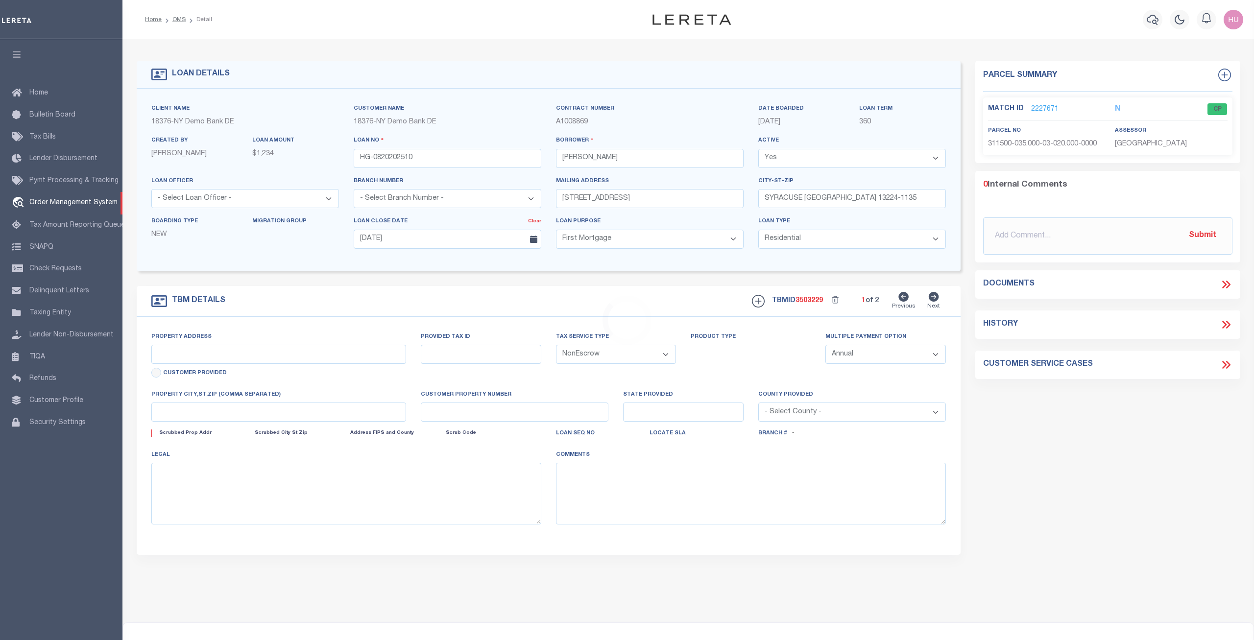
type input "[STREET_ADDRESS]"
type input "SYRACUSE [GEOGRAPHIC_DATA] 13224-1135"
type input "NY"
select select "4"
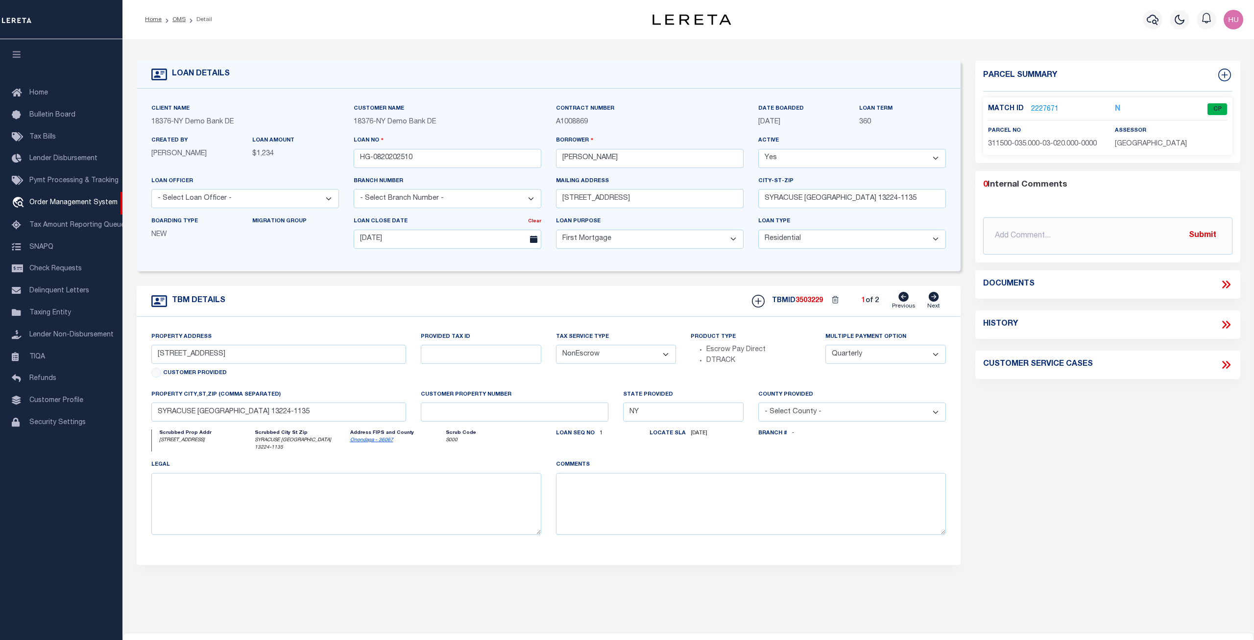
click at [1044, 110] on link "2227671" at bounding box center [1044, 109] width 27 height 10
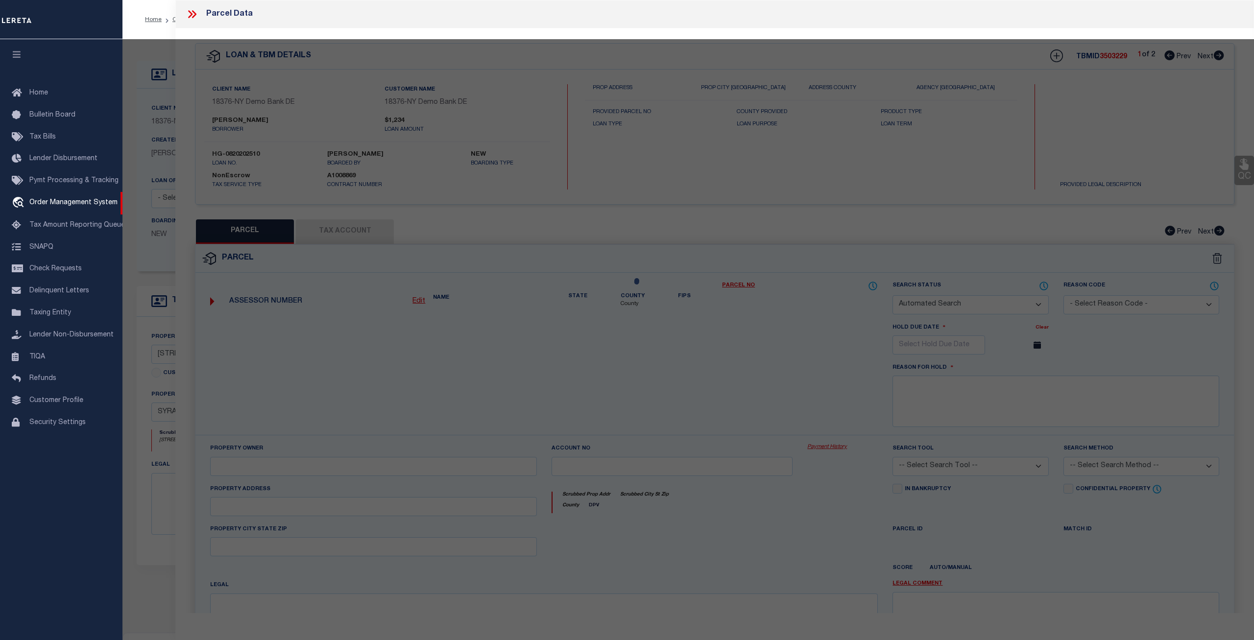
checkbox input "false"
select select "CP"
type input "RTK REAL ESTATE LLC"
select select "ATL"
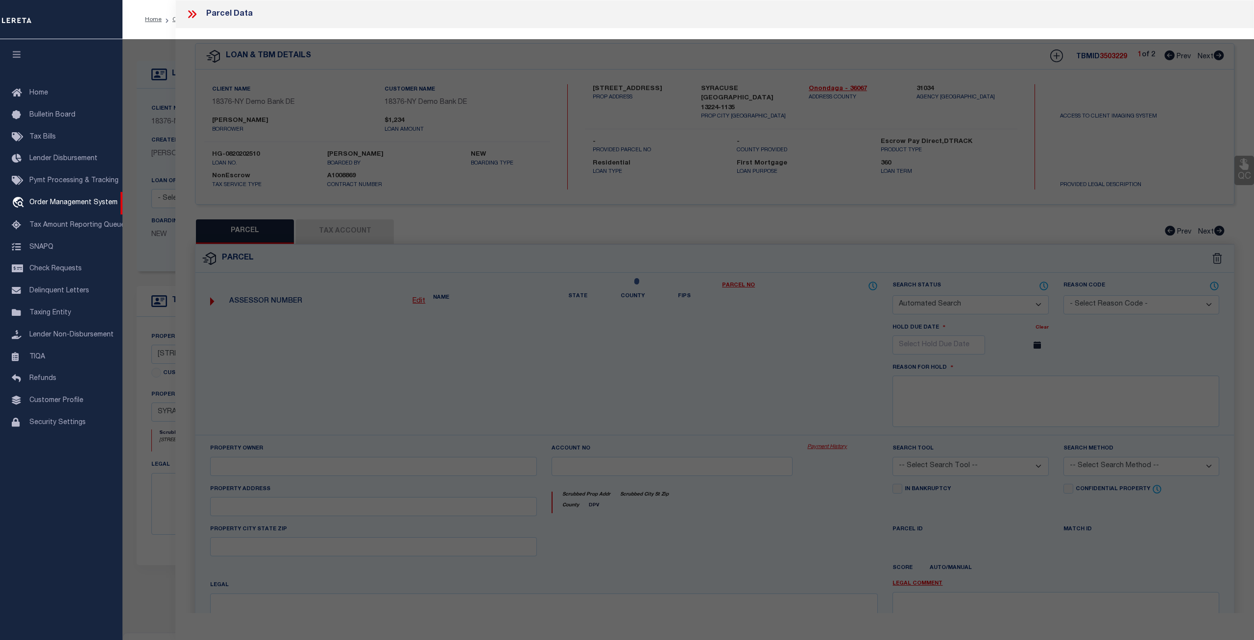
select select "ADD"
type input "139 DELRAY AVE"
checkbox input "false"
type input "SYRACUSE, NY 13224"
type textarea "LOT195 TR MONTCLAIR 4OX12O BR X WH X GAR FP 2"
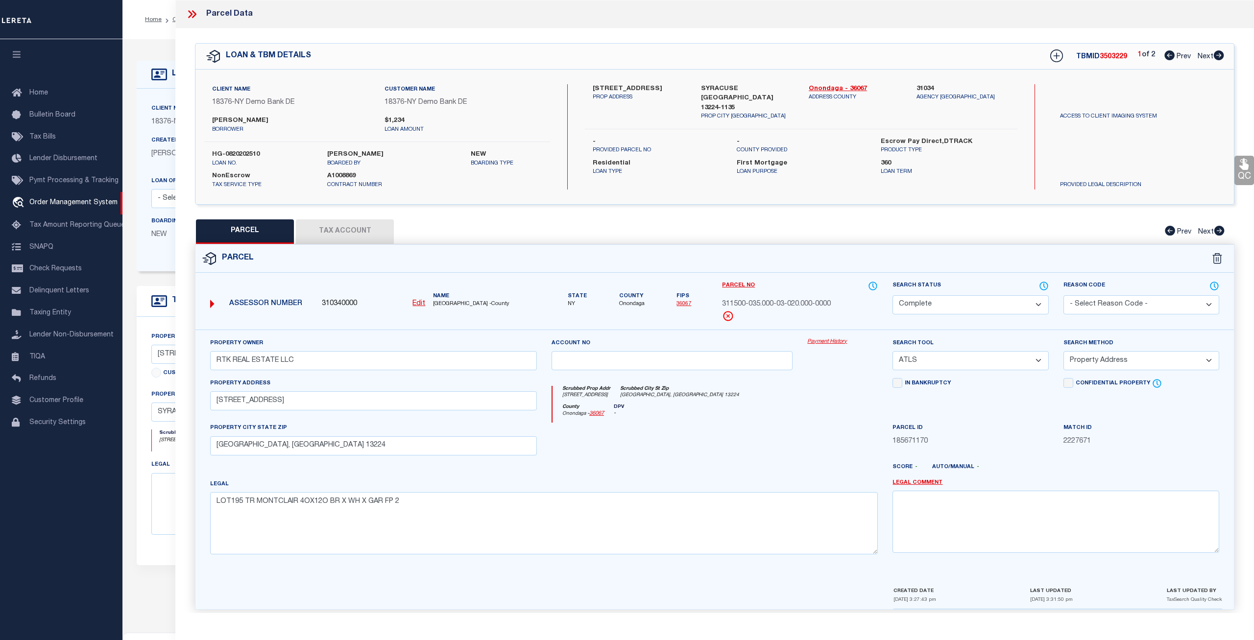
click at [386, 231] on button "Tax Account" at bounding box center [345, 231] width 98 height 24
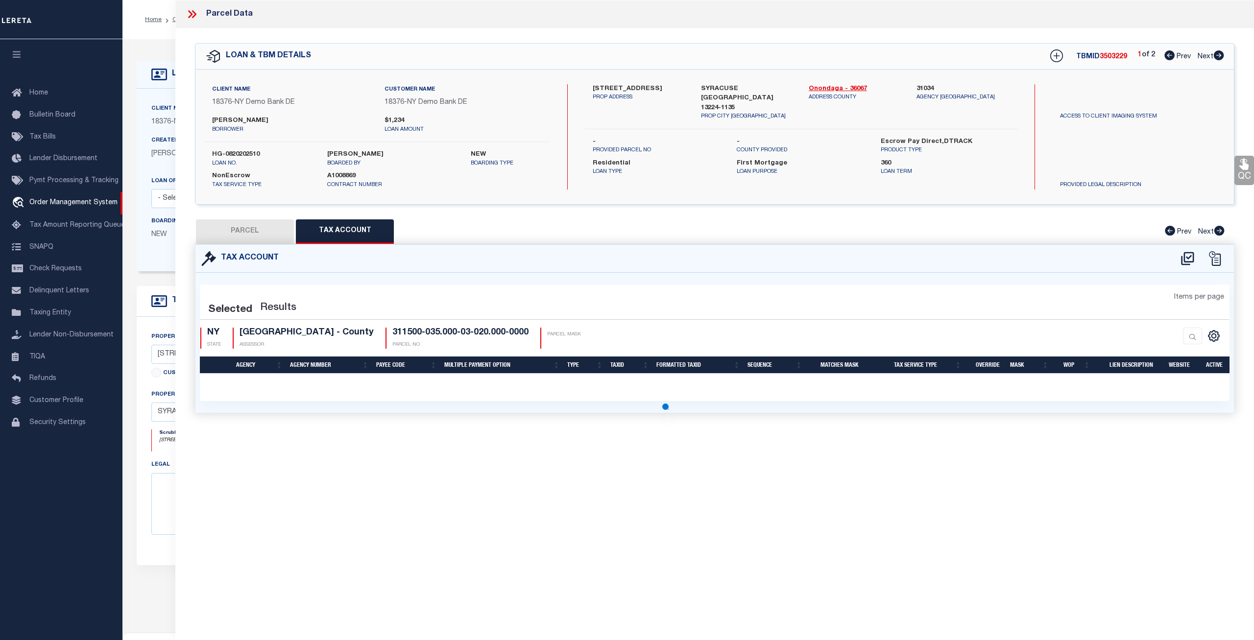
select select "100"
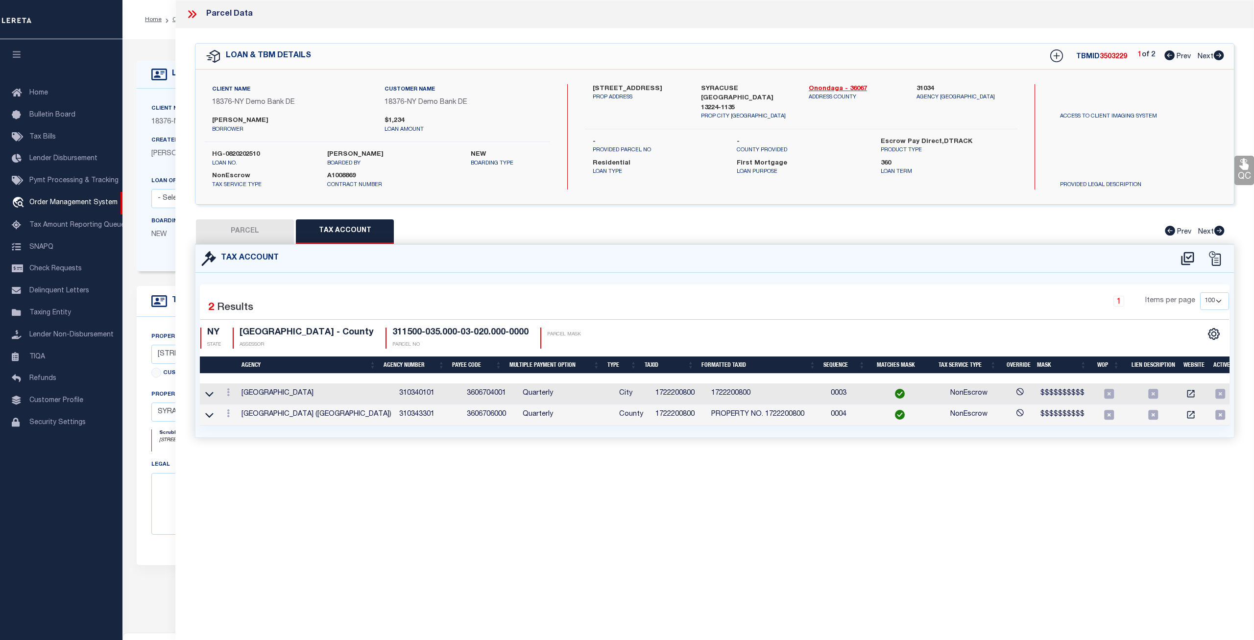
scroll to position [0, 4]
click at [245, 227] on button "PARCEL" at bounding box center [245, 231] width 98 height 24
select select "AS"
select select
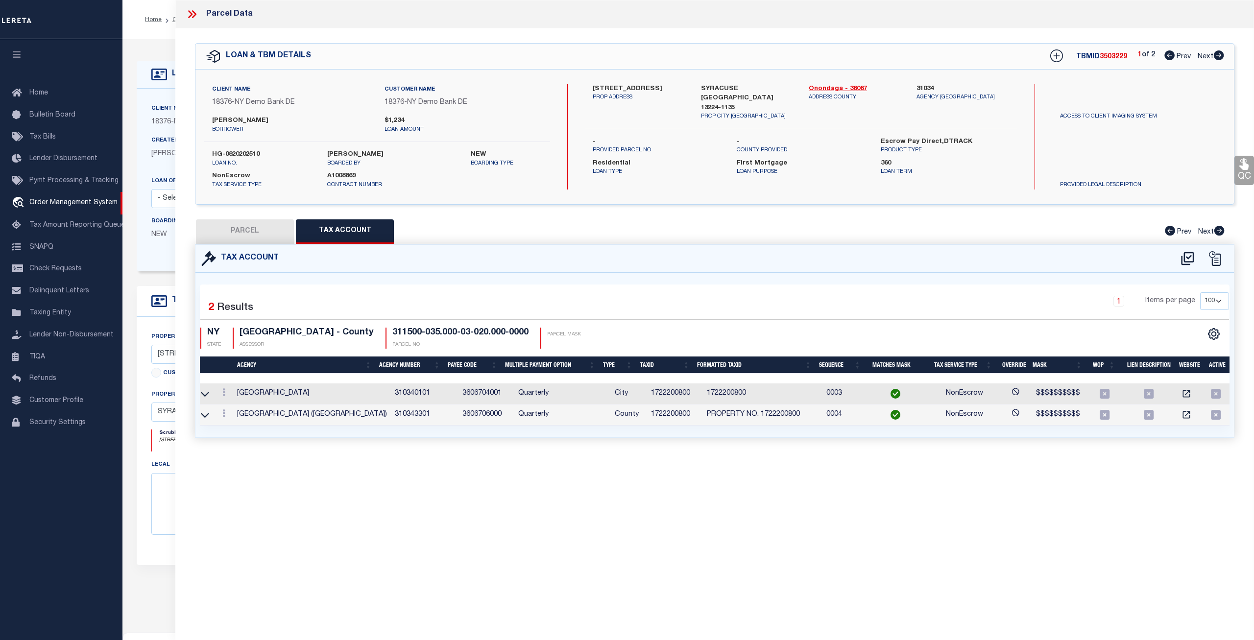
checkbox input "false"
select select "CP"
type input "RTK REAL ESTATE LLC"
select select "ATL"
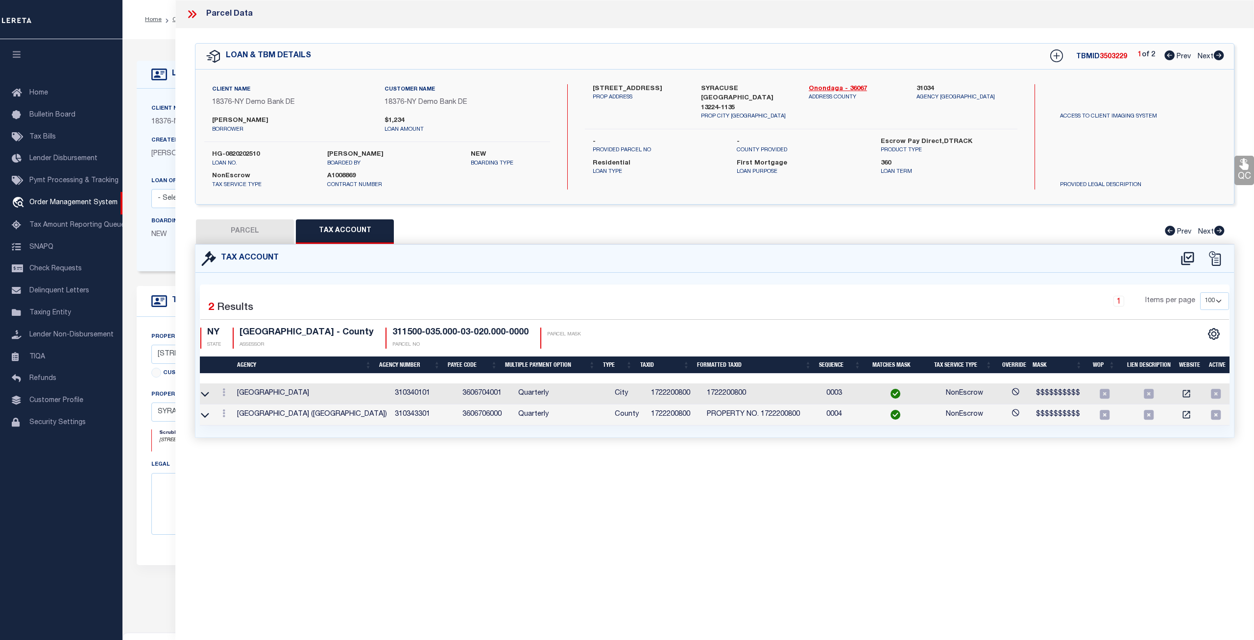
select select "ADD"
type input "139 DELRAY AVE"
checkbox input "false"
type input "SYRACUSE, NY 13224"
type textarea "LOT195 TR MONTCLAIR 4OX12O BR X WH X GAR FP 2"
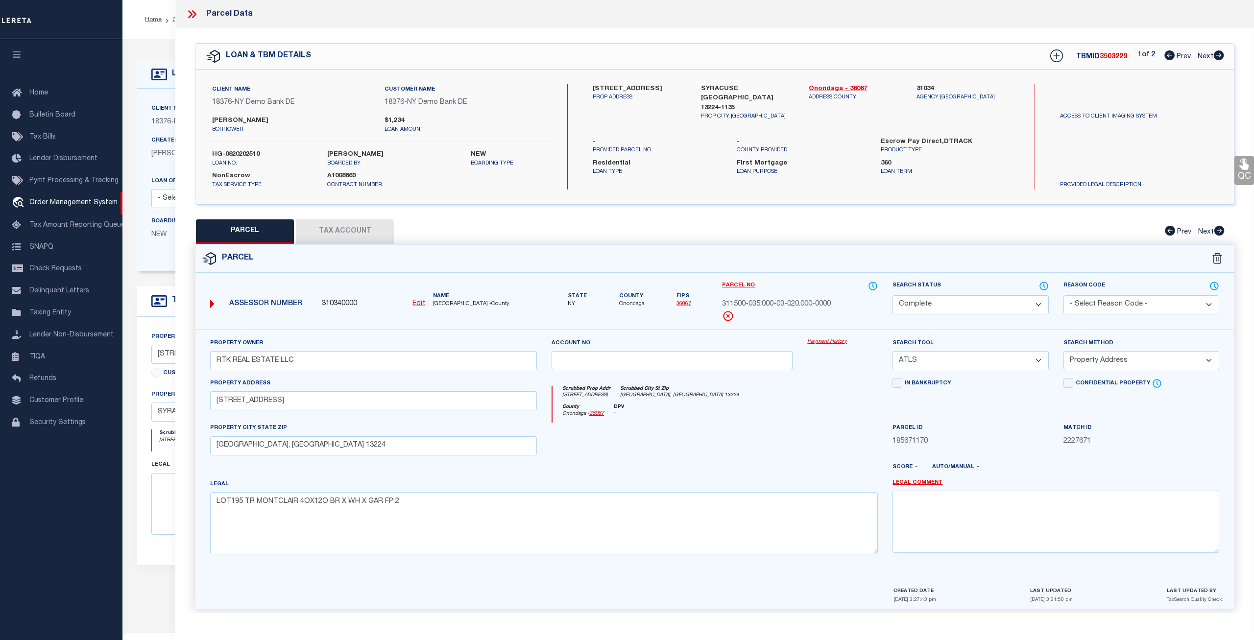
click at [824, 342] on link "Payment History" at bounding box center [842, 342] width 71 height 8
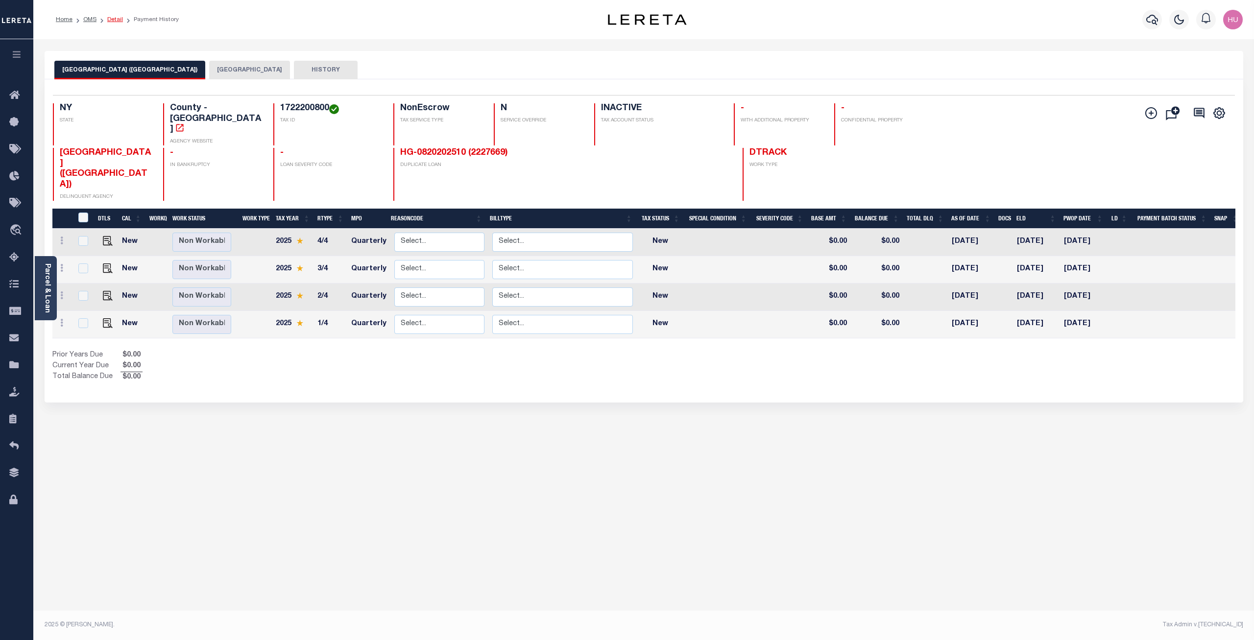
click at [115, 19] on link "Detail" at bounding box center [115, 20] width 16 height 6
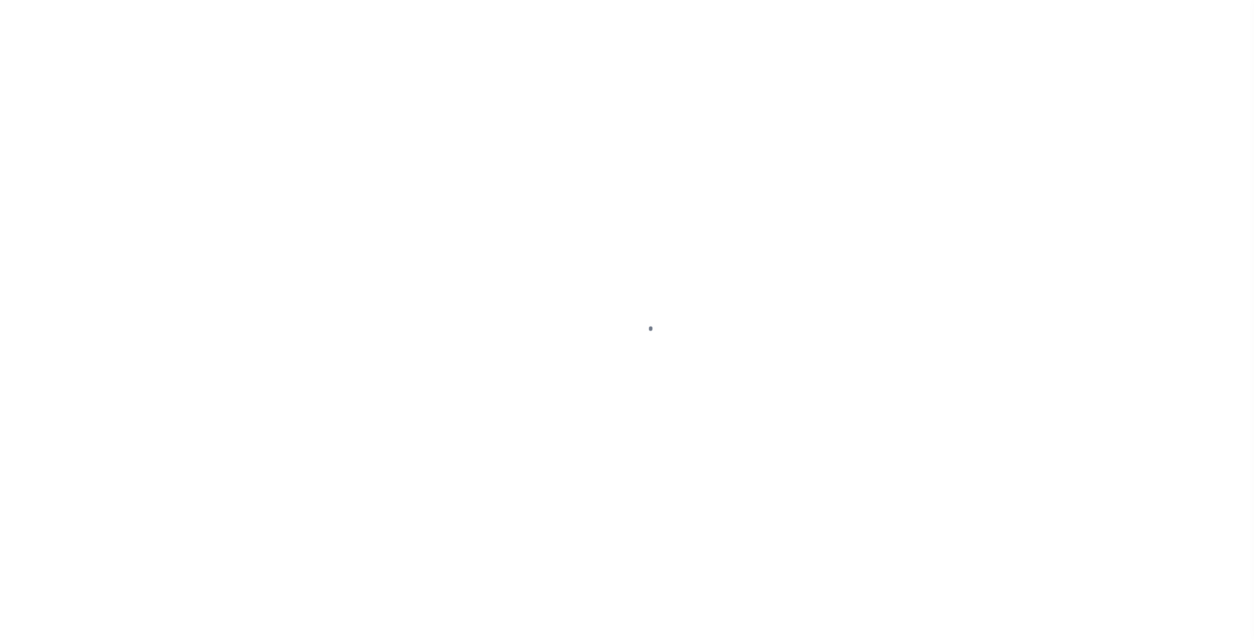
select select "10"
select select "NonEscrow"
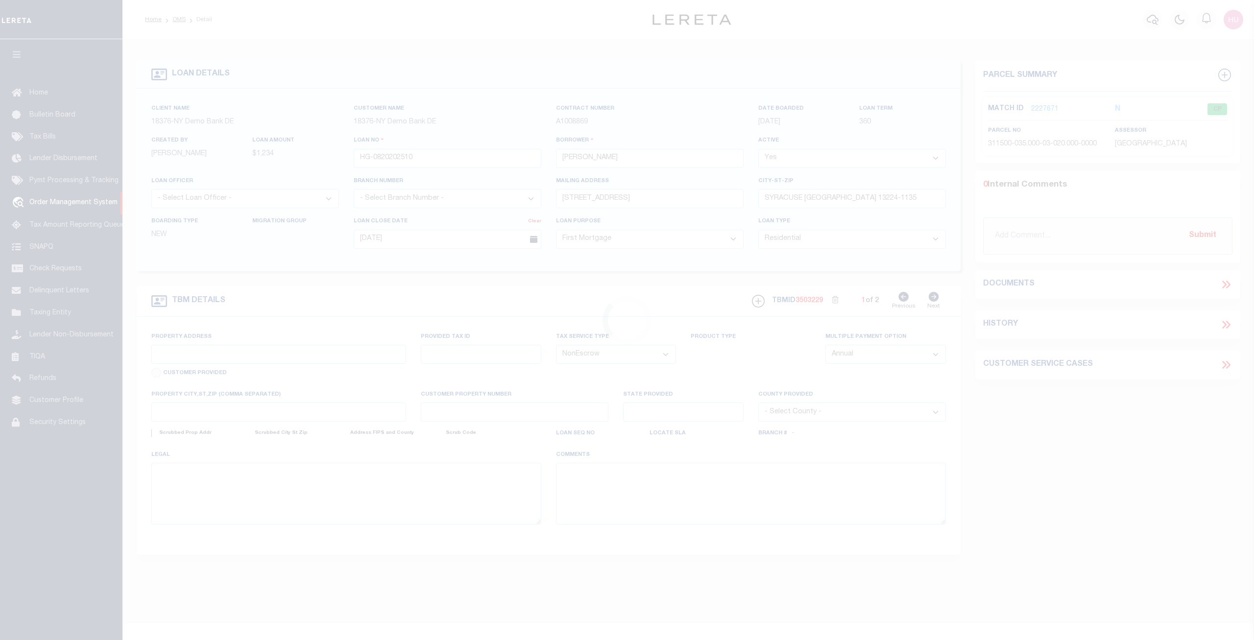
type input "[STREET_ADDRESS]"
type input "SYRACUSE [GEOGRAPHIC_DATA] 13224-1135"
type input "NY"
select select "4"
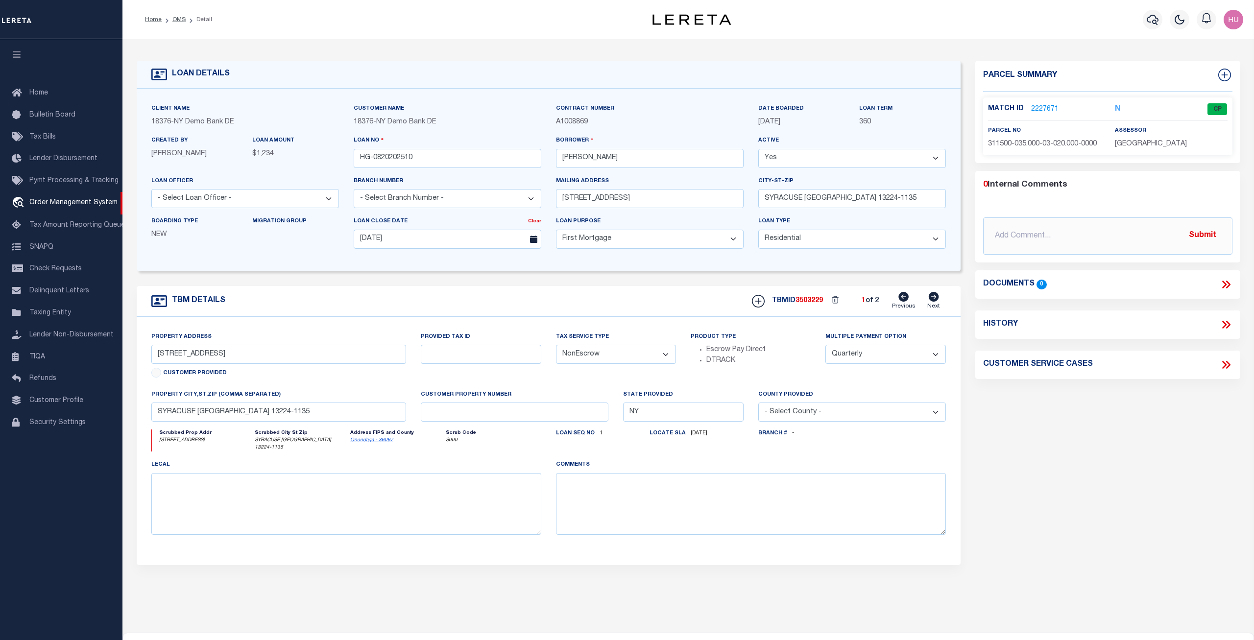
click at [1036, 108] on link "2227671" at bounding box center [1044, 109] width 27 height 10
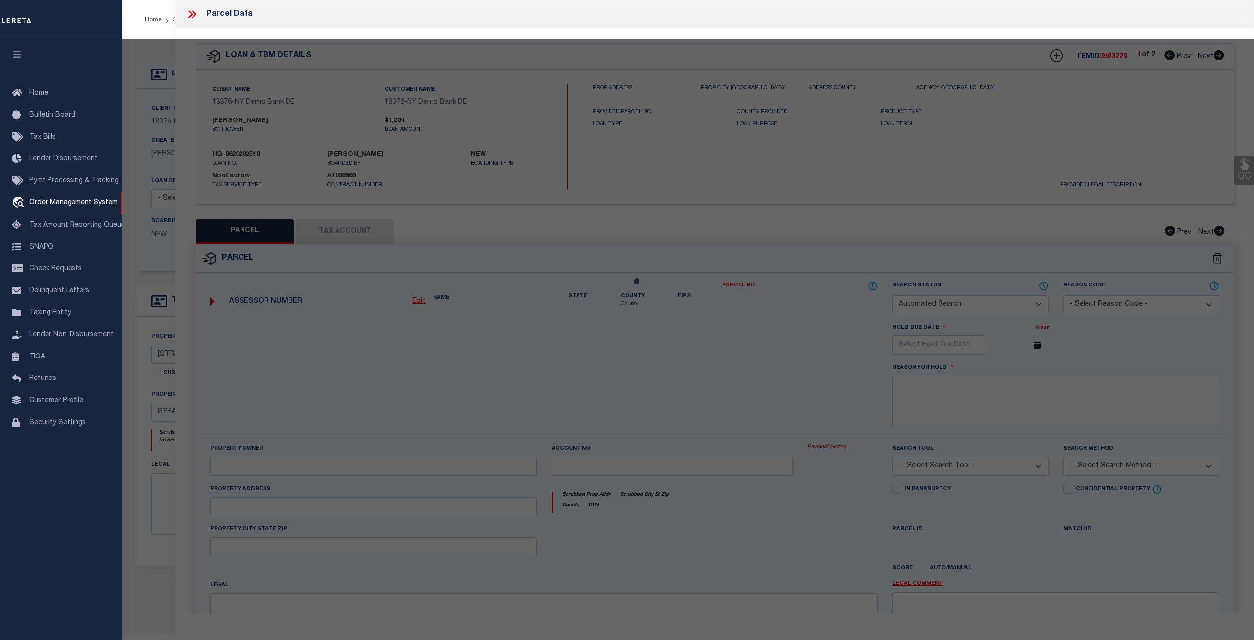
checkbox input "false"
select select "CP"
type input "RTK REAL ESTATE LLC"
select select "ATL"
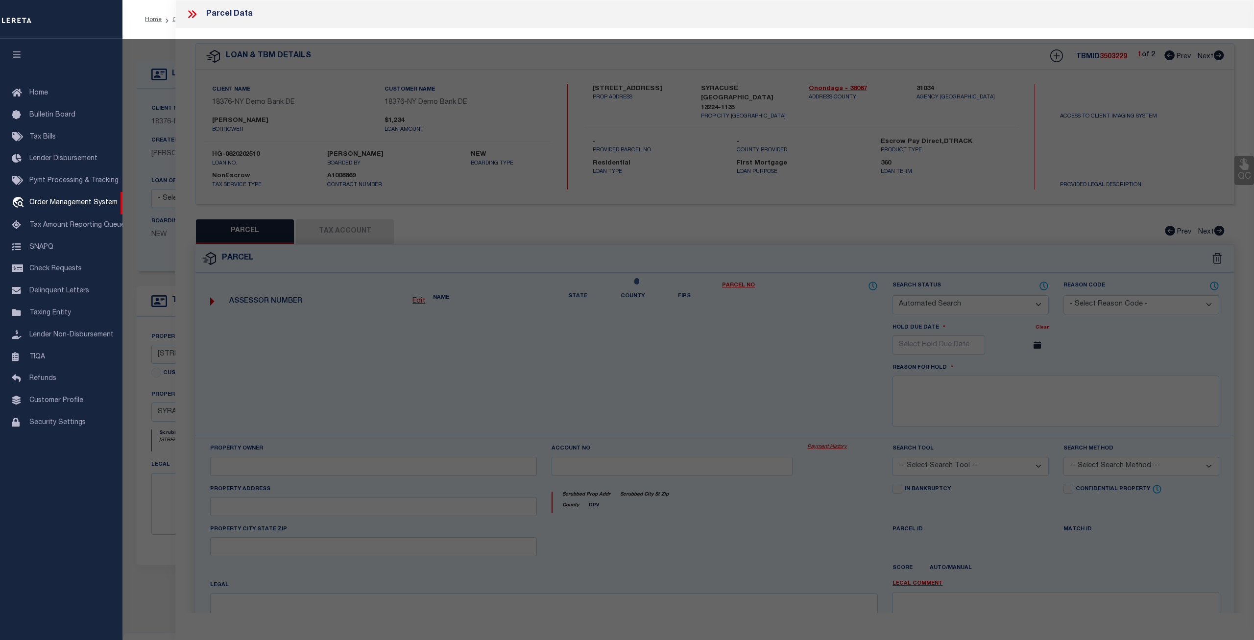
select select "ADD"
type input "[STREET_ADDRESS]"
checkbox input "false"
type input "[GEOGRAPHIC_DATA], [GEOGRAPHIC_DATA] 13224"
type textarea "LOT195 TR MONTCLAIR 4OX12O BR X WH X GAR FP 2"
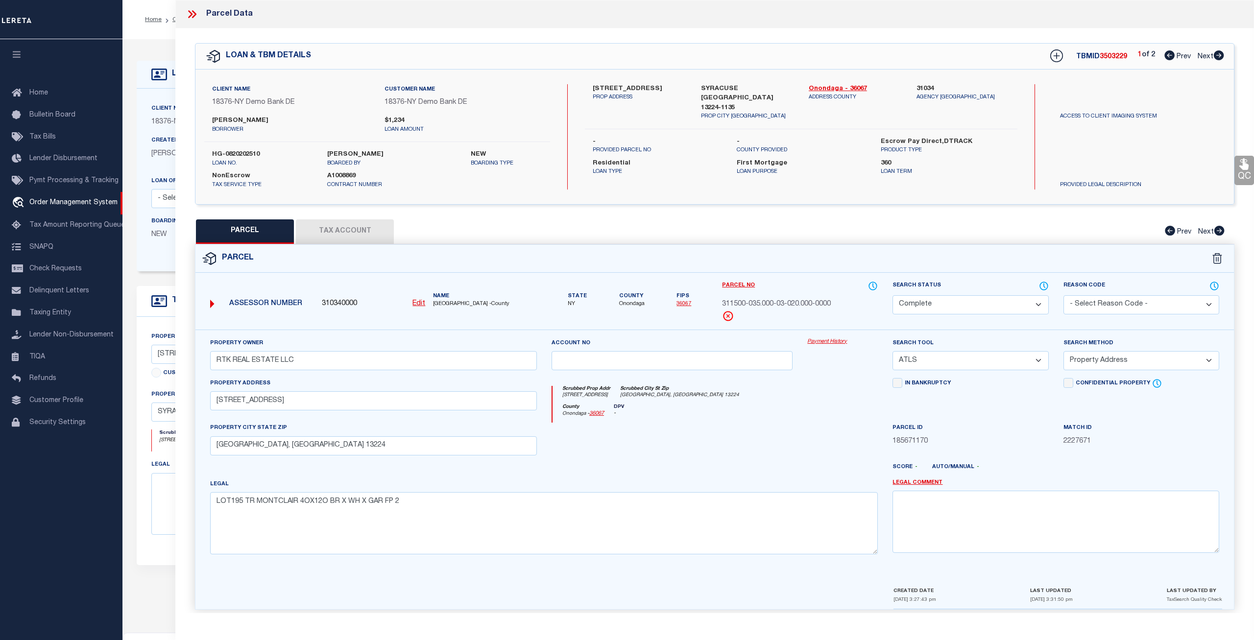
click at [374, 232] on button "Tax Account" at bounding box center [345, 231] width 98 height 24
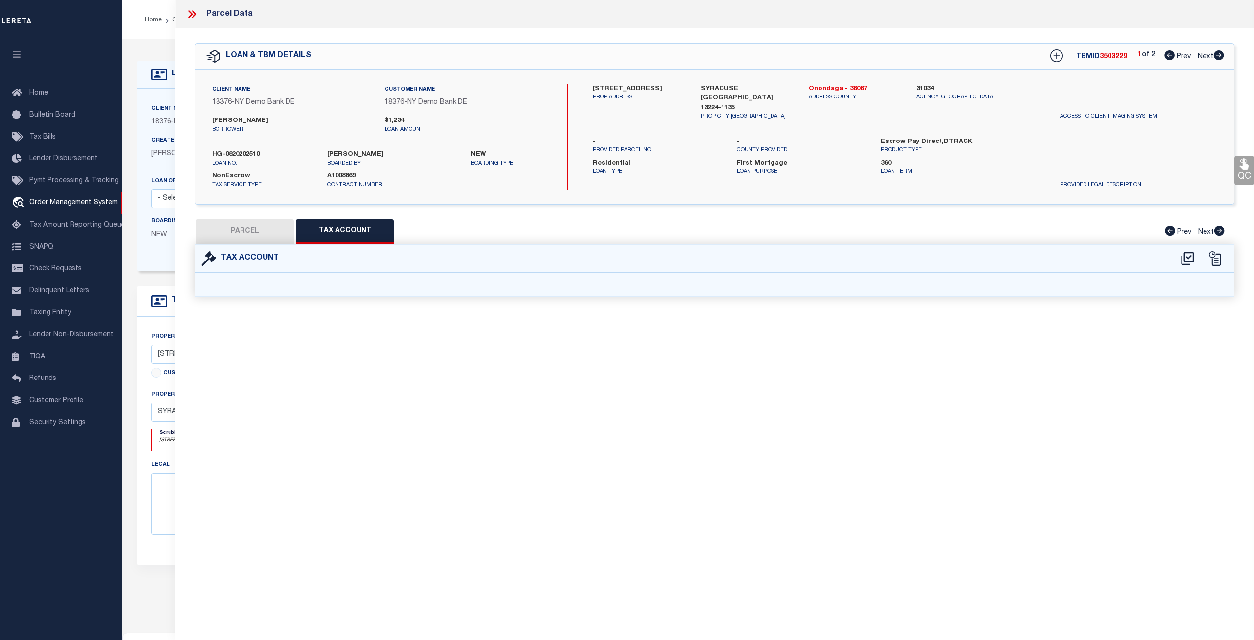
select select "100"
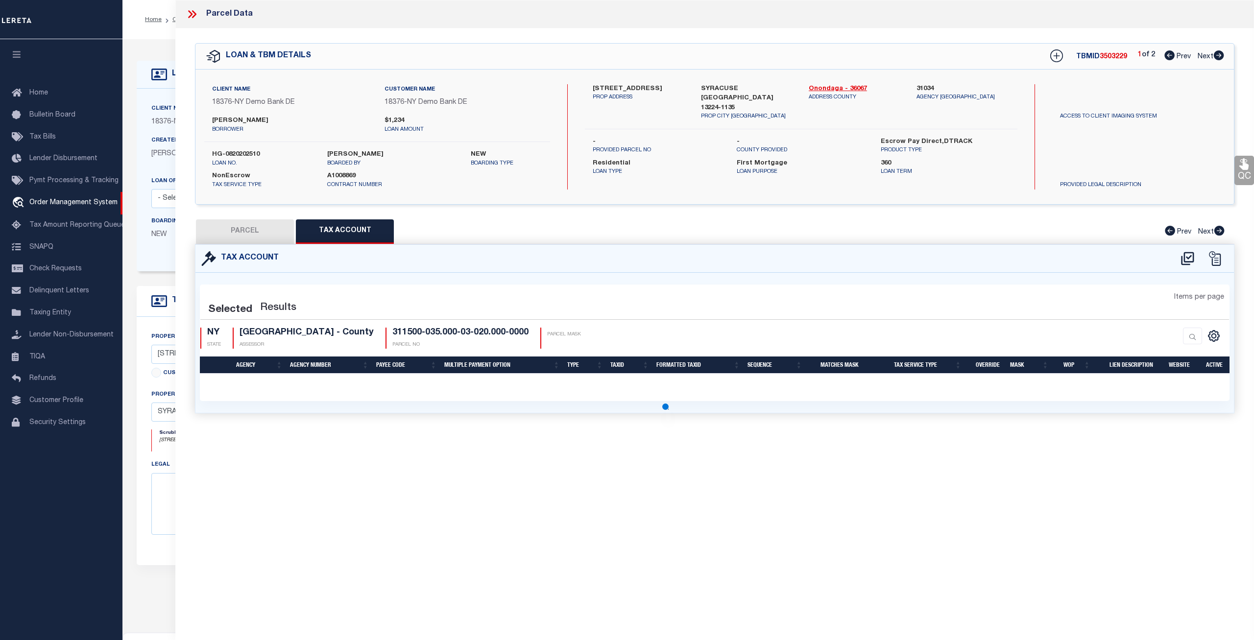
select select "100"
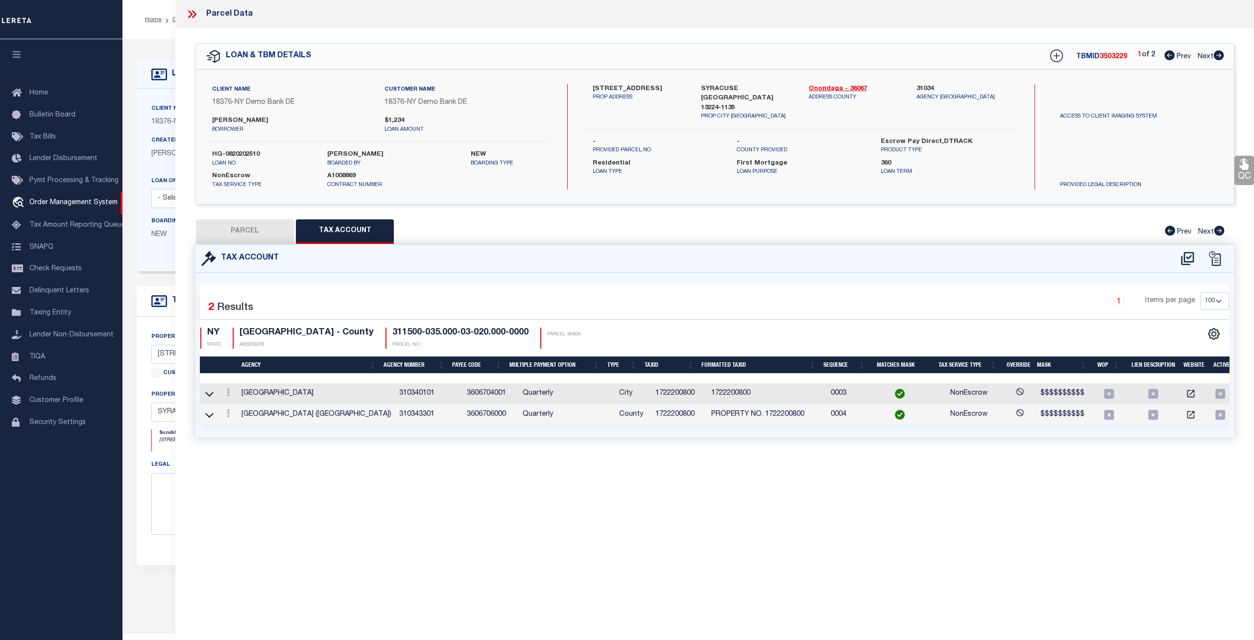
click at [253, 233] on button "PARCEL" at bounding box center [245, 231] width 98 height 24
select select "AS"
select select
checkbox input "false"
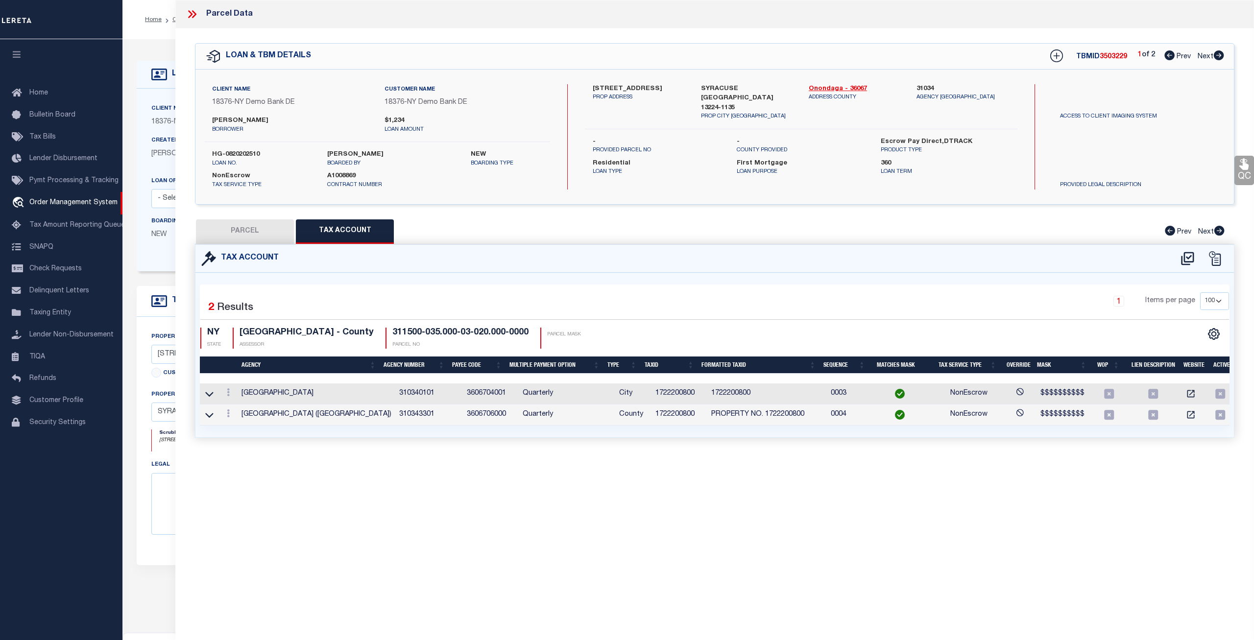
checkbox input "false"
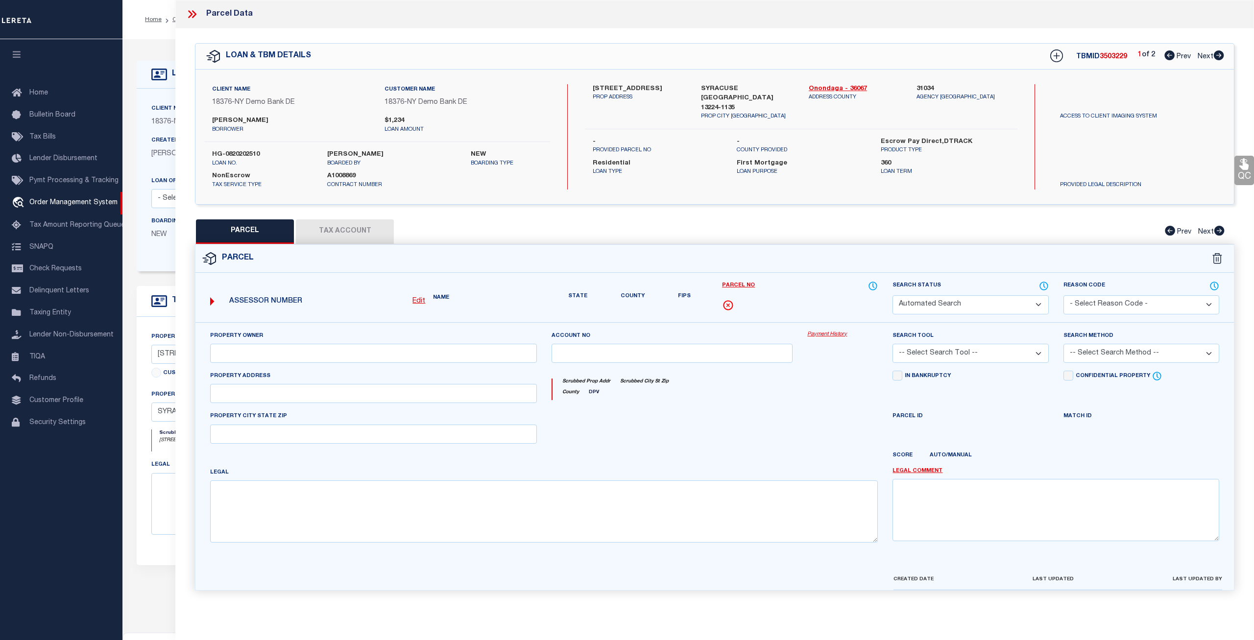
select select "CP"
type input "RTK REAL ESTATE LLC"
select select "ATL"
select select "ADD"
type input "139 DELRAY AVE"
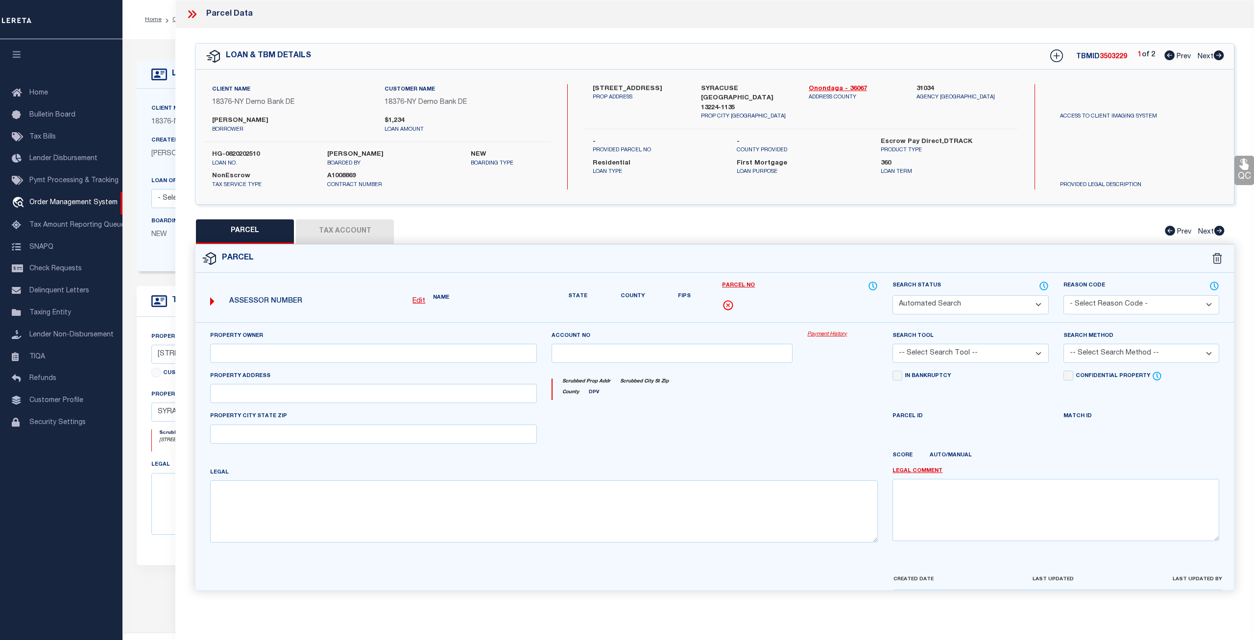
checkbox input "false"
type input "SYRACUSE, NY 13224"
type textarea "LOT195 TR MONTCLAIR 4OX12O BR X WH X GAR FP 2"
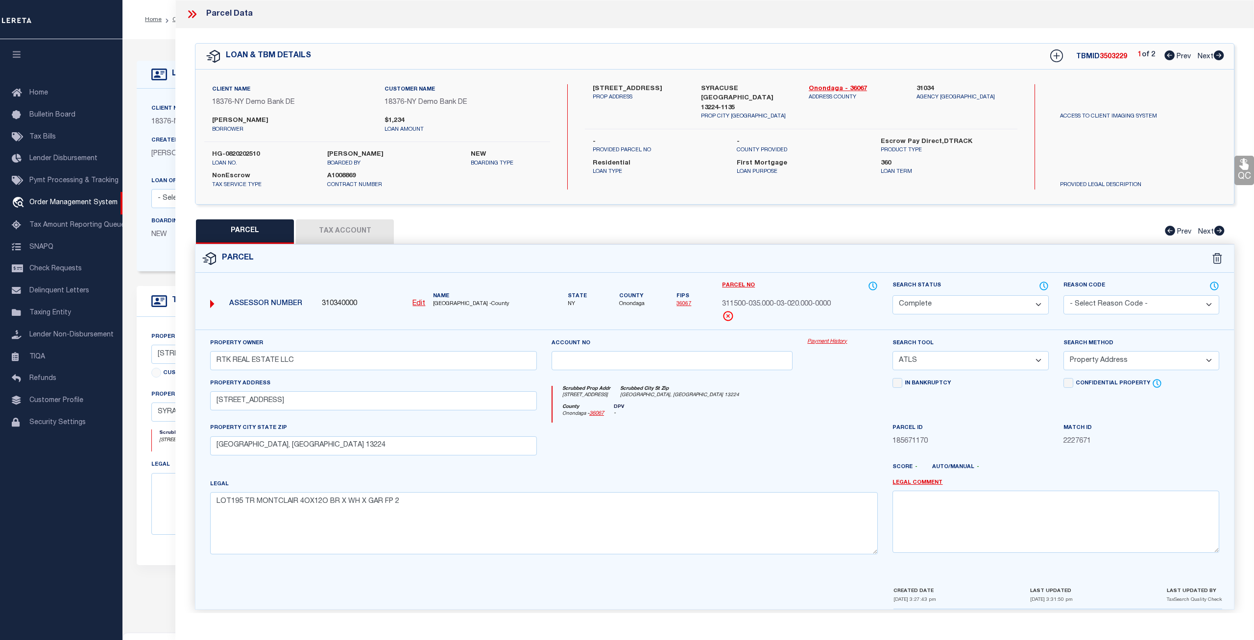
click at [830, 343] on link "Payment History" at bounding box center [842, 342] width 71 height 8
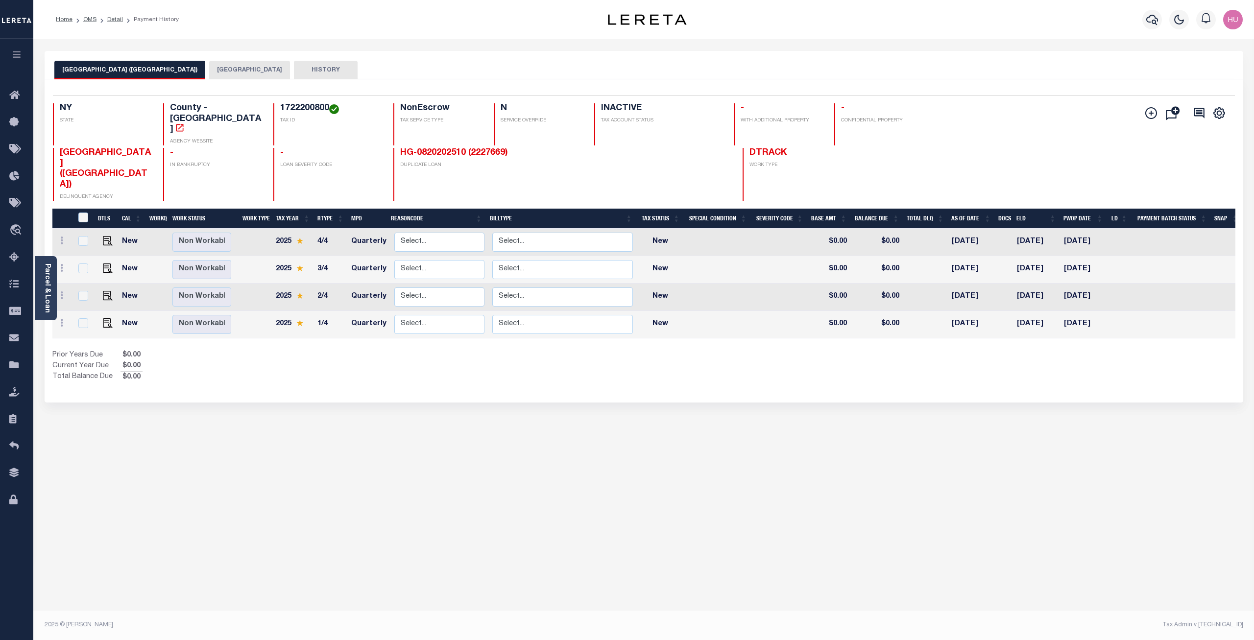
click at [233, 72] on button "[GEOGRAPHIC_DATA]" at bounding box center [249, 70] width 81 height 19
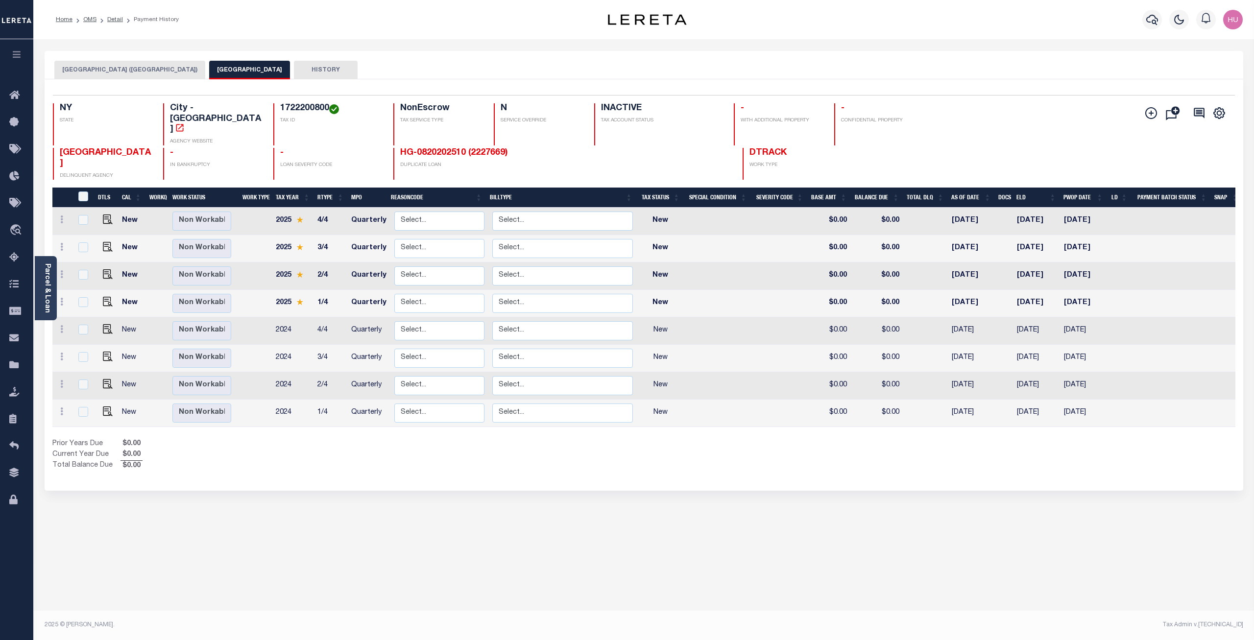
click at [148, 69] on button "[GEOGRAPHIC_DATA] ([GEOGRAPHIC_DATA])" at bounding box center [129, 70] width 151 height 19
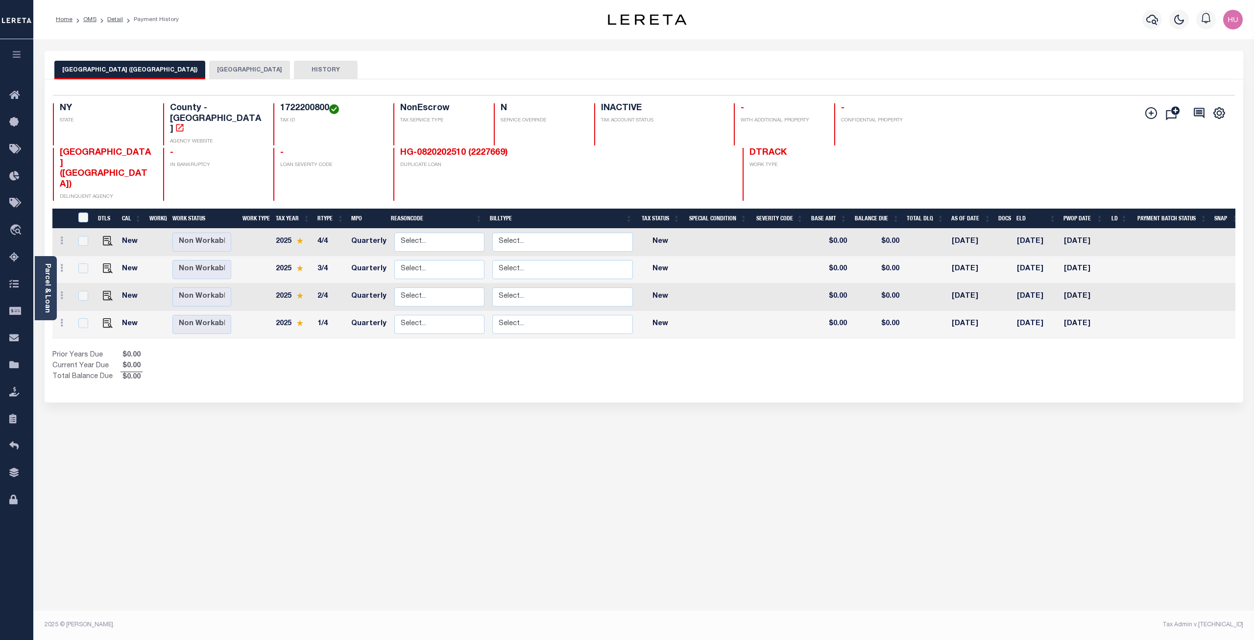
click at [237, 64] on button "[GEOGRAPHIC_DATA]" at bounding box center [249, 70] width 81 height 19
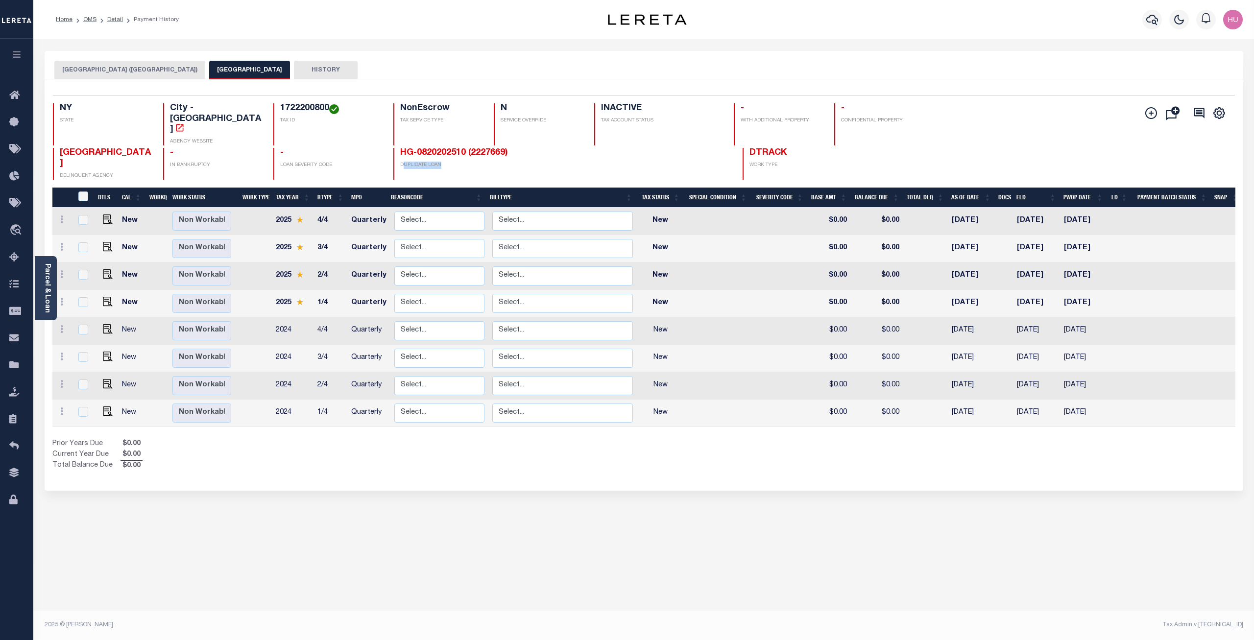
drag, startPoint x: 430, startPoint y: 144, endPoint x: 392, endPoint y: 148, distance: 38.5
click at [400, 162] on p "DUPLICATE LOAN" at bounding box center [495, 165] width 191 height 7
drag, startPoint x: 435, startPoint y: 149, endPoint x: 396, endPoint y: 145, distance: 39.0
click at [400, 162] on p "DUPLICATE LOAN" at bounding box center [495, 165] width 191 height 7
click at [556, 148] on h4 "HG-0820202510 (2227669)" at bounding box center [495, 153] width 191 height 11
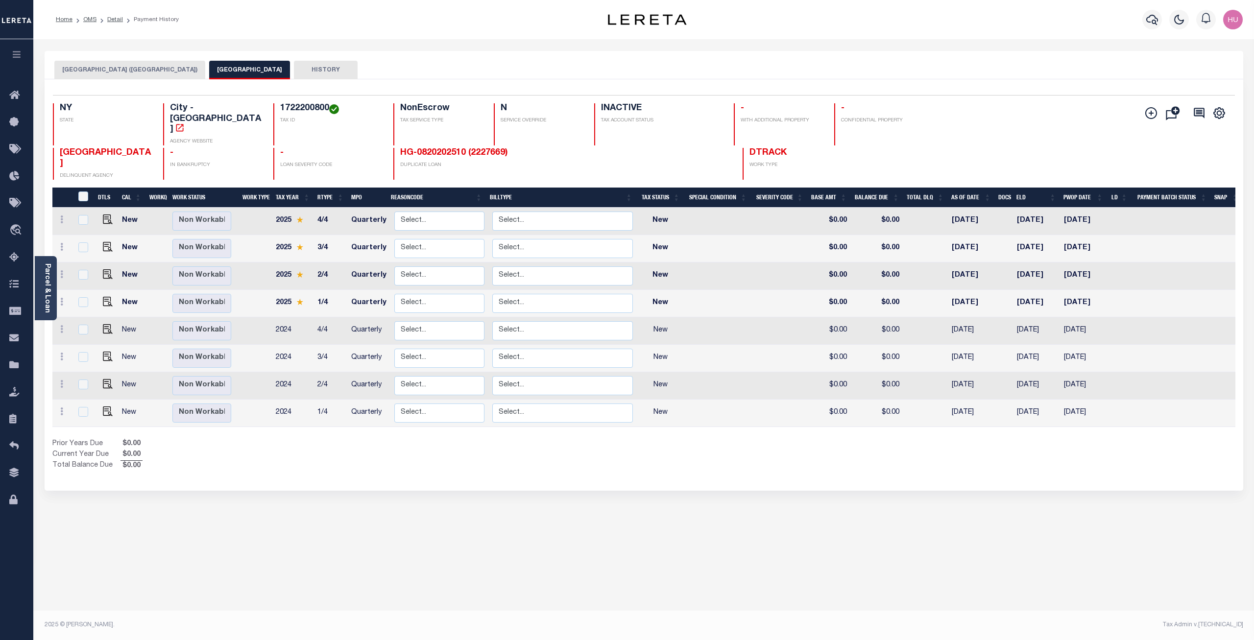
click at [567, 451] on div "Selected 8 Results 1 Items per page 25 50 100 NY [GEOGRAPHIC_DATA] - [GEOGRAPHI…" at bounding box center [644, 285] width 1199 height 412
click at [688, 560] on div "SYRACUSE CITY (ONONDAGA COUNTY) SYRACUSE CITY HISTORY Selected 8" at bounding box center [644, 327] width 1214 height 553
click at [532, 442] on div "Selected 8 Results 1 Items per page 25 50 100 NY STATE City - NY" at bounding box center [644, 285] width 1199 height 412
click at [529, 439] on div "Prior Years Due $0.00 Current Year Due $0.00 Total Balance Due $0.00" at bounding box center [348, 455] width 592 height 33
drag, startPoint x: 431, startPoint y: 146, endPoint x: 388, endPoint y: 146, distance: 42.6
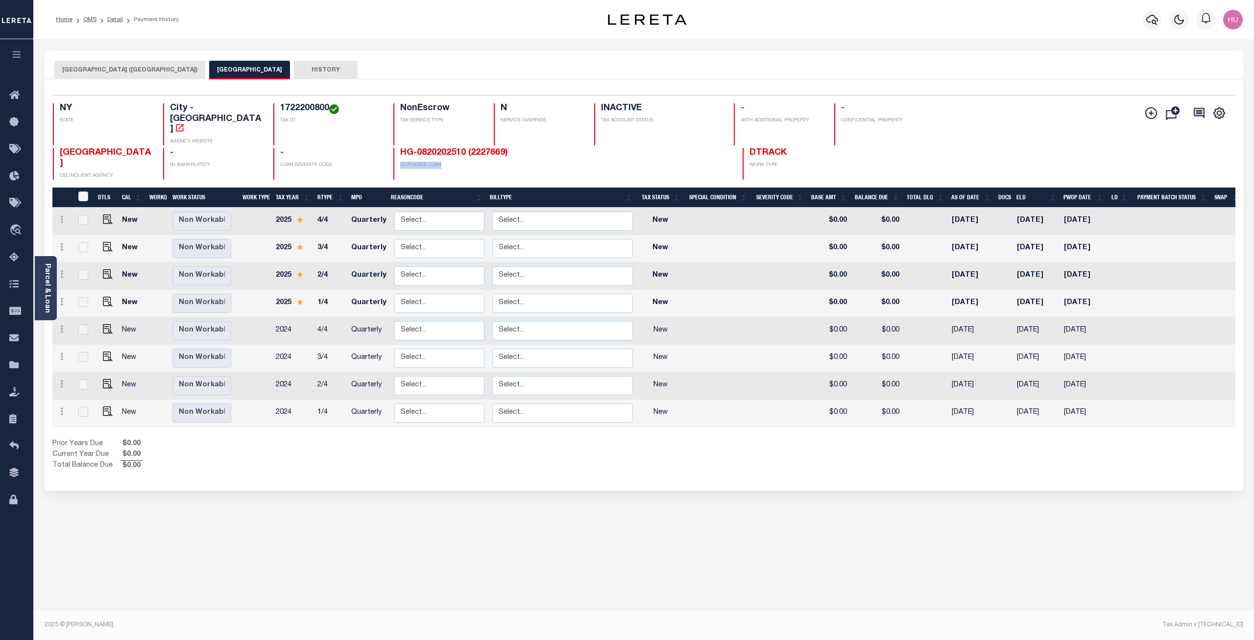
click at [393, 148] on div "HG-0820202510 (2227669) DUPLICATE LOAN" at bounding box center [492, 164] width 198 height 32
drag, startPoint x: 325, startPoint y: 146, endPoint x: 273, endPoint y: 147, distance: 51.9
click at [280, 162] on p "LOAN SEVERITY CODE" at bounding box center [330, 165] width 101 height 7
drag, startPoint x: 204, startPoint y: 146, endPoint x: 164, endPoint y: 146, distance: 39.7
click at [164, 148] on div "- IN BANKRUPTCY" at bounding box center [212, 164] width 98 height 32
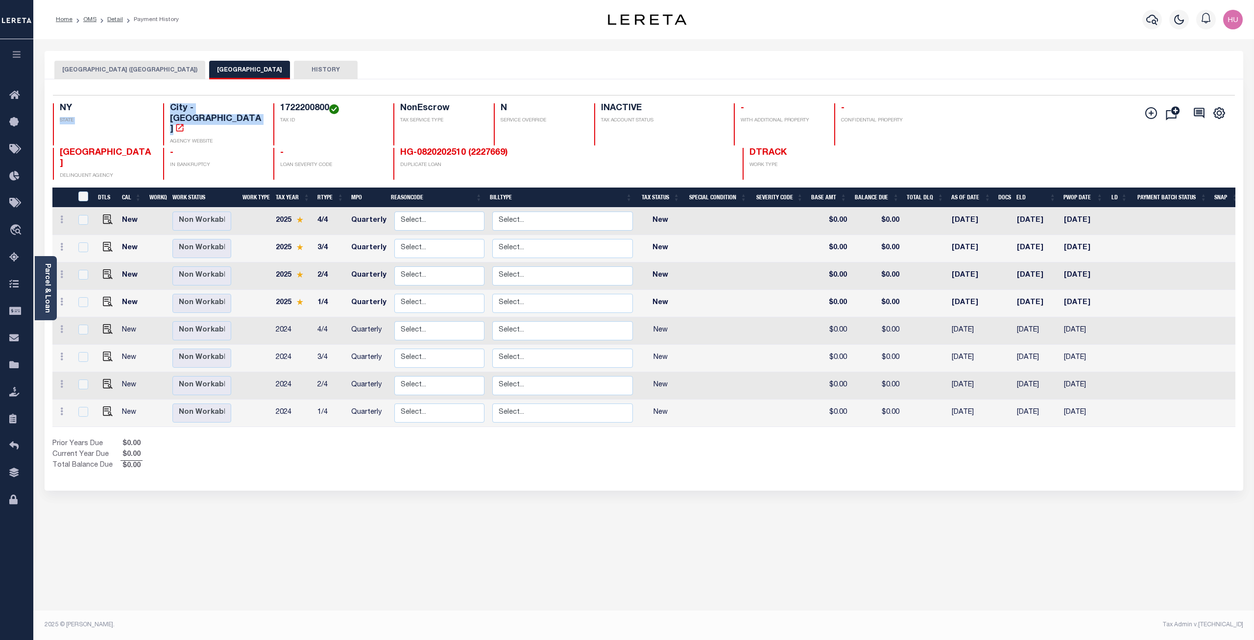
drag, startPoint x: 111, startPoint y: 145, endPoint x: 58, endPoint y: 123, distance: 57.6
click at [58, 123] on div "NY STATE City - NY AGENCY WEBSITE 1722200800 TAX ID NonEscrow TAX SERVICE TYPE …" at bounding box center [545, 141] width 985 height 76
click at [347, 477] on div "SYRACUSE CITY (ONONDAGA COUNTY) SYRACUSE CITY HISTORY Selected 8" at bounding box center [644, 327] width 1214 height 553
drag, startPoint x: 140, startPoint y: 436, endPoint x: 52, endPoint y: 417, distance: 89.3
click at [52, 439] on tbody "Prior Years Due $0.00 Current Year Due $0.00 Total Balance Due $0.00" at bounding box center [97, 455] width 90 height 33
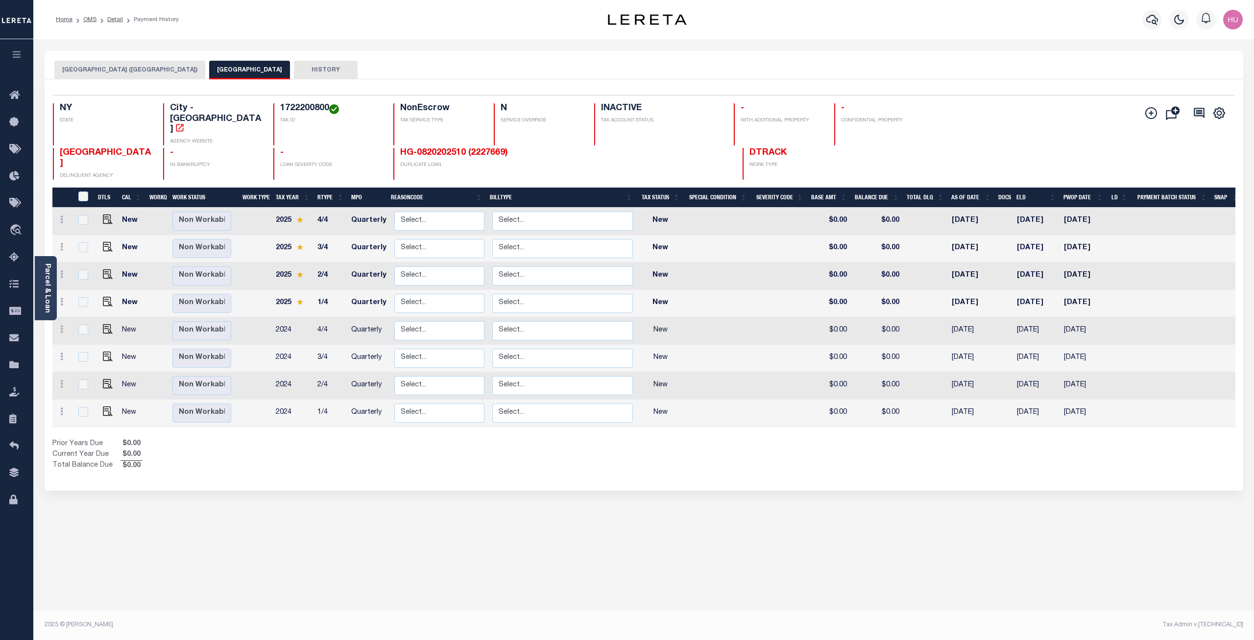
click at [151, 439] on div "Prior Years Due $0.00 Current Year Due $0.00 Total Balance Due $0.00" at bounding box center [348, 455] width 592 height 33
drag, startPoint x: 142, startPoint y: 435, endPoint x: 52, endPoint y: 415, distance: 91.8
click at [52, 415] on div "Selected 8 Results 1 Items per page 25 50 100 NY STATE City - NY" at bounding box center [644, 285] width 1199 height 412
click at [143, 440] on div "Prior Years Due $0.00 Current Year Due $0.00 Total Balance Due $0.00" at bounding box center [348, 455] width 592 height 33
drag, startPoint x: 142, startPoint y: 436, endPoint x: 53, endPoint y: 416, distance: 90.8
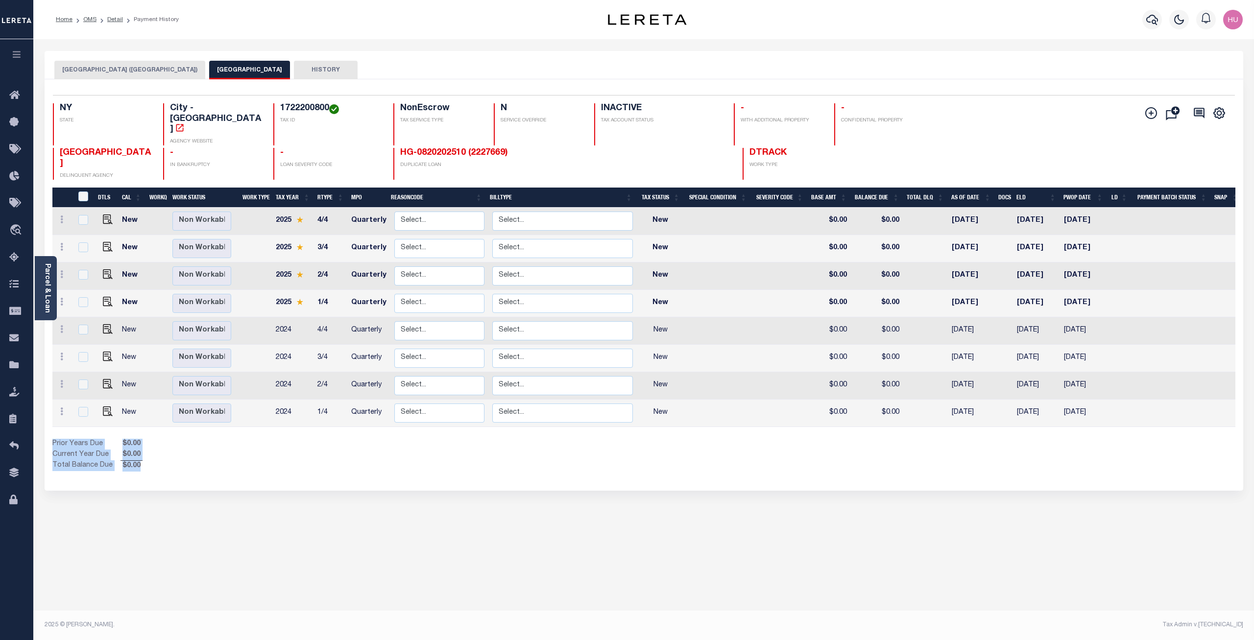
click at [53, 439] on div "Prior Years Due $0.00 Current Year Due $0.00 Total Balance Due $0.00" at bounding box center [348, 455] width 592 height 33
click at [153, 439] on div "Prior Years Due $0.00 Current Year Due $0.00 Total Balance Due $0.00" at bounding box center [348, 455] width 592 height 33
drag, startPoint x: 140, startPoint y: 436, endPoint x: 49, endPoint y: 413, distance: 93.4
click at [49, 413] on div "Selected 8 Results 1 Items per page 25 50 100 NY STATE City - NY" at bounding box center [644, 285] width 1199 height 412
click at [150, 439] on div "Prior Years Due $0.00 Current Year Due $0.00 Total Balance Due $0.00" at bounding box center [348, 455] width 592 height 33
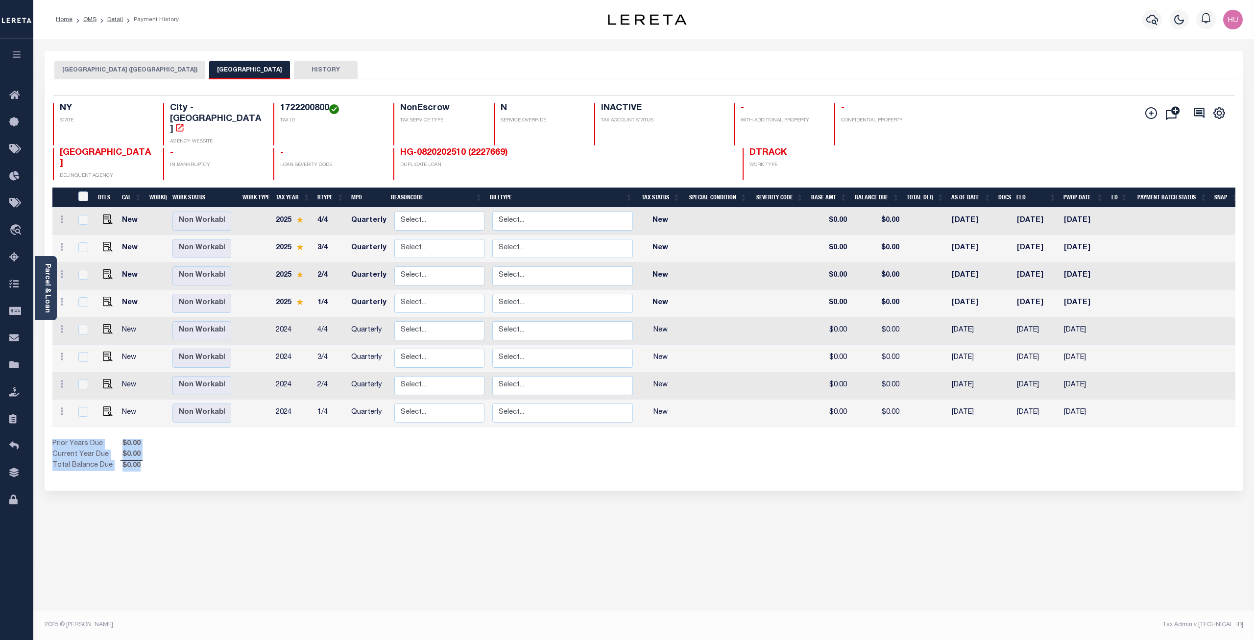
drag, startPoint x: 144, startPoint y: 438, endPoint x: 45, endPoint y: 413, distance: 102.5
click at [45, 413] on div "Selected 8 Results 1 Items per page 25 50 100 NY STATE City - NY" at bounding box center [644, 285] width 1199 height 412
click at [162, 439] on div "Prior Years Due $0.00 Current Year Due $0.00 Total Balance Due $0.00" at bounding box center [348, 455] width 592 height 33
click at [115, 21] on link "Detail" at bounding box center [115, 20] width 16 height 6
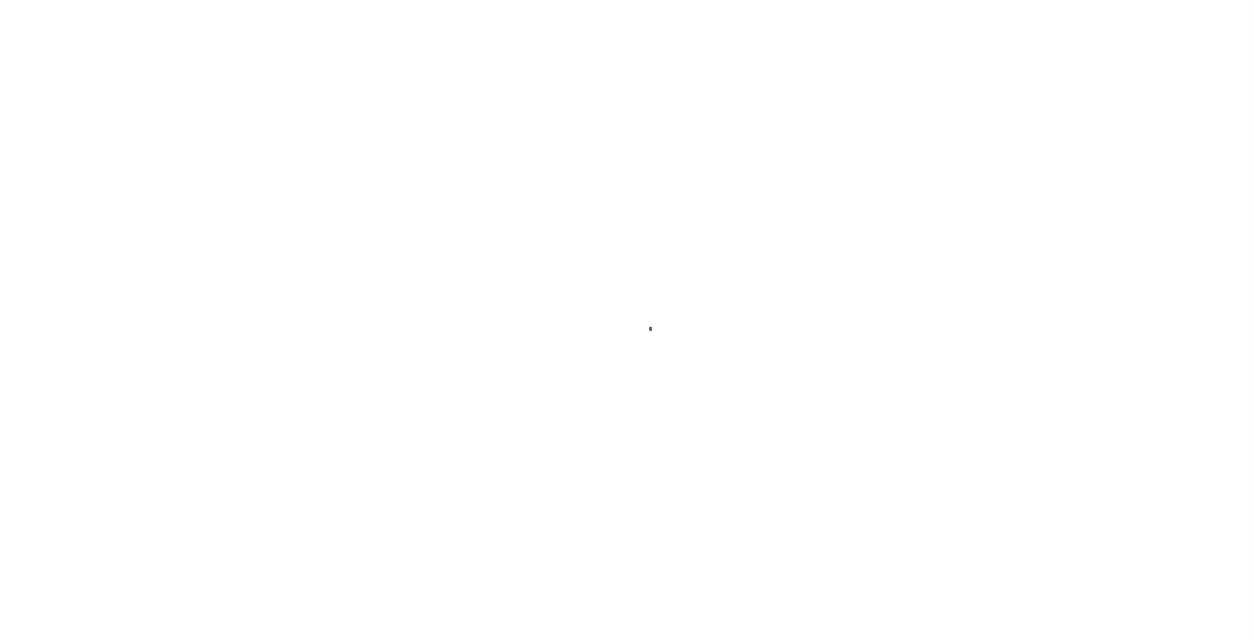
type input "HG-0820202510"
type input "[PERSON_NAME]"
select select
type input "[STREET_ADDRESS]"
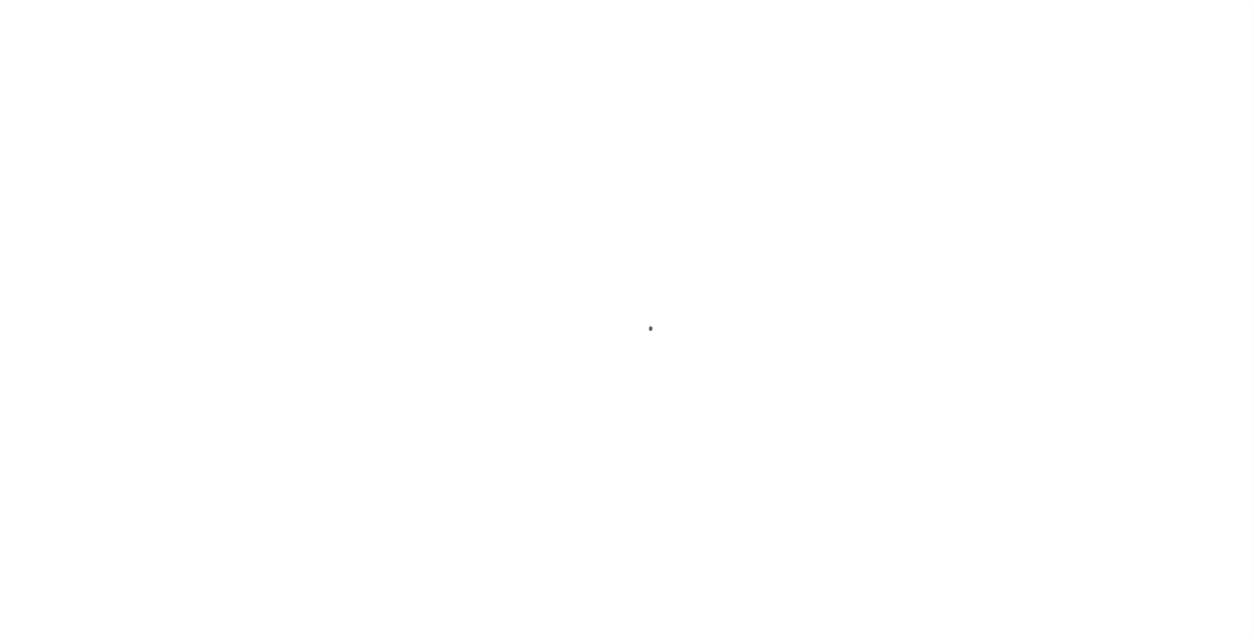
type input "SYRACUSE [GEOGRAPHIC_DATA] 13224-1135"
type input "08/19/2025"
select select "10"
select select "NonEscrow"
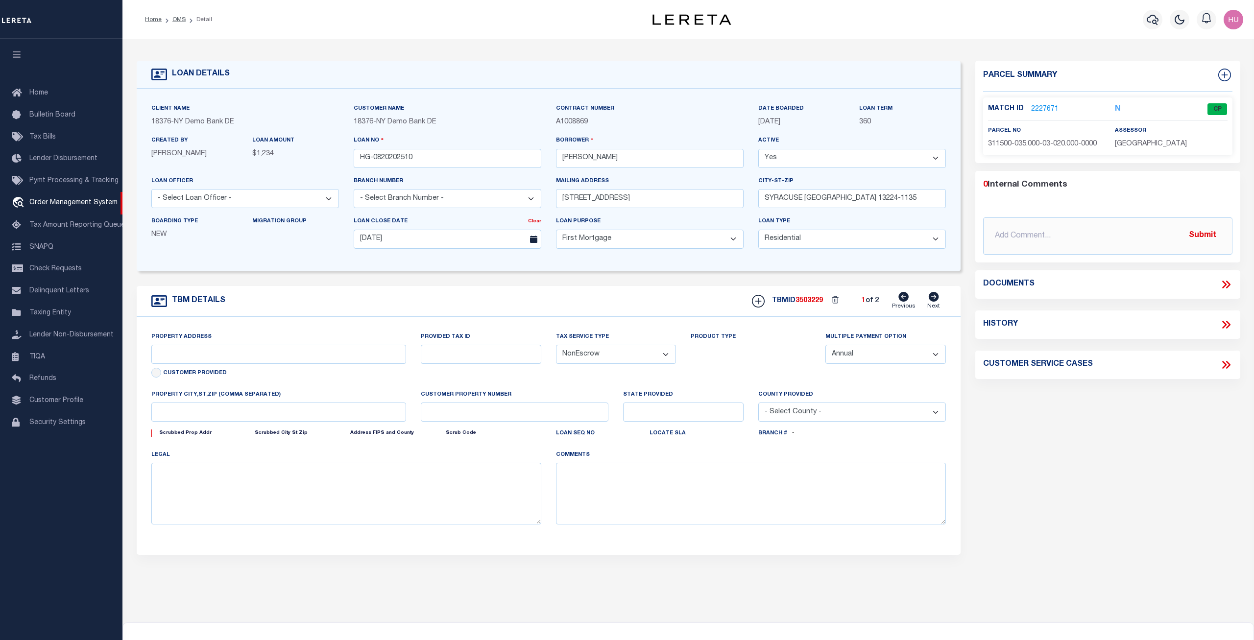
type input "[STREET_ADDRESS]"
type input "SYRACUSE [GEOGRAPHIC_DATA] 13224-1135"
type input "NY"
select select "4"
click at [1044, 107] on link "2227671" at bounding box center [1044, 109] width 27 height 10
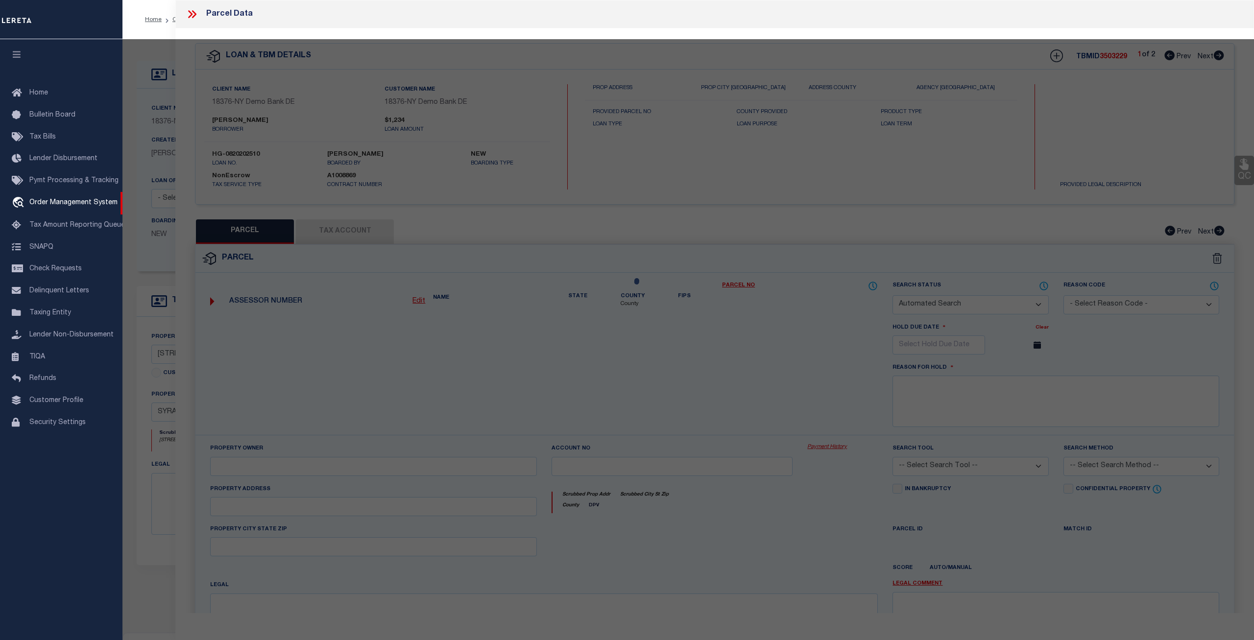
checkbox input "false"
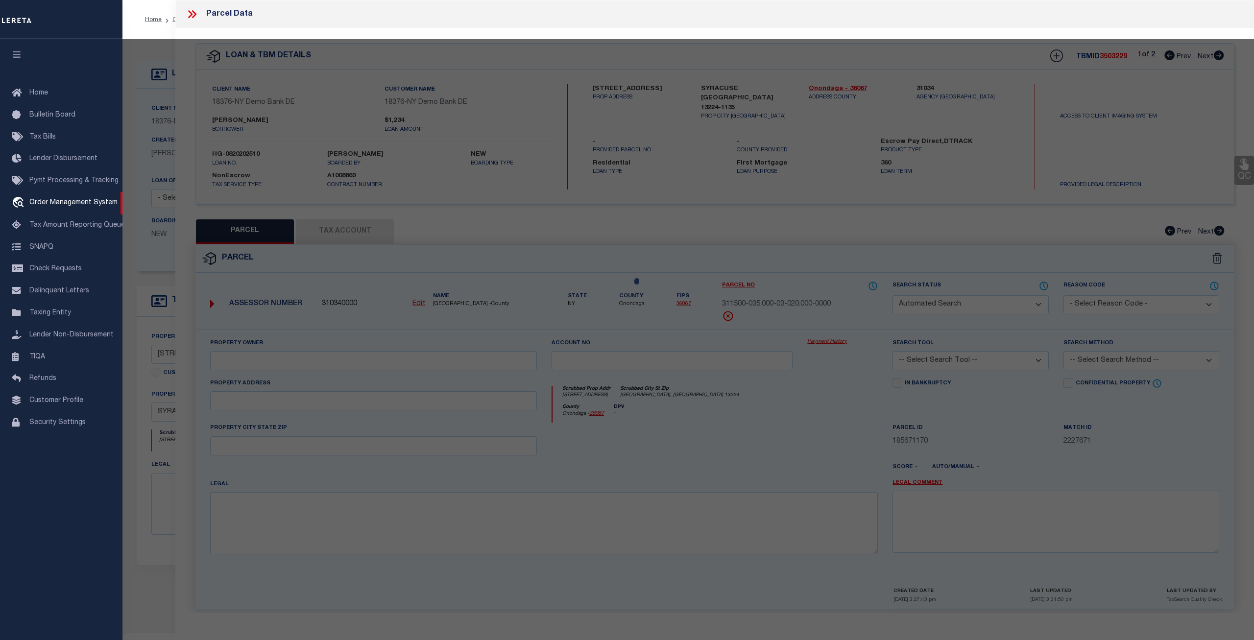
select select "CP"
type input "RTK REAL ESTATE LLC"
select select "ATL"
select select "ADD"
type input "[STREET_ADDRESS]"
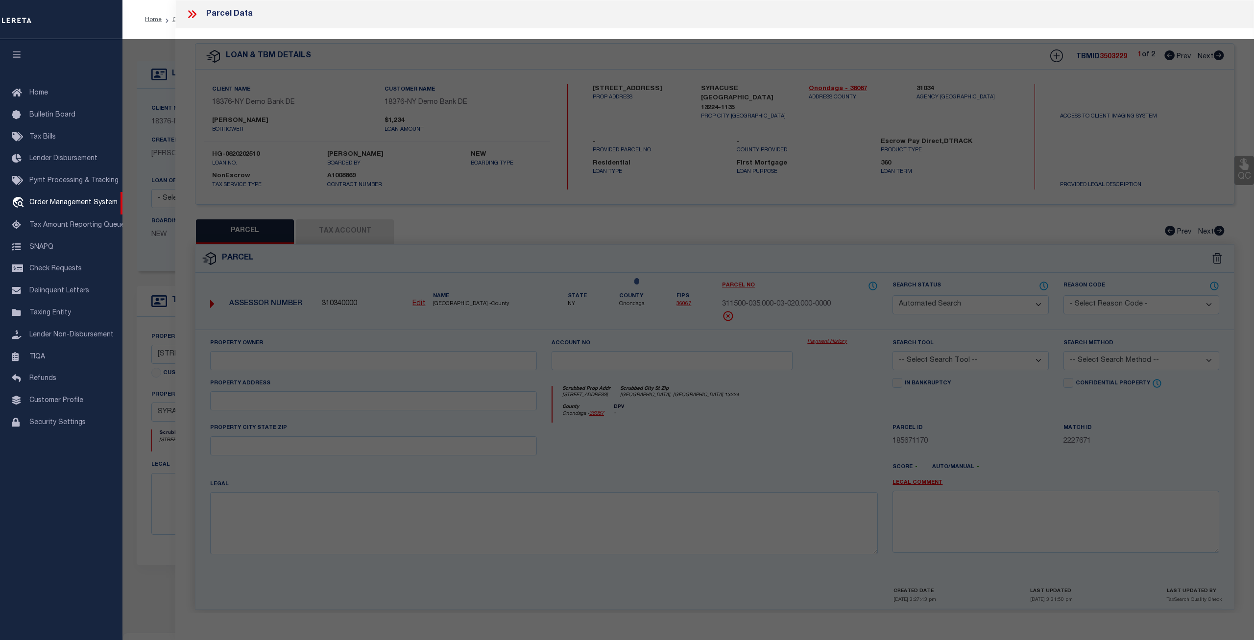
checkbox input "false"
type input "[GEOGRAPHIC_DATA], [GEOGRAPHIC_DATA] 13224"
type textarea "LOT195 TR MONTCLAIR 4OX12O BR X WH X GAR FP 2"
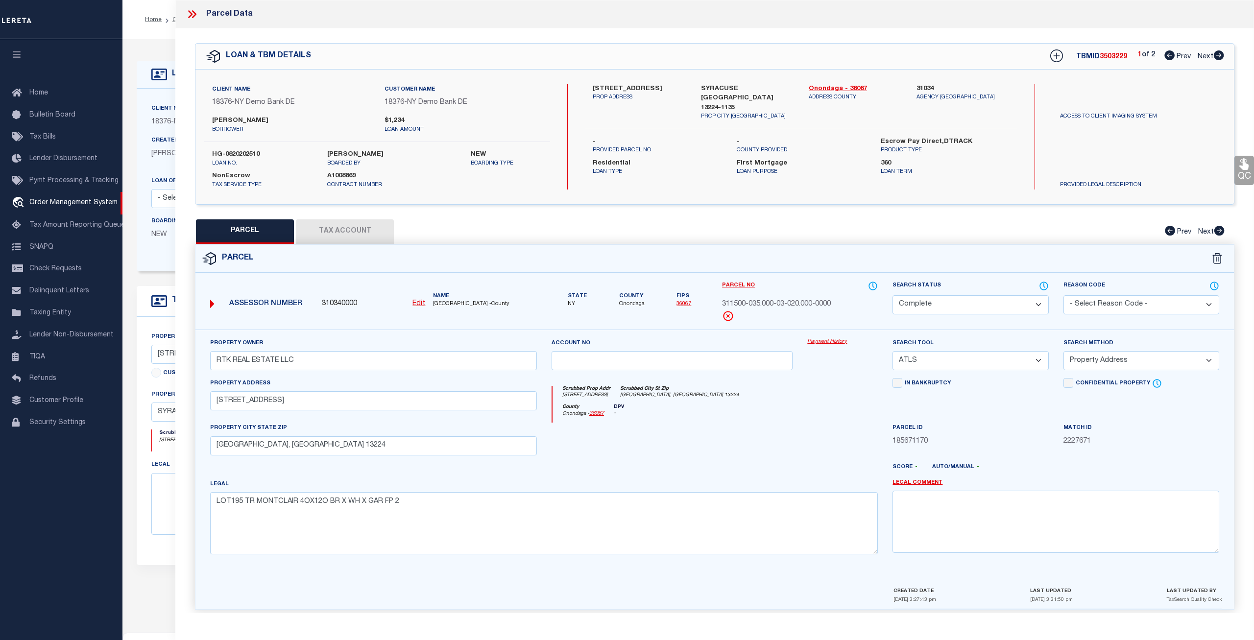
click at [823, 342] on link "Payment History" at bounding box center [842, 342] width 71 height 8
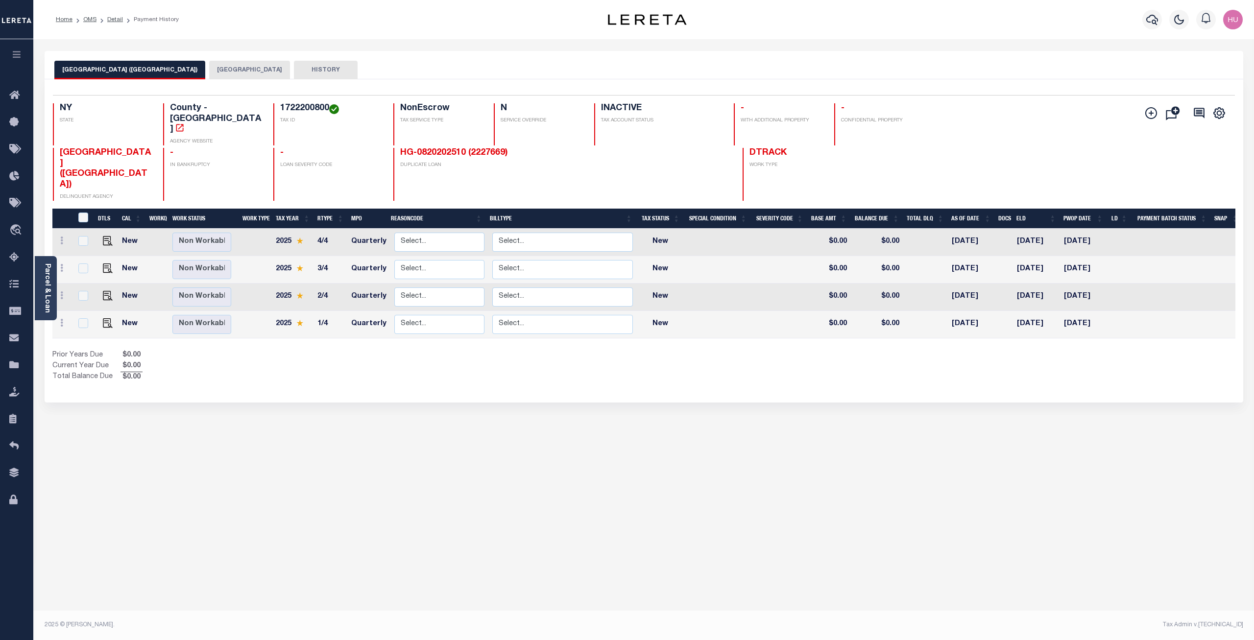
click at [221, 67] on button "[GEOGRAPHIC_DATA]" at bounding box center [249, 70] width 81 height 19
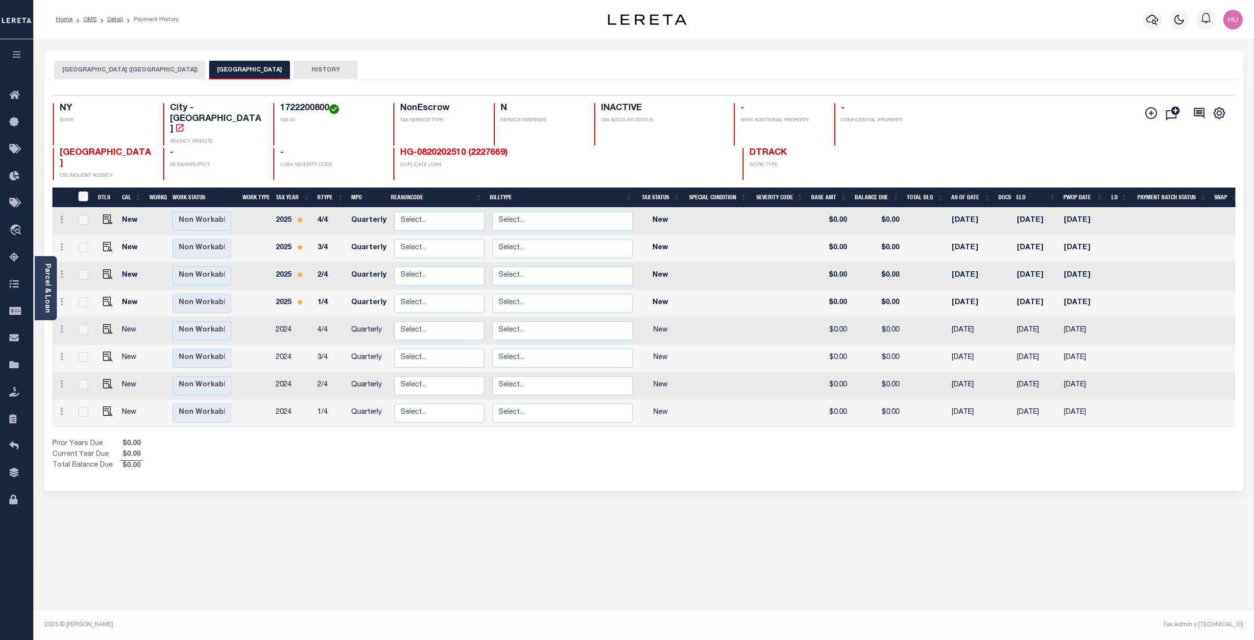
click at [579, 449] on div "Selected 8 Results 1 Items per page 25 50 100 NY [GEOGRAPHIC_DATA] - [GEOGRAPHI…" at bounding box center [644, 285] width 1199 height 412
click at [117, 19] on link "Detail" at bounding box center [115, 20] width 16 height 6
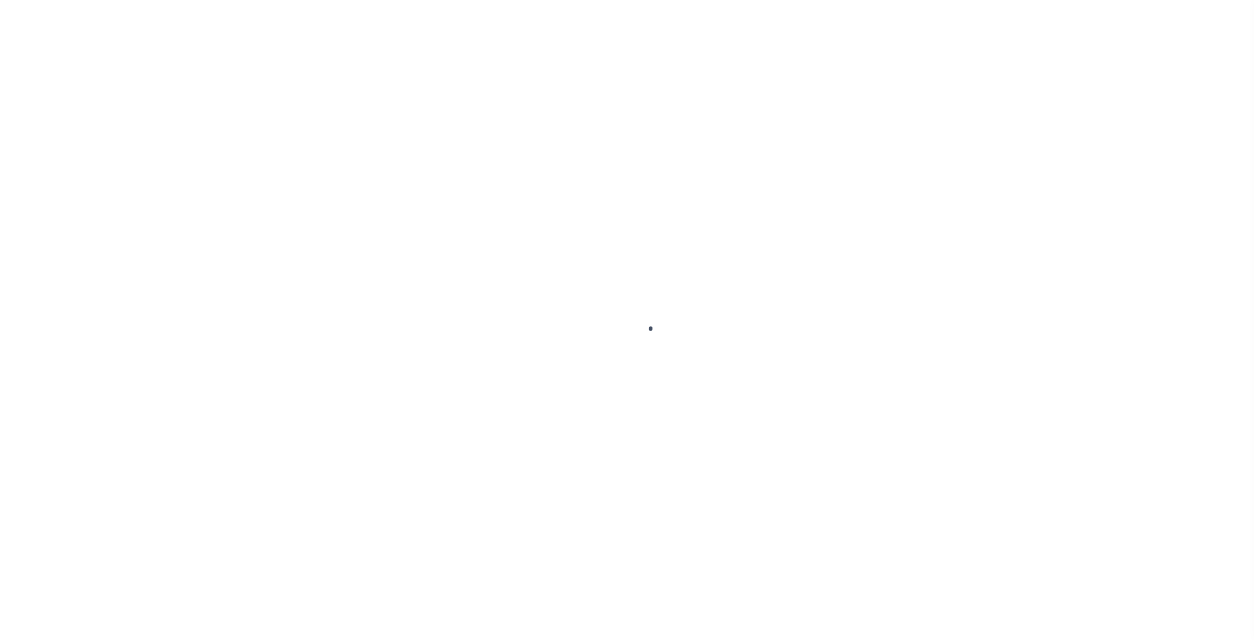
type input "HG-0820202510"
type input "[PERSON_NAME]"
select select
type input "[STREET_ADDRESS]"
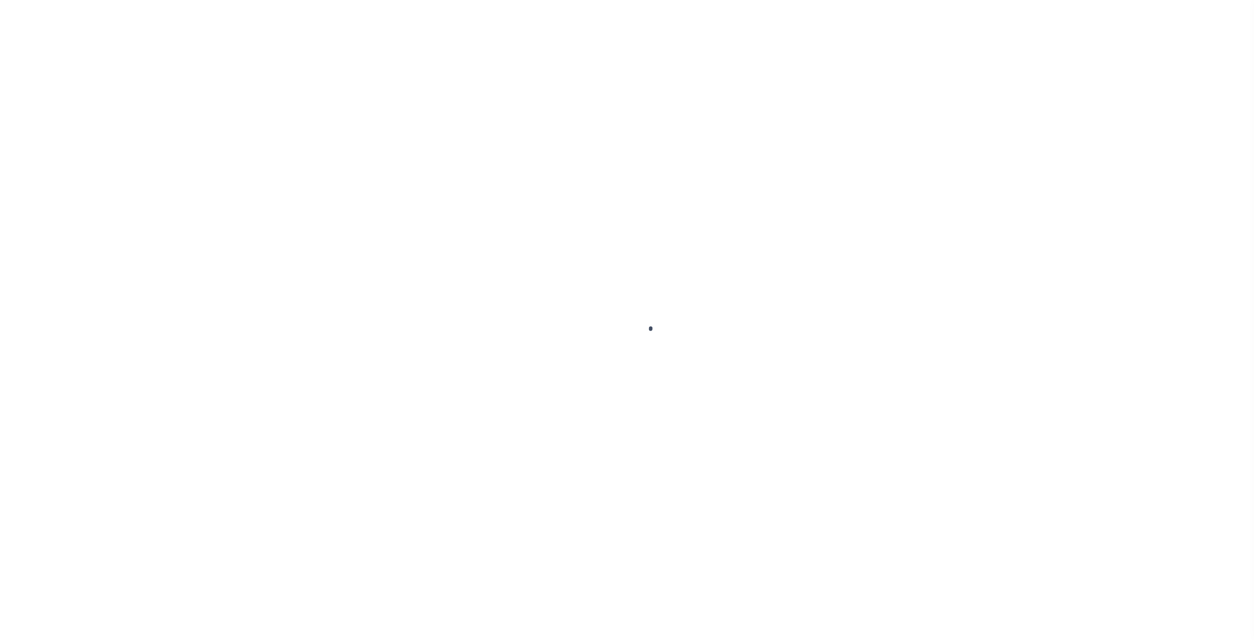
type input "SYRACUSE [GEOGRAPHIC_DATA] 13224-1135"
type input "[DATE]"
select select "10"
select select "NonEscrow"
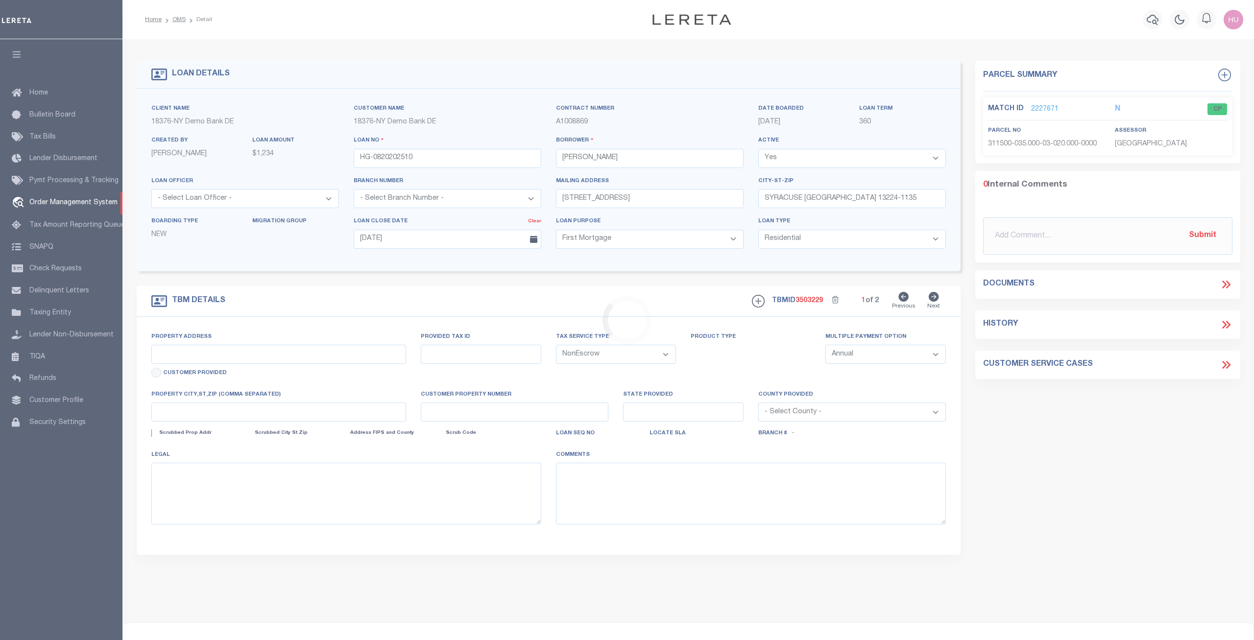
type input "[STREET_ADDRESS]"
type input "SYRACUSE [GEOGRAPHIC_DATA] 13224-1135"
type input "NY"
select select "4"
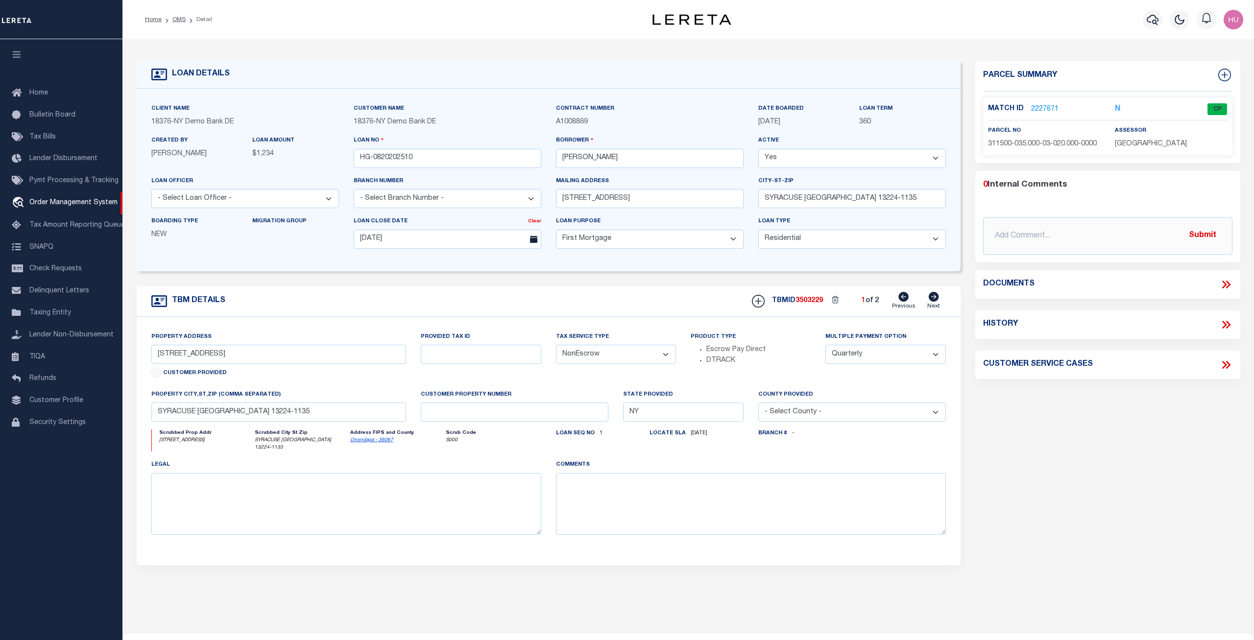
click at [1043, 110] on link "2227671" at bounding box center [1044, 109] width 27 height 10
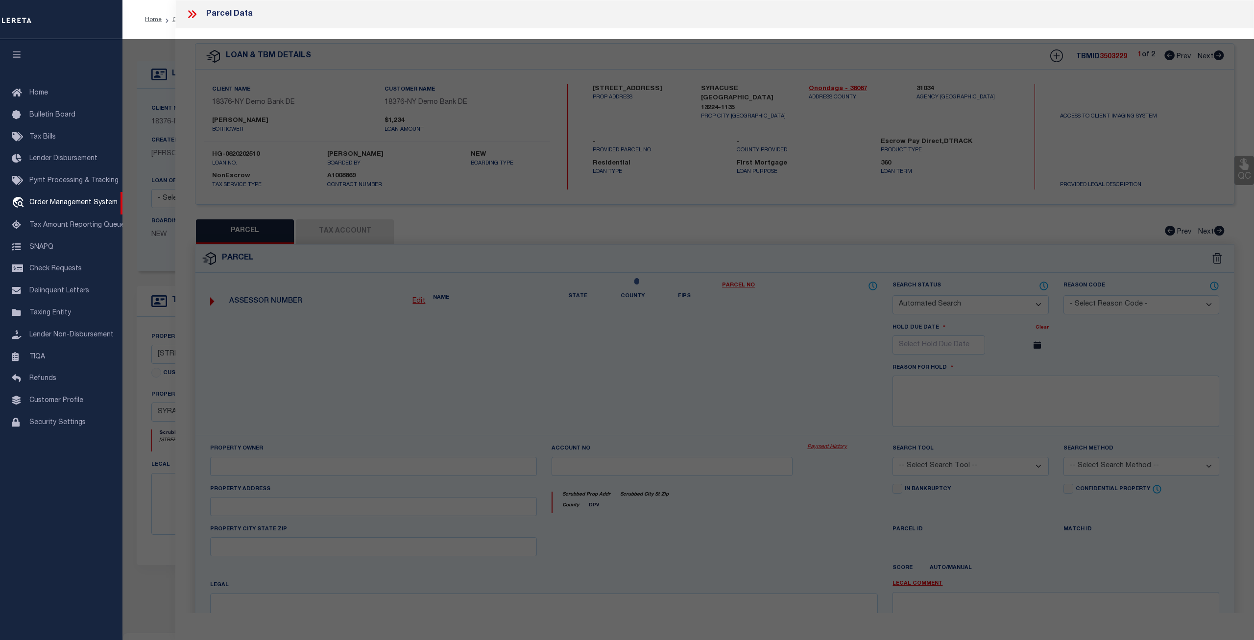
checkbox input "false"
select select "CP"
type input "RTK REAL ESTATE LLC"
select select "ATL"
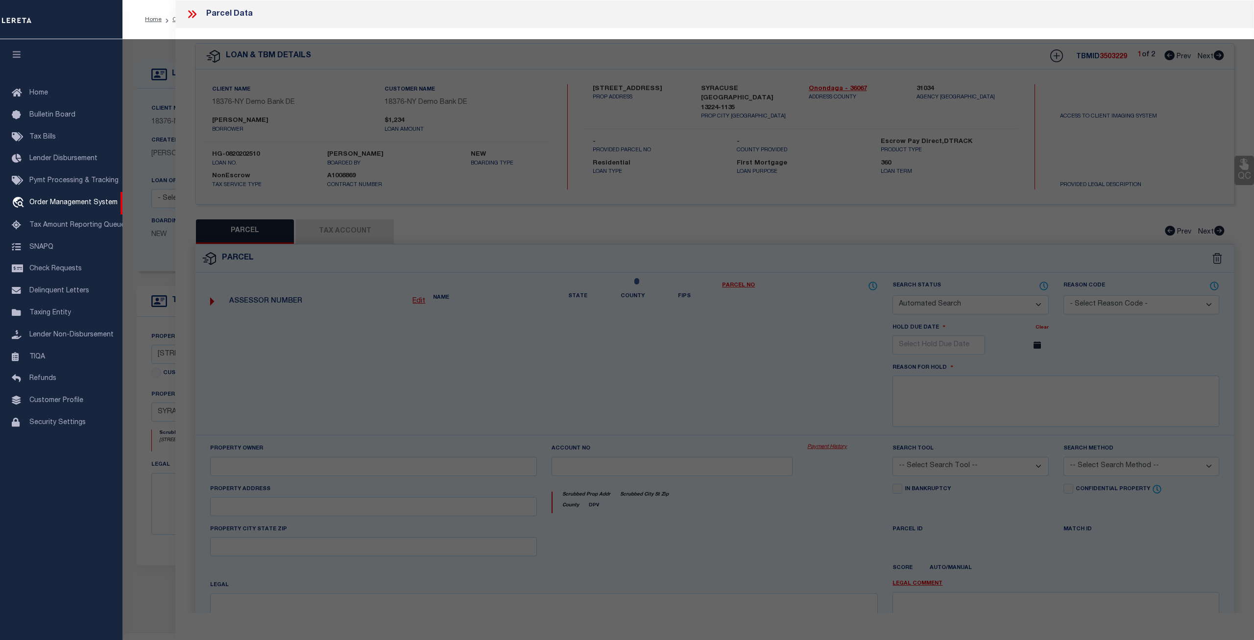
select select "ADD"
type input "[STREET_ADDRESS]"
checkbox input "false"
type input "[GEOGRAPHIC_DATA], [GEOGRAPHIC_DATA] 13224"
type textarea "LOT195 TR MONTCLAIR 4OX12O BR X WH X GAR FP 2"
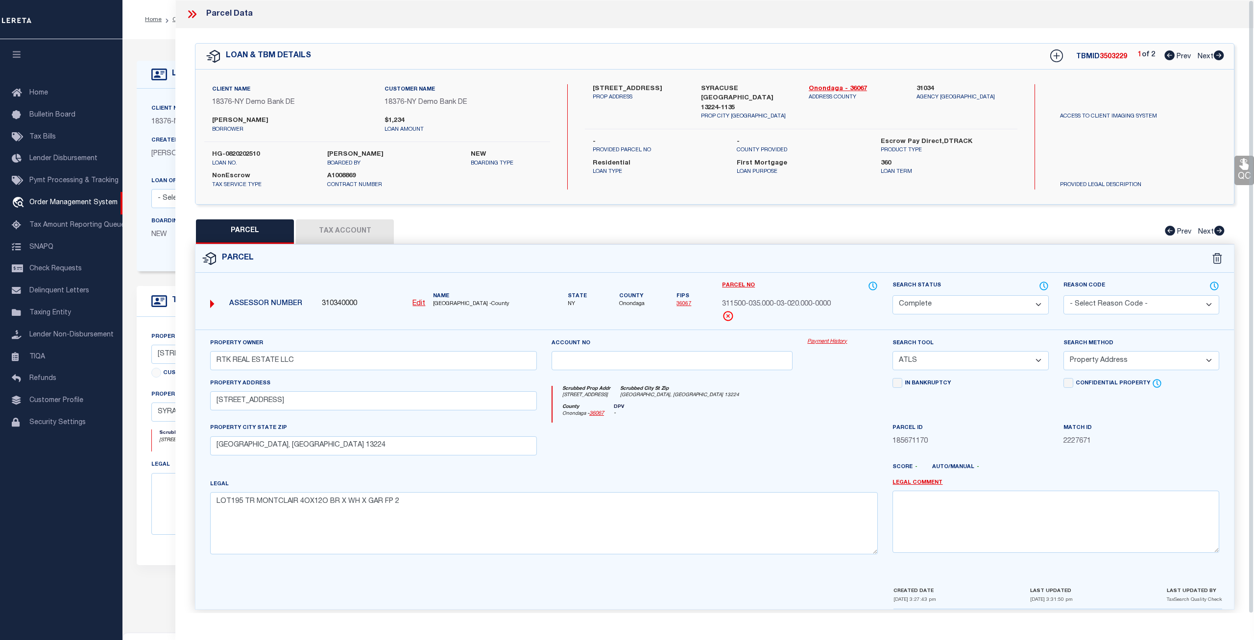
click at [342, 229] on button "Tax Account" at bounding box center [345, 231] width 98 height 24
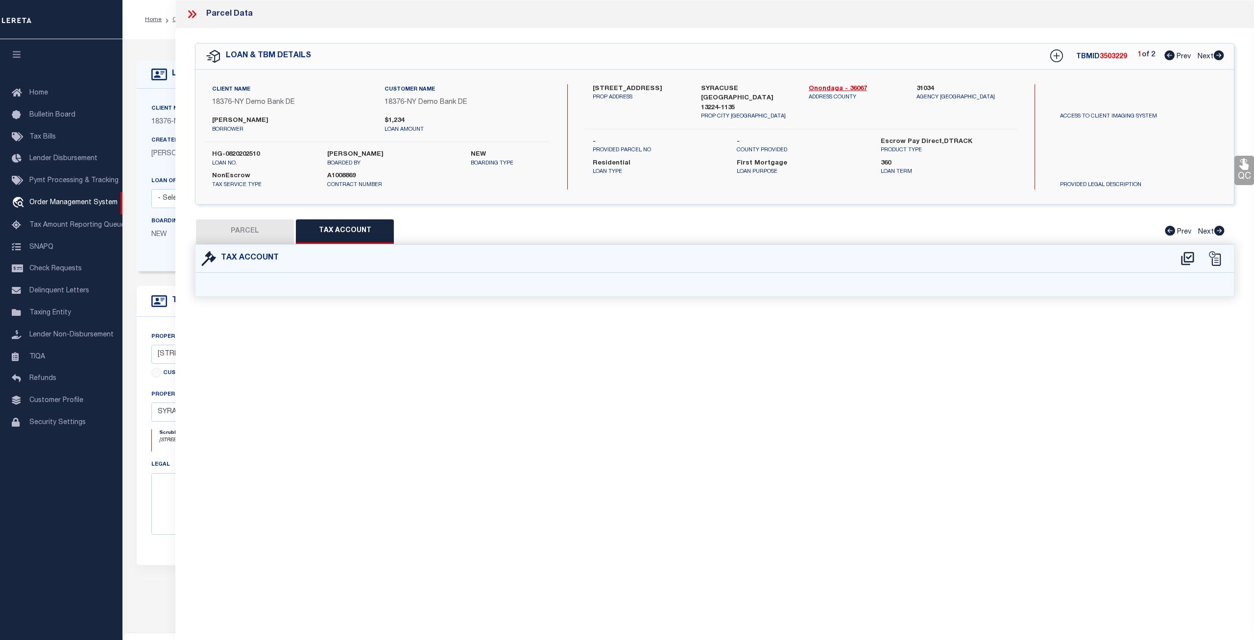
select select "100"
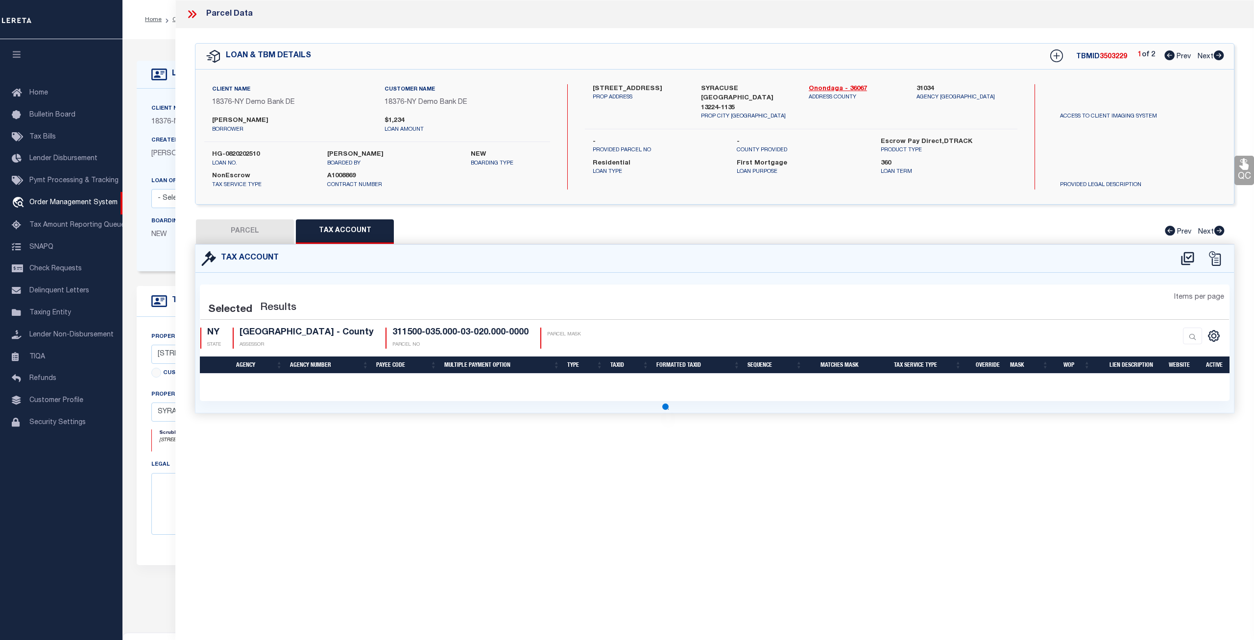
select select "100"
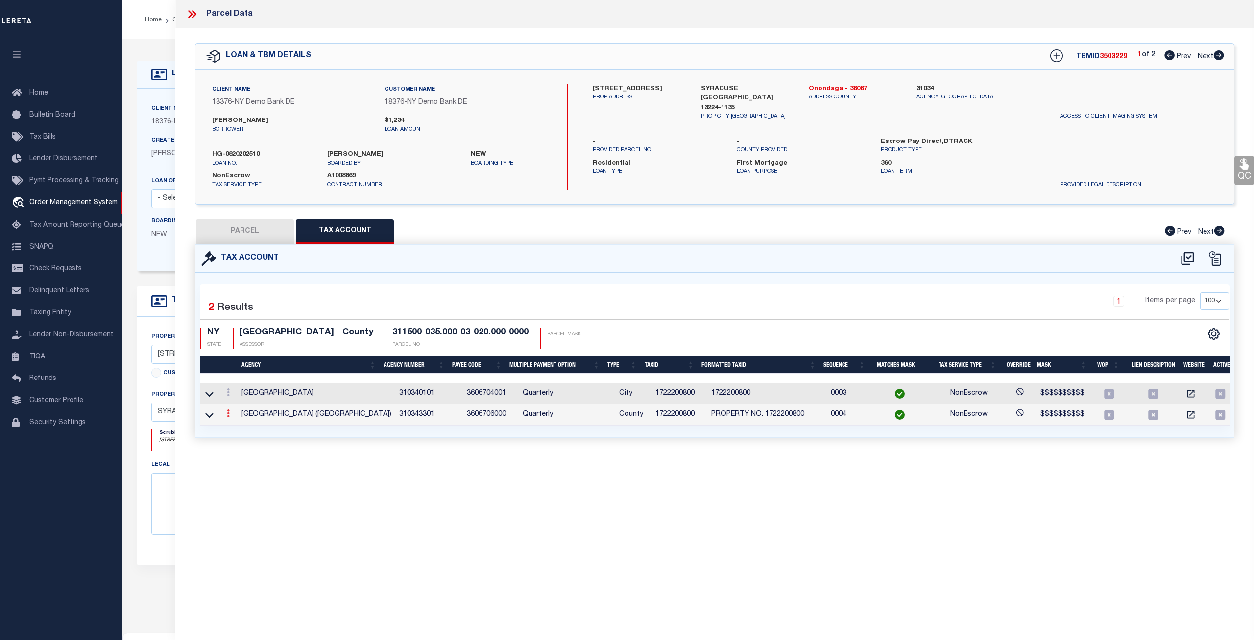
click at [227, 415] on icon at bounding box center [228, 414] width 3 height 8
click at [233, 430] on link at bounding box center [241, 429] width 36 height 16
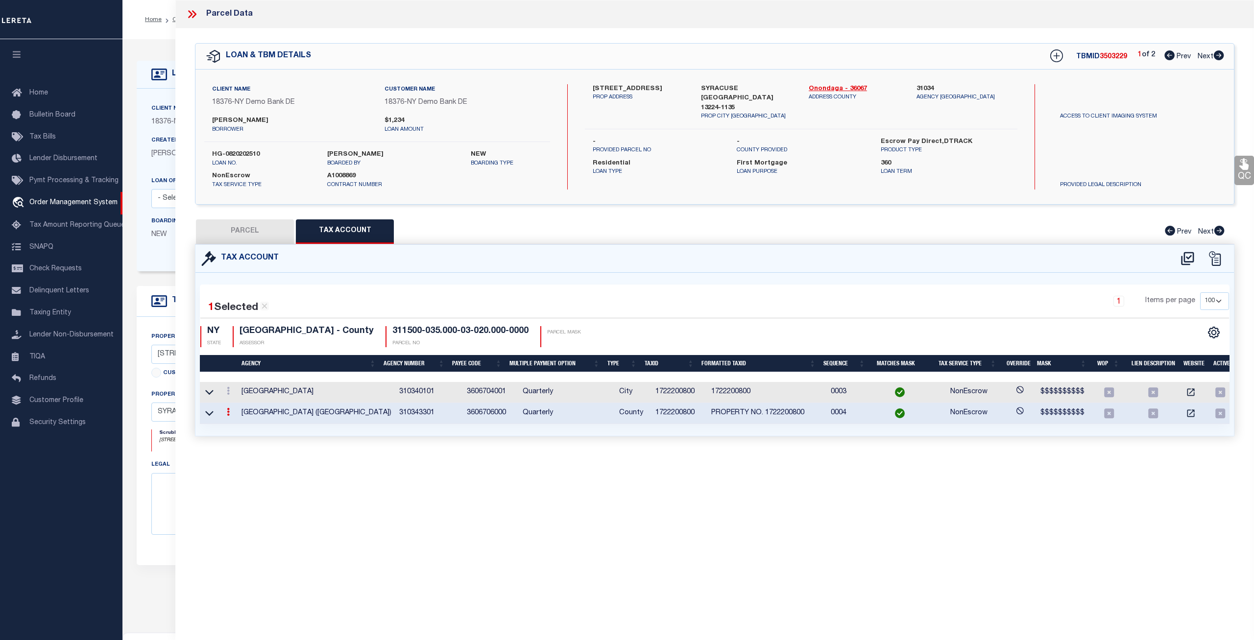
type input "1722200800"
type textarea "$$$$$$$$$$"
select select "ACT"
type input "PROPERTY NO. XXXXXXXXXX*"
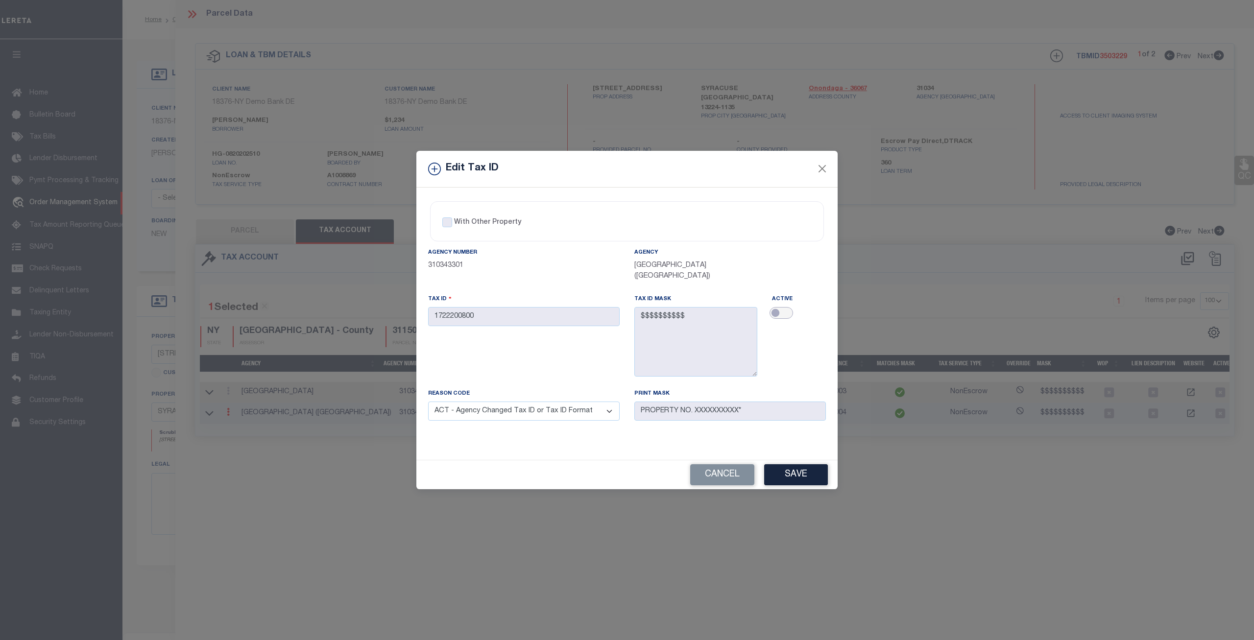
click at [788, 317] on input "checkbox" at bounding box center [782, 313] width 24 height 12
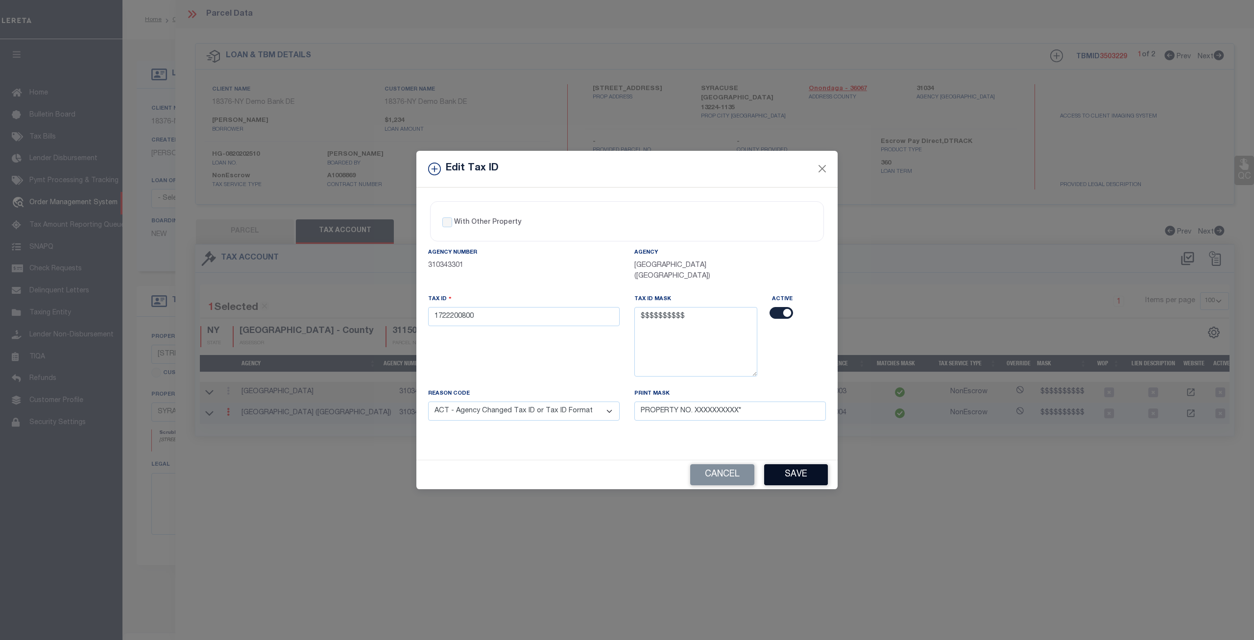
click at [798, 464] on button "Save" at bounding box center [796, 474] width 64 height 21
checkbox input "false"
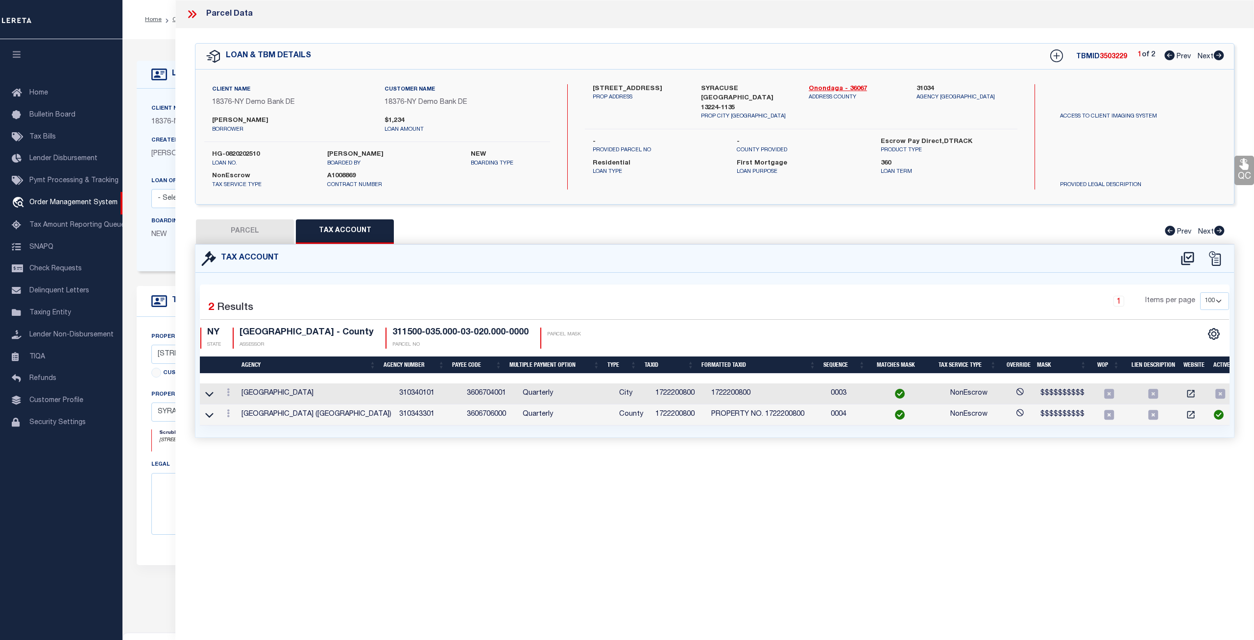
click at [228, 394] on icon at bounding box center [228, 393] width 3 height 8
click at [237, 407] on icon at bounding box center [238, 407] width 7 height 7
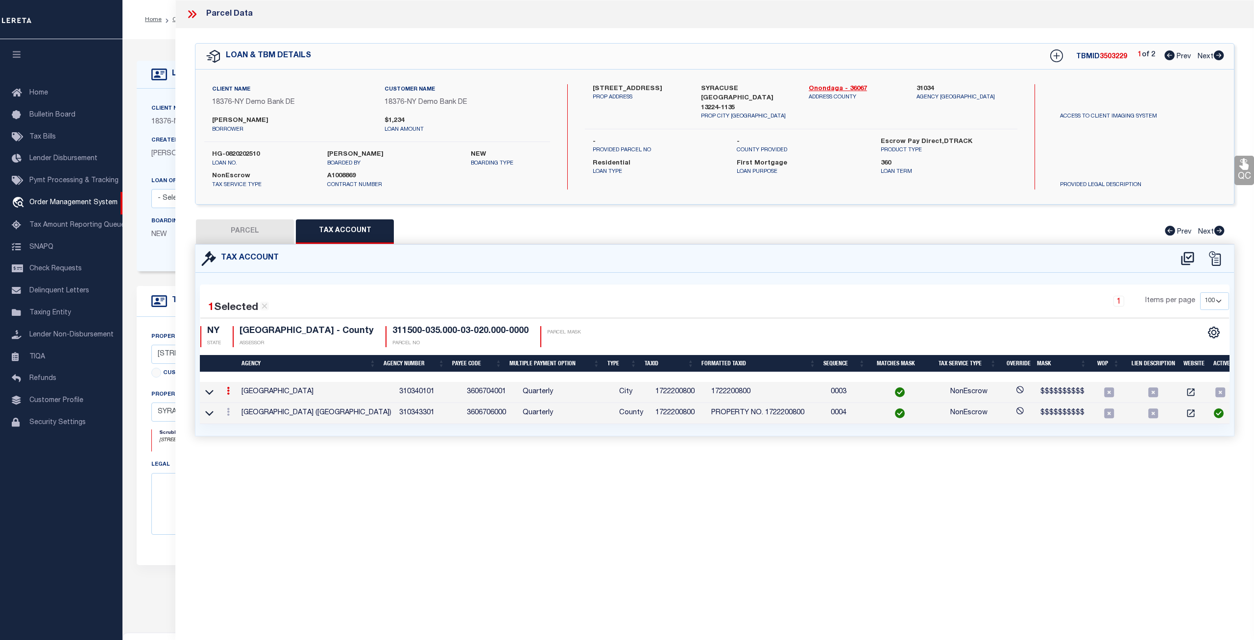
type input "XXXXXXXXXX*"
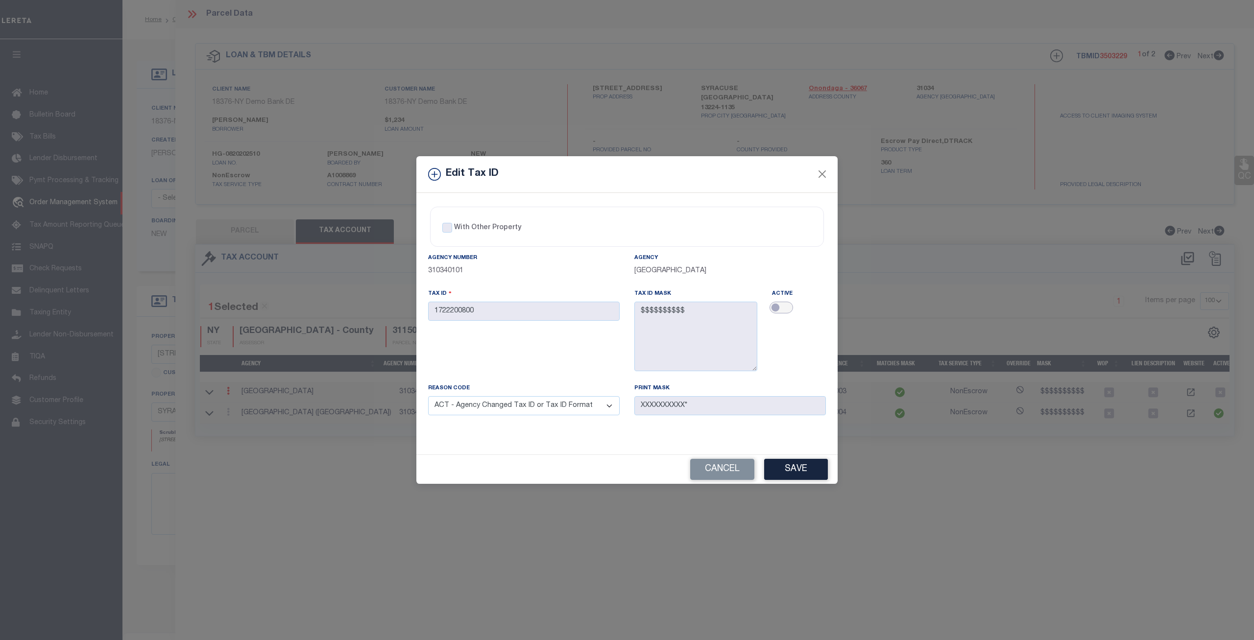
click at [785, 314] on input "checkbox" at bounding box center [782, 308] width 24 height 12
checkbox input "true"
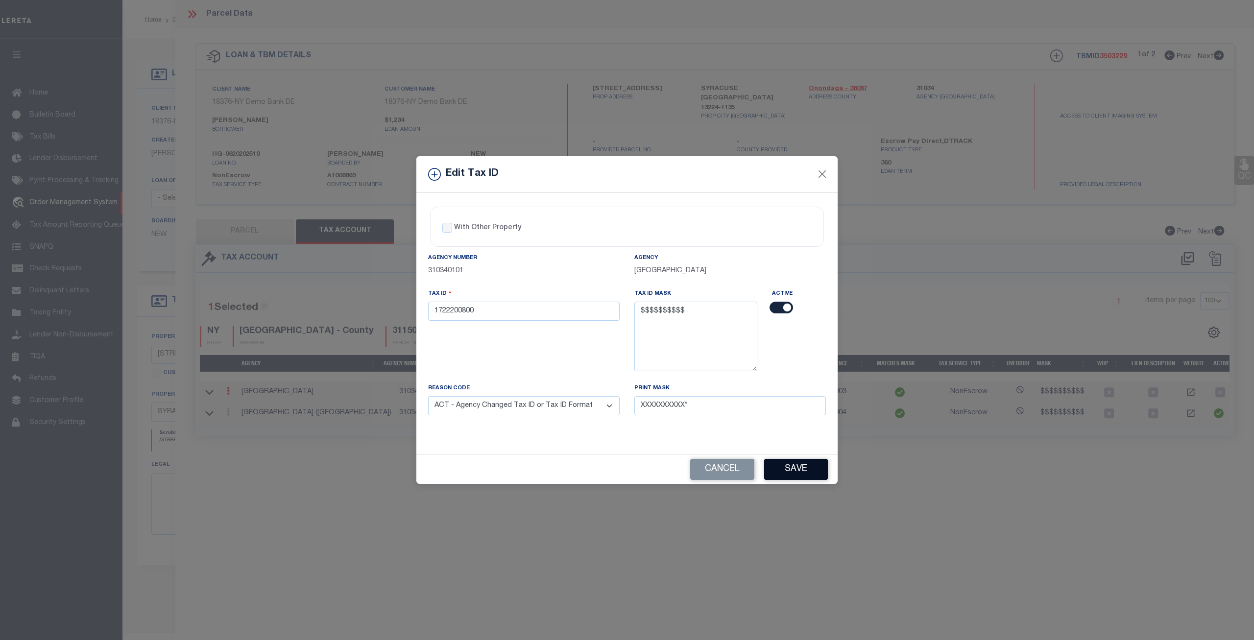
click at [808, 466] on button "Save" at bounding box center [796, 469] width 64 height 21
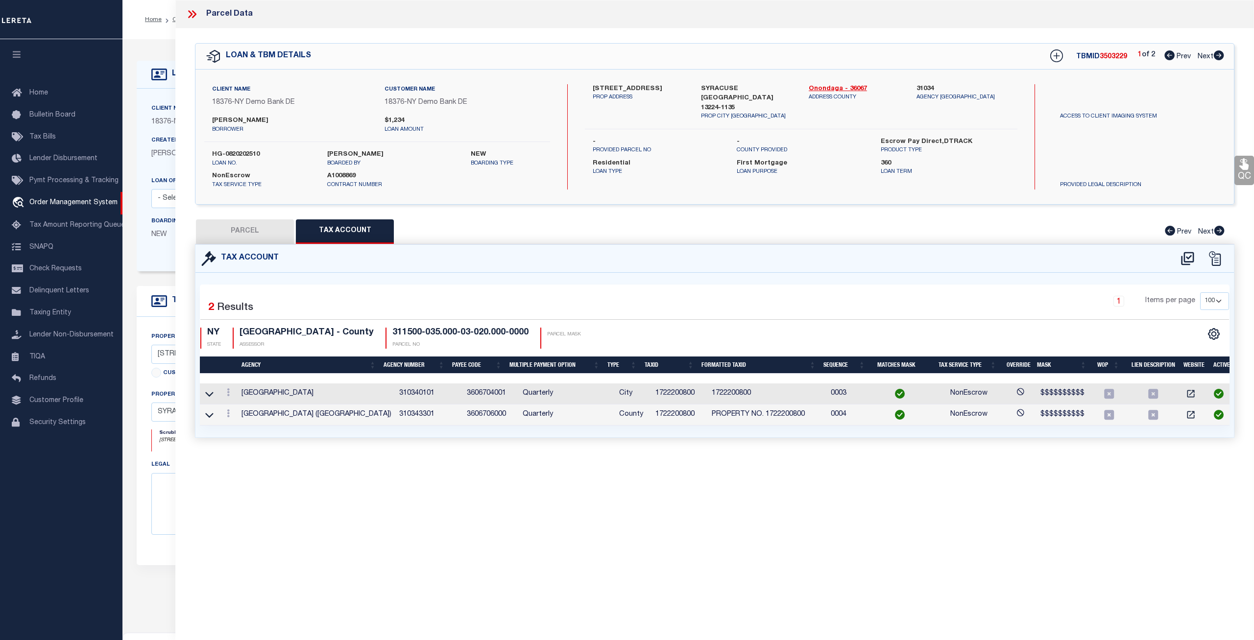
click at [254, 232] on button "PARCEL" at bounding box center [245, 231] width 98 height 24
select select "AS"
select select
checkbox input "false"
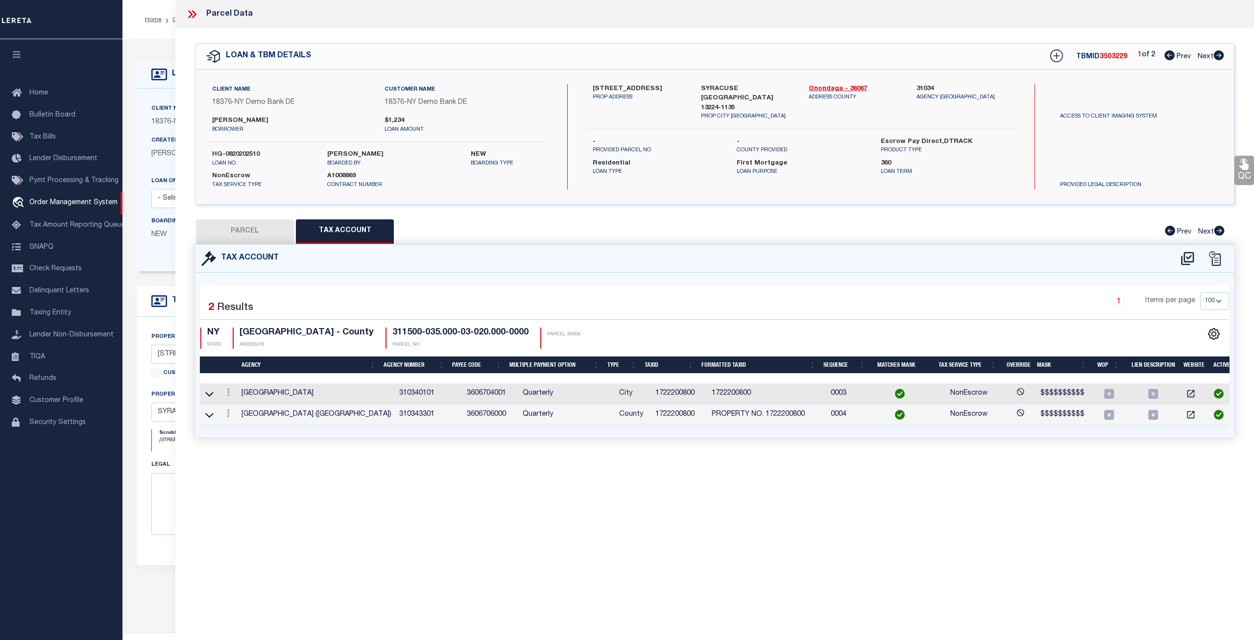
checkbox input "false"
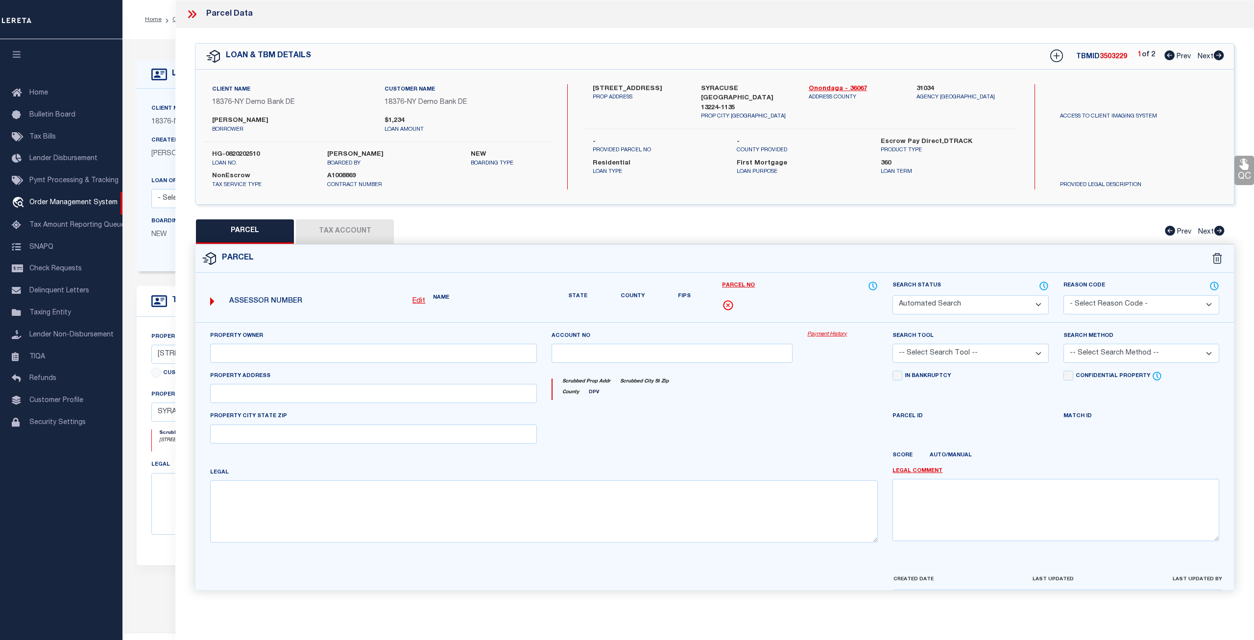
select select "CP"
type input "RTK REAL ESTATE LLC"
select select "ATL"
select select "ADD"
type input "139 DELRAY AVE"
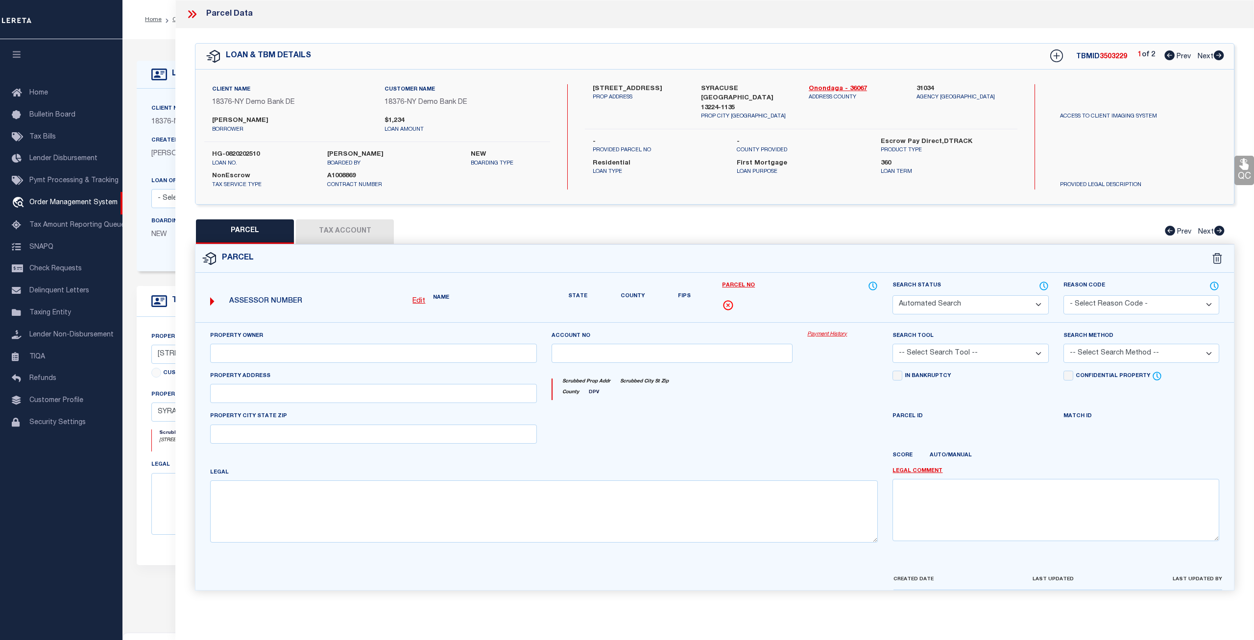
checkbox input "false"
type input "SYRACUSE, NY 13224"
type textarea "LOT195 TR MONTCLAIR 4OX12O BR X WH X GAR FP 2"
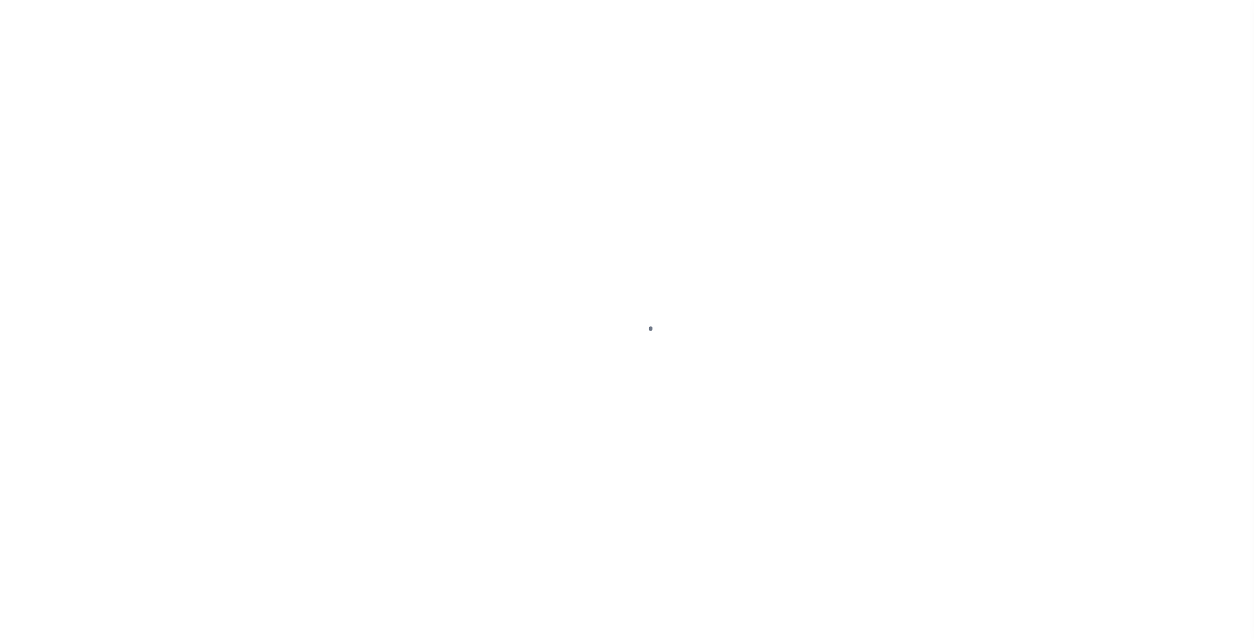
select select "10"
select select "NonEscrow"
select select "4"
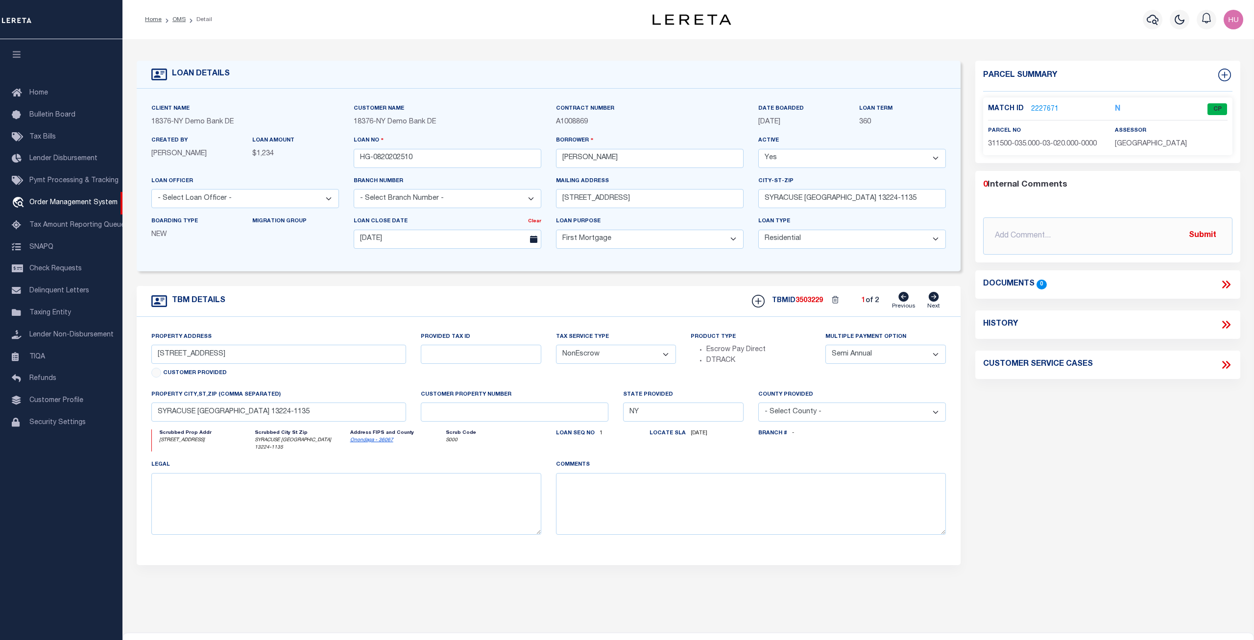
click at [1030, 486] on div "Parcel Summary Match ID 2227671 N parcel no assessor 0 Submit 0" at bounding box center [1108, 332] width 280 height 543
click at [1086, 499] on div "Parcel Summary Match ID 2227671 N parcel no assessor 0 Submit 0" at bounding box center [1108, 332] width 280 height 543
click at [1070, 425] on div "Parcel Summary Match ID 2227671 N parcel no assessor 0 Submit 0" at bounding box center [1108, 332] width 280 height 543
drag, startPoint x: 1094, startPoint y: 364, endPoint x: 981, endPoint y: 368, distance: 113.3
click at [981, 368] on div "Customer Service Cases" at bounding box center [1107, 365] width 265 height 13
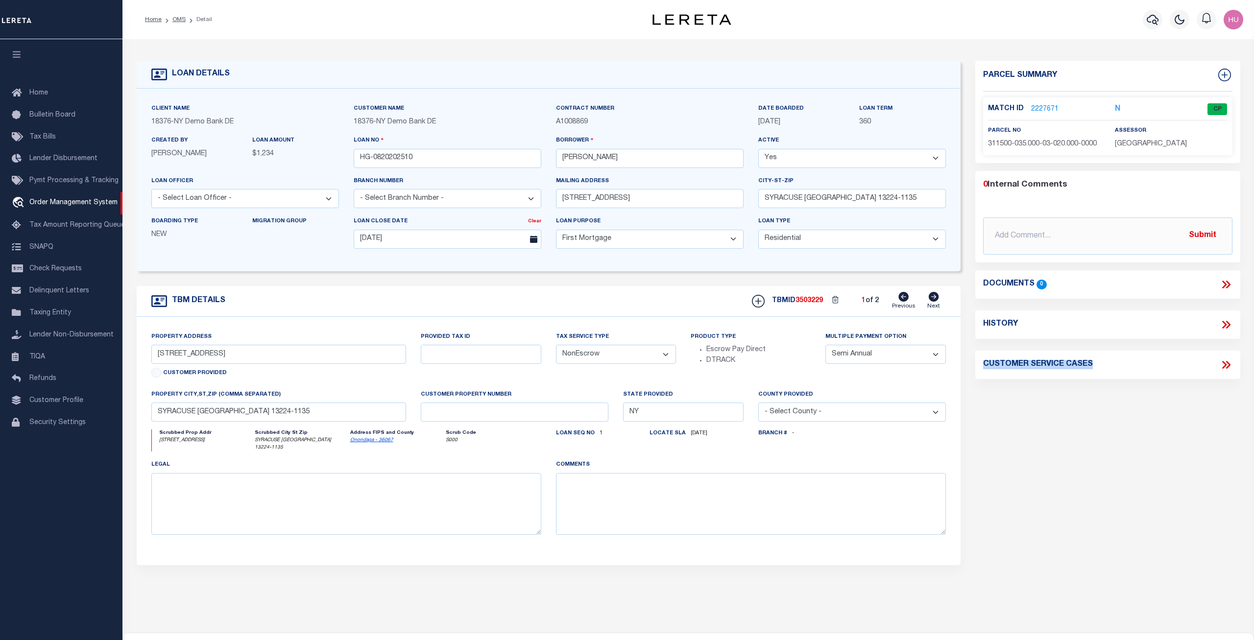
click at [1077, 423] on div "Parcel Summary Match ID 2227671 N parcel no assessor 0 Submit 0" at bounding box center [1108, 332] width 280 height 543
click at [429, 43] on div "LOAN DETAILS Client Name 18376" at bounding box center [688, 336] width 1132 height 594
click at [520, 25] on div "Home OMS Detail" at bounding box center [368, 19] width 462 height 21
drag, startPoint x: 455, startPoint y: 18, endPoint x: 445, endPoint y: 18, distance: 9.8
click at [426, 19] on div "Home OMS Detail" at bounding box center [368, 19] width 462 height 21
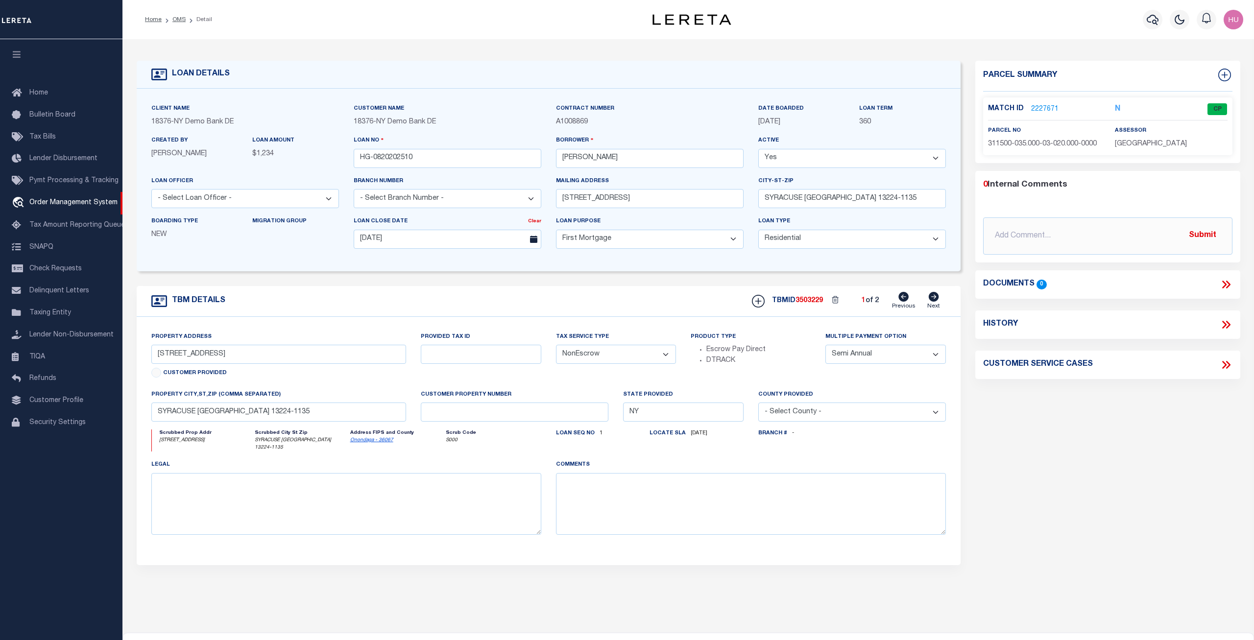
click at [1039, 105] on link "2227671" at bounding box center [1044, 109] width 27 height 10
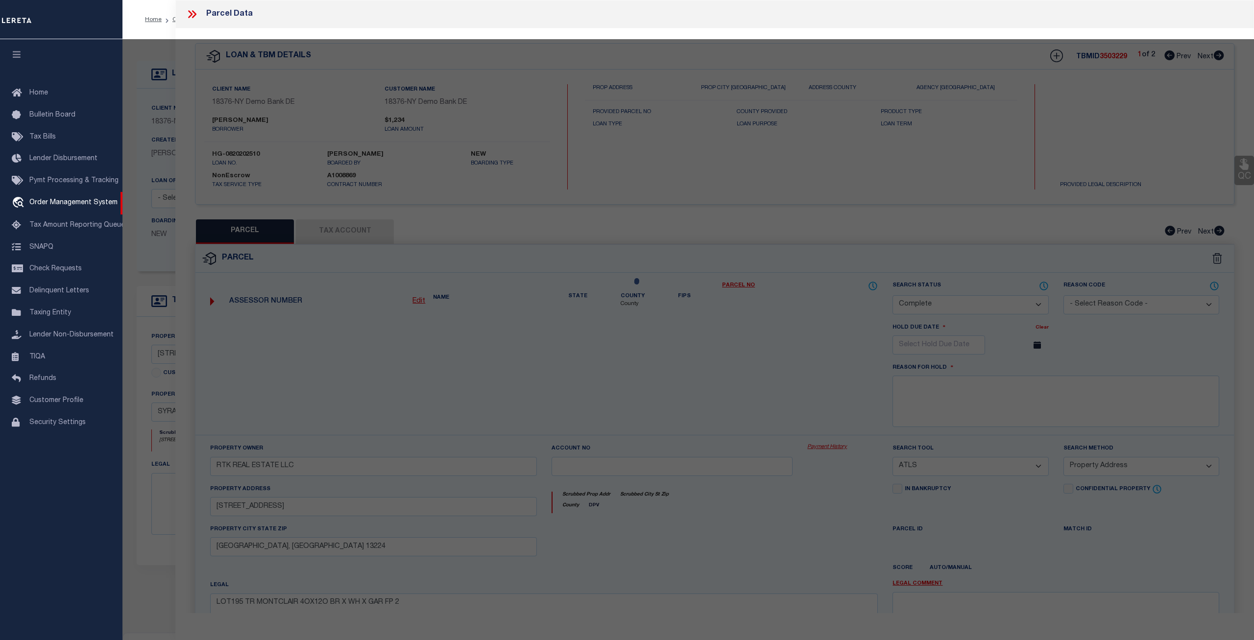
select select "AS"
select select
checkbox input "false"
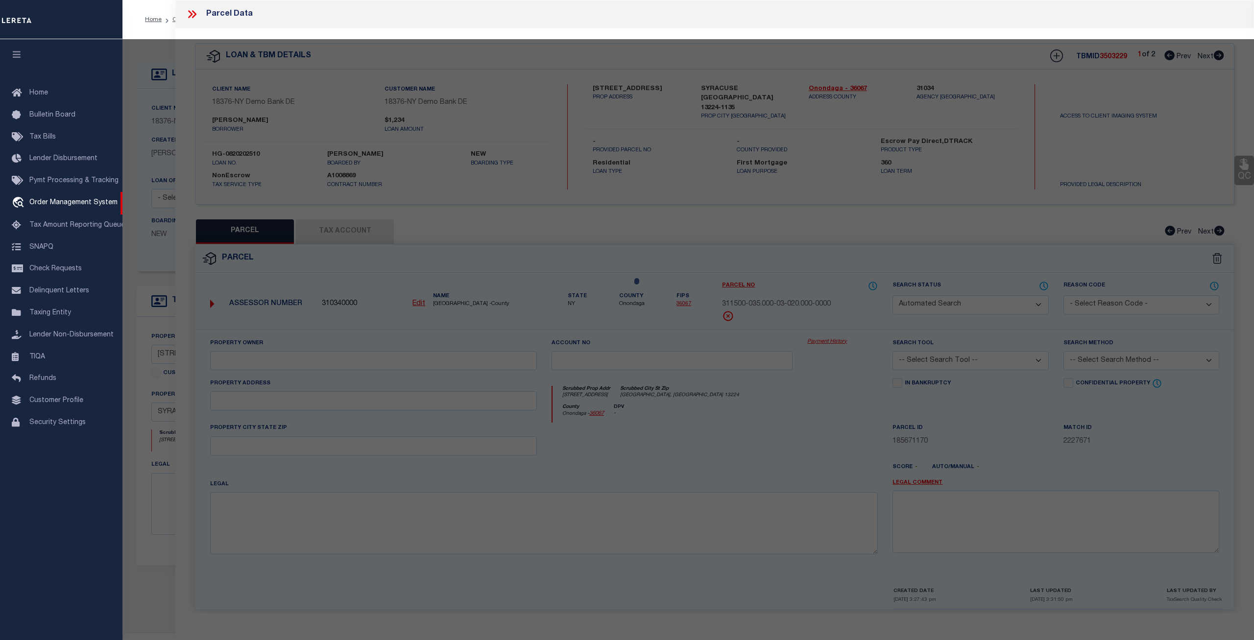
select select "CP"
type input "RTK REAL ESTATE LLC"
select select "ATL"
select select "ADD"
type input "139 DELRAY AVE"
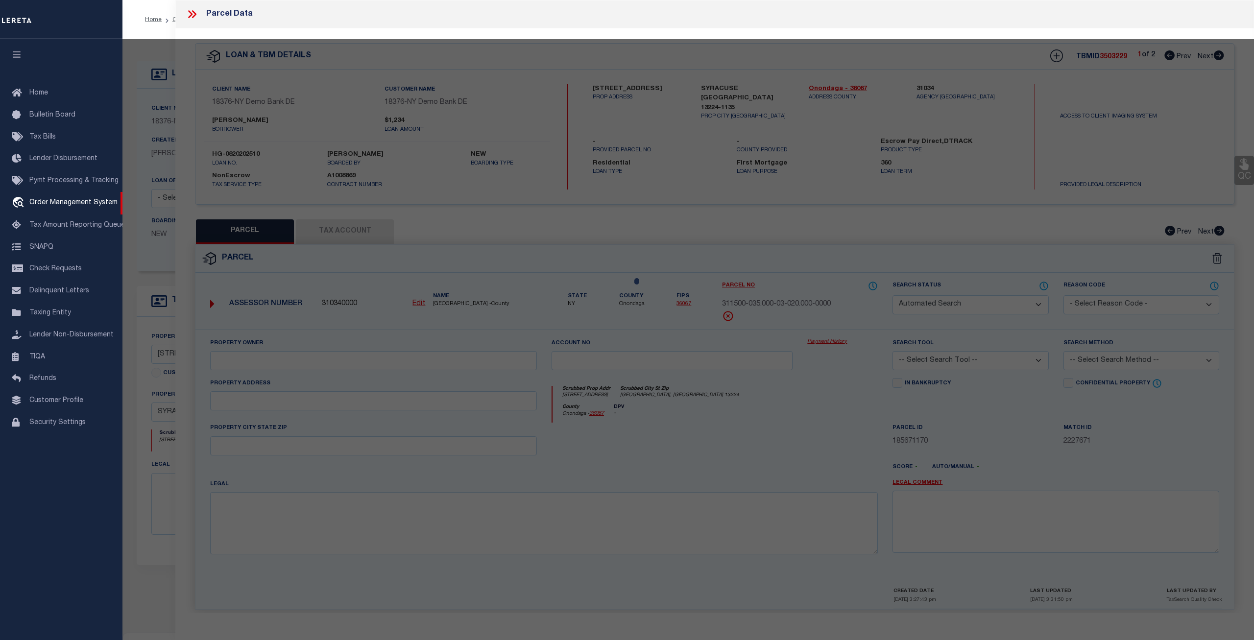
checkbox input "false"
type input "SYRACUSE, NY 13224"
type textarea "LOT195 TR MONTCLAIR 4OX12O BR X WH X GAR FP 2"
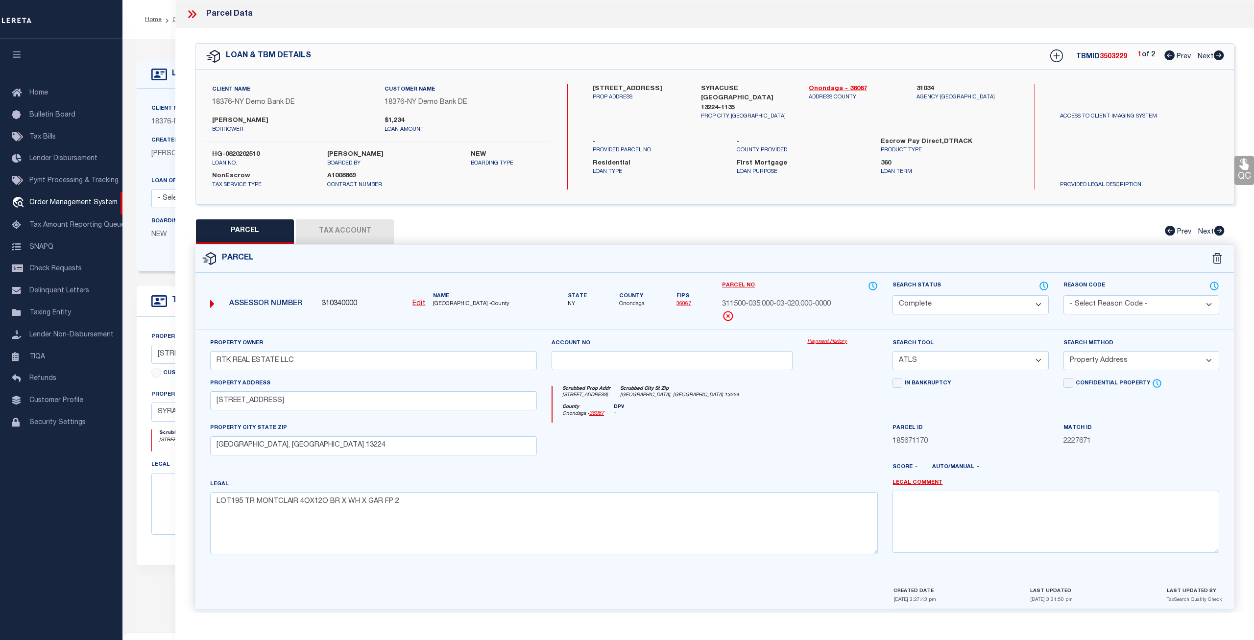
click at [817, 340] on link "Payment History" at bounding box center [842, 342] width 71 height 8
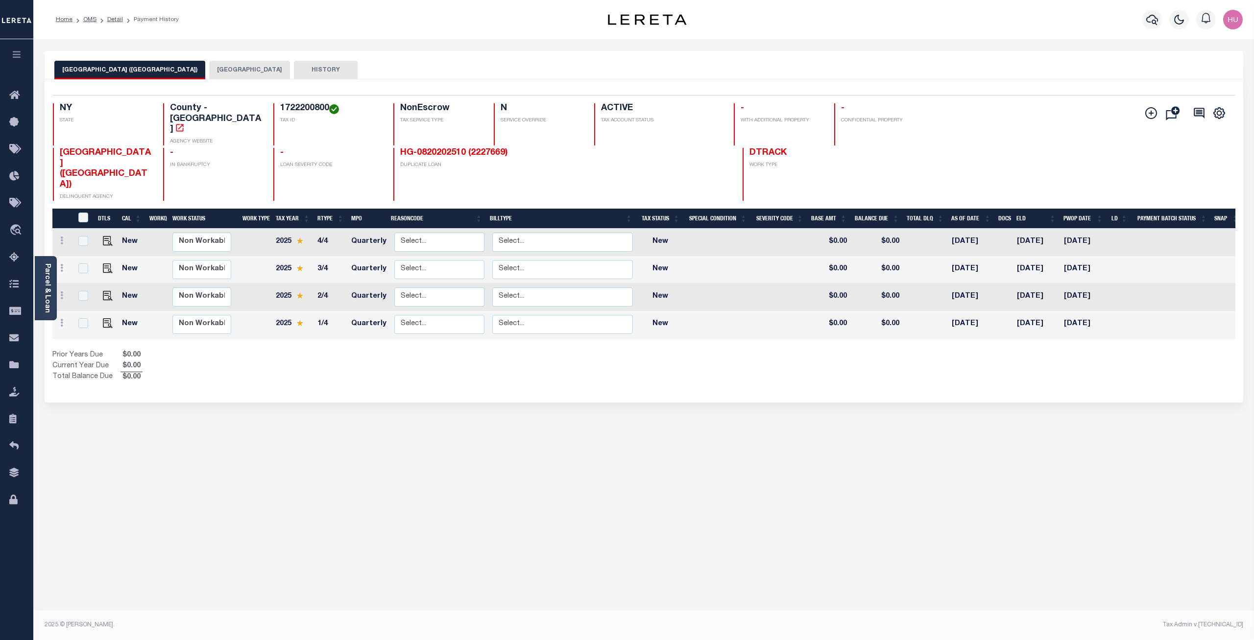
click at [576, 416] on div "[GEOGRAPHIC_DATA] ([GEOGRAPHIC_DATA]) SYRACUSE CITY HISTORY Selected 4" at bounding box center [644, 327] width 1214 height 553
click at [110, 20] on link "Detail" at bounding box center [115, 20] width 16 height 6
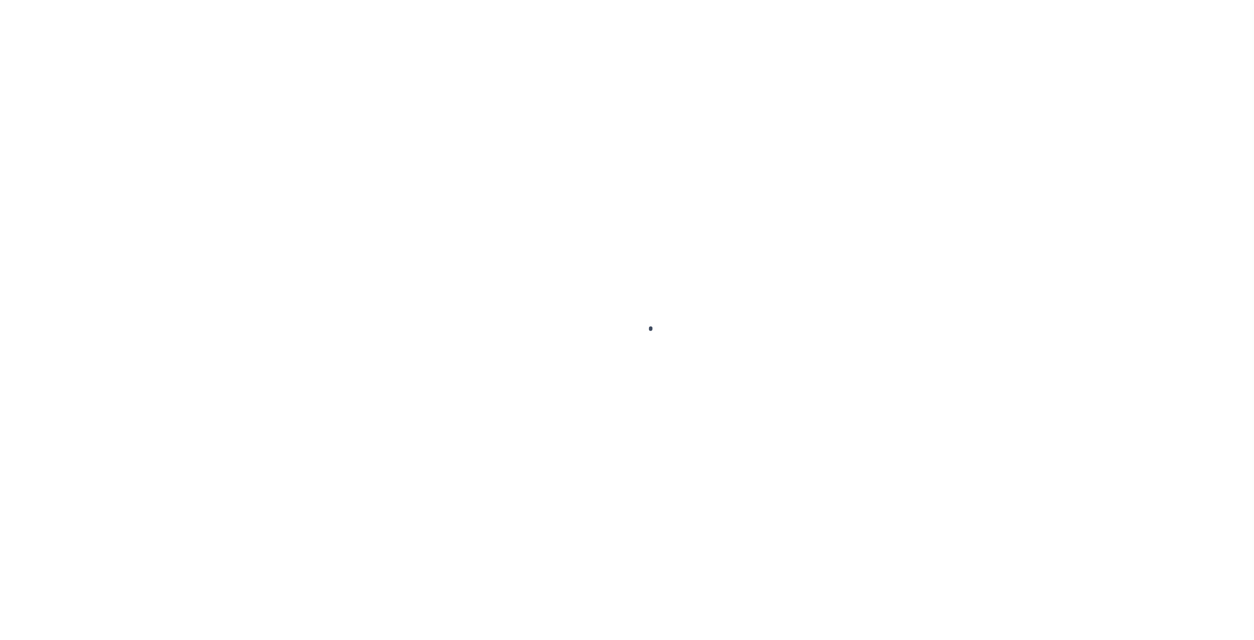
type input "HG-0820202510"
type input "[PERSON_NAME]"
select select
type input "[STREET_ADDRESS]"
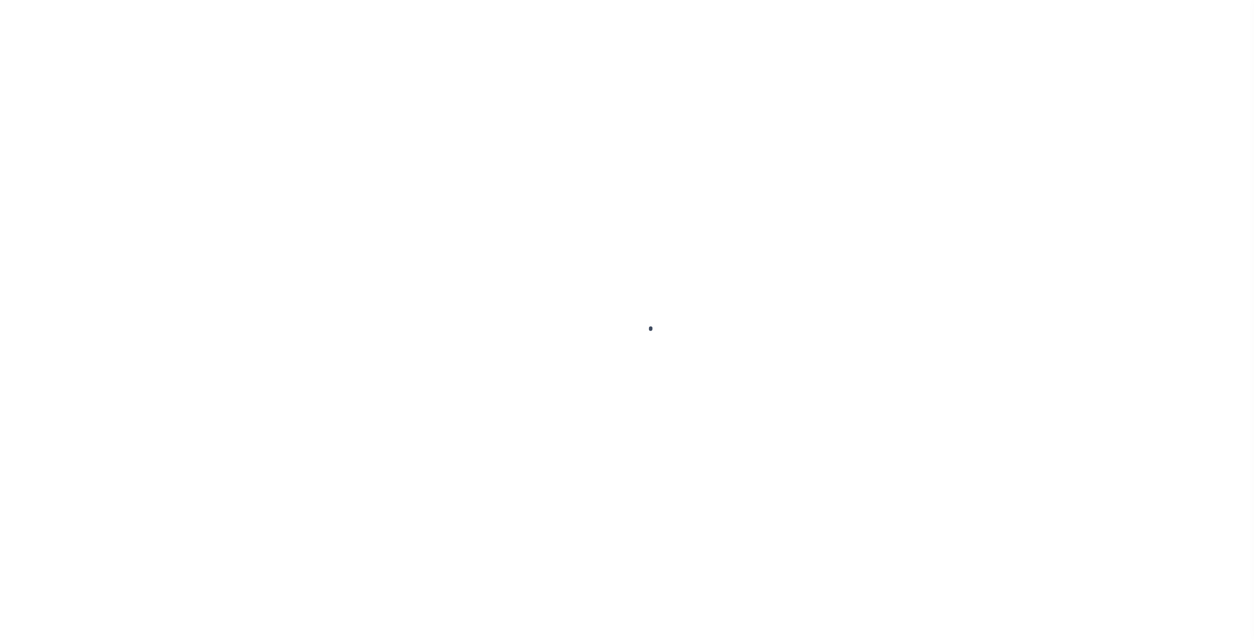
type input "SYRACUSE [GEOGRAPHIC_DATA] 13224-1135"
type input "[DATE]"
select select "10"
select select "NonEscrow"
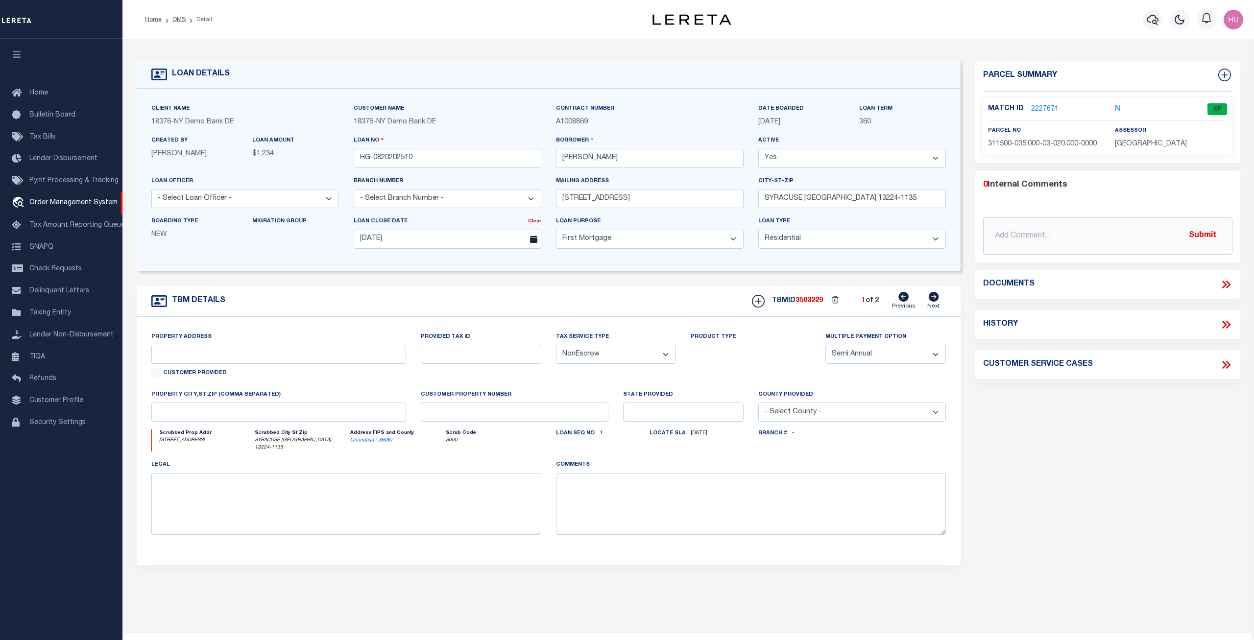
type input "[STREET_ADDRESS]"
select select "4"
type input "SYRACUSE [GEOGRAPHIC_DATA] 13224-1135"
type input "NY"
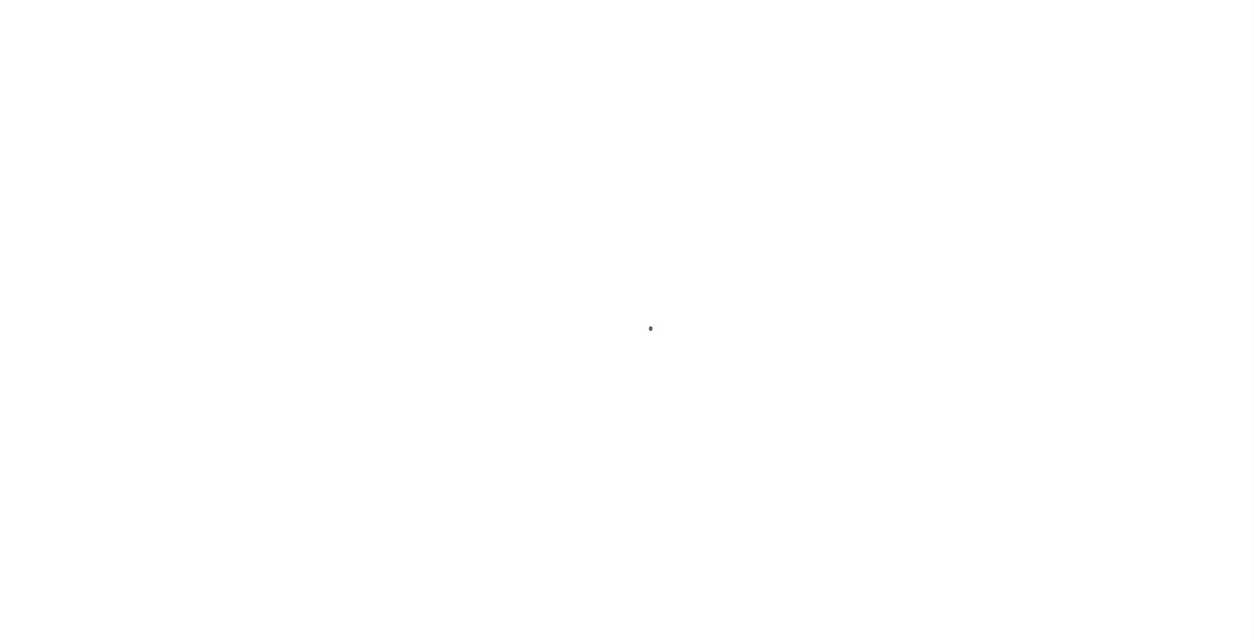
select select "10"
select select "NonEscrow"
select select "4"
select select
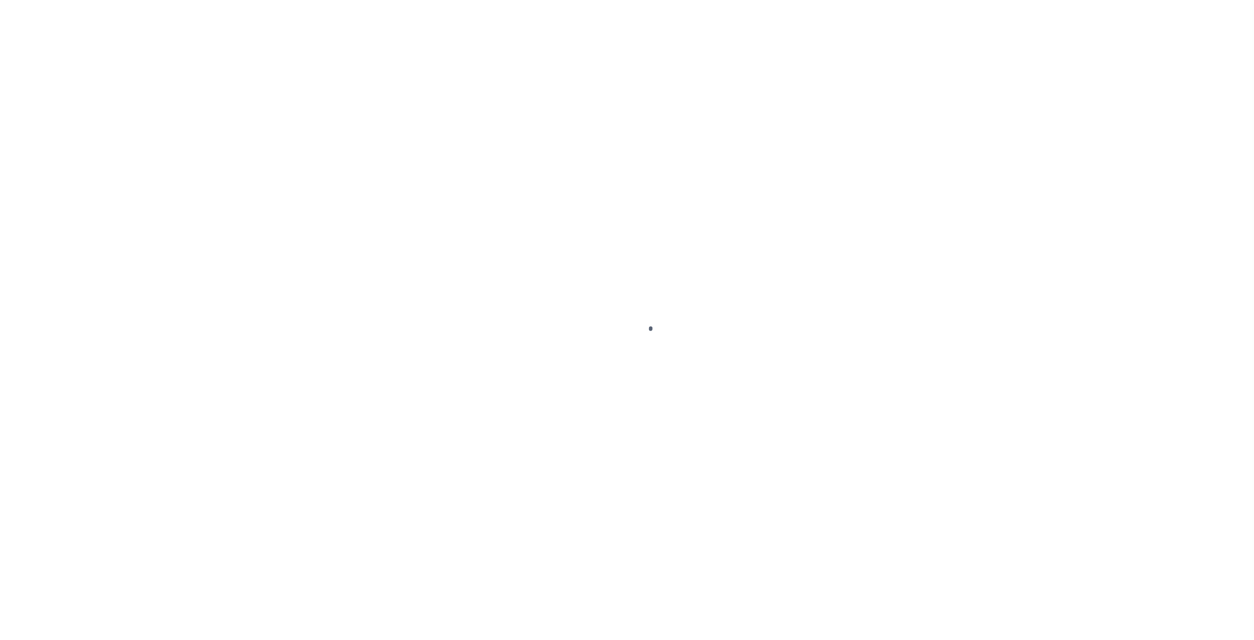
select select
type input "08/19/2025"
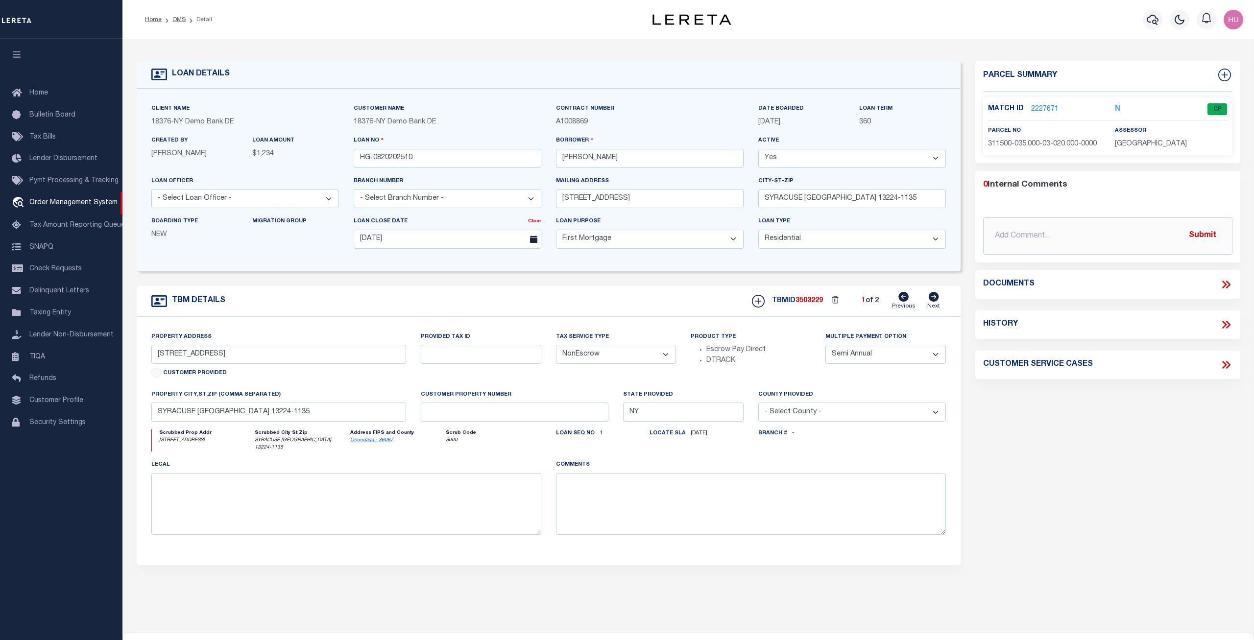
click at [1038, 108] on link "2227671" at bounding box center [1044, 109] width 27 height 10
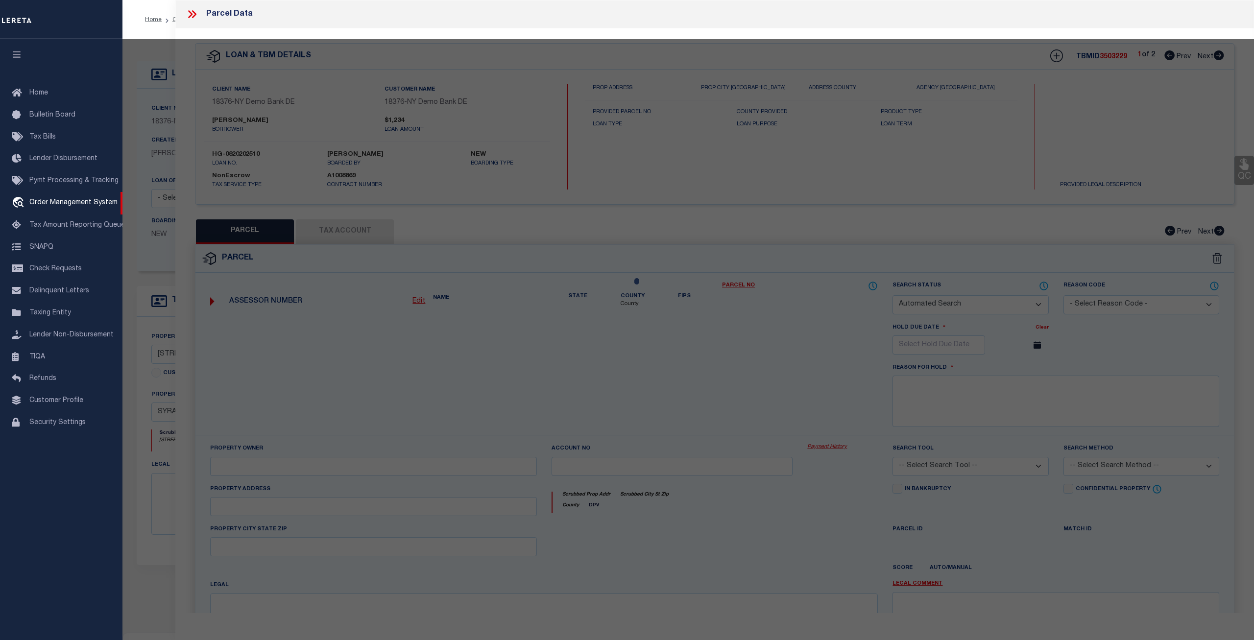
checkbox input "false"
select select "CP"
type input "RTK REAL ESTATE LLC"
select select "ATL"
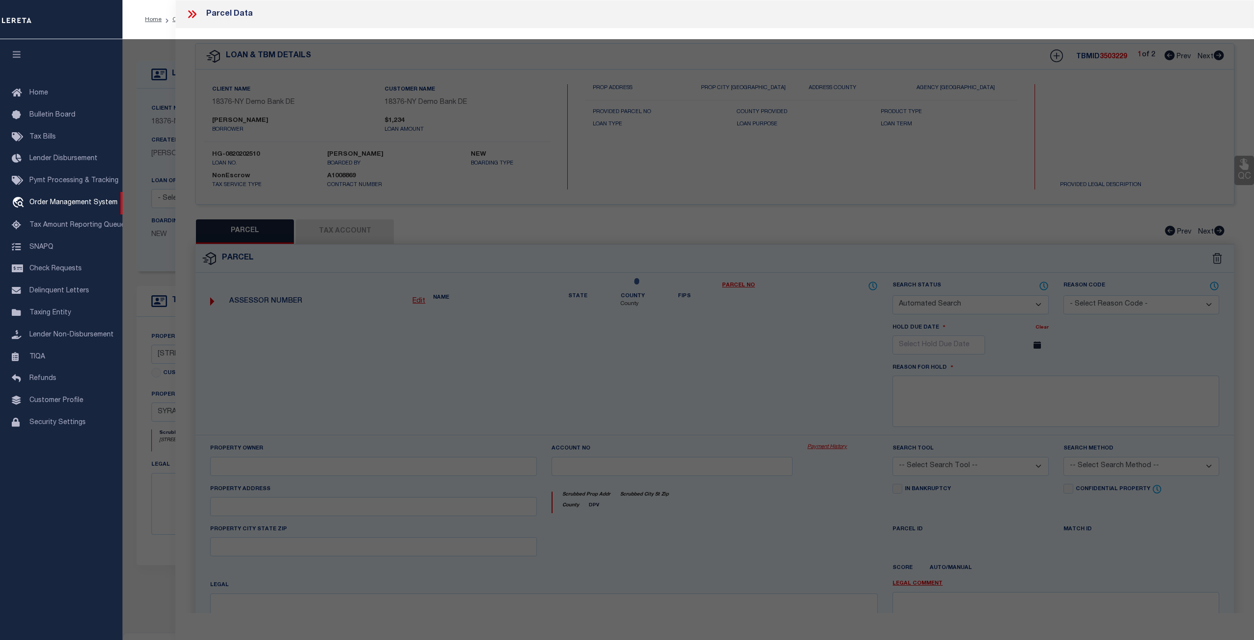
select select "ADD"
type input "139 DELRAY AVE"
checkbox input "false"
type input "SYRACUSE, NY 13224"
type textarea "LOT195 TR MONTCLAIR 4OX12O BR X WH X GAR FP 2"
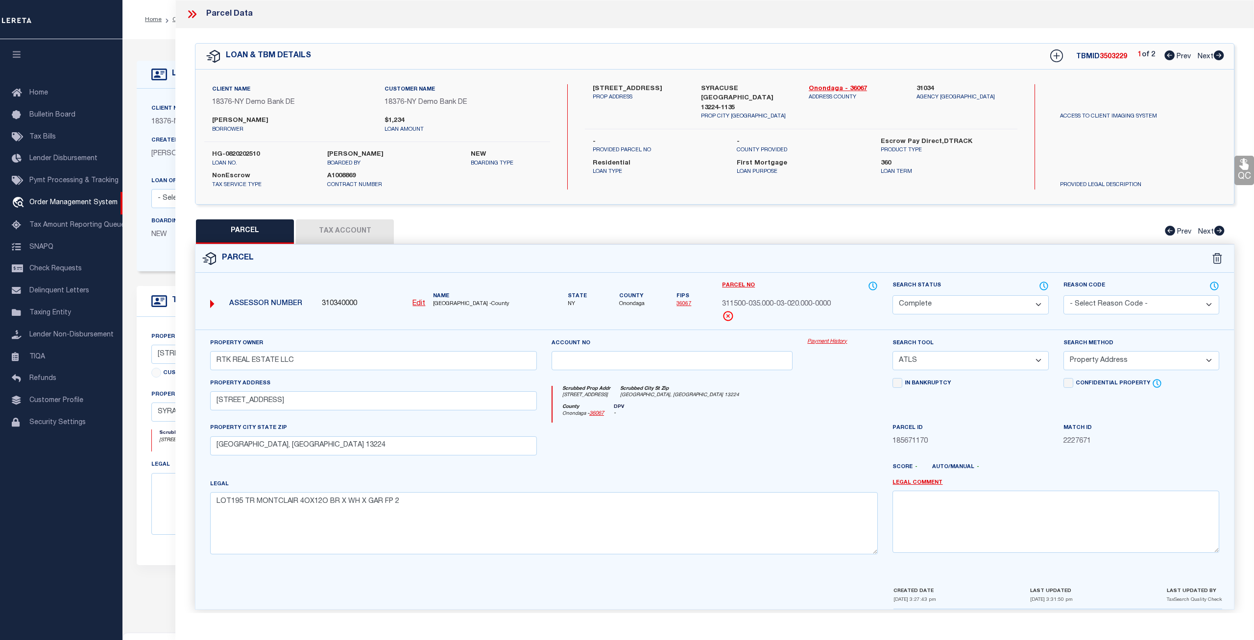
click at [349, 228] on button "Tax Account" at bounding box center [345, 231] width 98 height 24
select select "100"
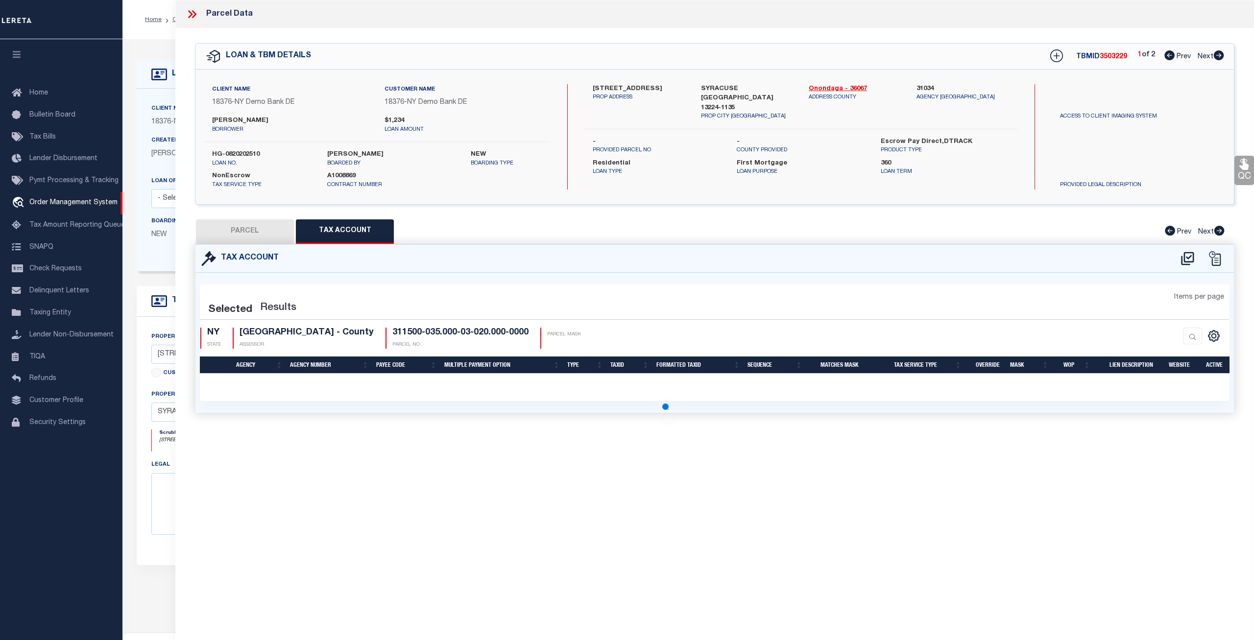
select select "100"
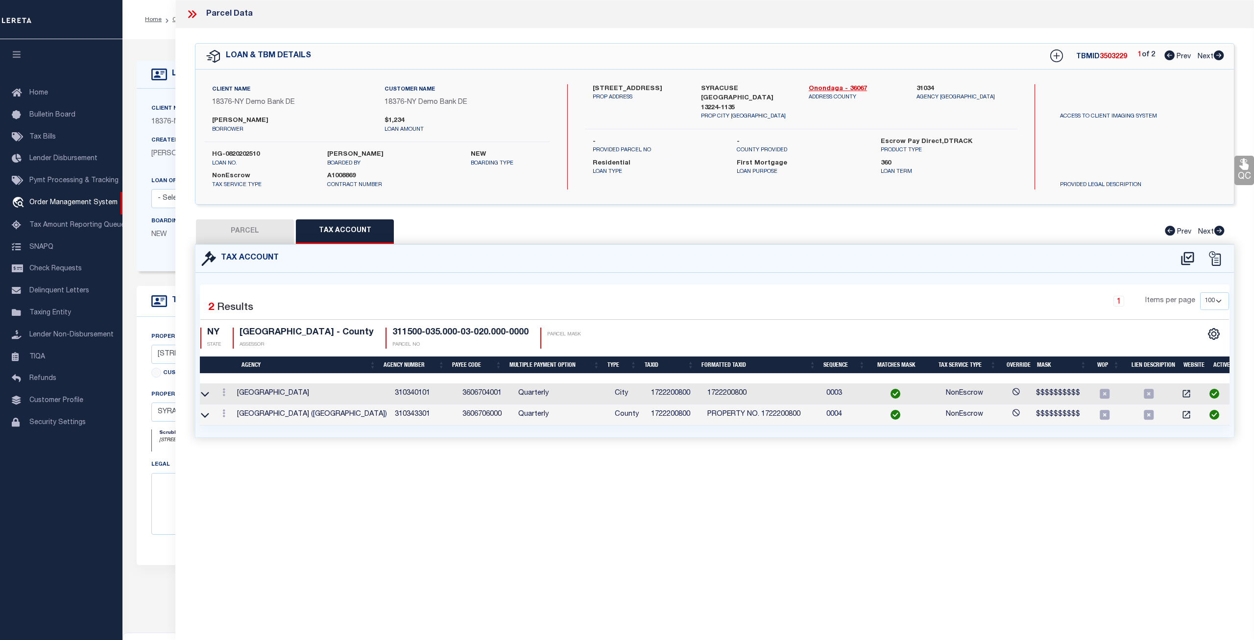
scroll to position [0, 4]
click at [266, 226] on button "PARCEL" at bounding box center [245, 231] width 98 height 24
select select "AS"
select select
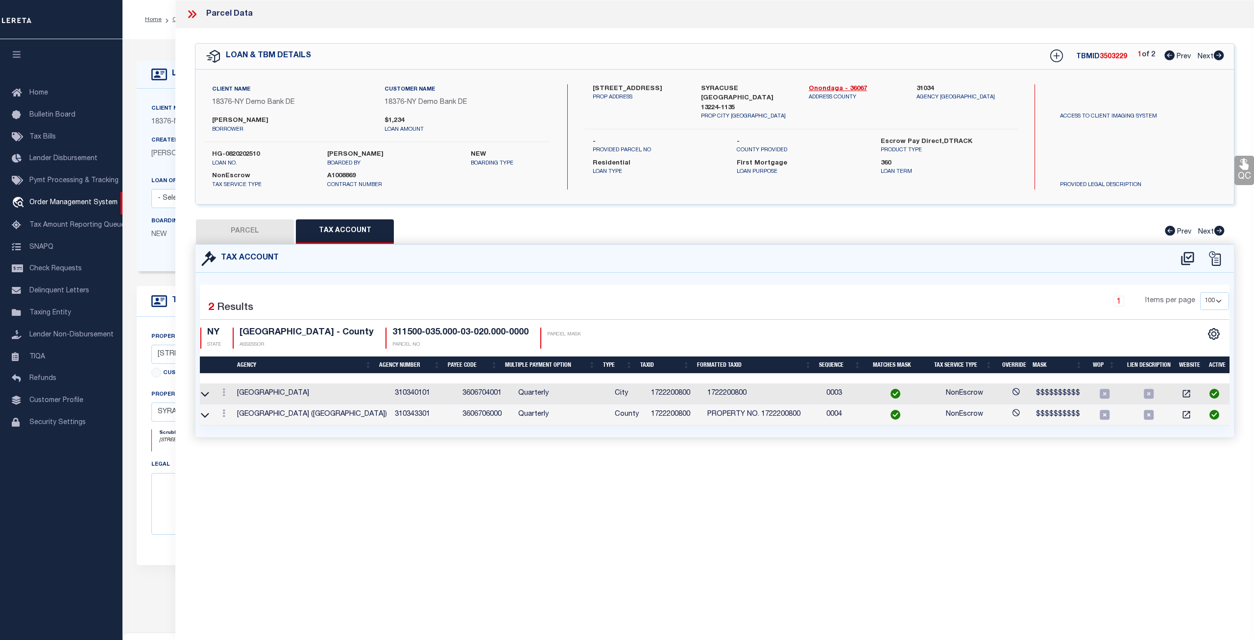
checkbox input "false"
select select "CP"
type input "RTK REAL ESTATE LLC"
select select "ATL"
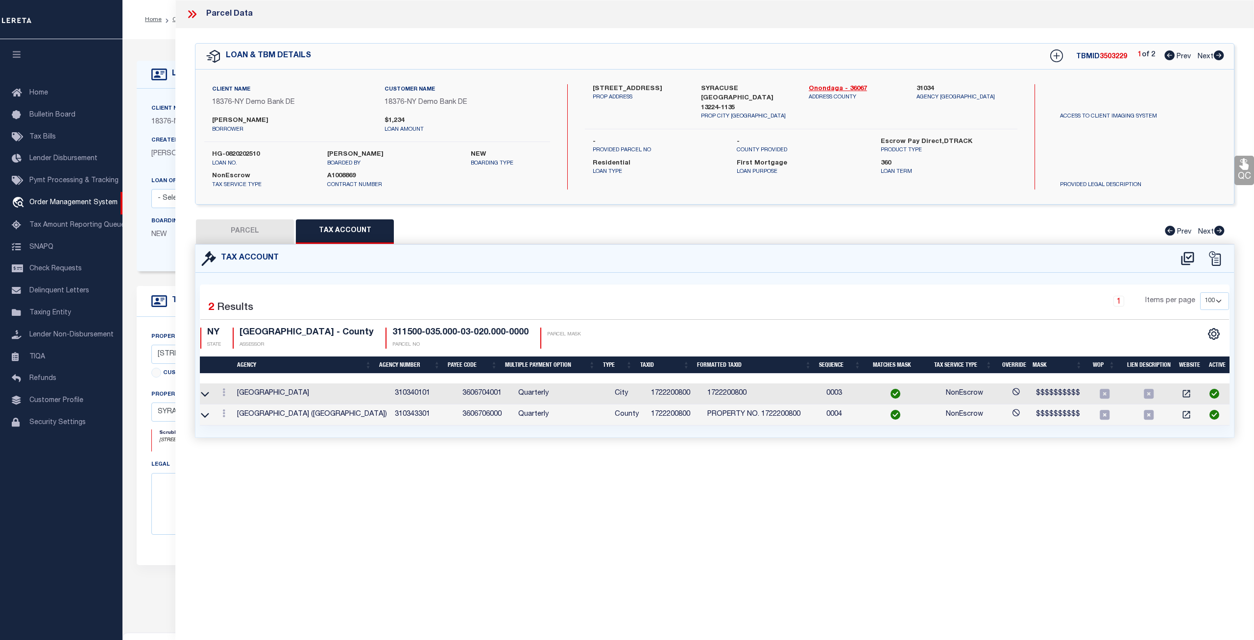
select select "ADD"
type input "139 DELRAY AVE"
checkbox input "false"
type input "SYRACUSE, NY 13224"
type textarea "LOT195 TR MONTCLAIR 4OX12O BR X WH X GAR FP 2"
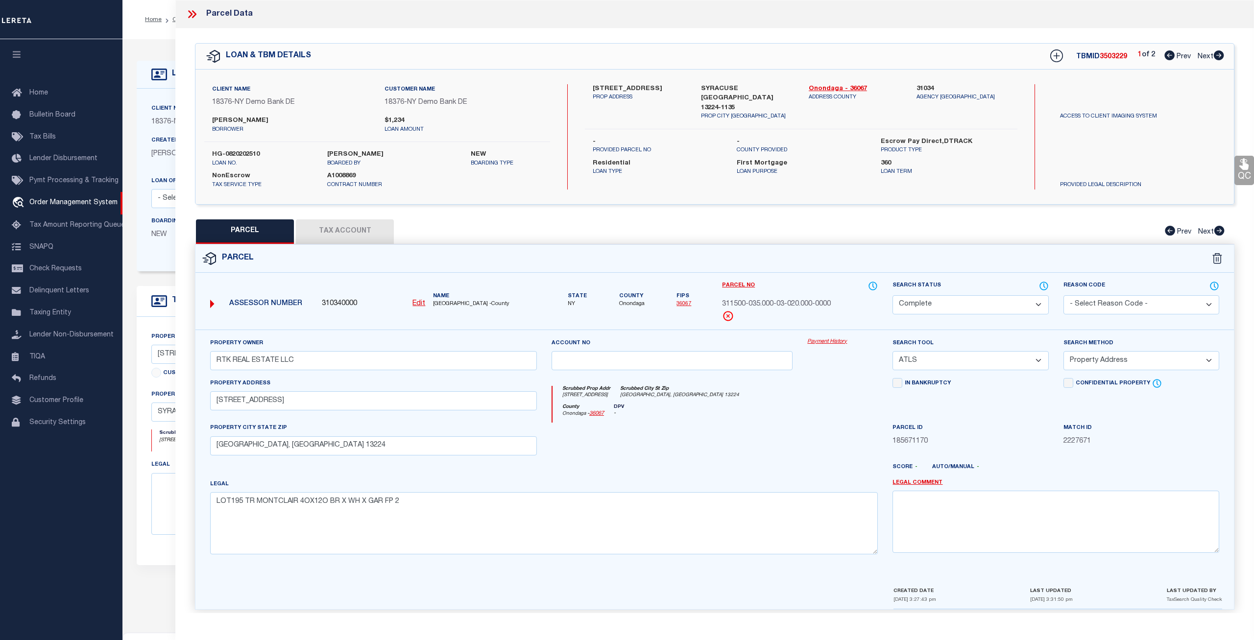
click at [832, 340] on link "Payment History" at bounding box center [842, 342] width 71 height 8
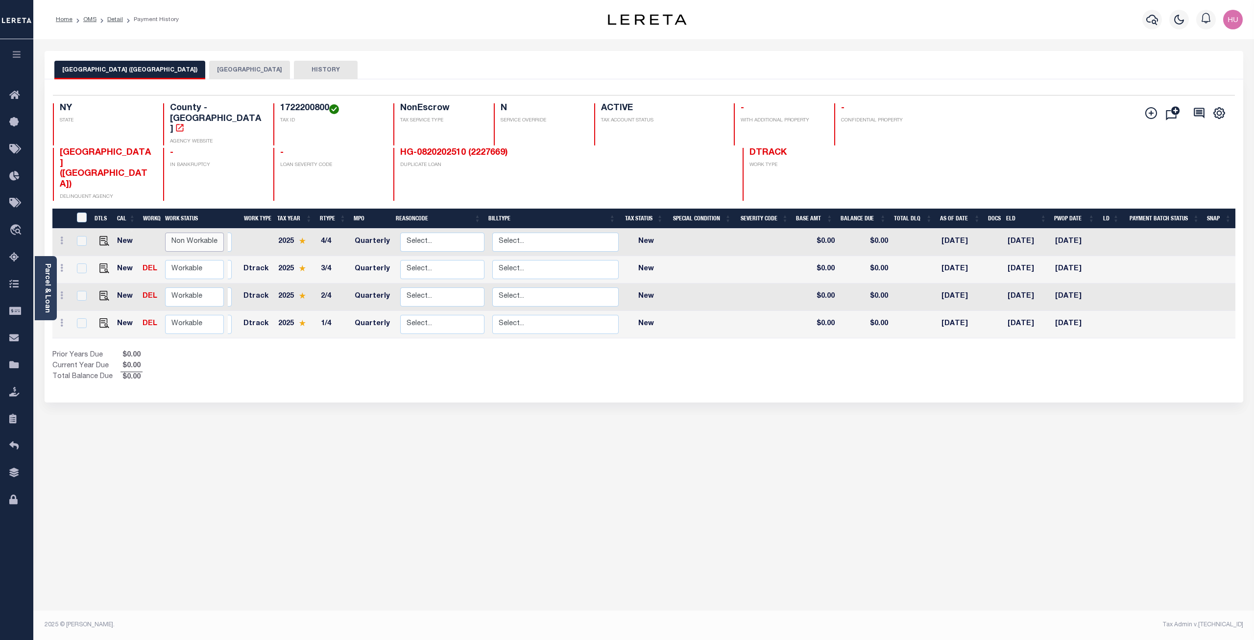
click at [165, 233] on select "Non Workable Workable" at bounding box center [194, 242] width 59 height 19
checkbox input "true"
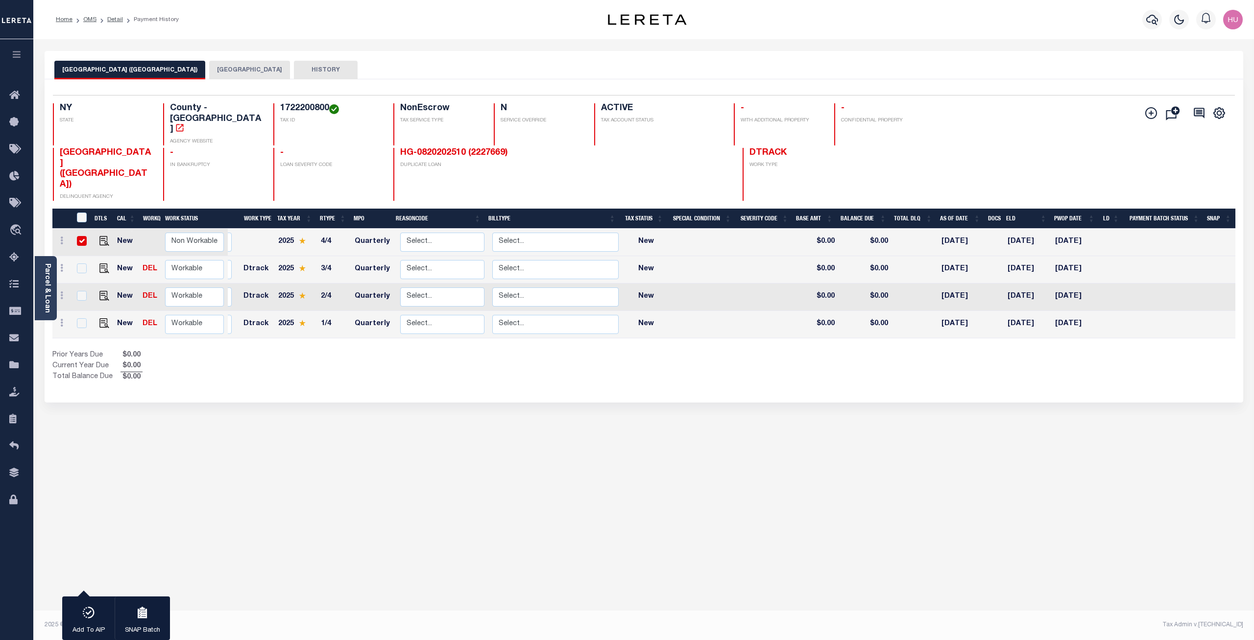
click at [319, 171] on div "1 Selected 4 Results 1 Items per page 25 50 100 NY STATE TAX ID" at bounding box center [644, 240] width 1199 height 323
click at [82, 236] on input "checkbox" at bounding box center [82, 241] width 10 height 10
checkbox input "false"
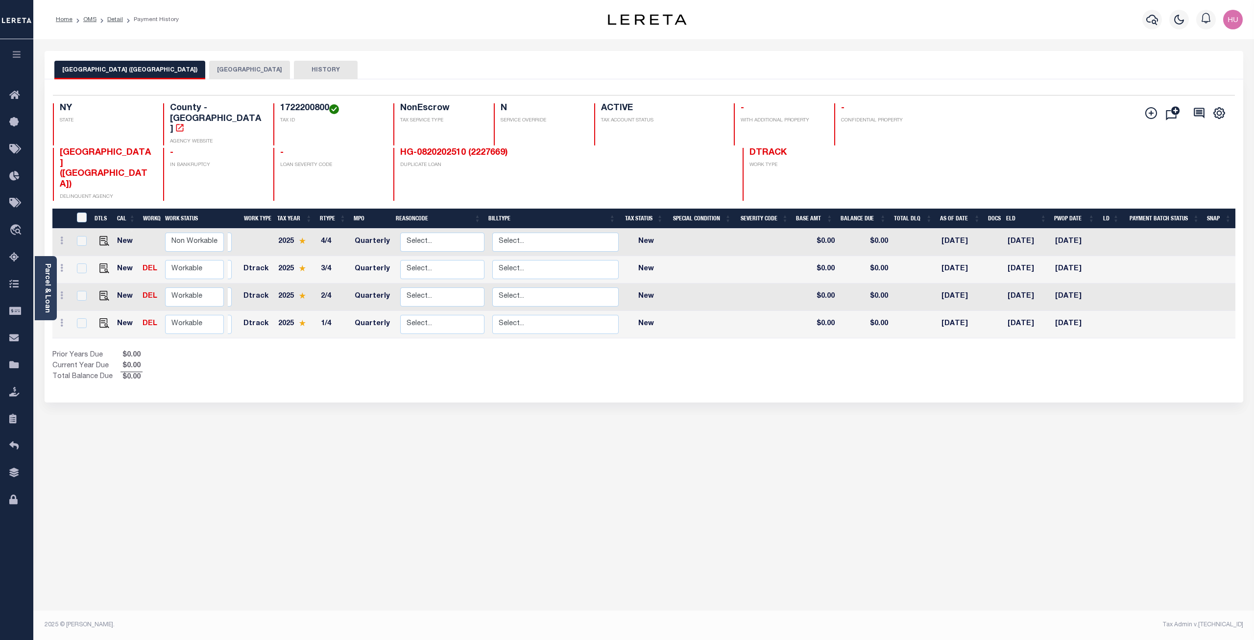
click at [229, 66] on button "[GEOGRAPHIC_DATA]" at bounding box center [249, 70] width 81 height 19
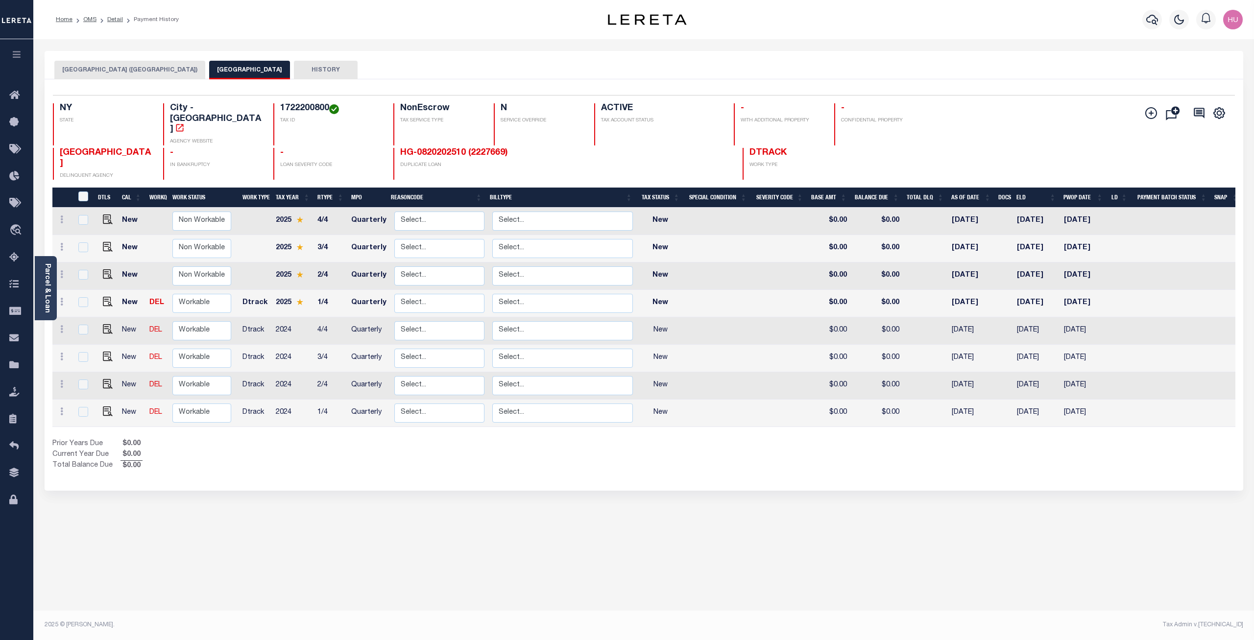
click at [111, 71] on button "[GEOGRAPHIC_DATA] ([GEOGRAPHIC_DATA])" at bounding box center [129, 70] width 151 height 19
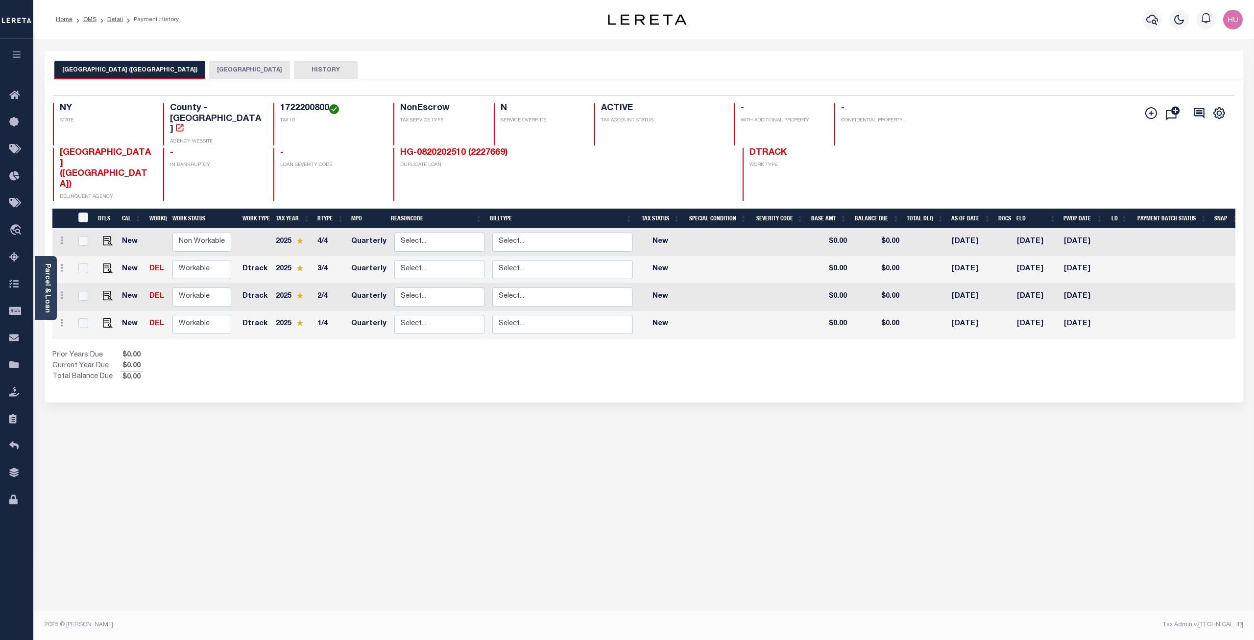
click at [227, 68] on button "[GEOGRAPHIC_DATA]" at bounding box center [249, 70] width 81 height 19
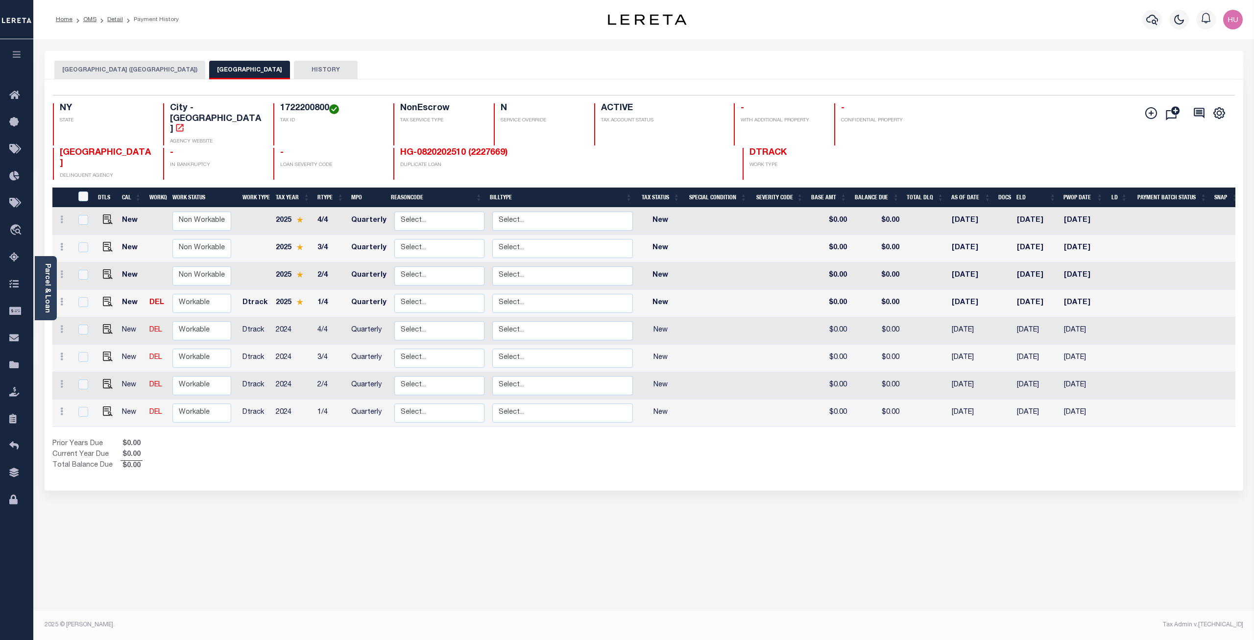
click at [138, 73] on button "[GEOGRAPHIC_DATA] ([GEOGRAPHIC_DATA])" at bounding box center [129, 70] width 151 height 19
